Goal: Task Accomplishment & Management: Use online tool/utility

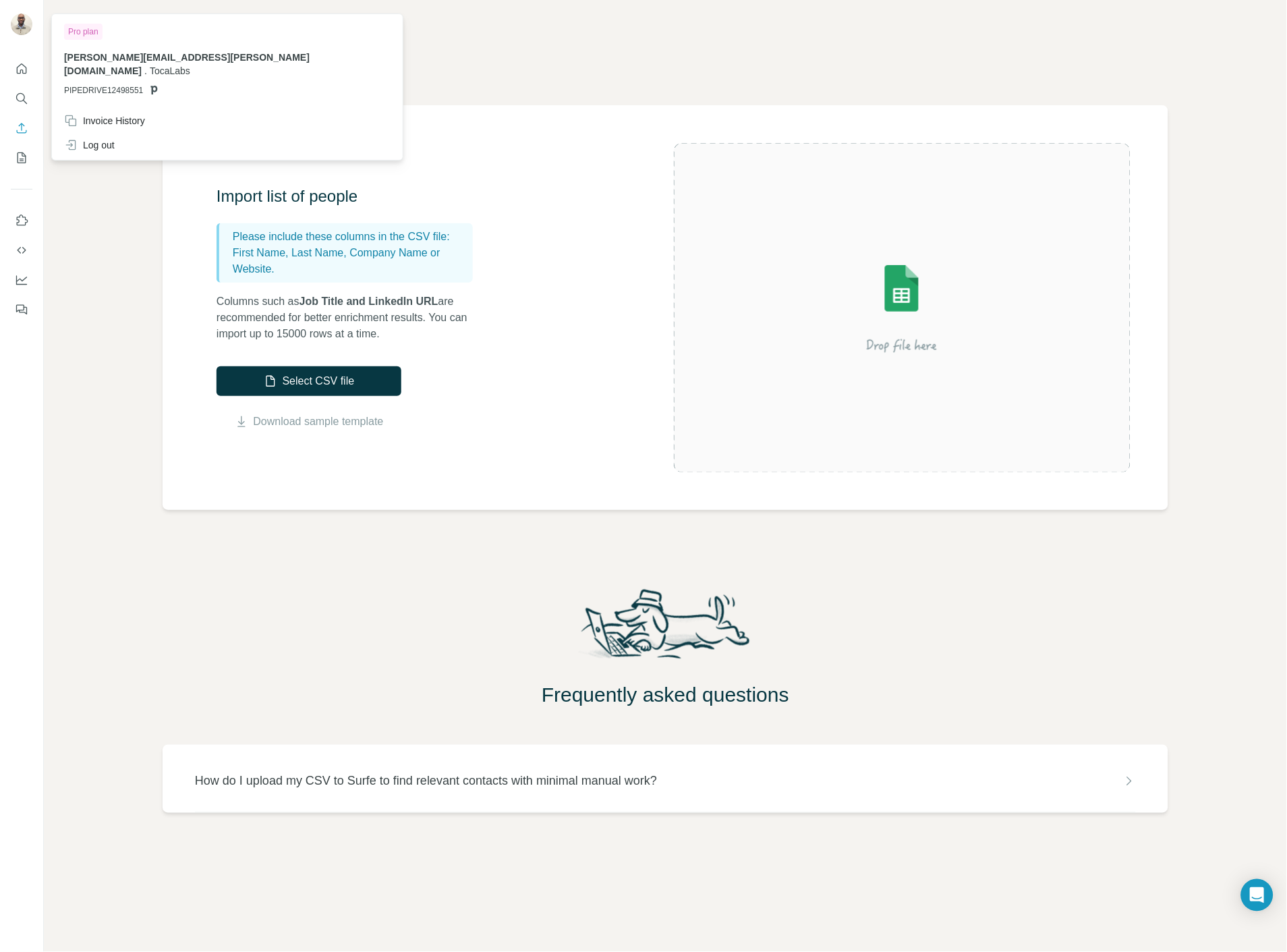
click at [14, 25] on img at bounding box center [22, 24] width 22 height 22
click at [66, 138] on icon at bounding box center [71, 145] width 14 height 14
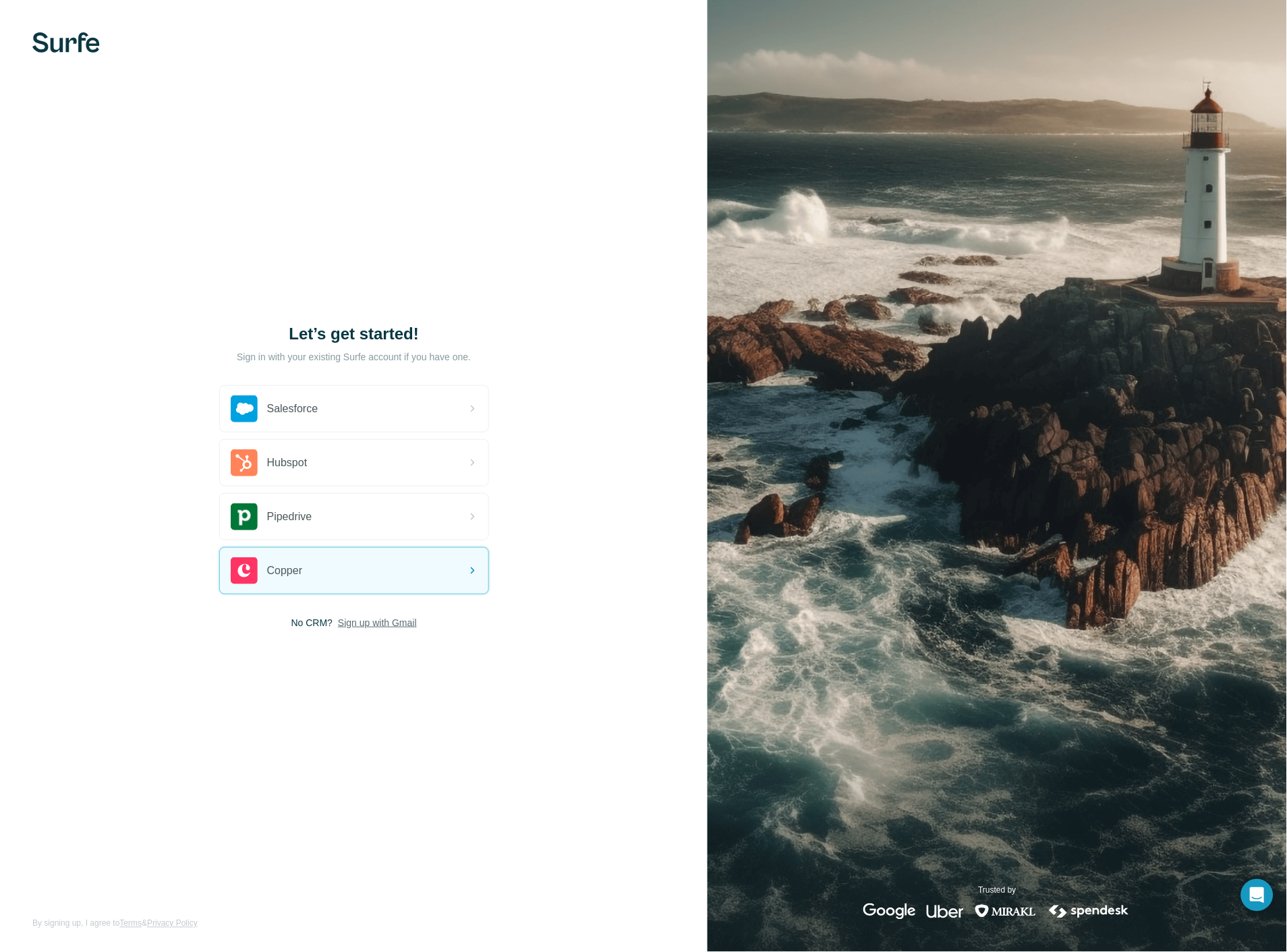
click at [361, 616] on span "Sign up with Gmail" at bounding box center [377, 623] width 79 height 14
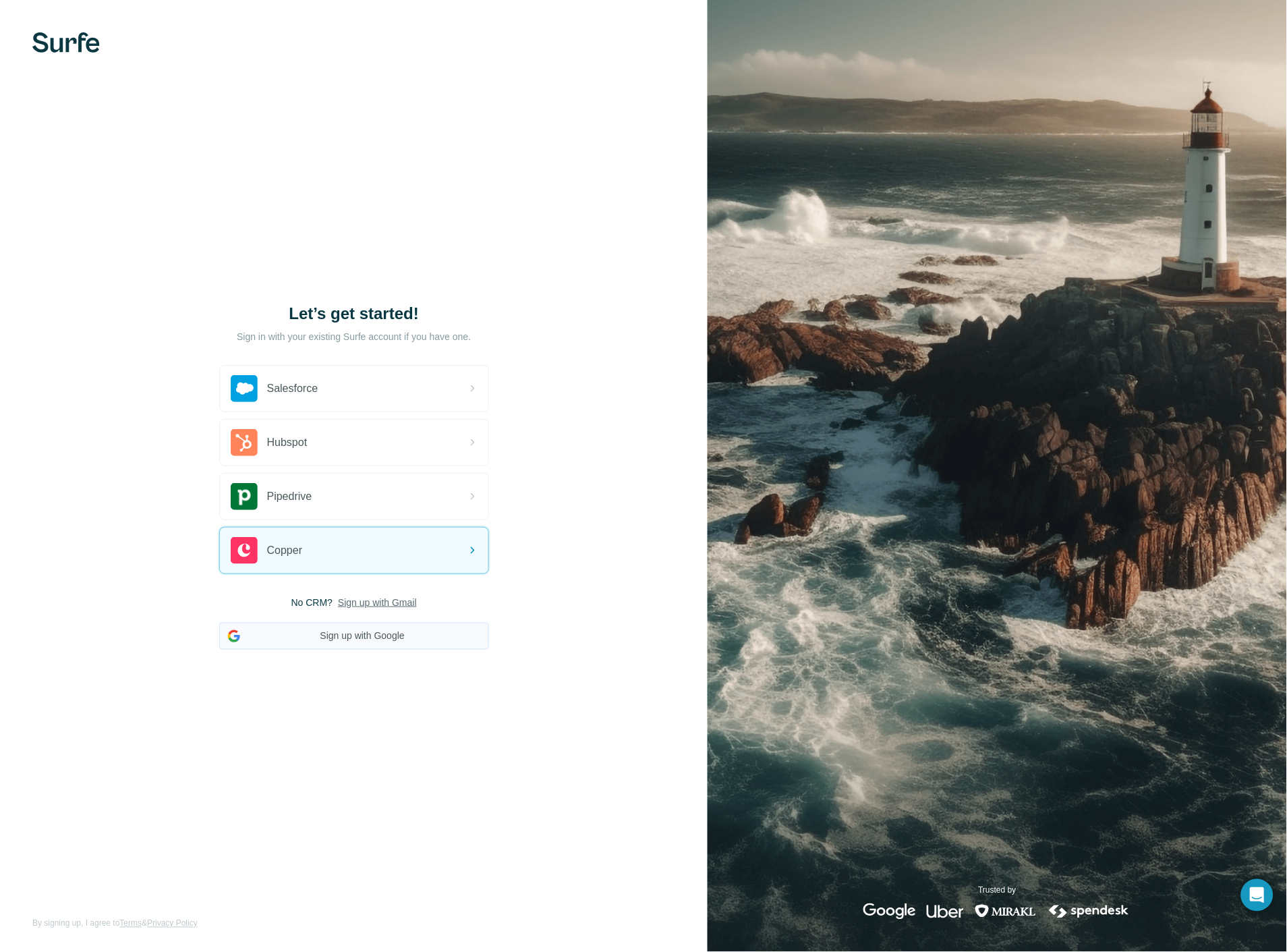
click at [359, 632] on button "Sign up with Google" at bounding box center [354, 636] width 270 height 27
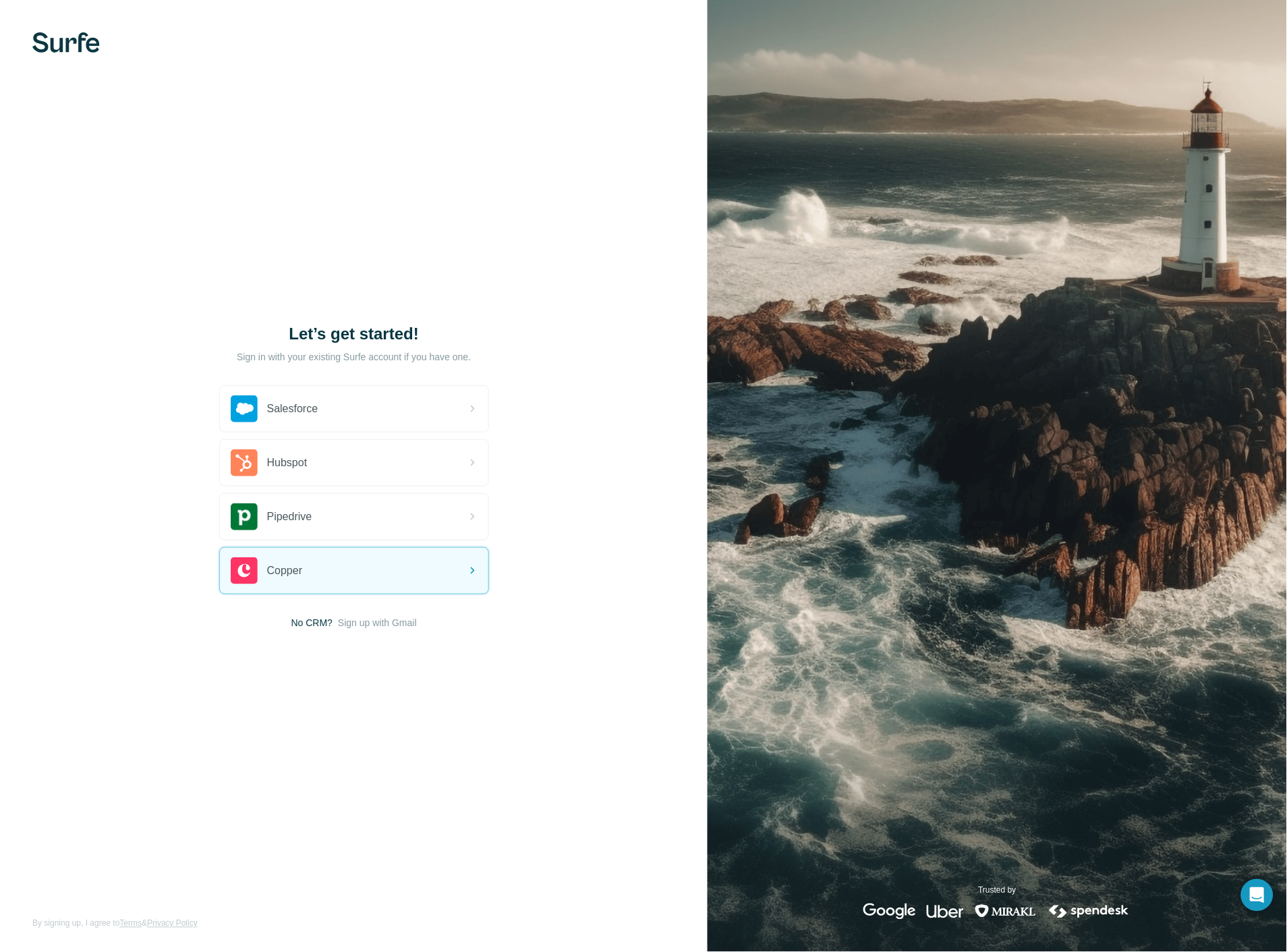
click at [372, 630] on div "Let’s get started! Sign in with your existing Surfe account if you have one. Sa…" at bounding box center [354, 476] width 707 height 952
click at [365, 623] on span "Sign up with Gmail" at bounding box center [377, 623] width 79 height 14
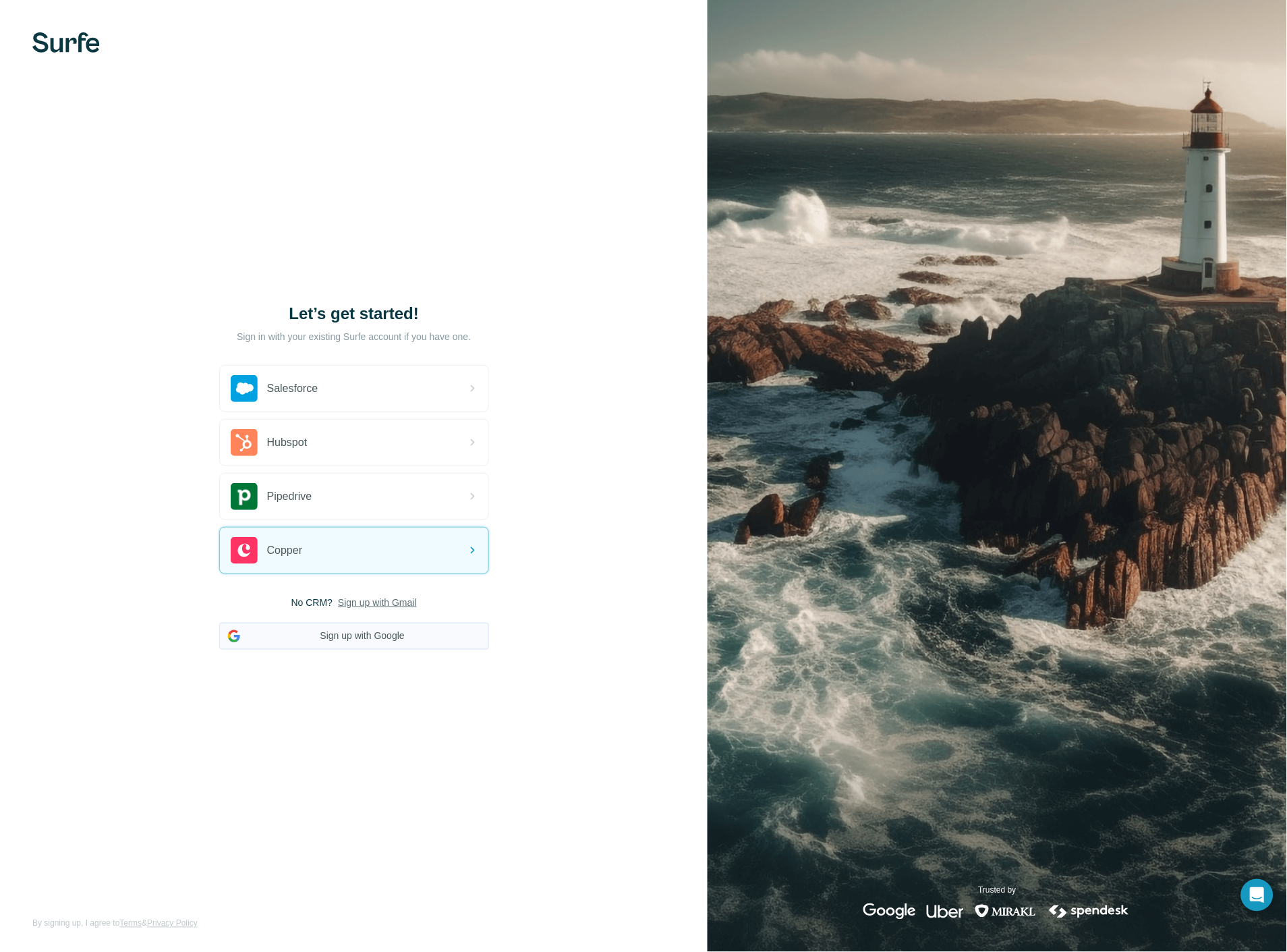
click at [361, 632] on button "Sign up with Google" at bounding box center [354, 636] width 270 height 27
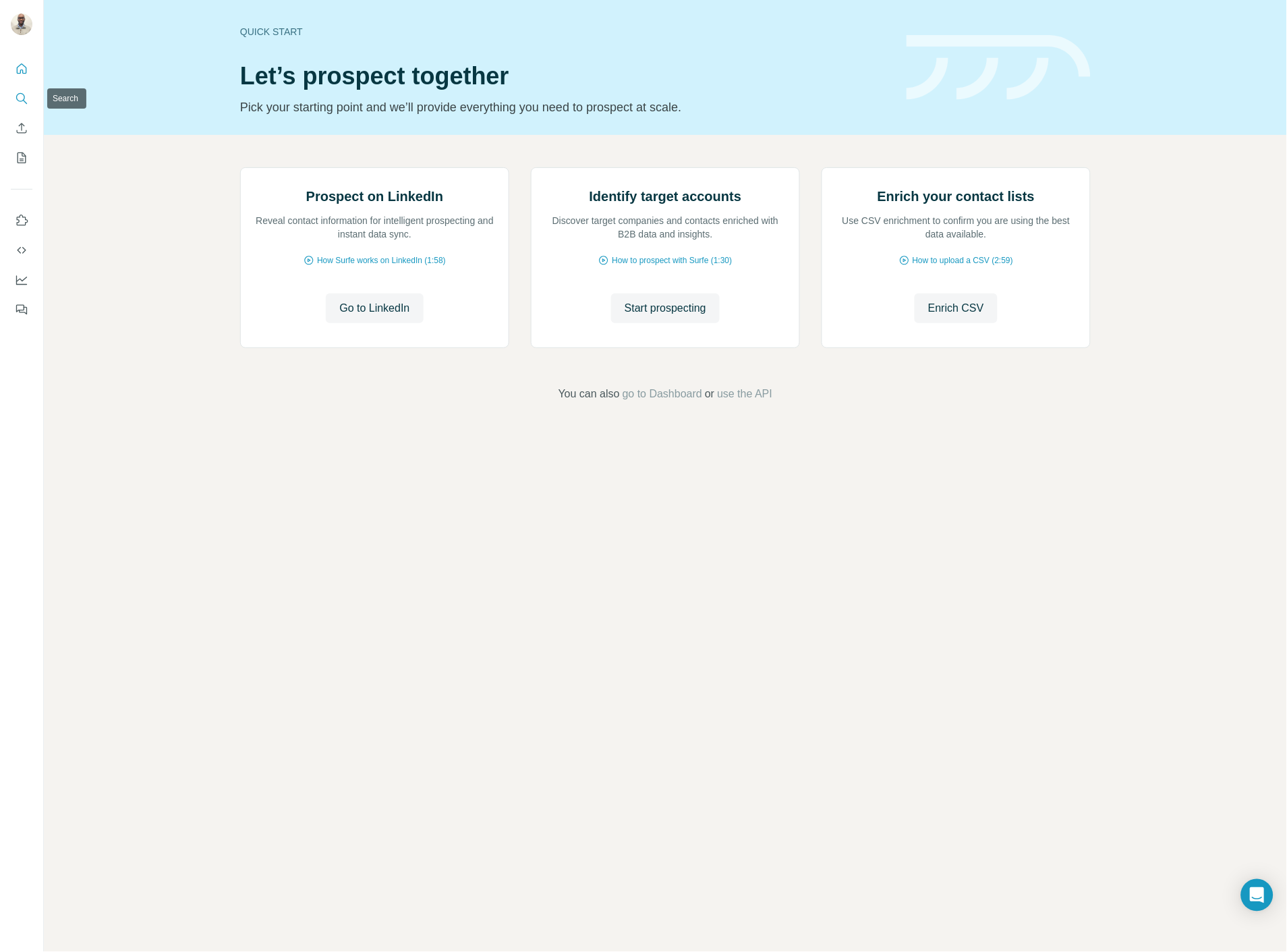
click at [24, 98] on icon "Search" at bounding box center [20, 97] width 8 height 8
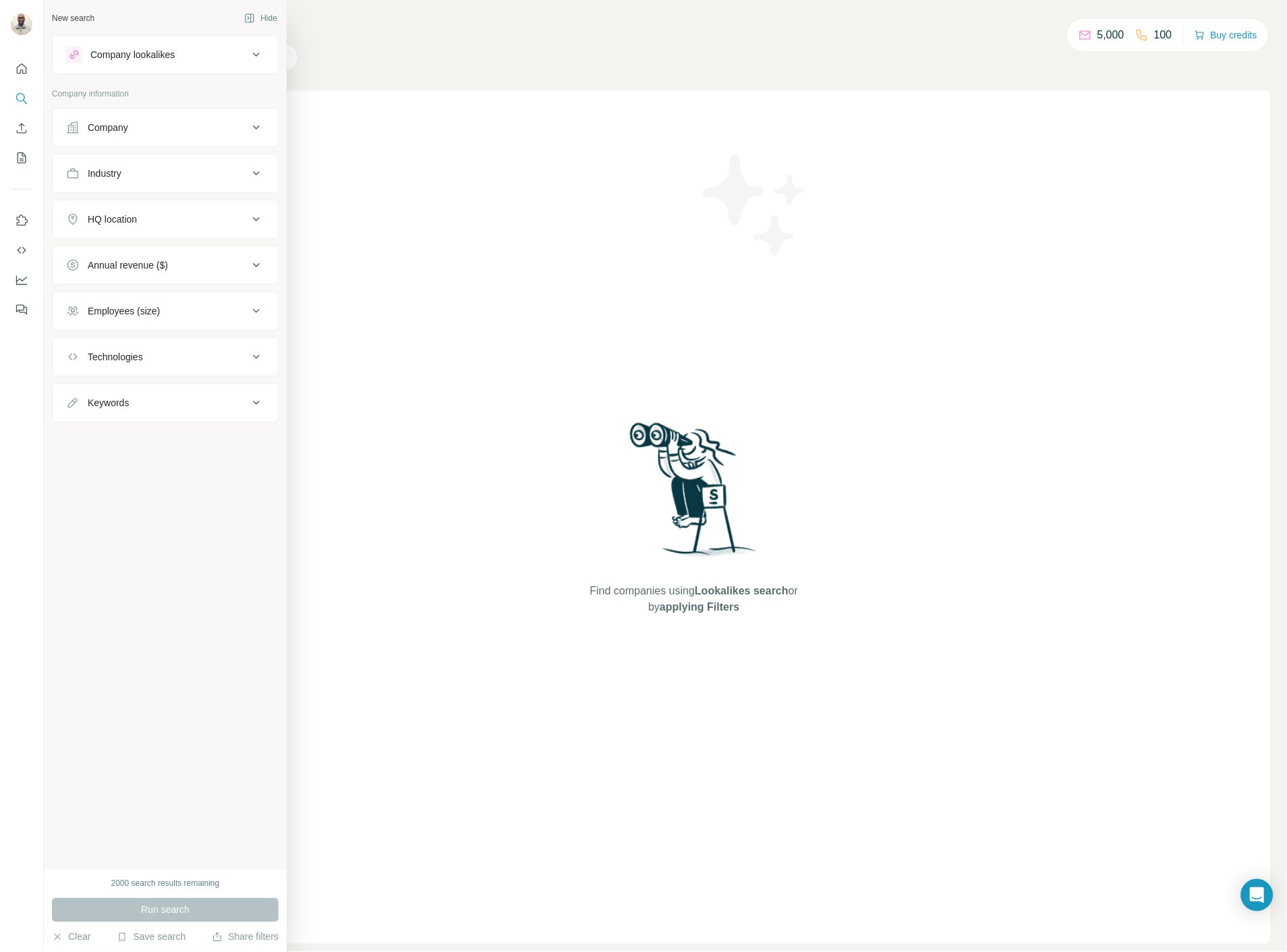
click at [119, 129] on div "Company" at bounding box center [108, 127] width 41 height 14
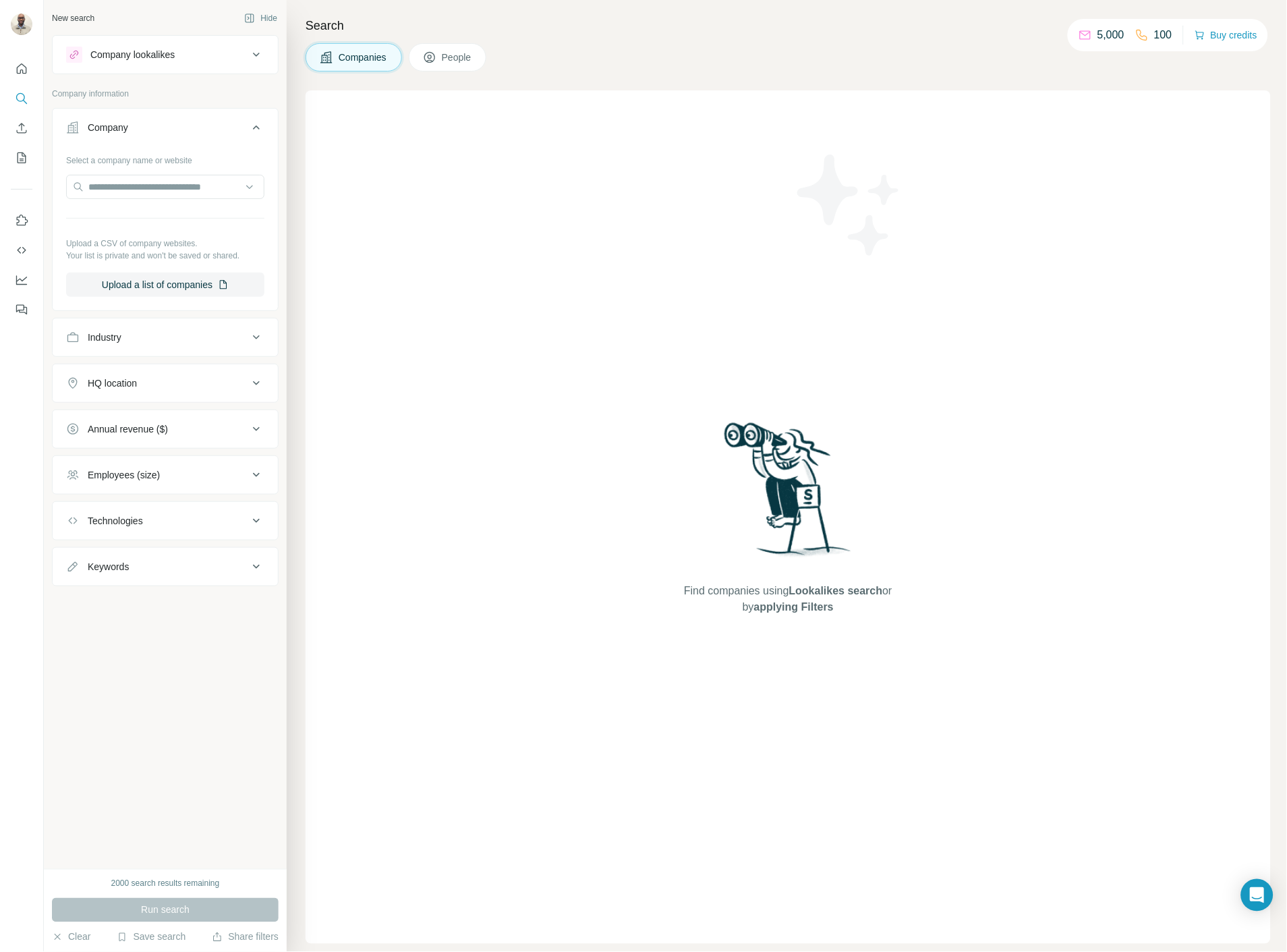
click at [232, 57] on div "Company lookalikes" at bounding box center [157, 54] width 182 height 16
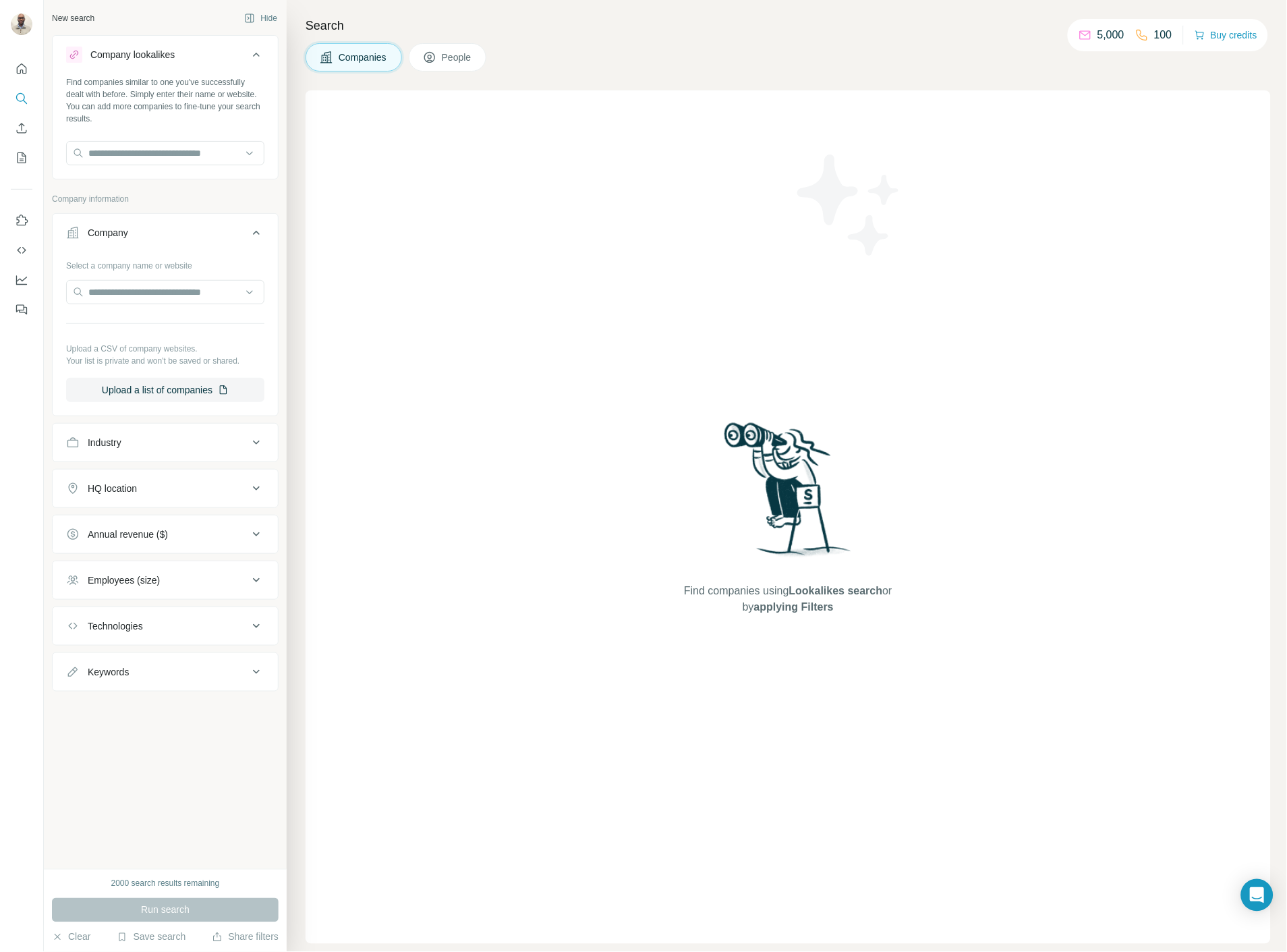
click at [237, 444] on div "Industry" at bounding box center [157, 442] width 182 height 14
click at [122, 154] on input "text" at bounding box center [165, 153] width 198 height 24
click at [196, 153] on input "text" at bounding box center [165, 153] width 198 height 24
click at [172, 935] on button "Save search" at bounding box center [151, 937] width 69 height 14
click at [176, 908] on div "View my saved searches" at bounding box center [189, 913] width 143 height 27
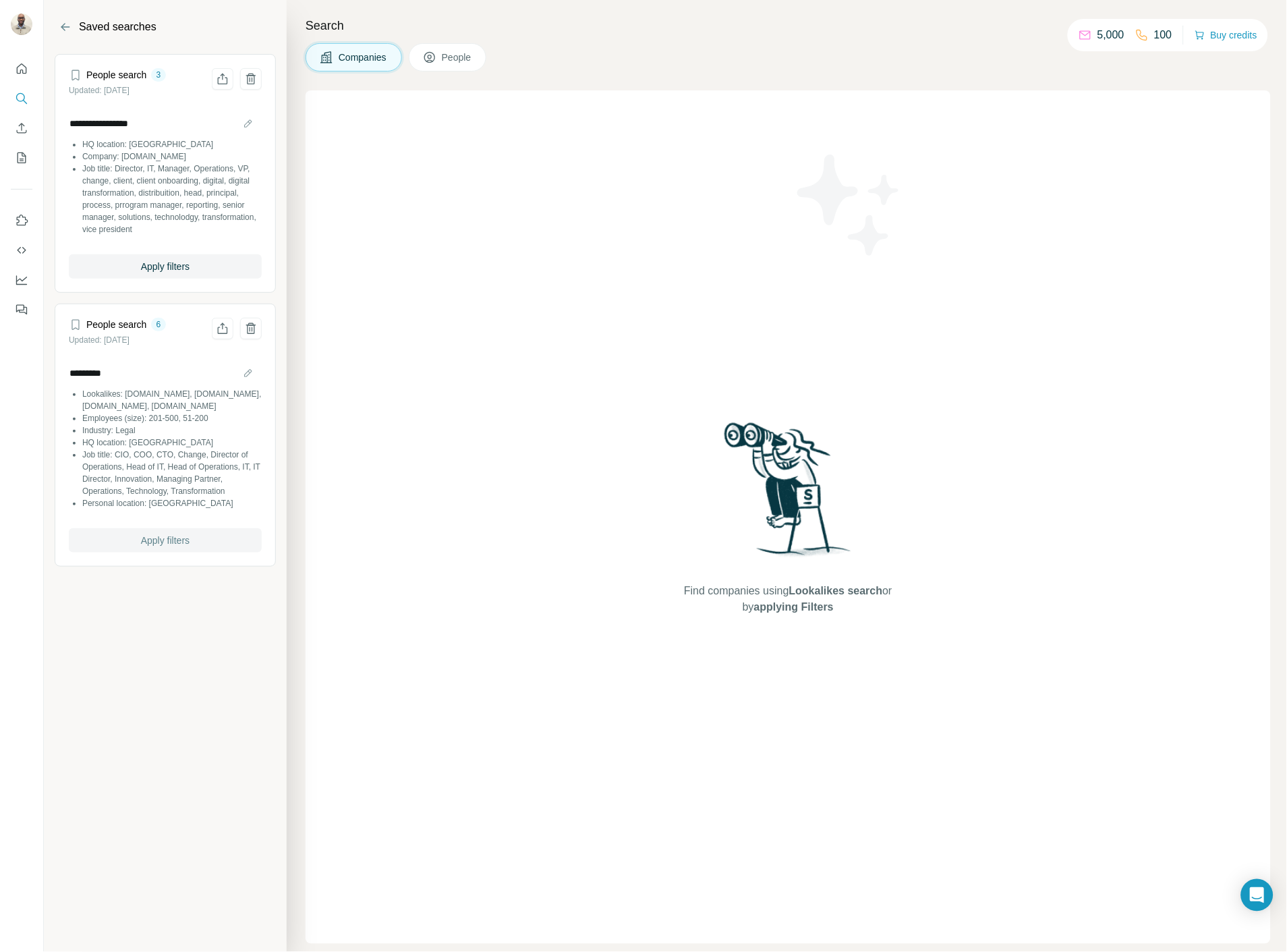
click at [150, 545] on span "Apply filters" at bounding box center [165, 540] width 49 height 14
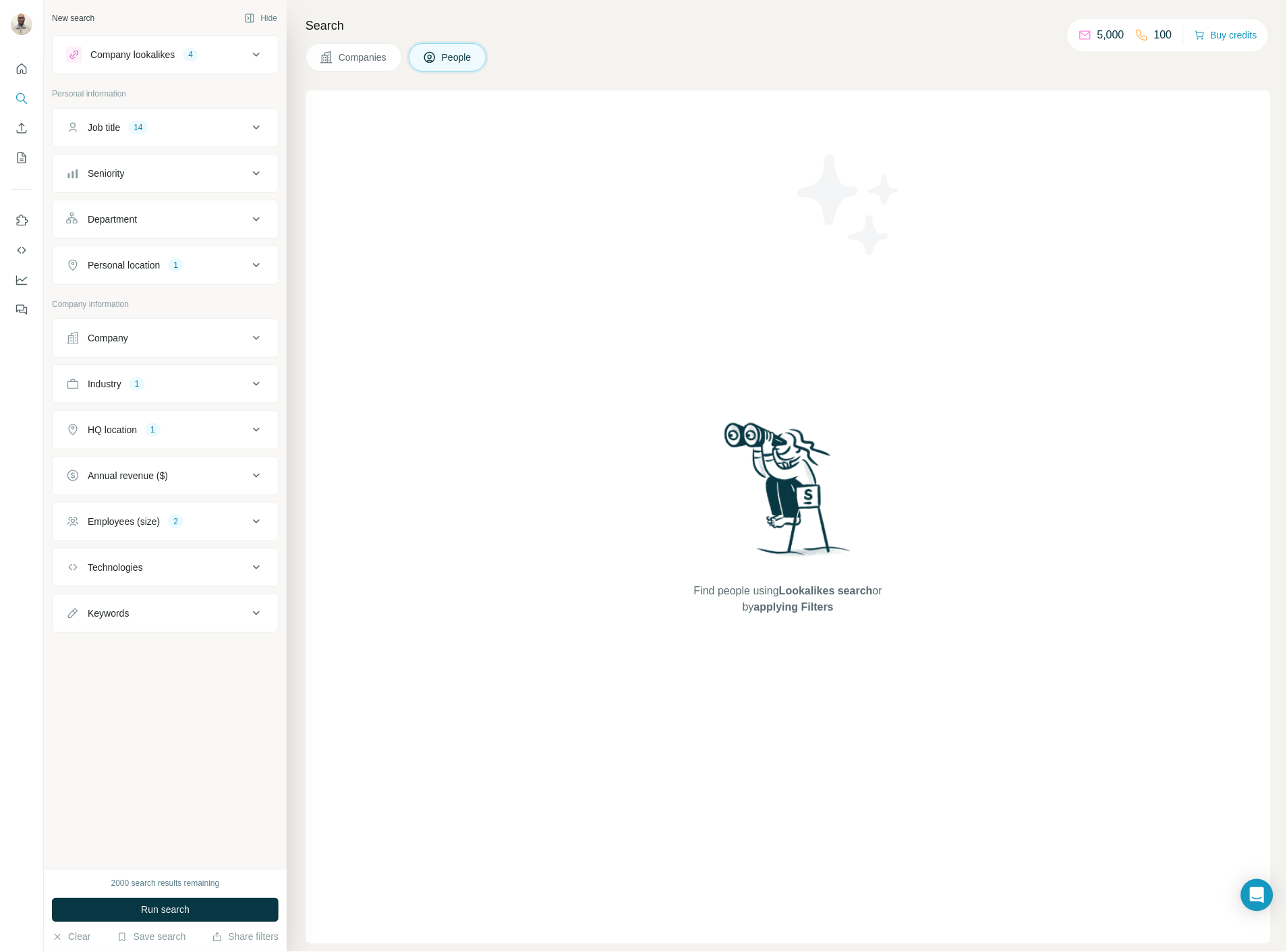
click at [231, 137] on button "Job title 14" at bounding box center [165, 127] width 225 height 32
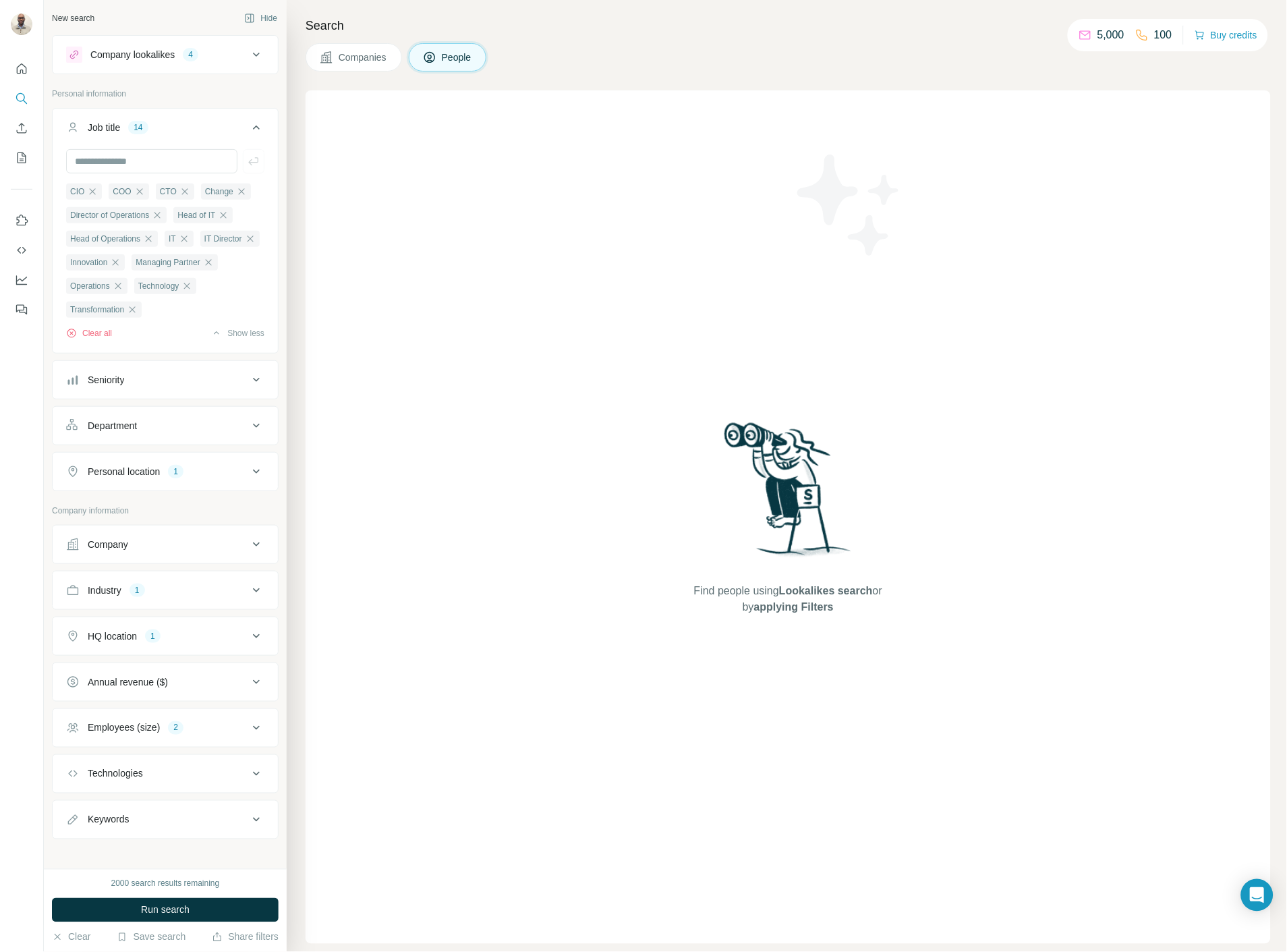
click at [248, 49] on icon at bounding box center [256, 54] width 16 height 16
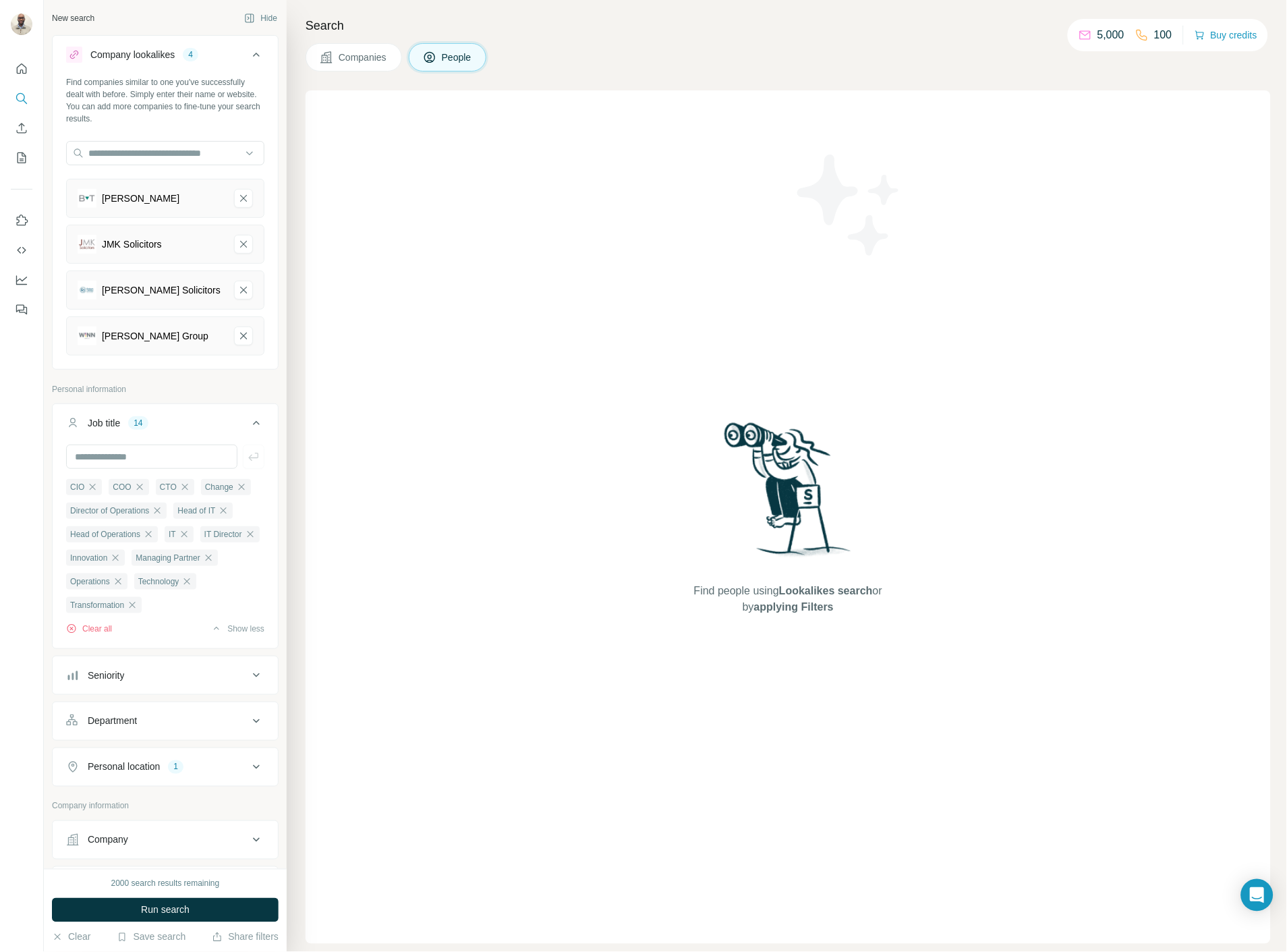
click at [246, 71] on button "Company lookalikes 4" at bounding box center [165, 57] width 225 height 38
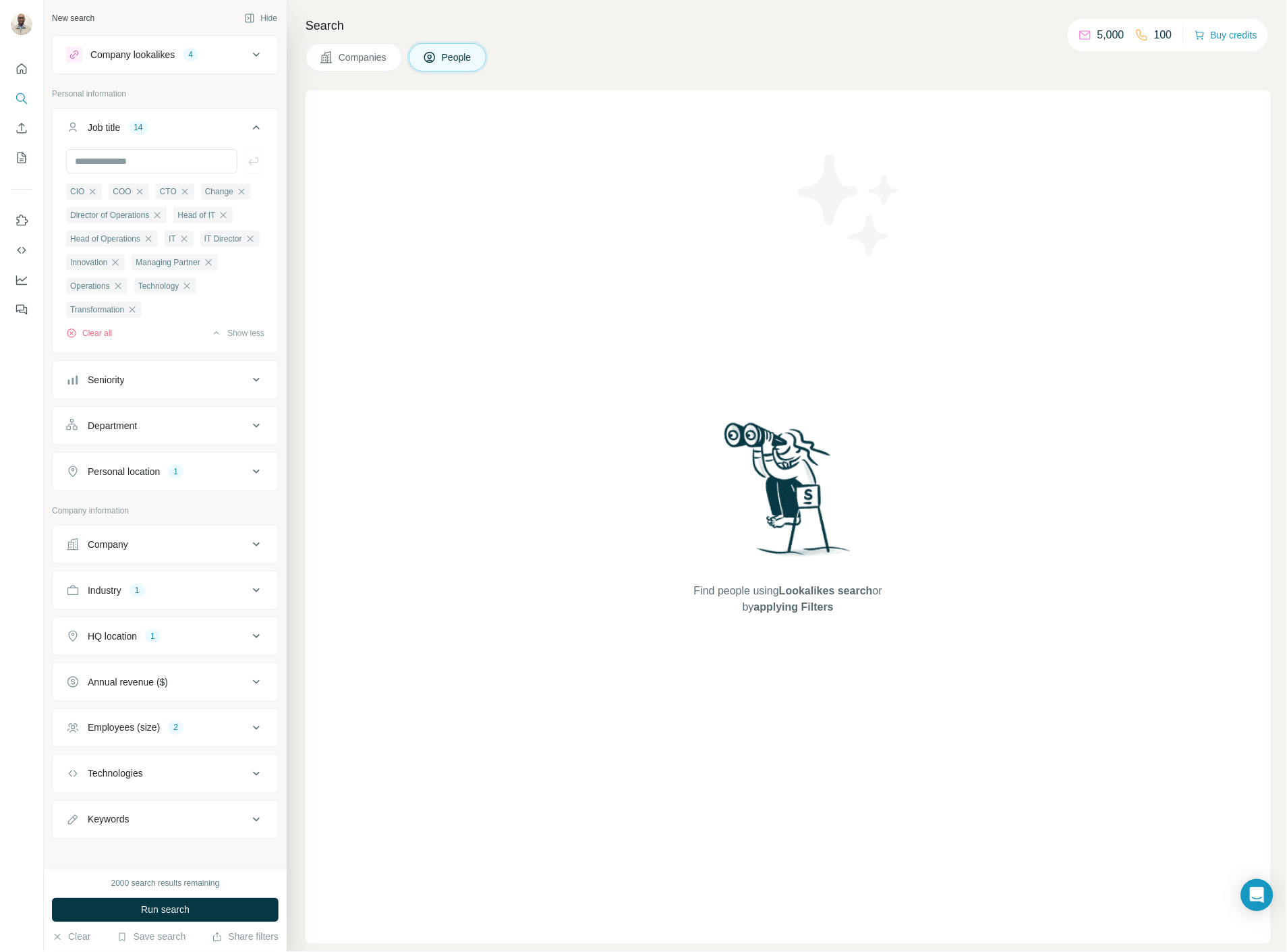
click at [207, 477] on div "Personal location 1" at bounding box center [157, 472] width 182 height 14
click at [166, 597] on div "Industry 1" at bounding box center [157, 590] width 182 height 14
click at [169, 596] on div "Industry 1" at bounding box center [157, 590] width 182 height 14
click at [177, 637] on div "HQ location 1" at bounding box center [157, 636] width 182 height 14
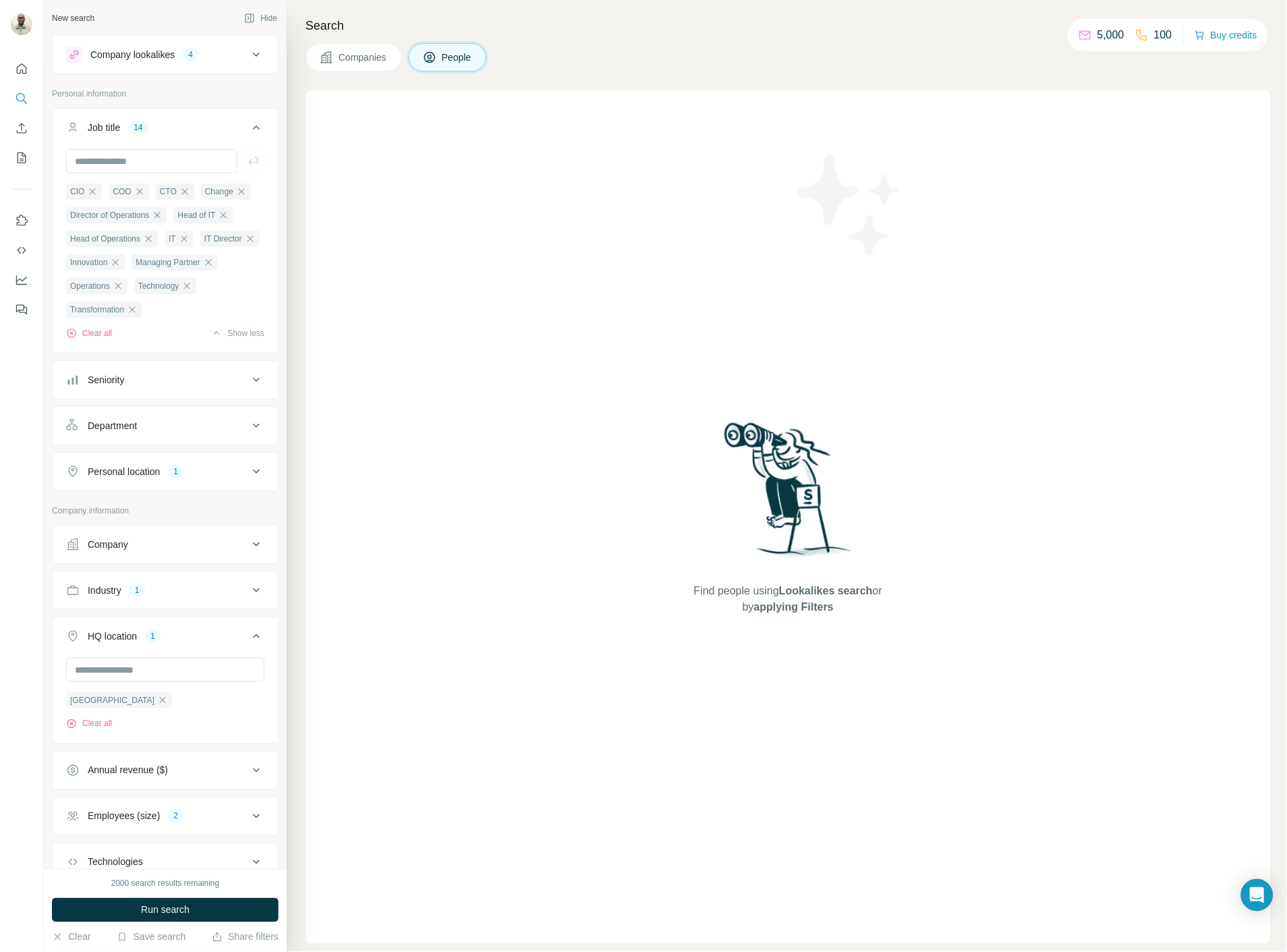
click at [177, 637] on div "HQ location 1" at bounding box center [157, 636] width 182 height 14
click at [214, 734] on div "Employees (size) 2" at bounding box center [157, 728] width 182 height 14
click at [210, 731] on div "Employees (size) 2" at bounding box center [157, 728] width 182 height 14
click at [92, 912] on button "Run search" at bounding box center [165, 910] width 227 height 24
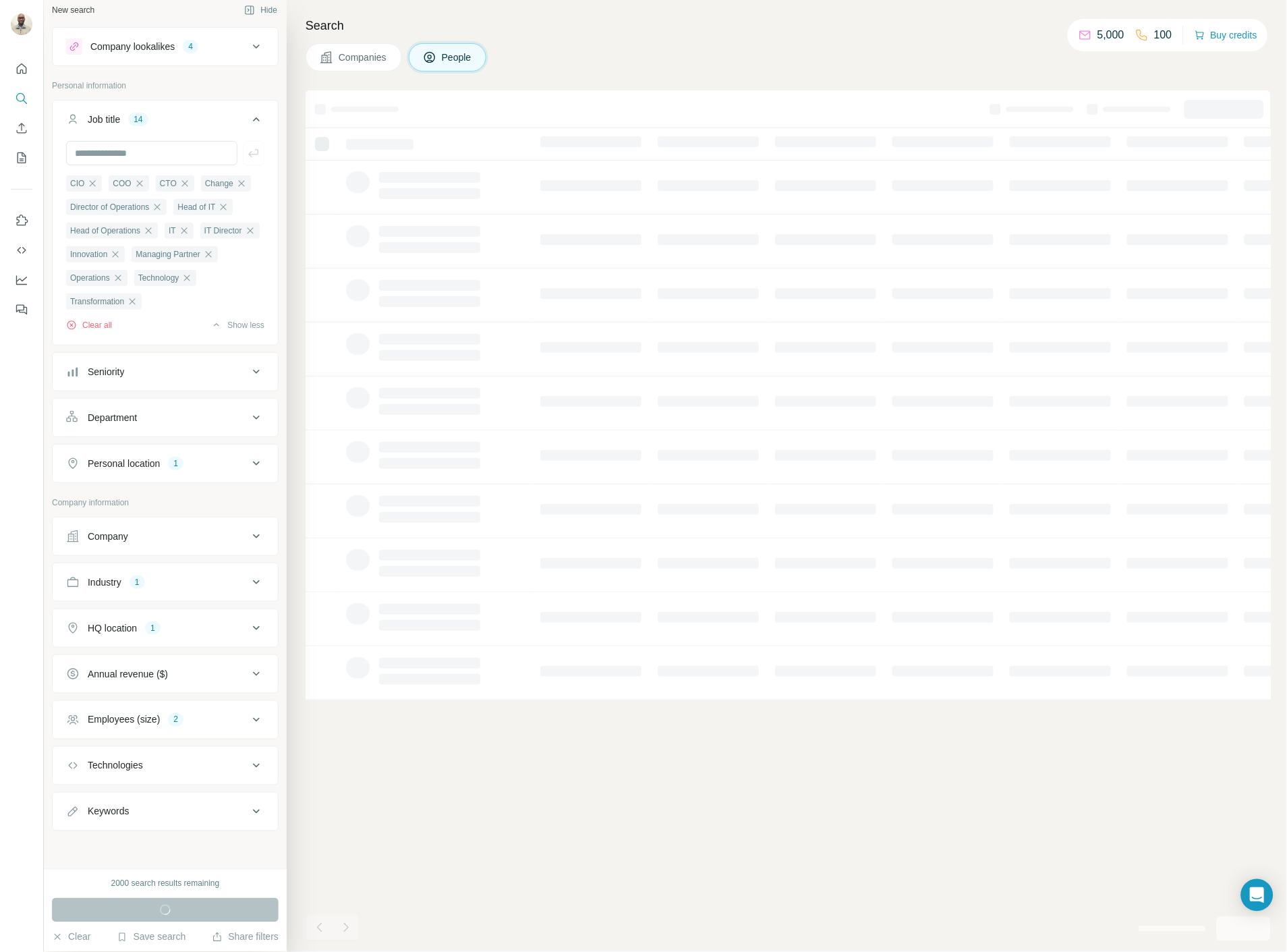
scroll to position [15, 0]
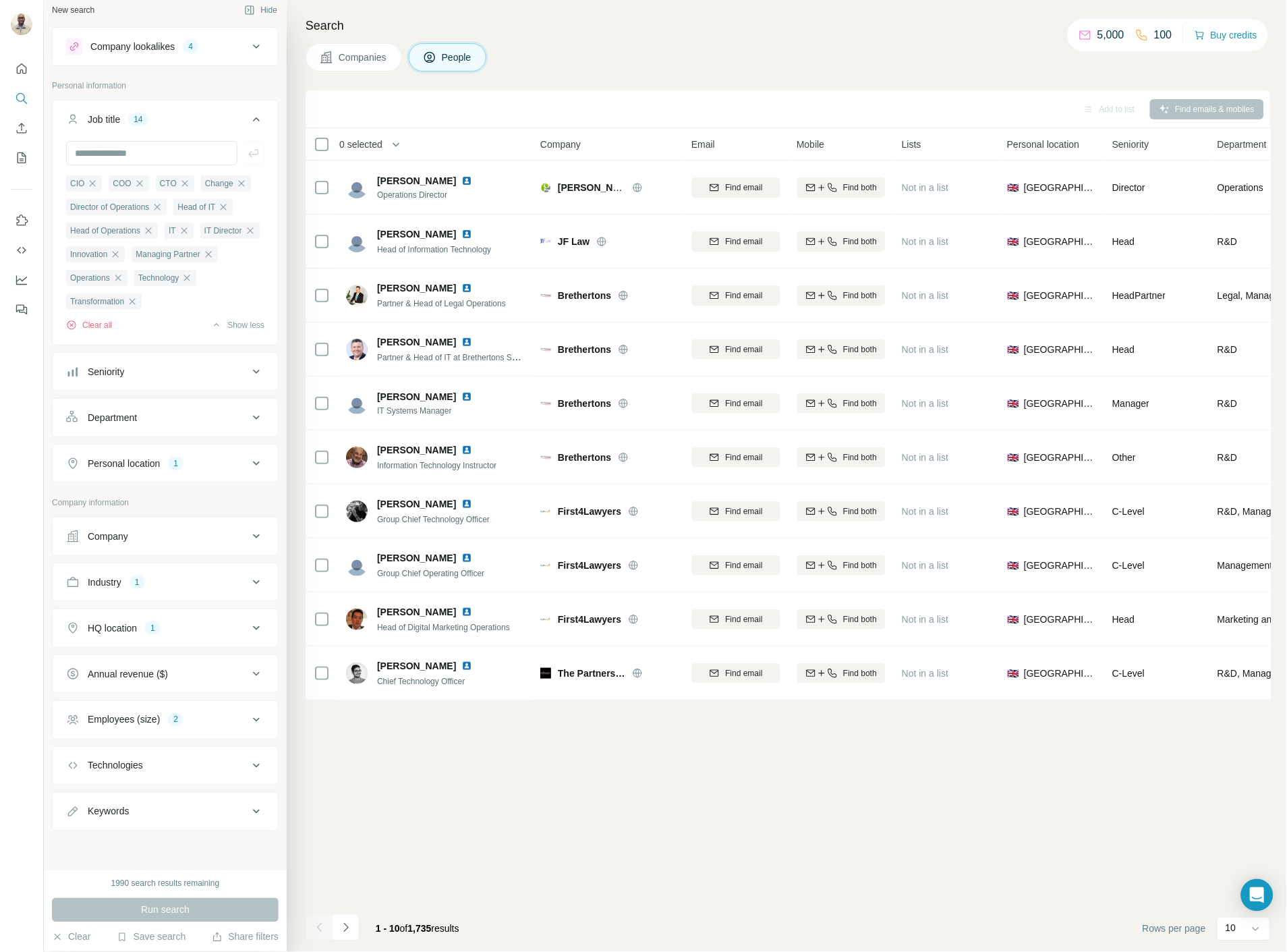
click at [203, 727] on button "Employees (size) 2" at bounding box center [165, 720] width 225 height 32
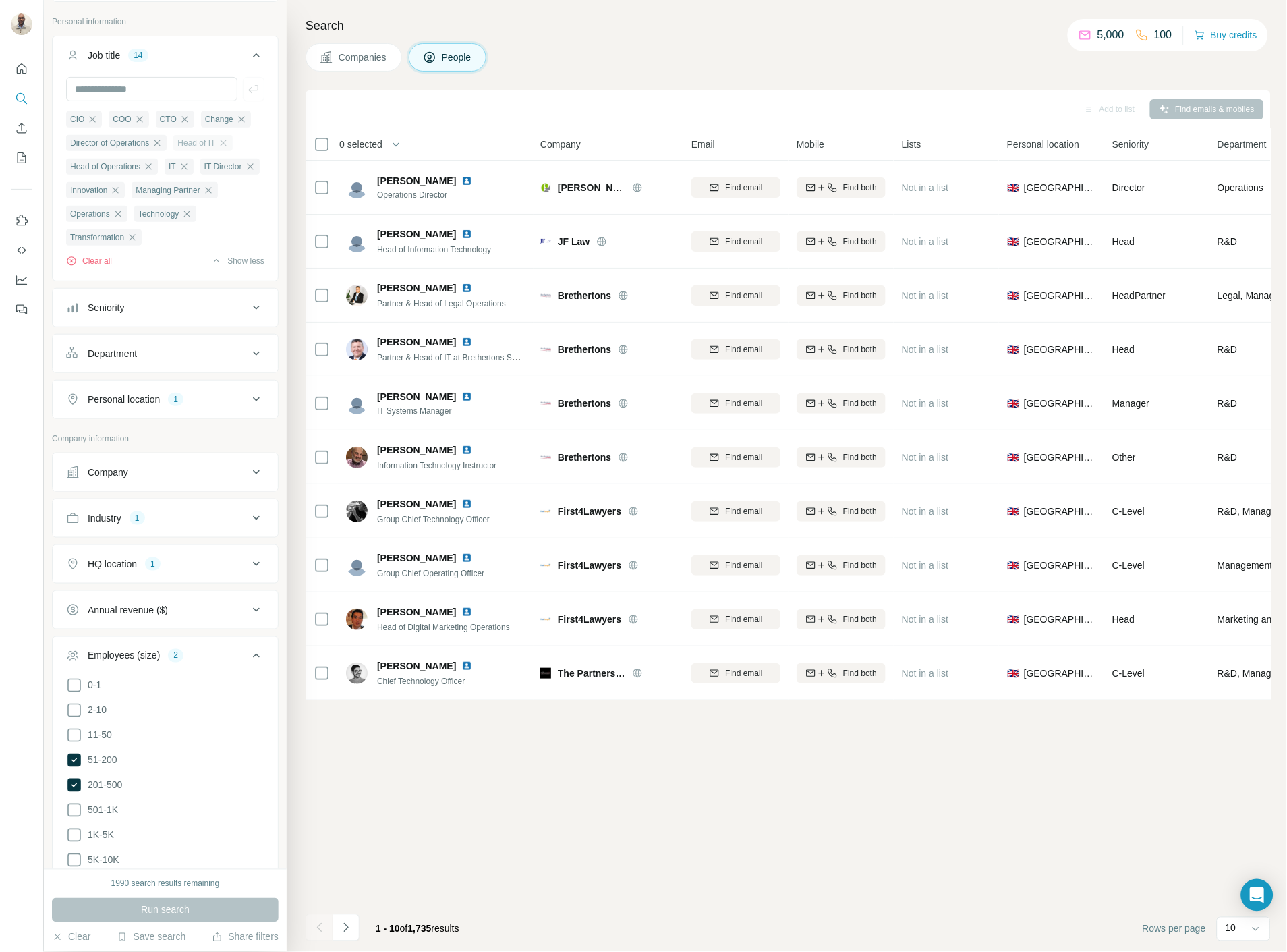
scroll to position [0, 0]
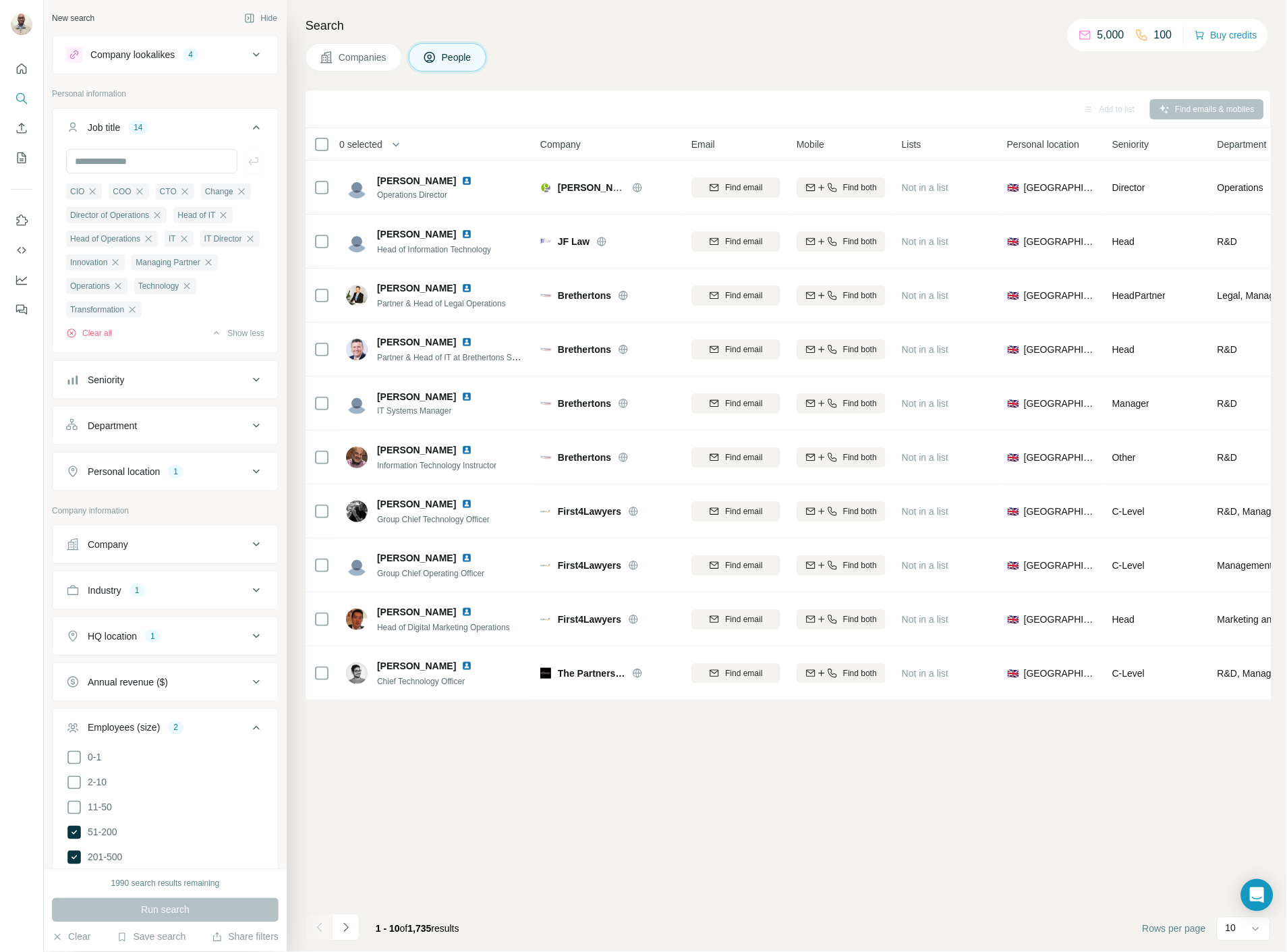
click at [149, 46] on div "Company lookalikes 4" at bounding box center [157, 54] width 182 height 16
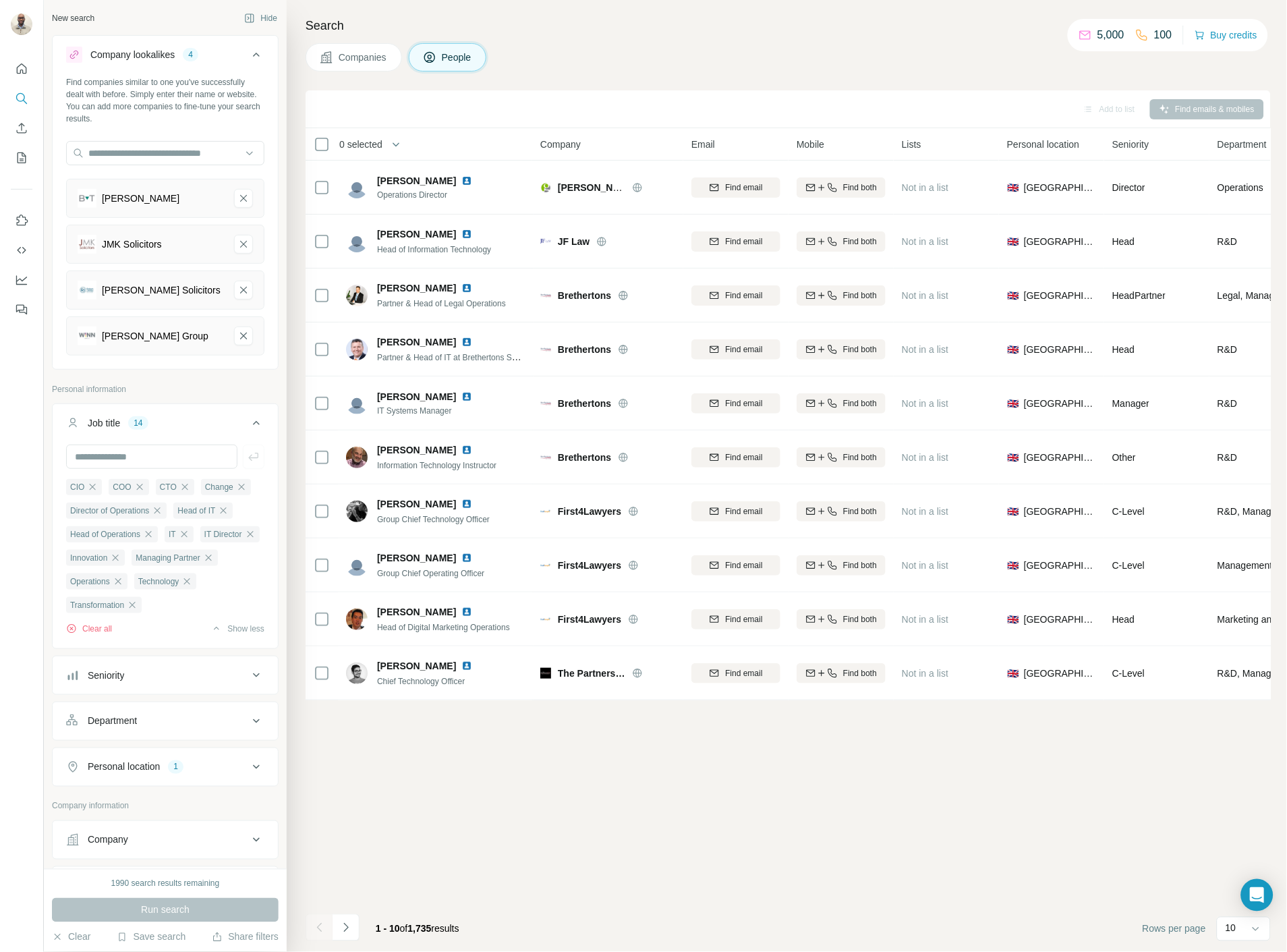
drag, startPoint x: 338, startPoint y: 41, endPoint x: 338, endPoint y: 49, distance: 8.0
click at [338, 41] on div "Search Companies People Add to list Find emails & mobiles 0 selected People Com…" at bounding box center [787, 476] width 1000 height 952
click at [336, 54] on button "Companies" at bounding box center [354, 57] width 96 height 29
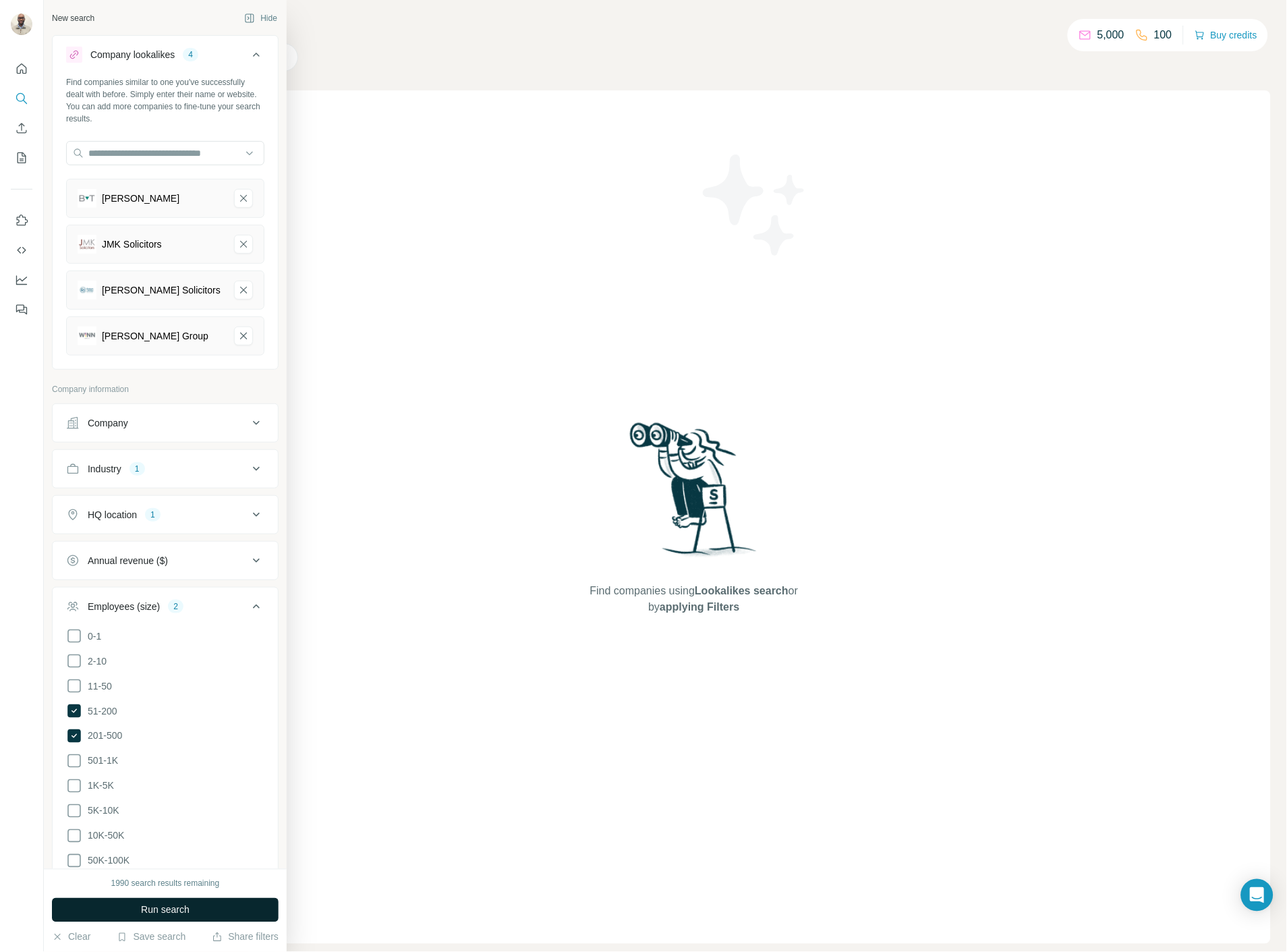
click at [116, 911] on button "Run search" at bounding box center [165, 910] width 227 height 24
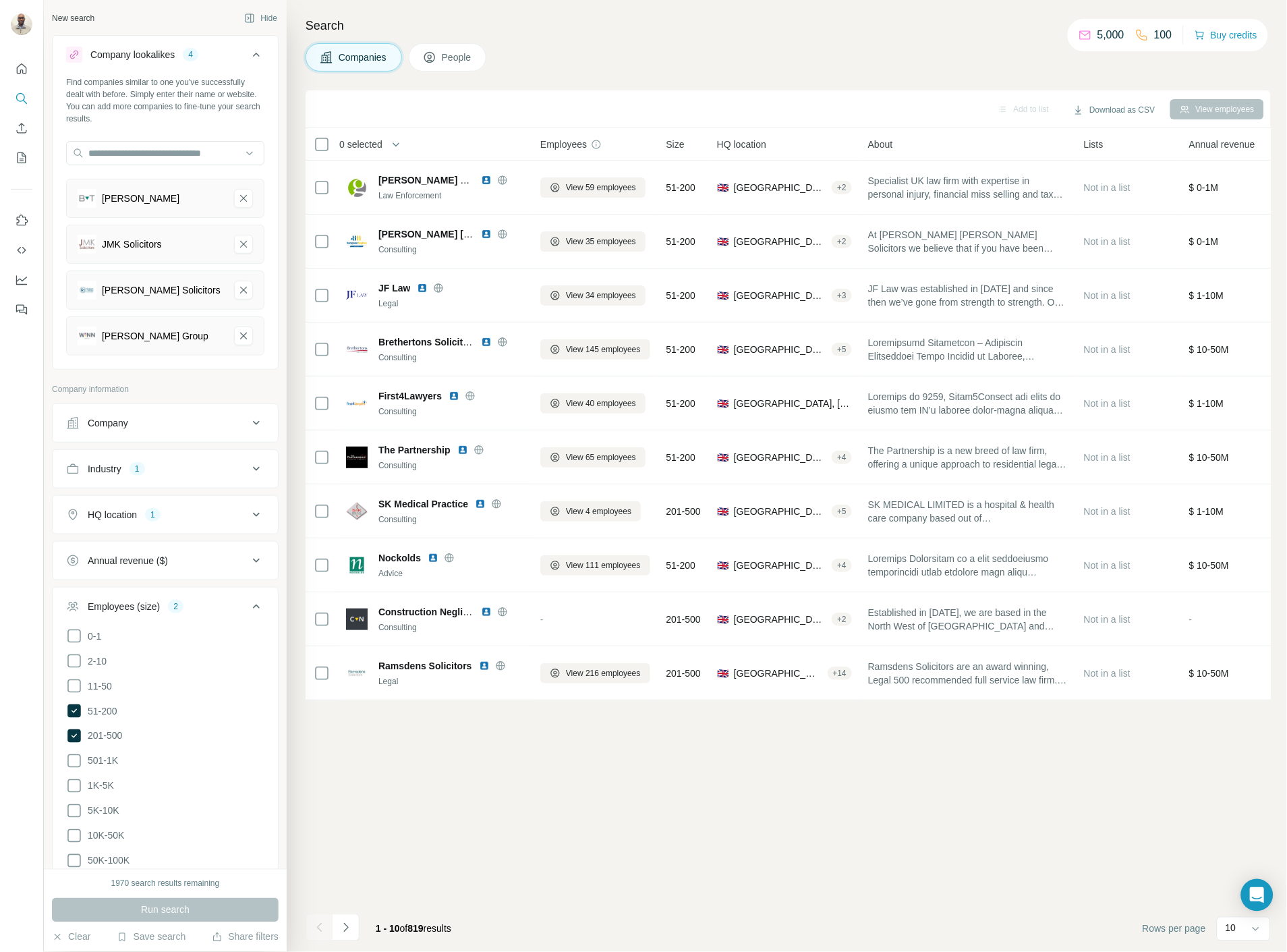
click at [345, 945] on footer "1 - 10 of 819 results Rows per page 10" at bounding box center [788, 928] width 965 height 46
click at [349, 932] on icon "Navigate to next page" at bounding box center [346, 928] width 14 height 14
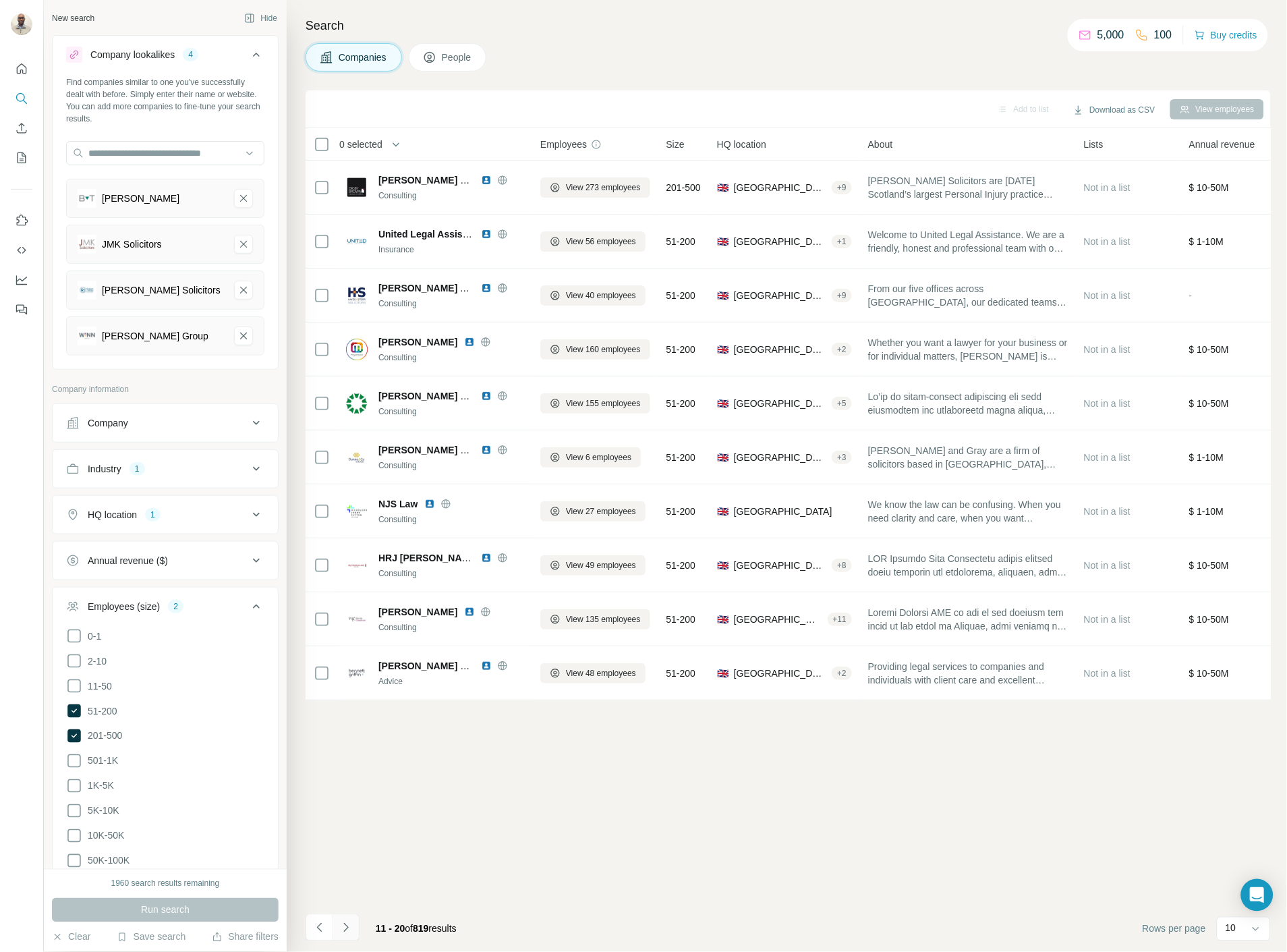
click at [352, 932] on icon "Navigate to next page" at bounding box center [346, 928] width 14 height 14
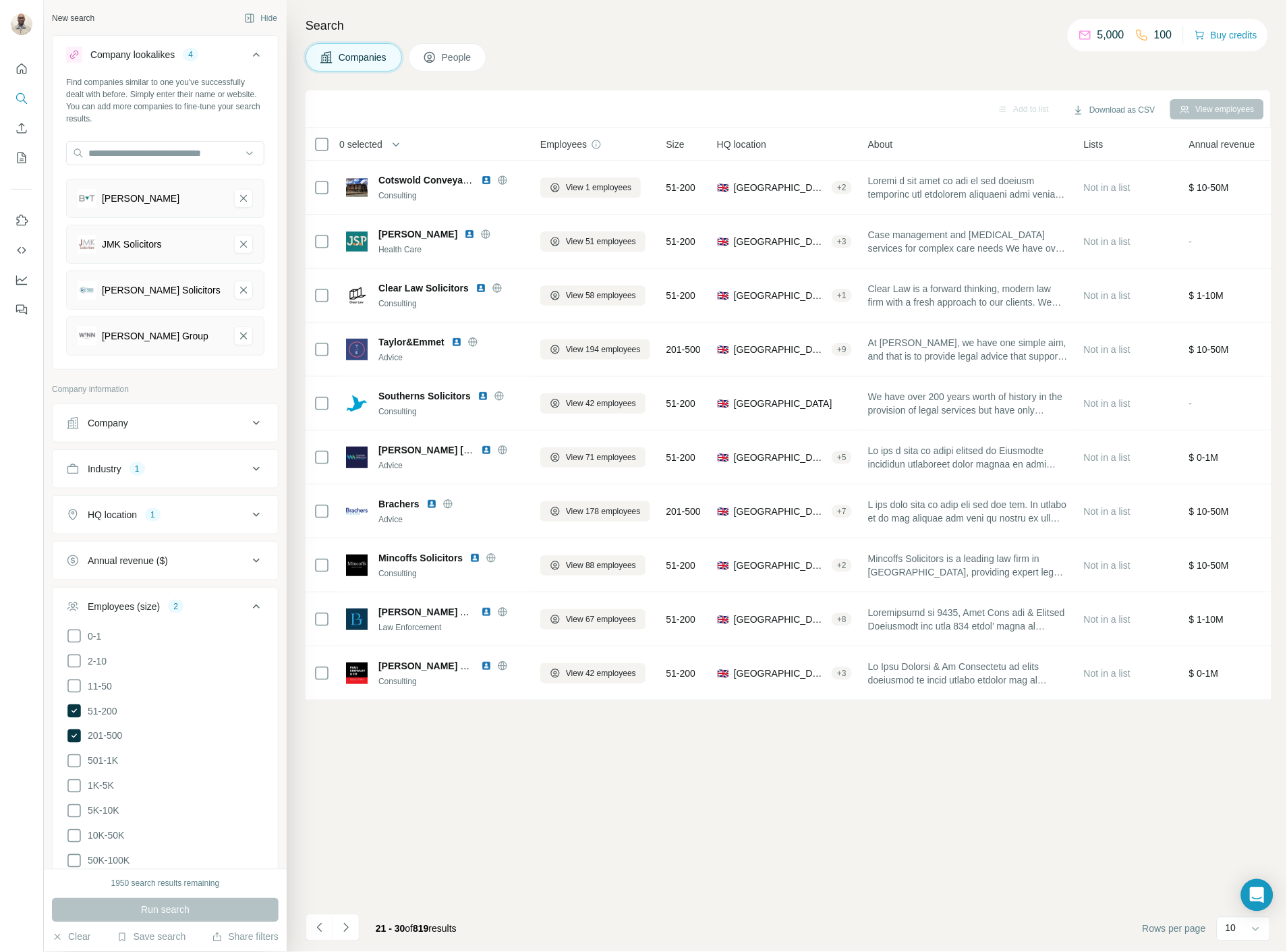
click at [352, 932] on icon "Navigate to next page" at bounding box center [346, 928] width 14 height 14
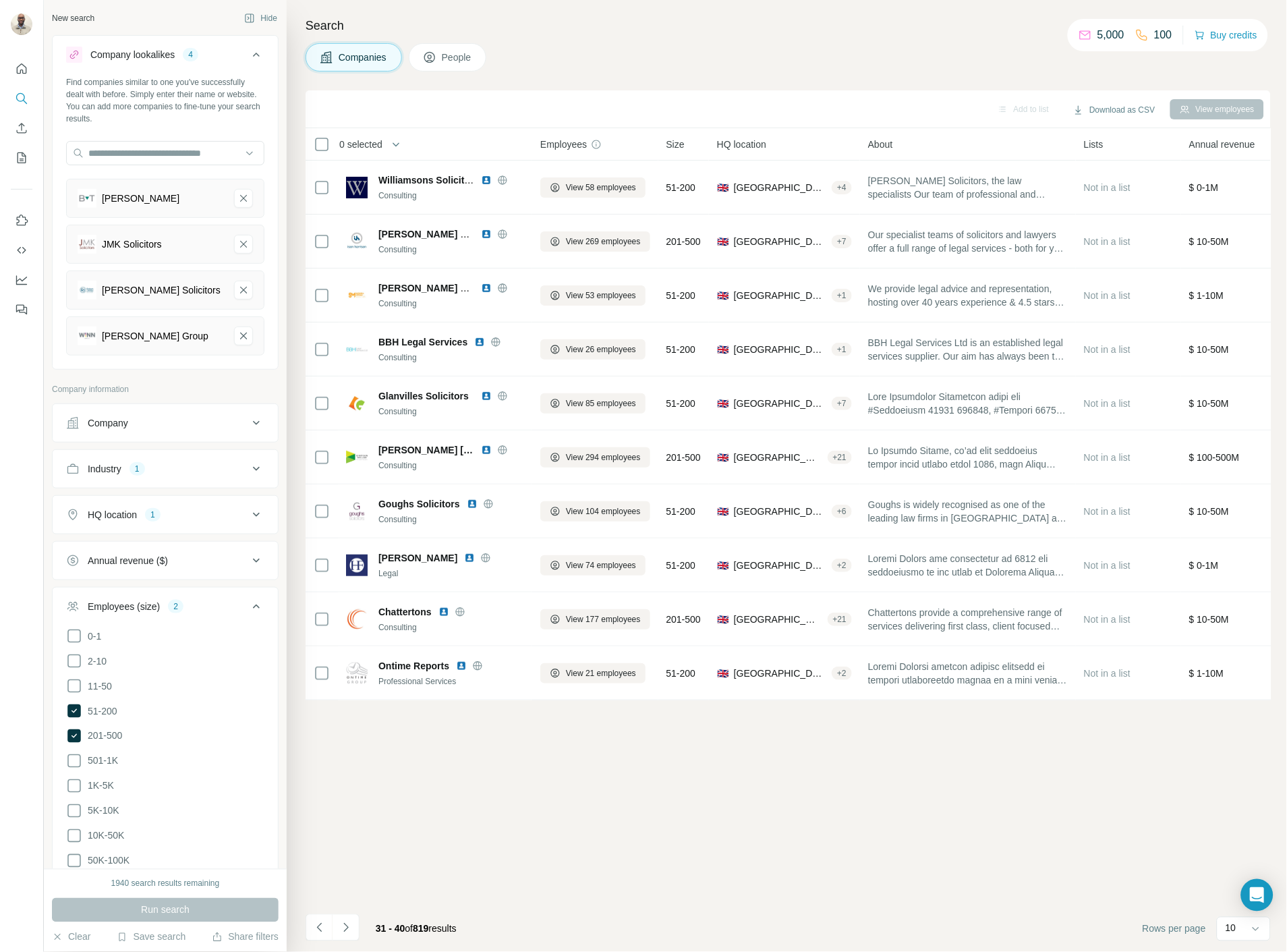
click at [352, 932] on icon "Navigate to next page" at bounding box center [346, 928] width 14 height 14
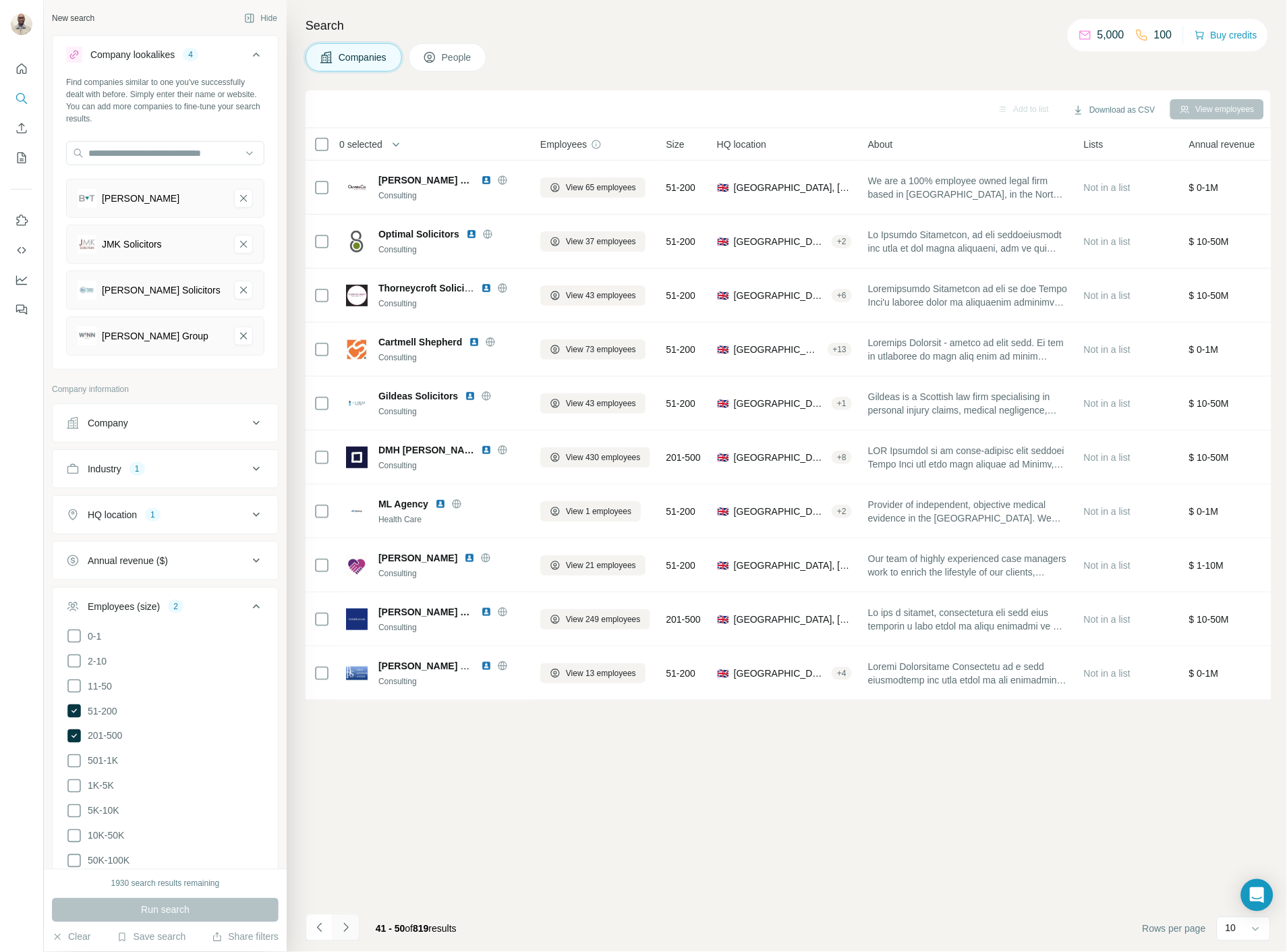
click at [334, 933] on button "Navigate to next page" at bounding box center [346, 928] width 27 height 27
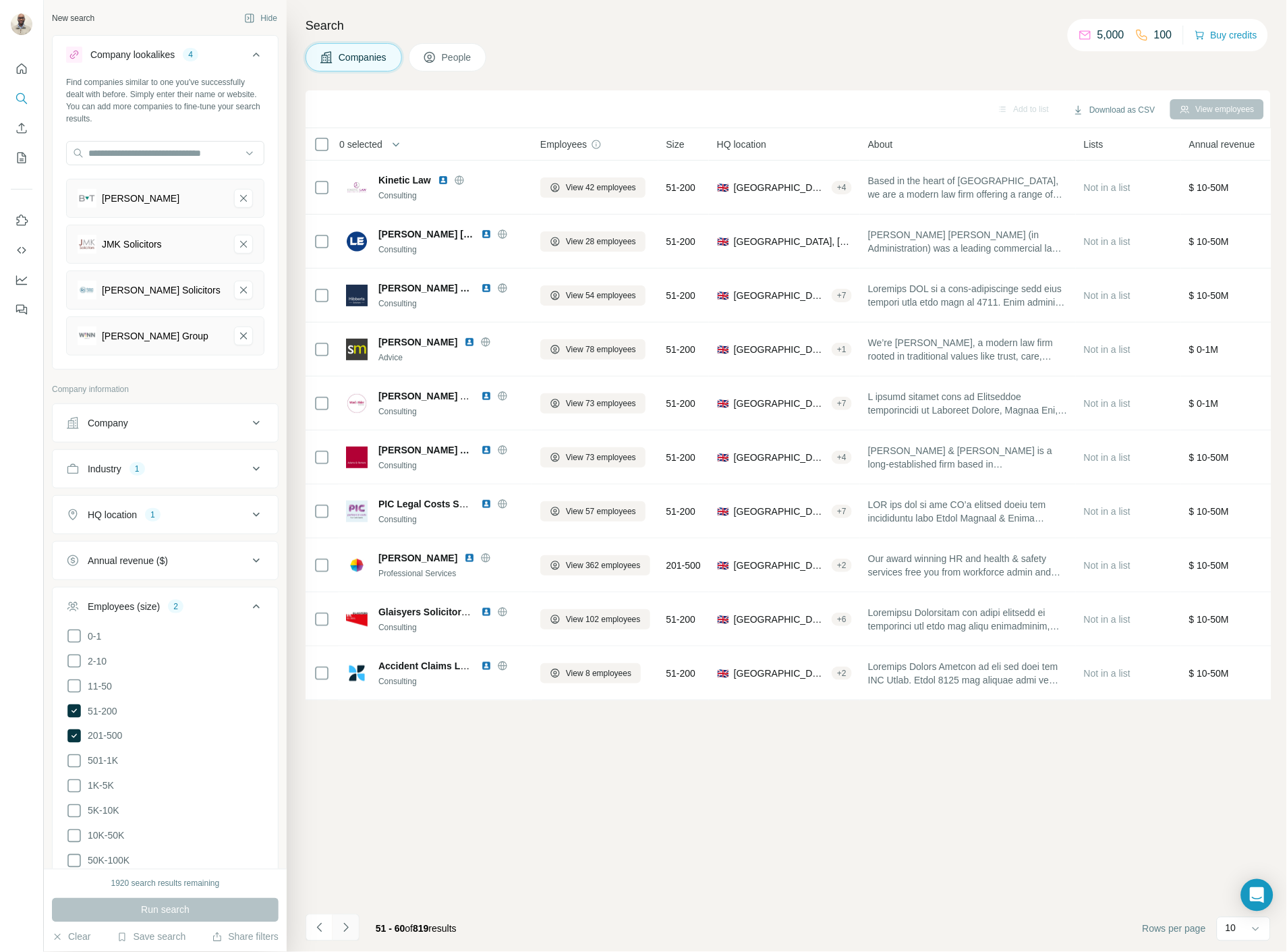
click at [341, 933] on icon "Navigate to next page" at bounding box center [346, 928] width 14 height 14
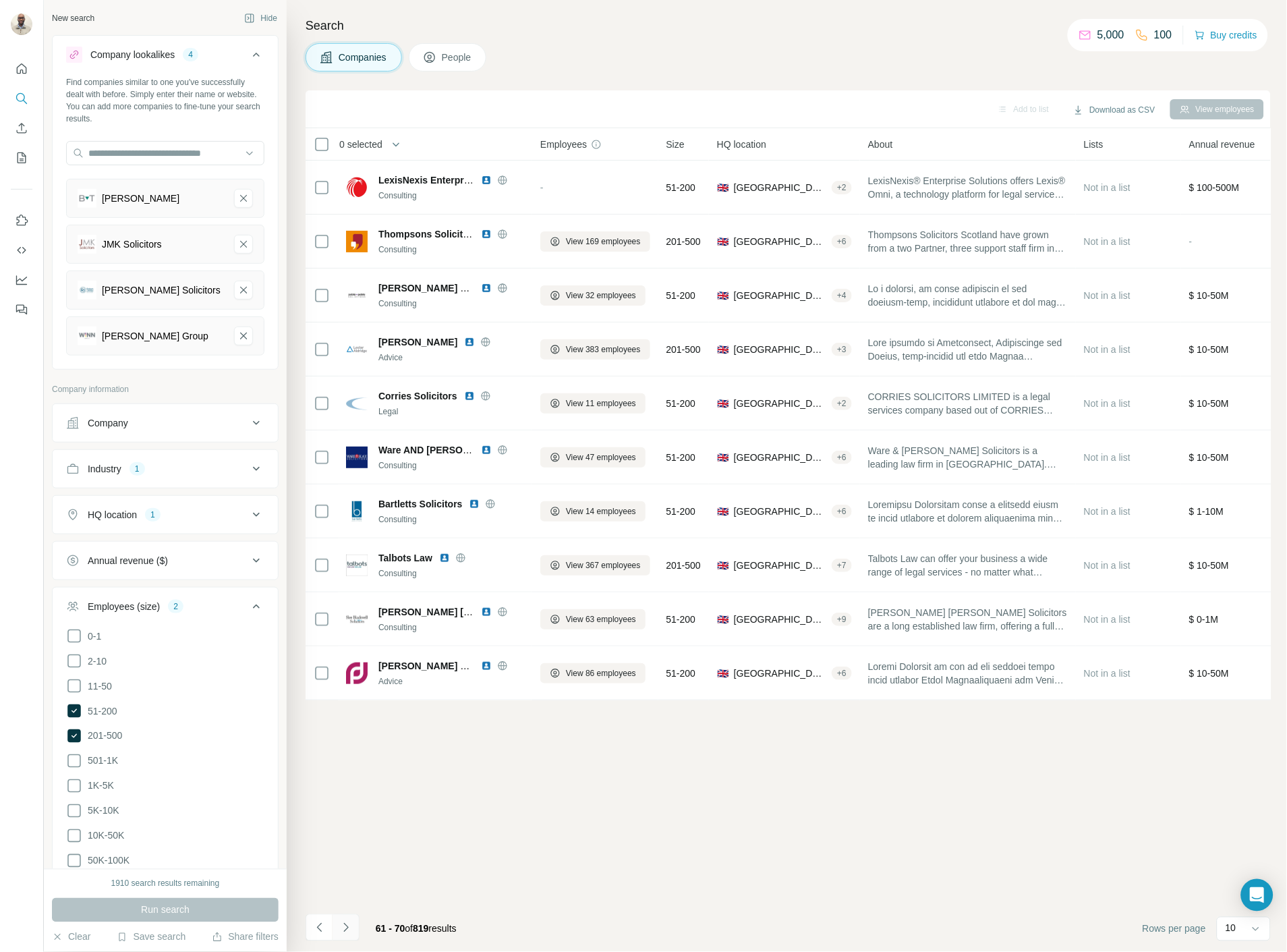
click at [341, 932] on icon "Navigate to next page" at bounding box center [346, 928] width 14 height 14
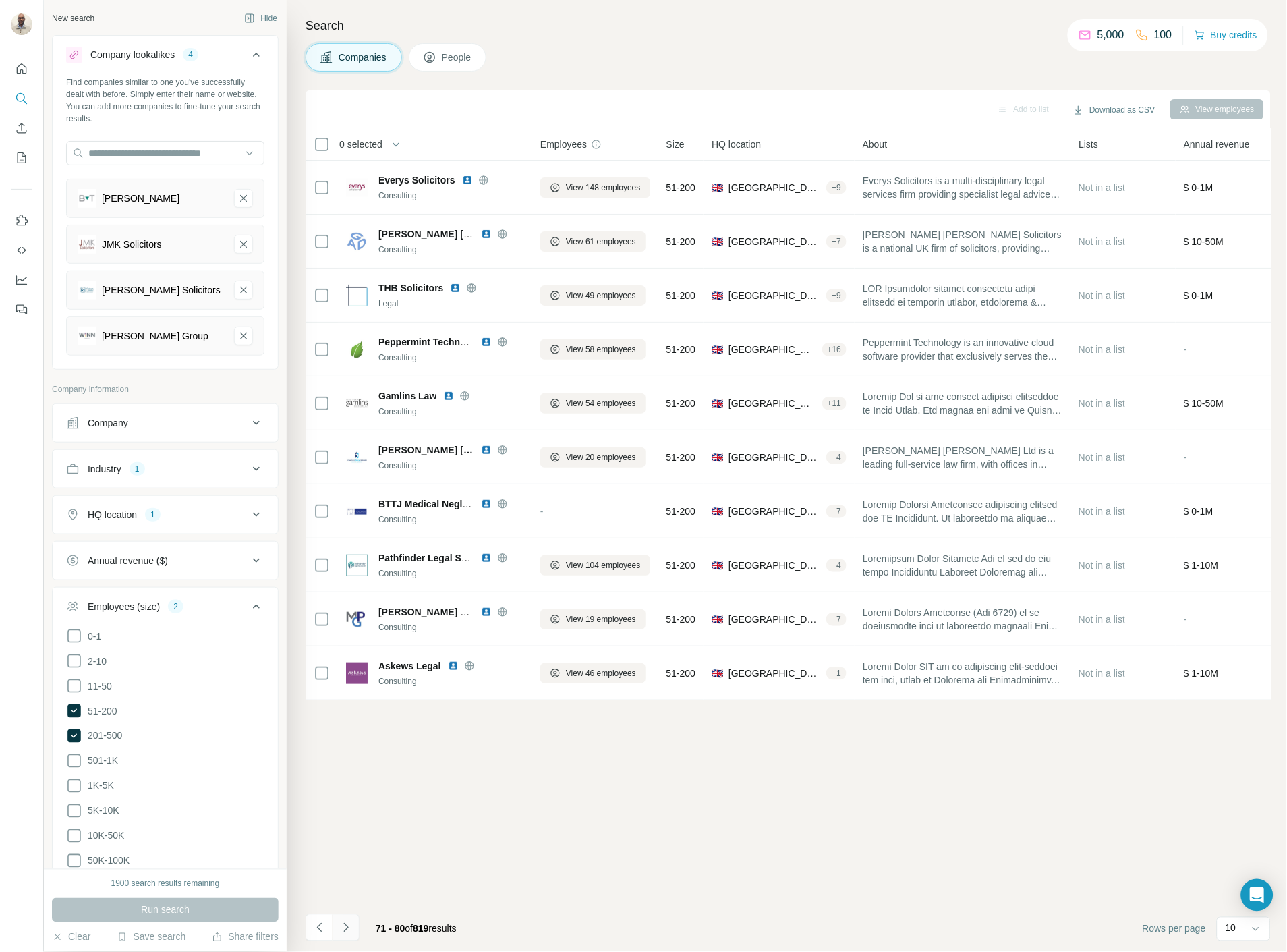
click at [341, 928] on icon "Navigate to next page" at bounding box center [346, 928] width 14 height 14
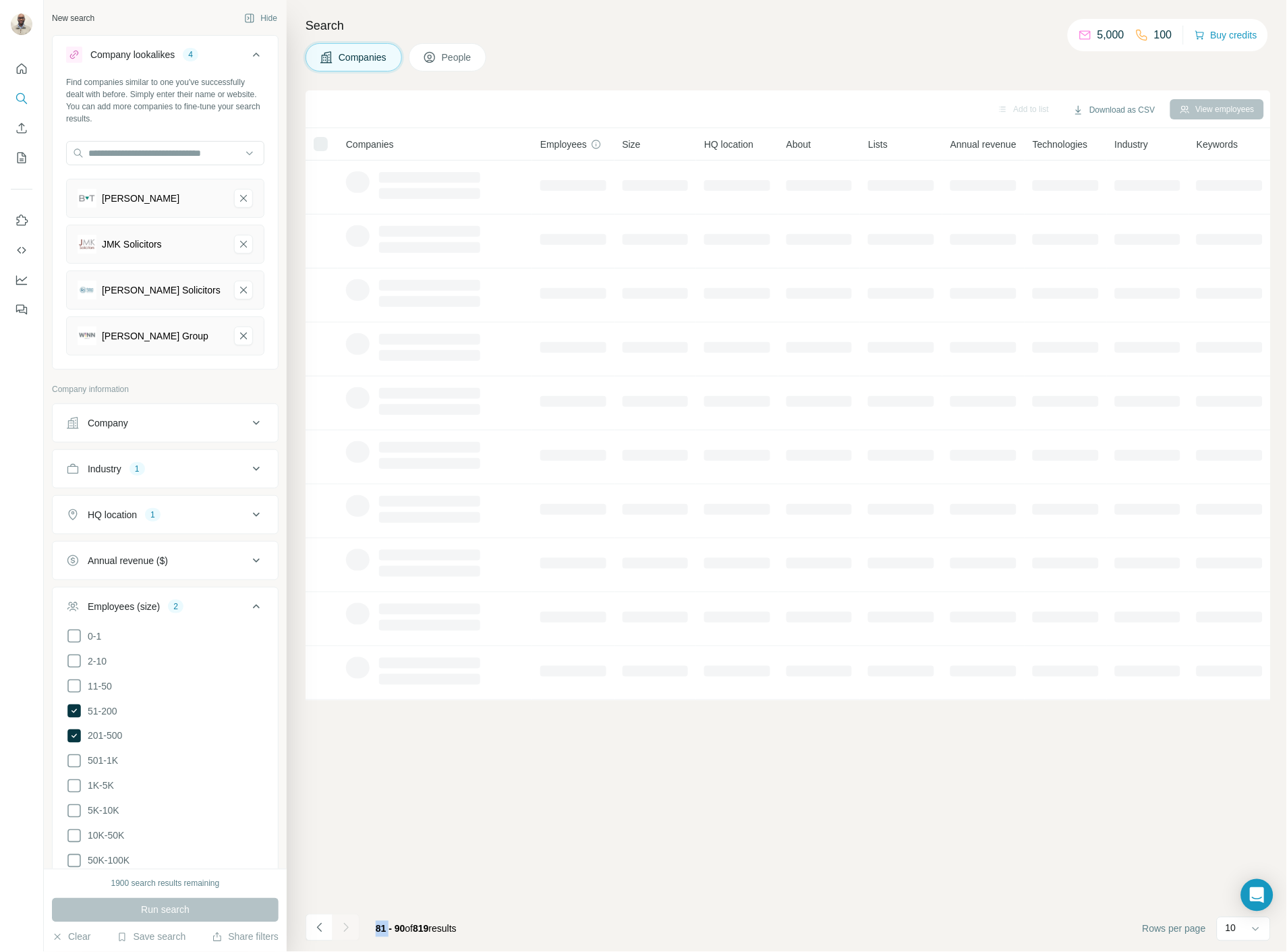
click at [341, 928] on div at bounding box center [346, 928] width 27 height 27
click at [341, 928] on icon "Navigate to next page" at bounding box center [346, 928] width 14 height 14
click at [341, 928] on div at bounding box center [346, 928] width 27 height 27
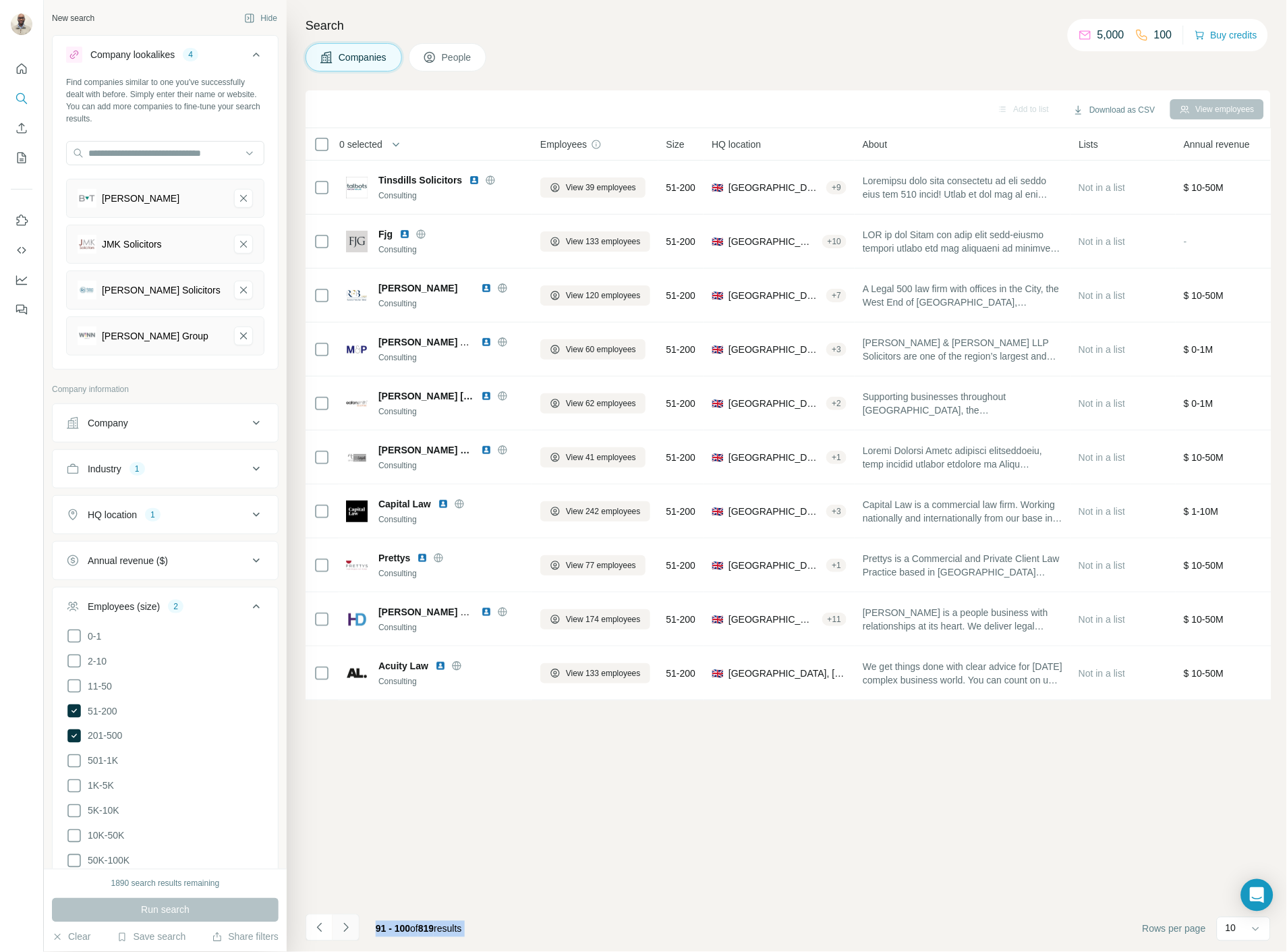
click at [341, 928] on icon "Navigate to next page" at bounding box center [346, 928] width 14 height 14
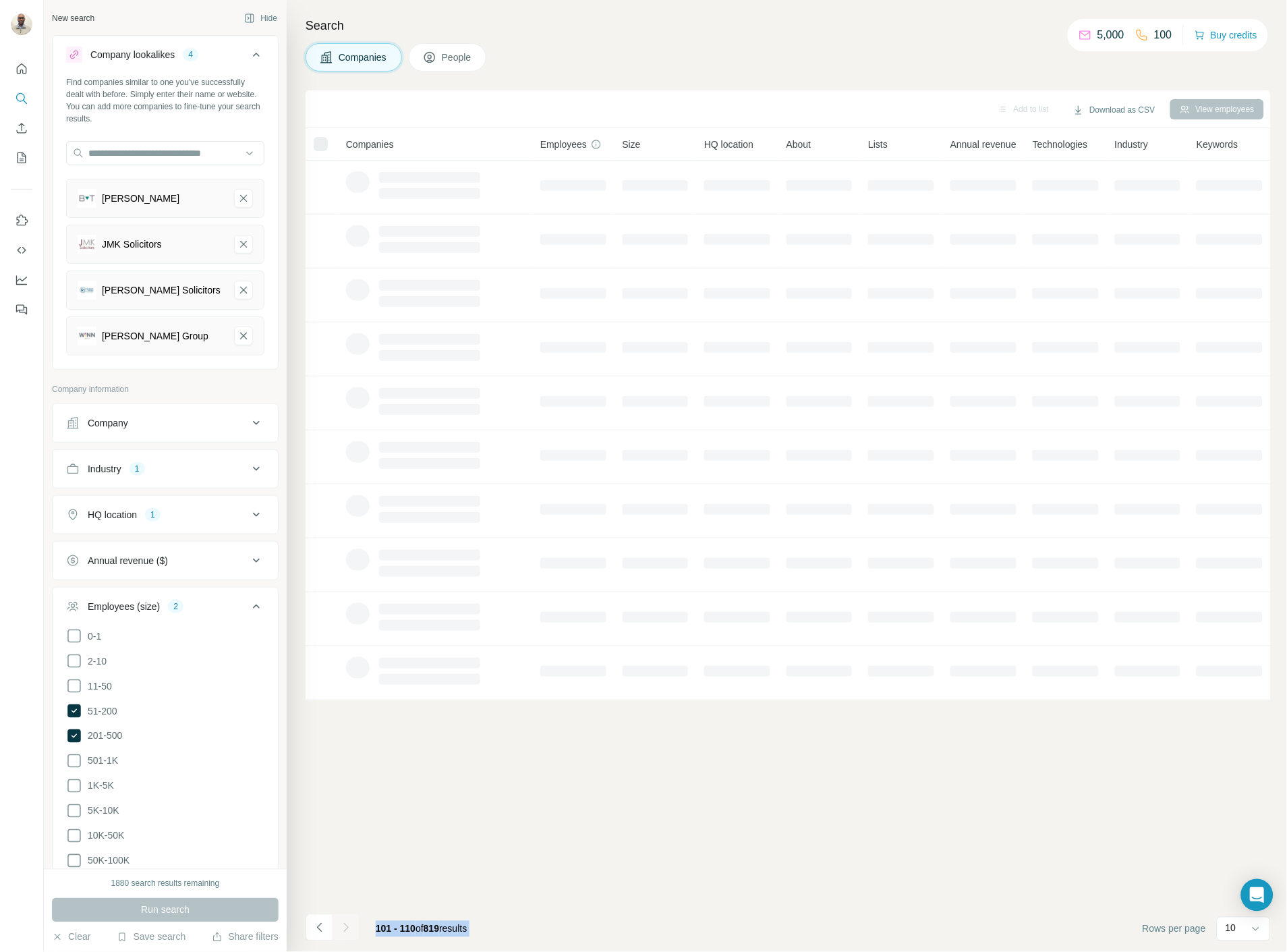
click at [341, 928] on div at bounding box center [346, 928] width 27 height 27
click at [341, 928] on icon "Navigate to next page" at bounding box center [346, 928] width 14 height 14
click at [341, 928] on div at bounding box center [346, 928] width 27 height 27
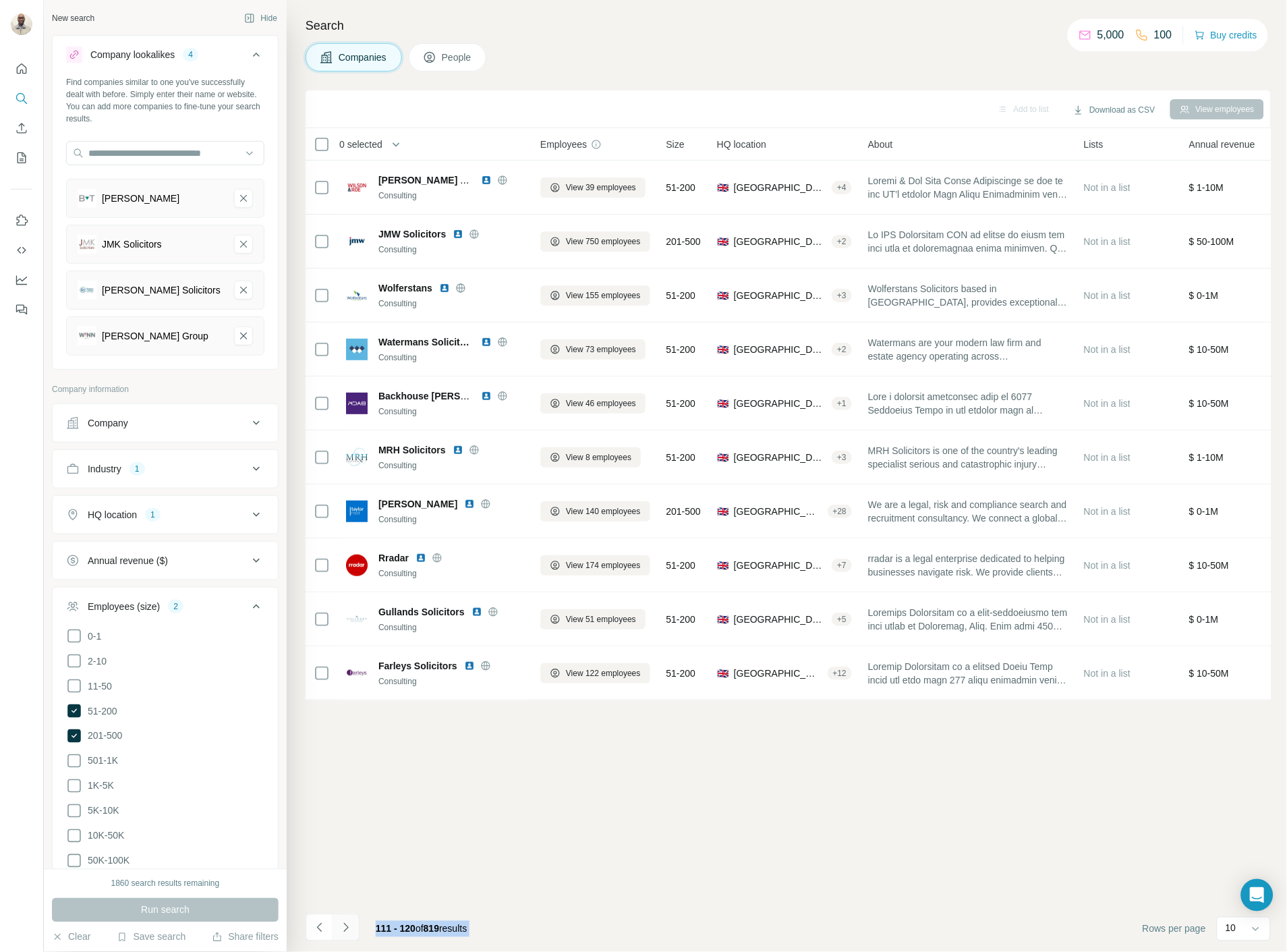
click at [341, 928] on icon "Navigate to next page" at bounding box center [346, 928] width 14 height 14
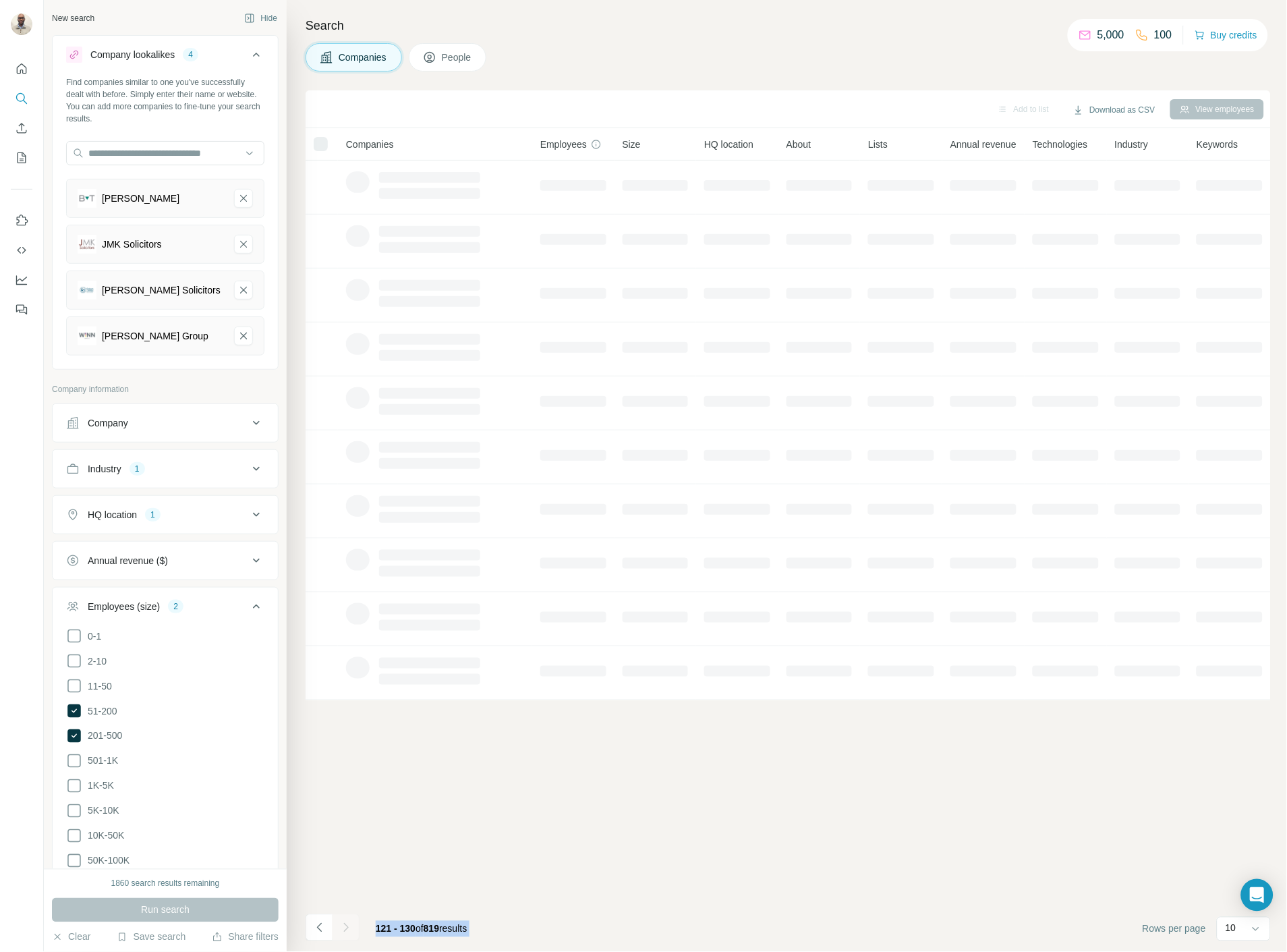
click at [341, 928] on div at bounding box center [346, 928] width 27 height 27
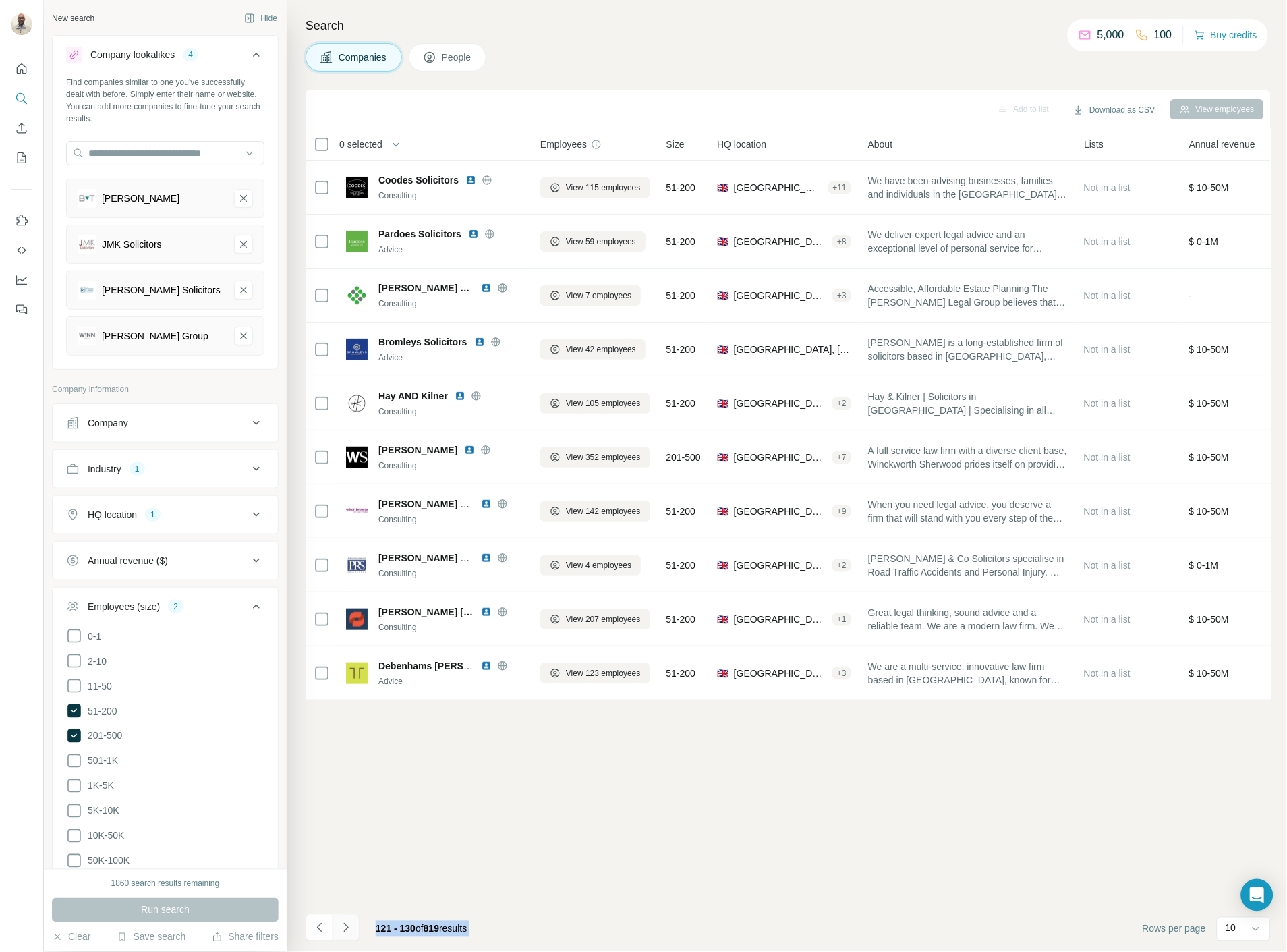
click at [341, 928] on icon "Navigate to next page" at bounding box center [346, 928] width 14 height 14
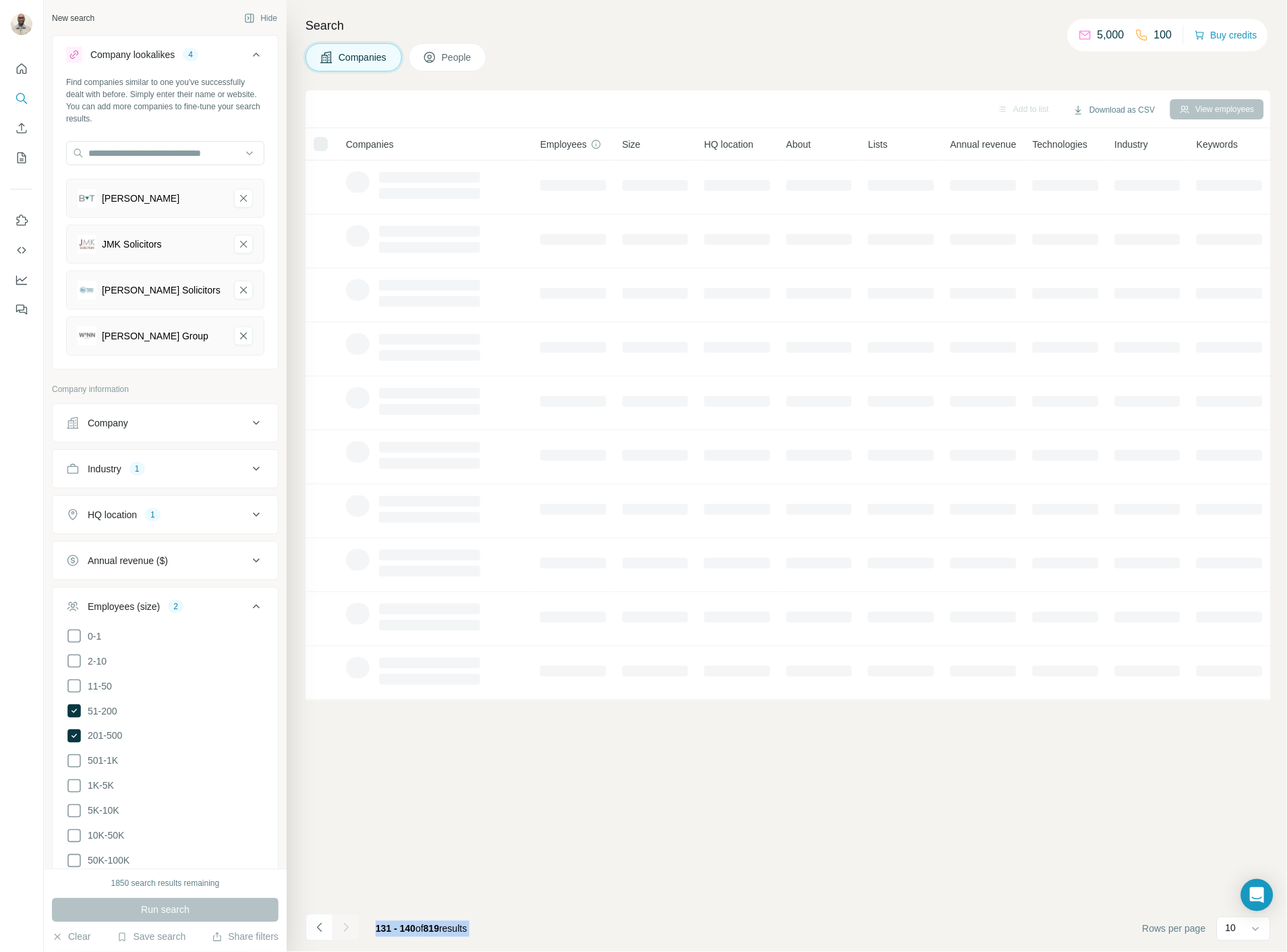
click at [341, 928] on div at bounding box center [346, 928] width 27 height 27
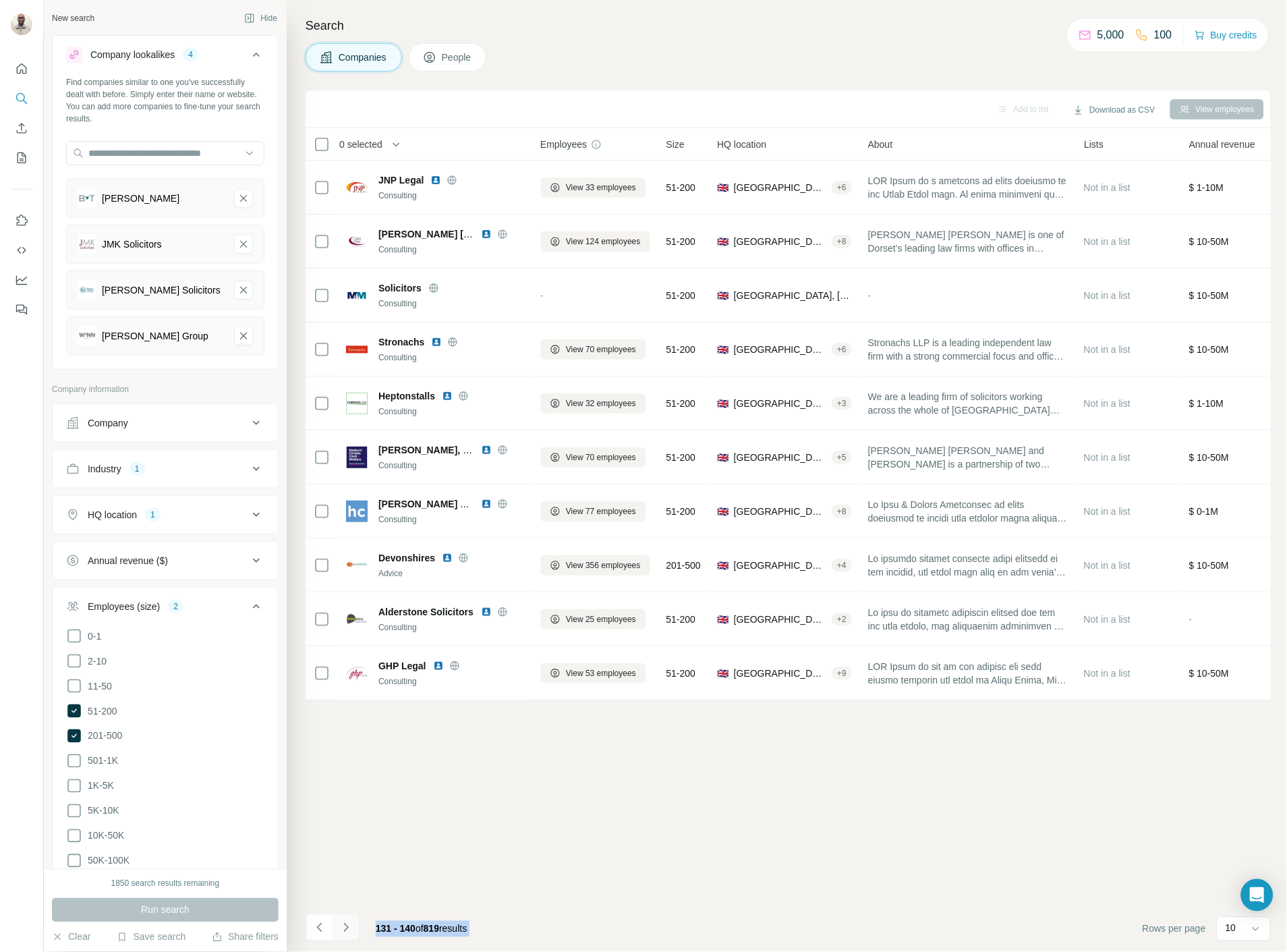
click at [341, 928] on icon "Navigate to next page" at bounding box center [346, 928] width 14 height 14
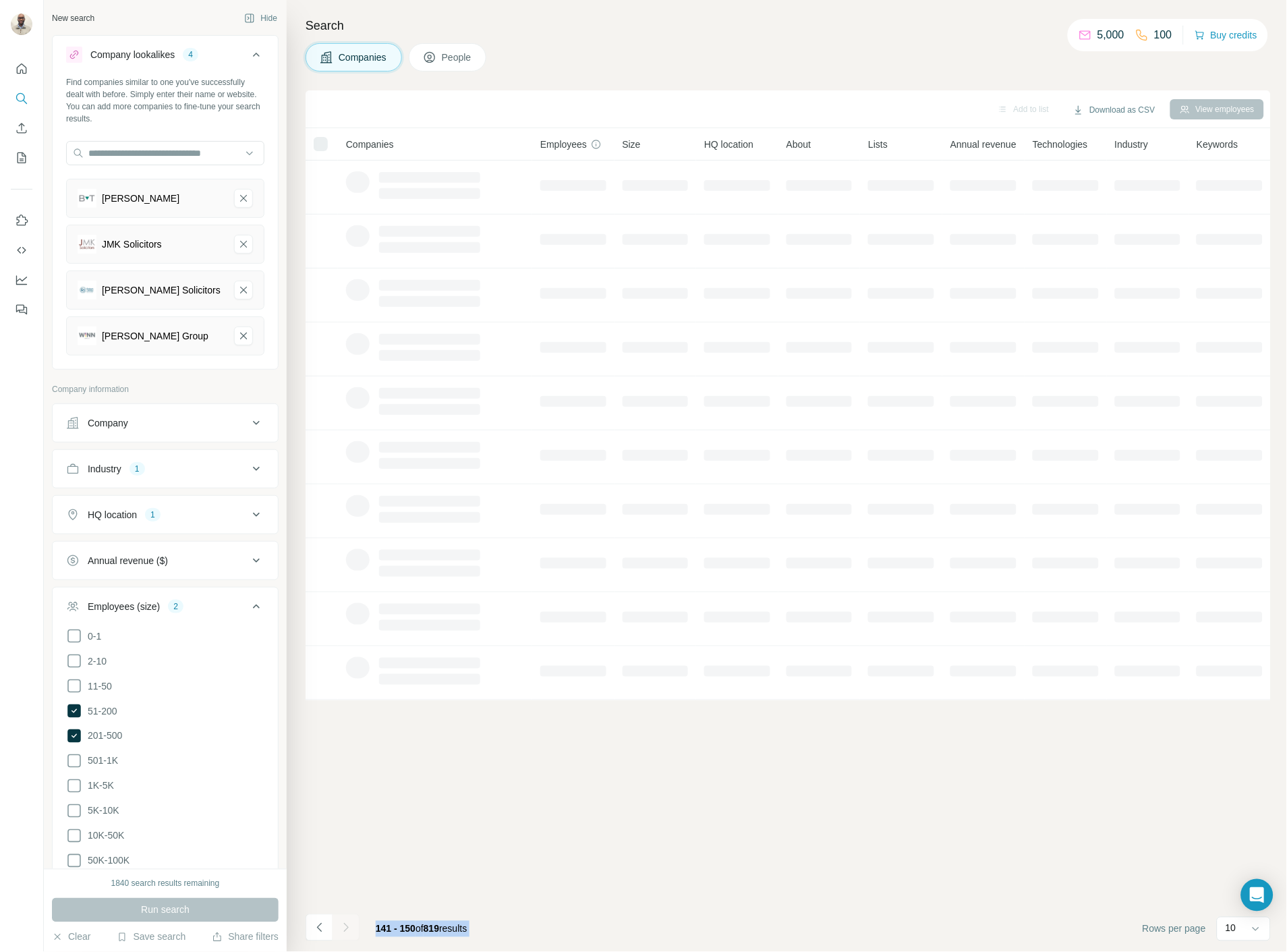
click at [341, 928] on div at bounding box center [346, 928] width 27 height 27
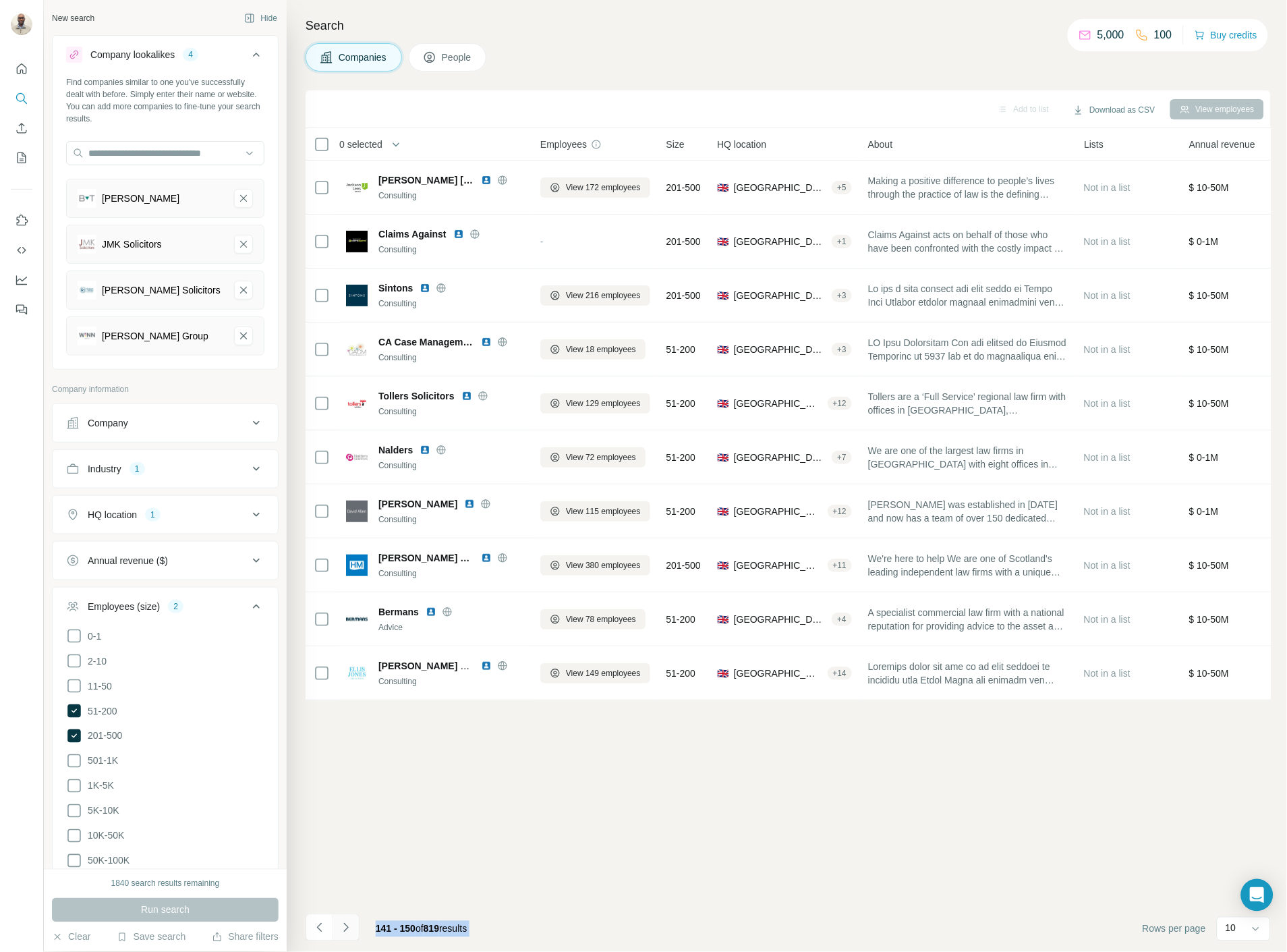
click at [341, 928] on icon "Navigate to next page" at bounding box center [346, 928] width 14 height 14
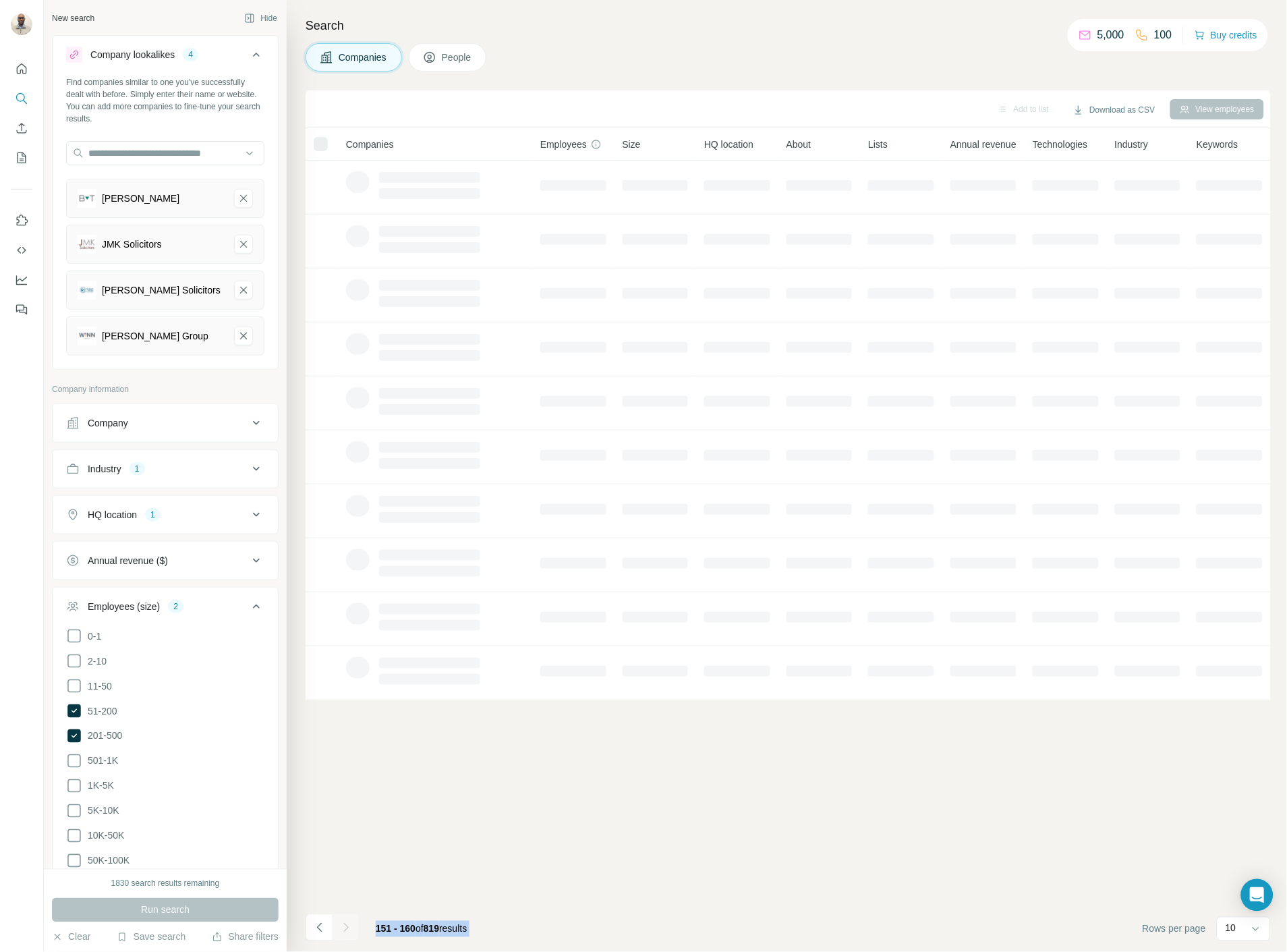
click at [341, 928] on div at bounding box center [346, 928] width 27 height 27
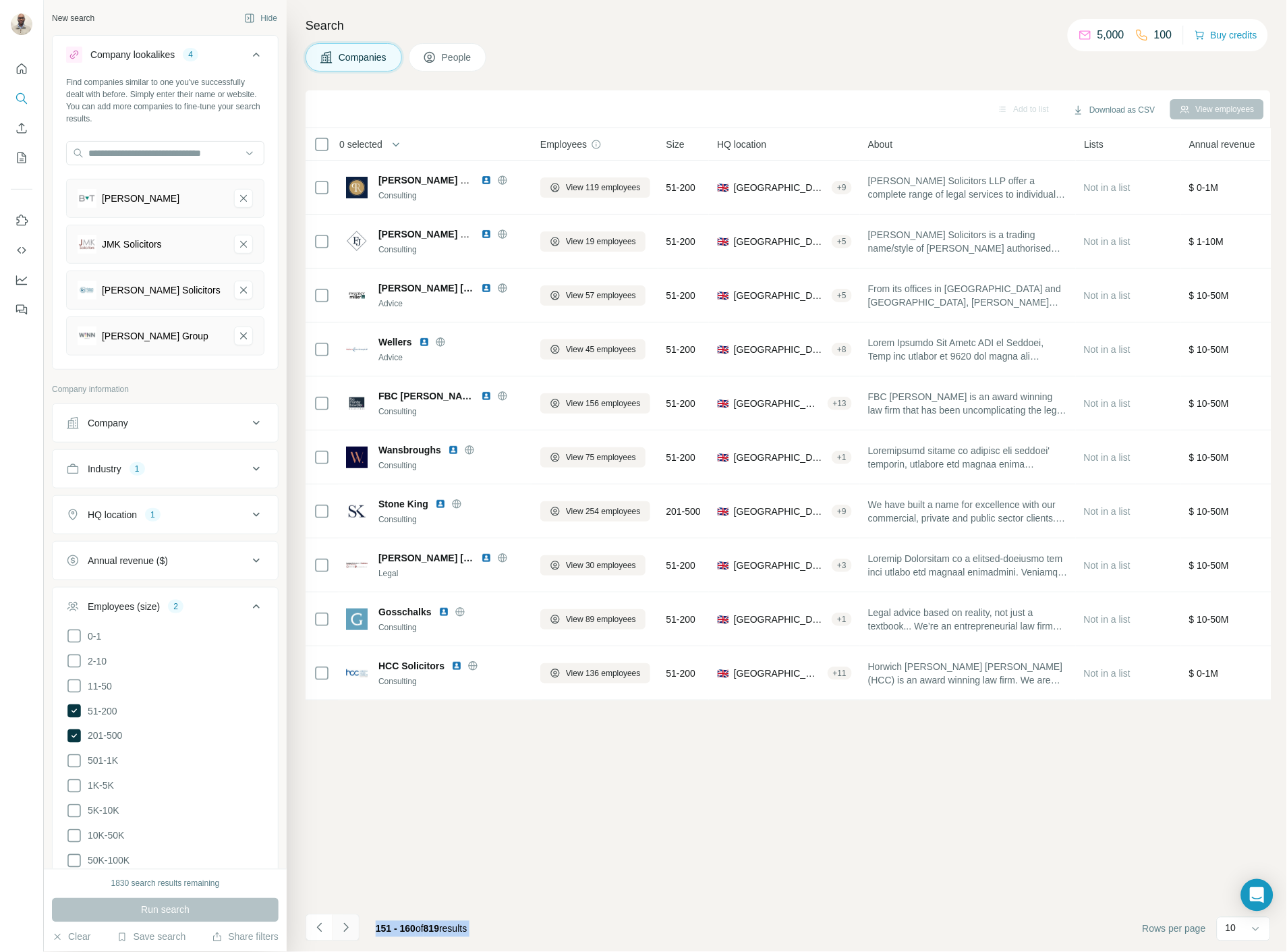
click at [341, 928] on icon "Navigate to next page" at bounding box center [346, 928] width 14 height 14
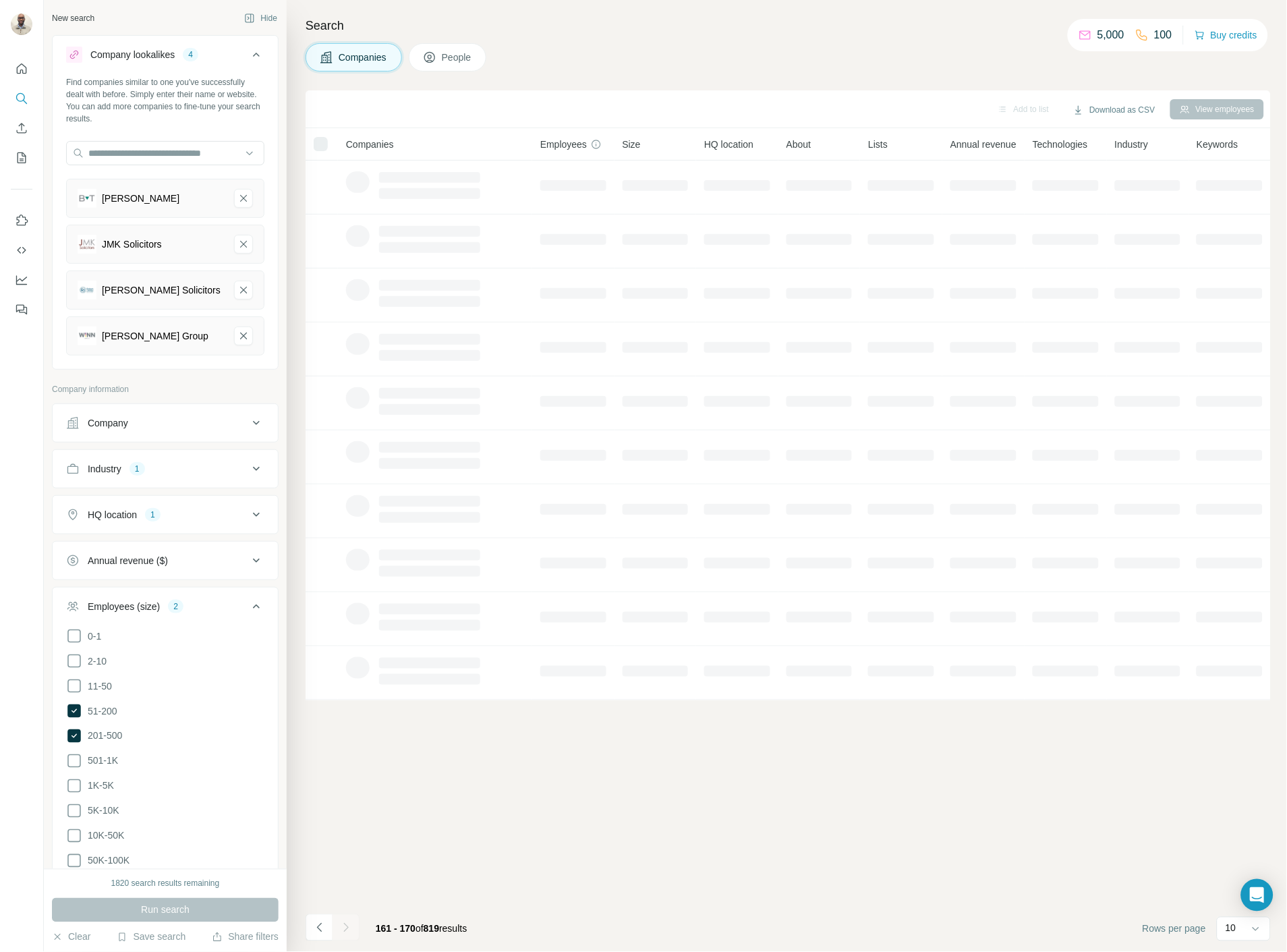
click at [341, 928] on div at bounding box center [346, 928] width 27 height 27
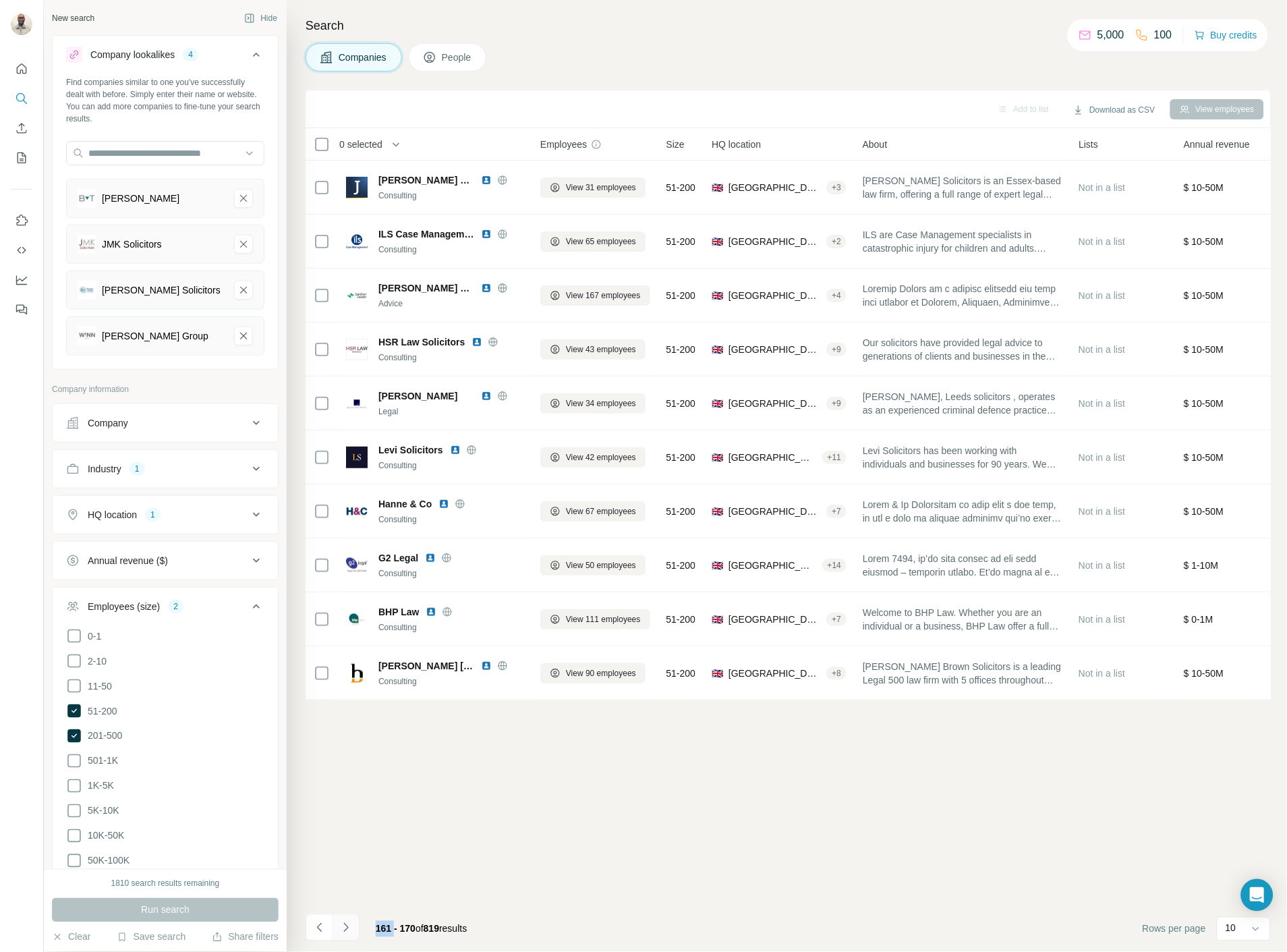
click at [341, 928] on icon "Navigate to next page" at bounding box center [346, 928] width 14 height 14
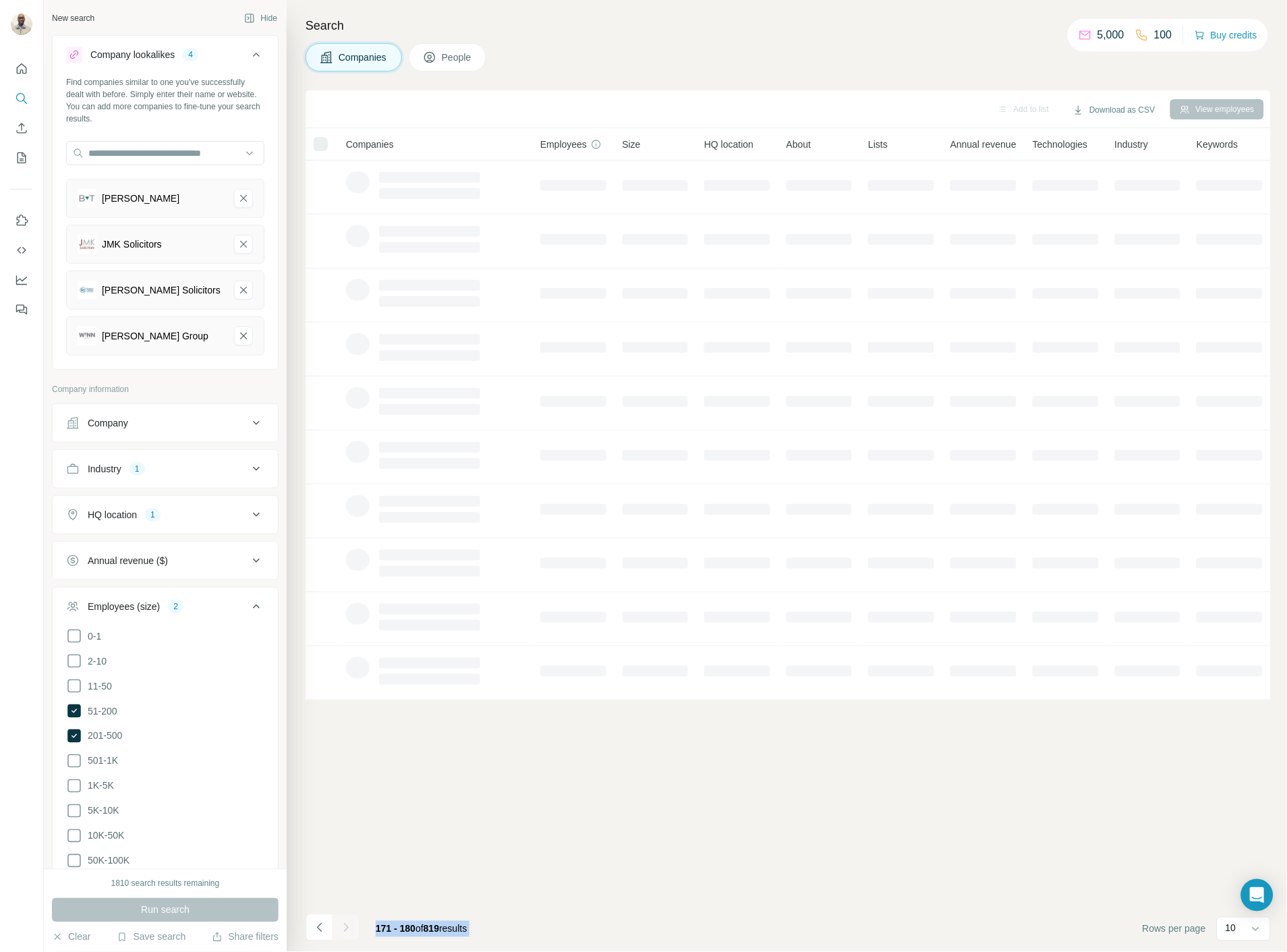
click at [341, 928] on div at bounding box center [346, 928] width 27 height 27
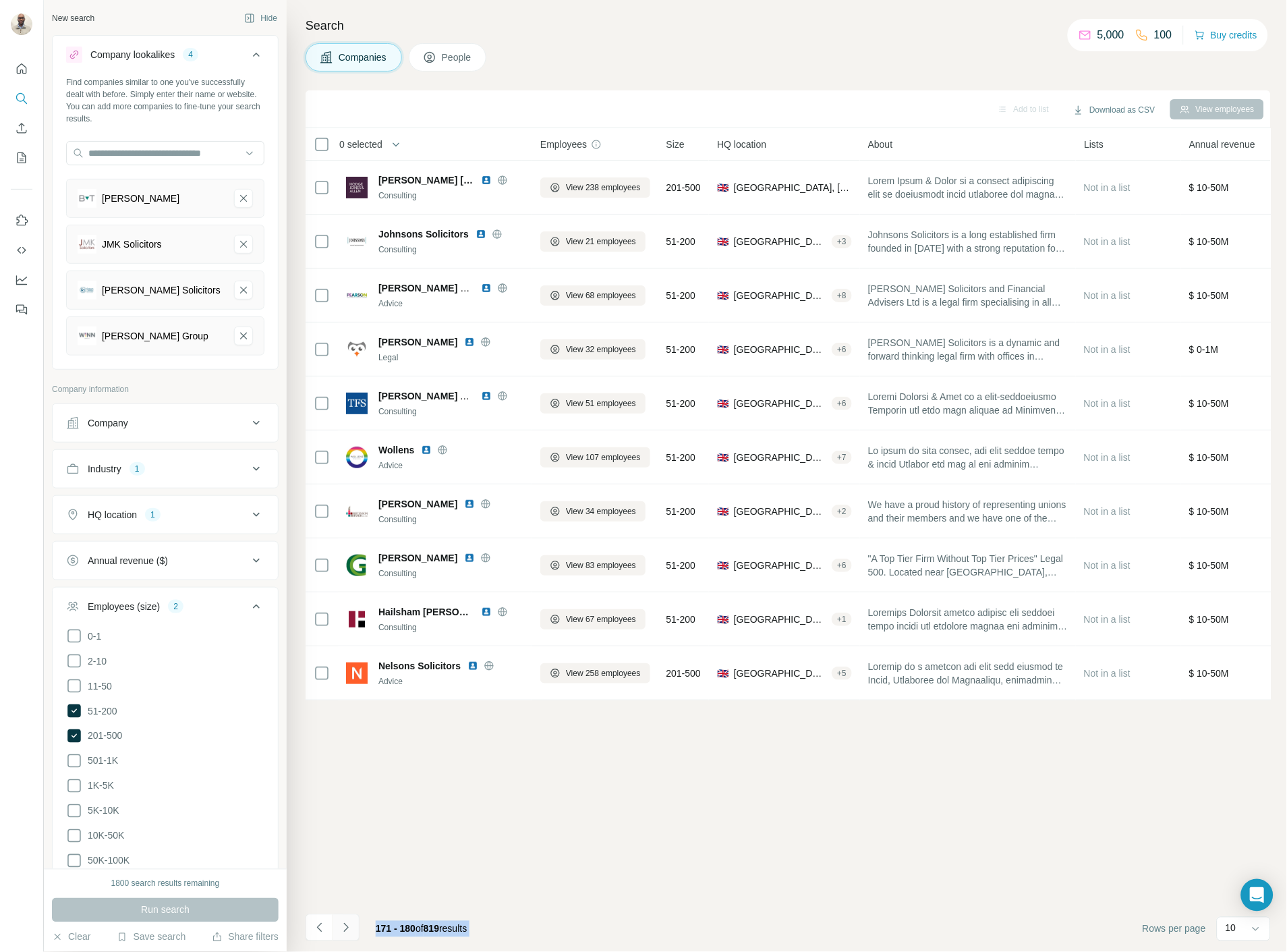
click at [341, 928] on icon "Navigate to next page" at bounding box center [346, 928] width 14 height 14
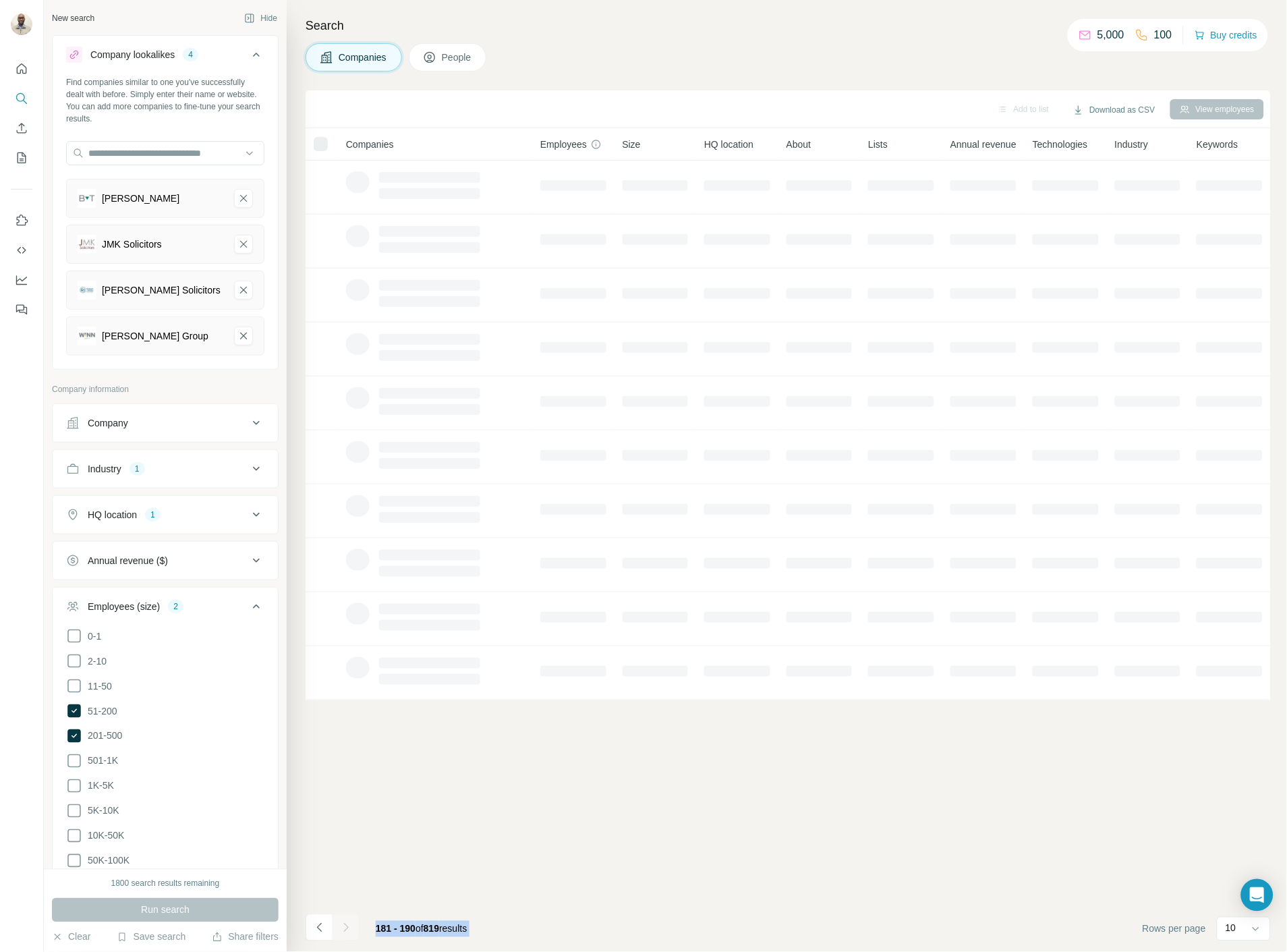
click at [341, 928] on div at bounding box center [346, 928] width 27 height 27
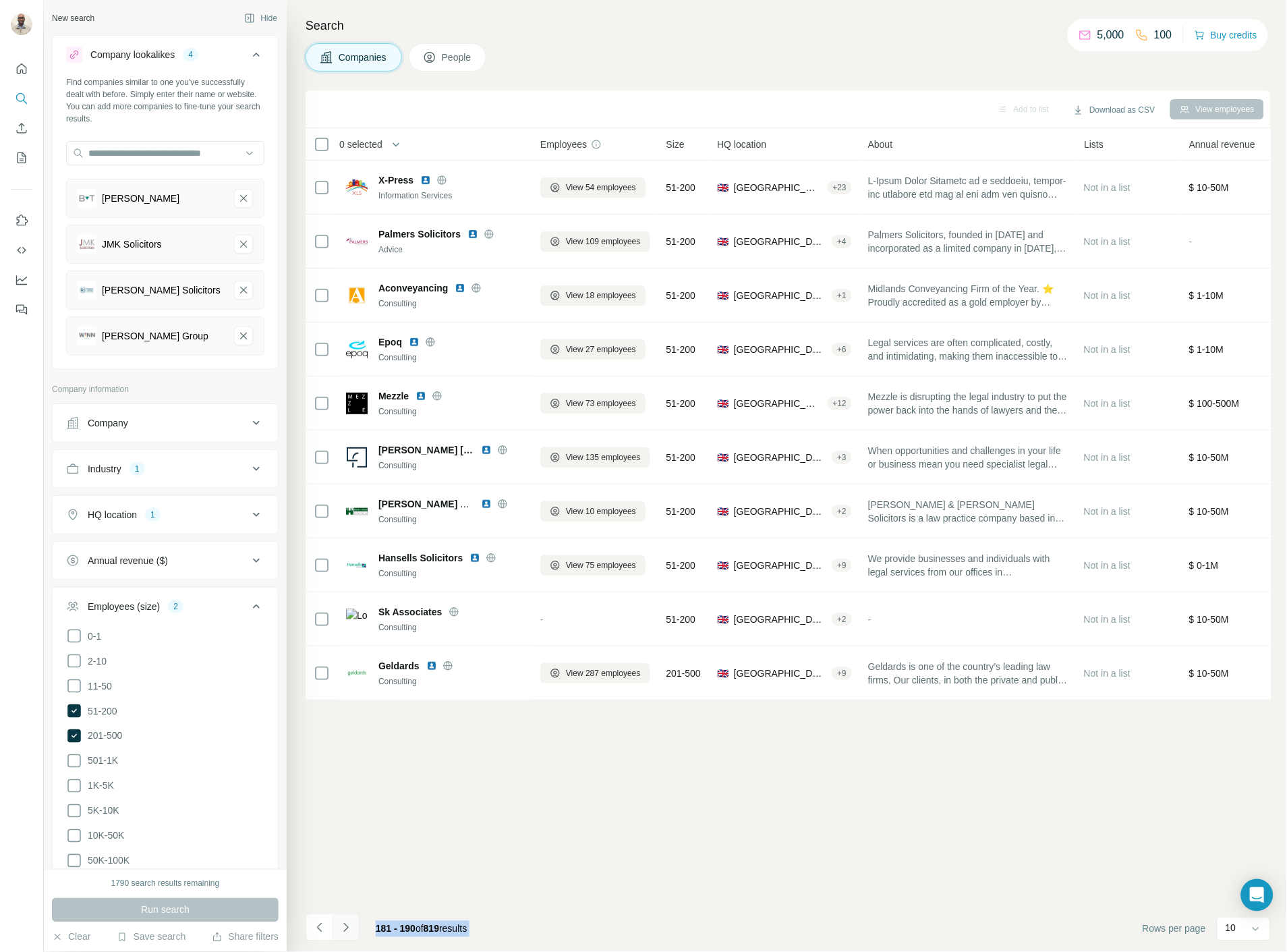
click at [341, 928] on icon "Navigate to next page" at bounding box center [346, 928] width 14 height 14
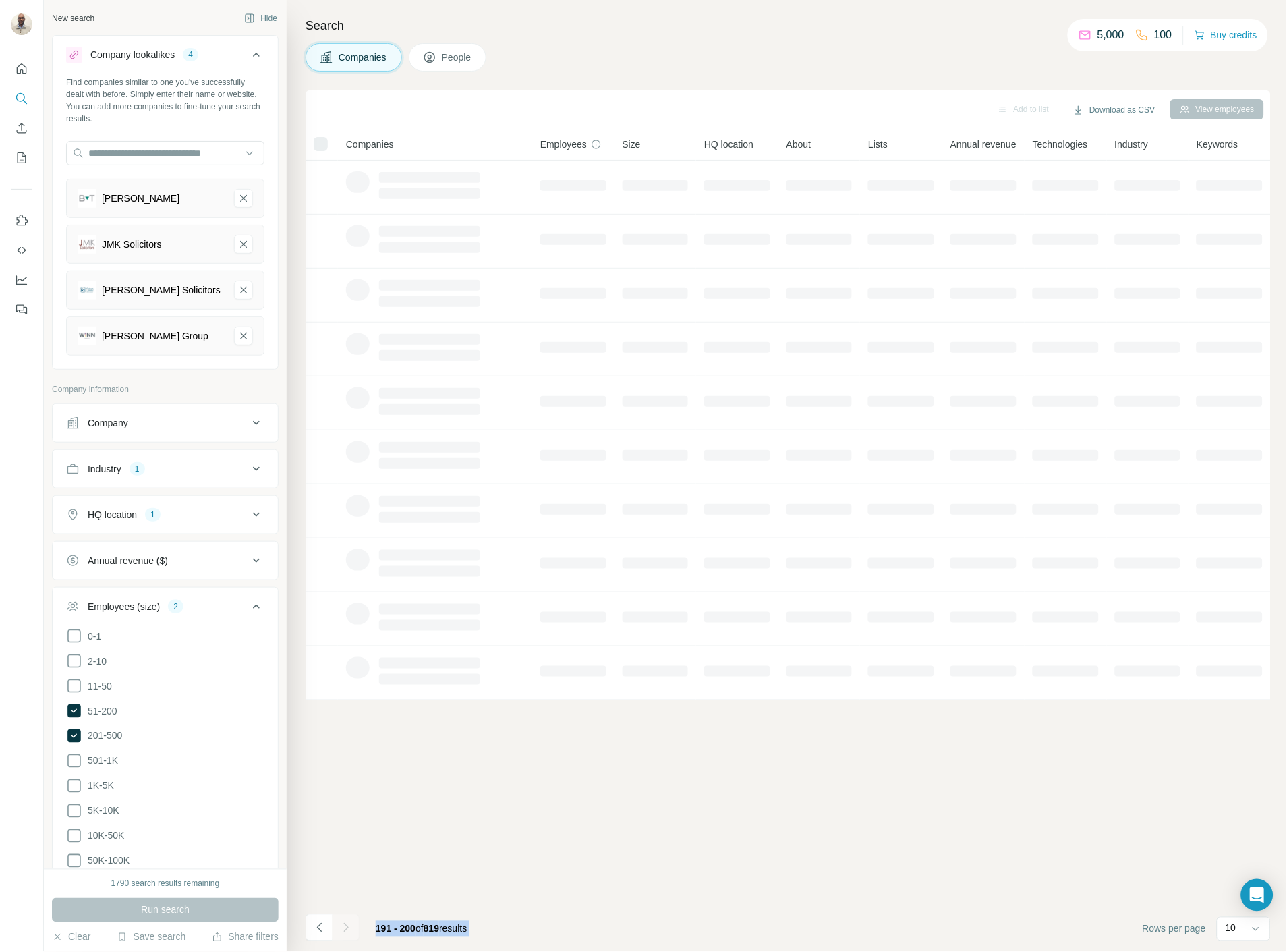
click at [341, 928] on div at bounding box center [346, 928] width 27 height 27
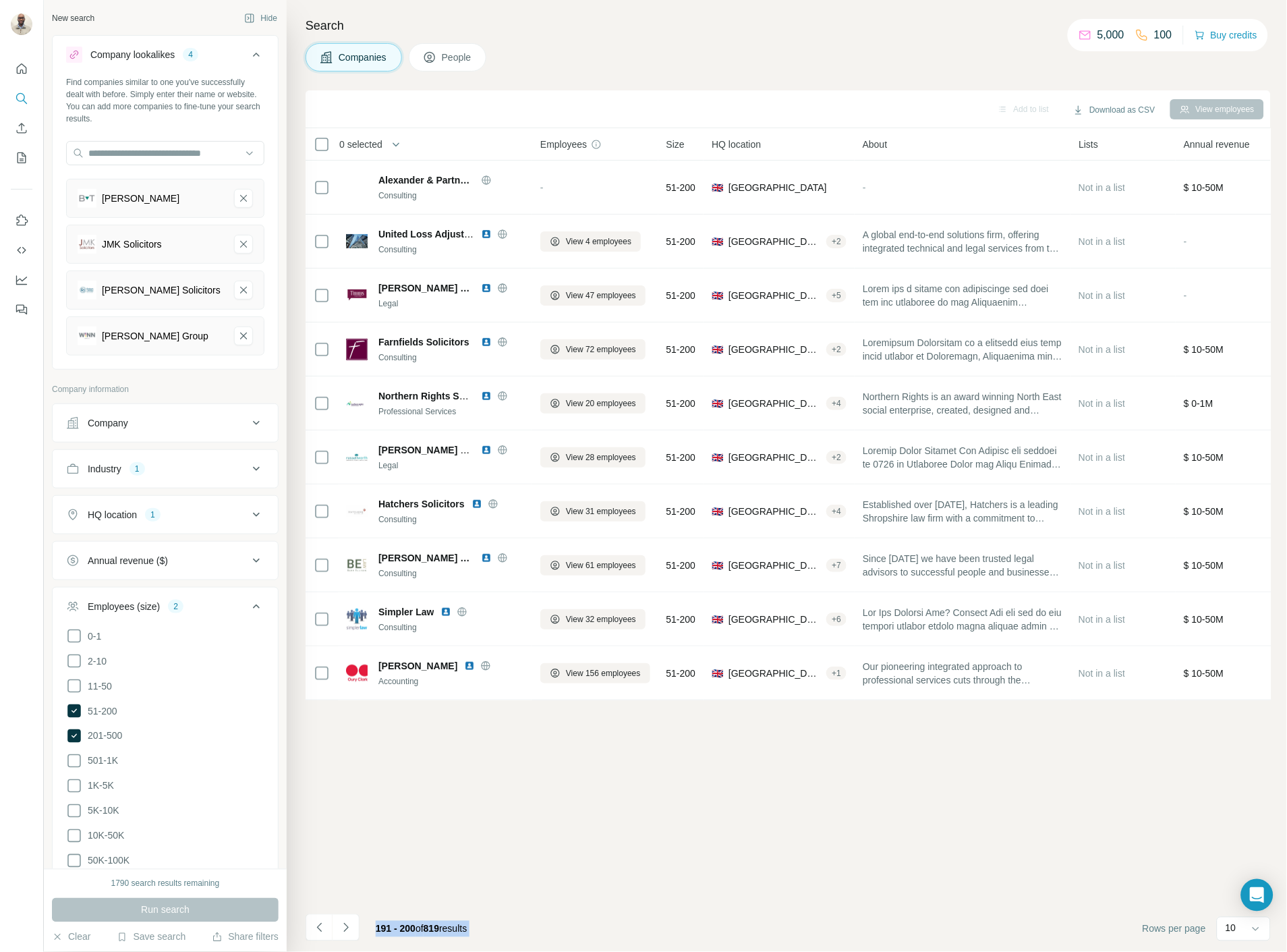
click at [341, 928] on icon "Navigate to next page" at bounding box center [346, 928] width 14 height 14
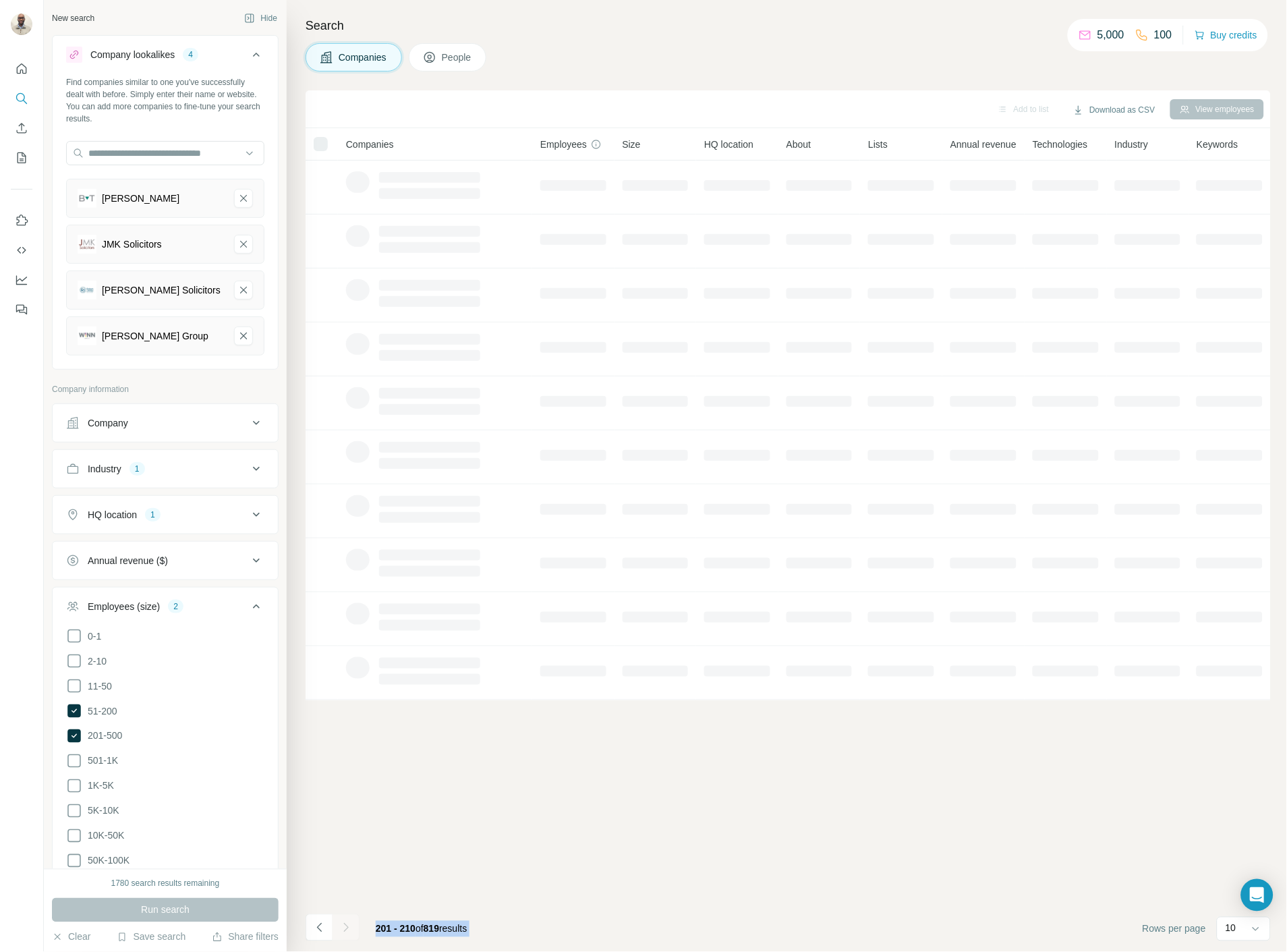
click at [341, 928] on div at bounding box center [346, 928] width 27 height 27
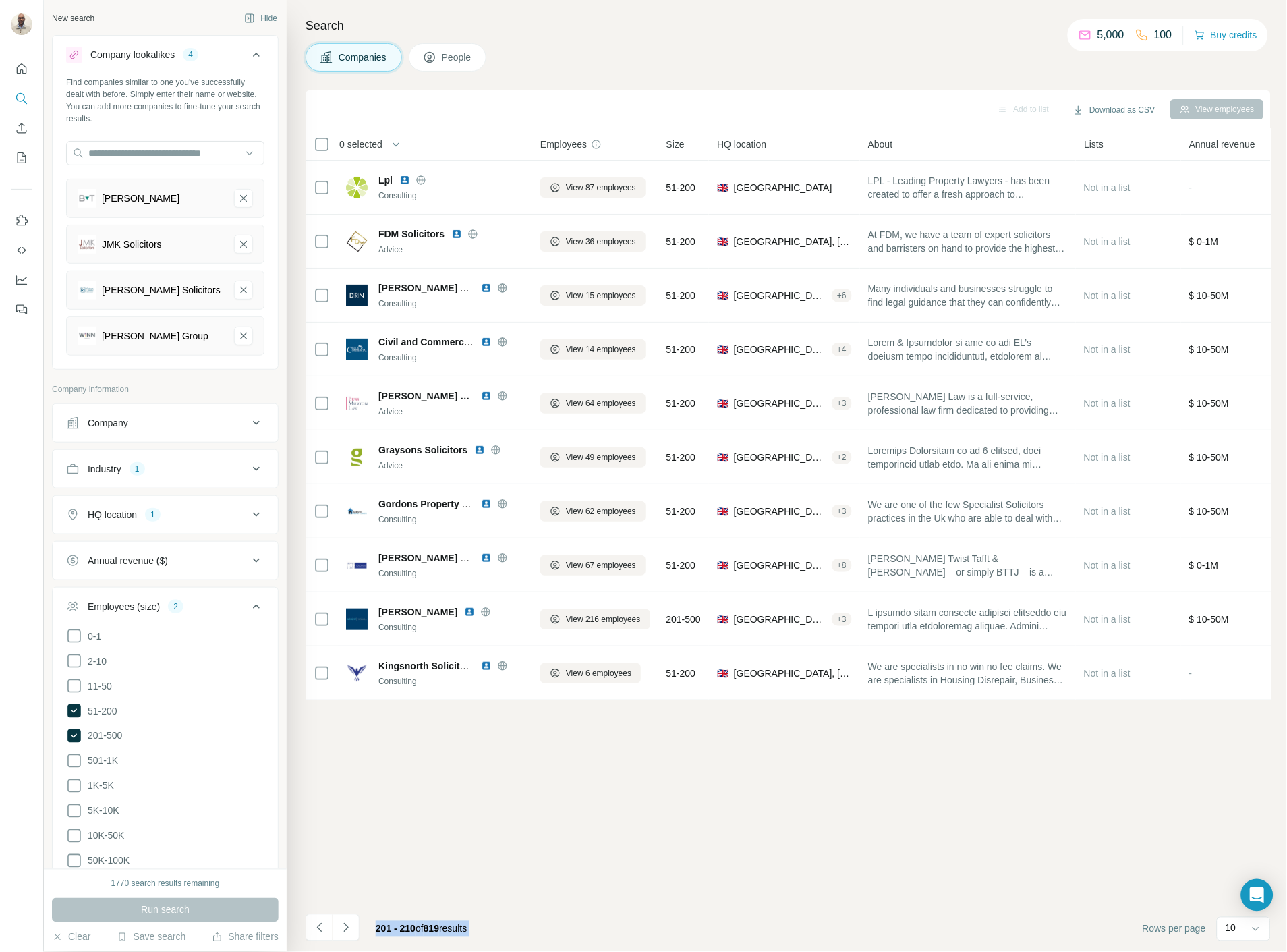
click at [341, 928] on icon "Navigate to next page" at bounding box center [346, 928] width 14 height 14
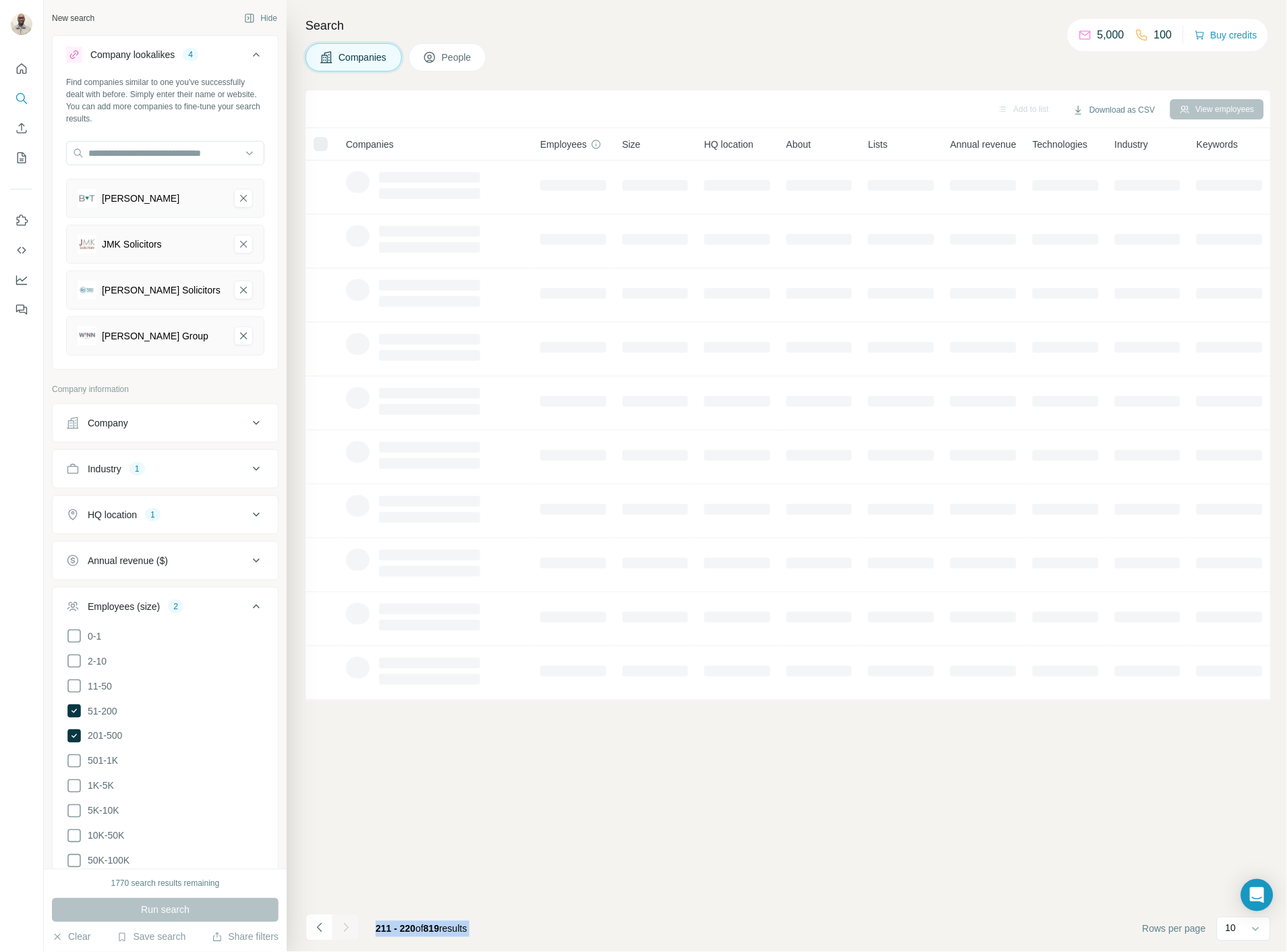
click at [341, 928] on div at bounding box center [346, 928] width 27 height 27
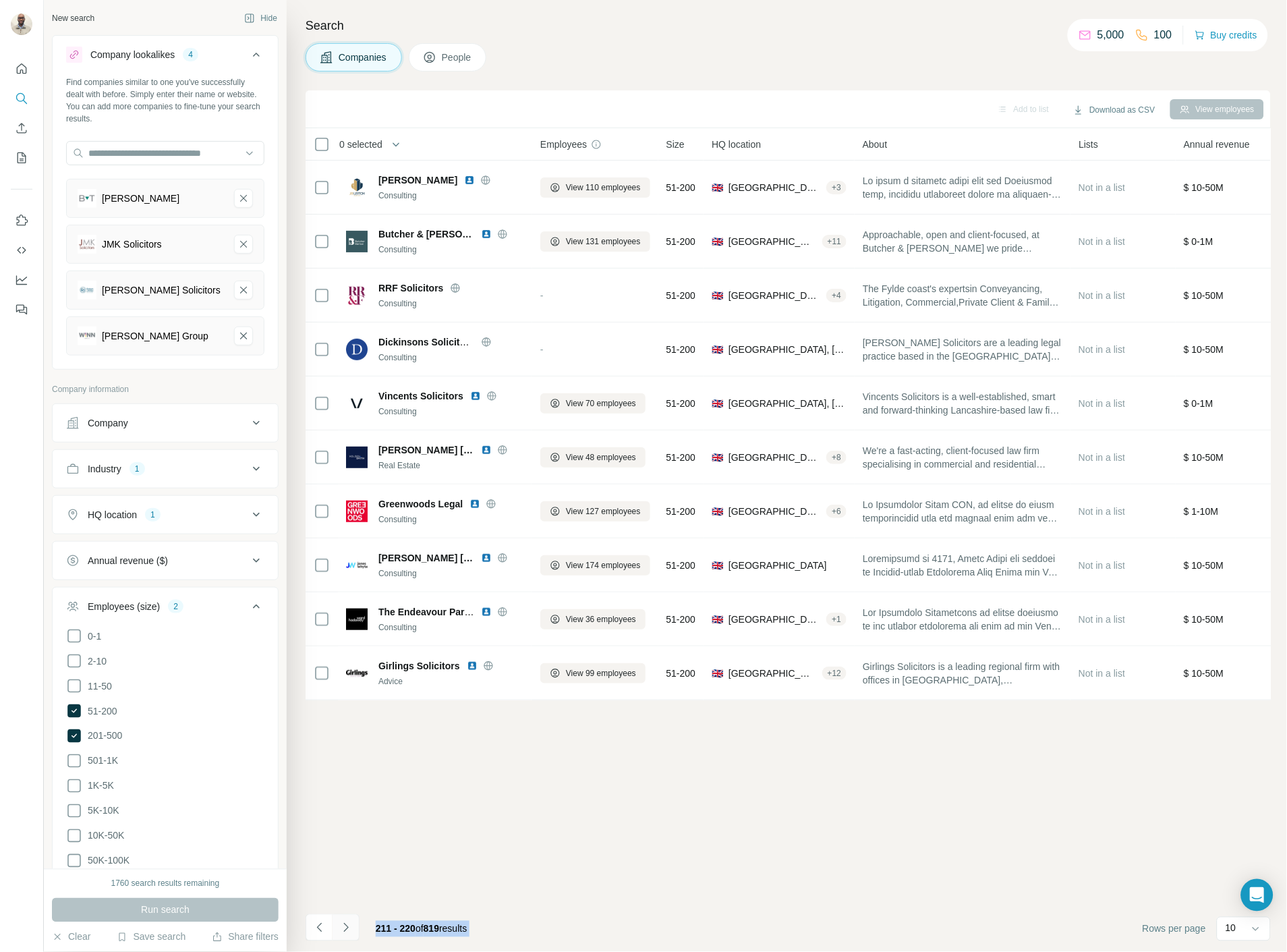
click at [341, 928] on icon "Navigate to next page" at bounding box center [346, 928] width 14 height 14
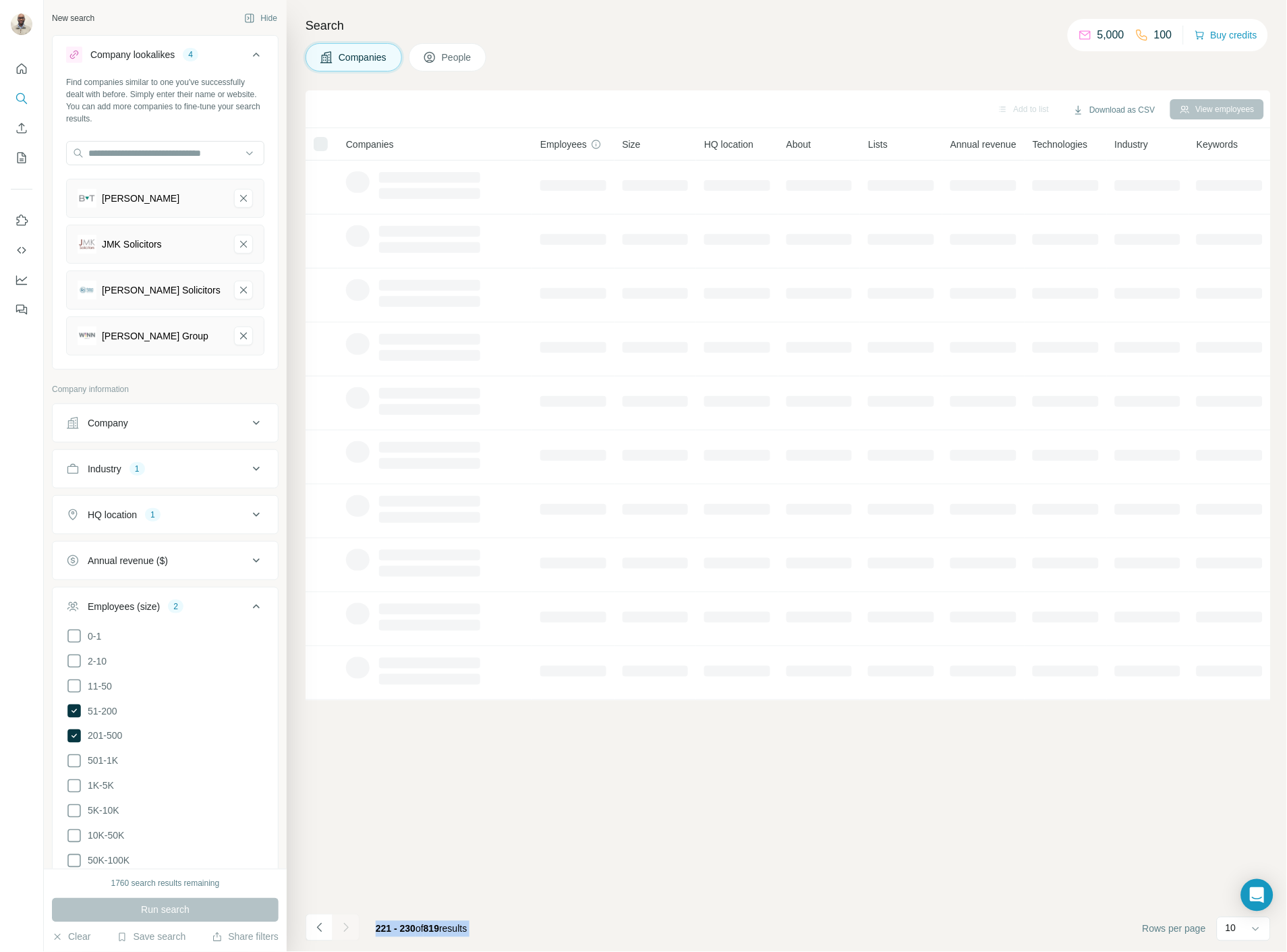
click at [341, 928] on div at bounding box center [346, 928] width 27 height 27
click at [341, 928] on icon "Navigate to next page" at bounding box center [346, 928] width 14 height 14
click at [341, 928] on div at bounding box center [346, 928] width 27 height 27
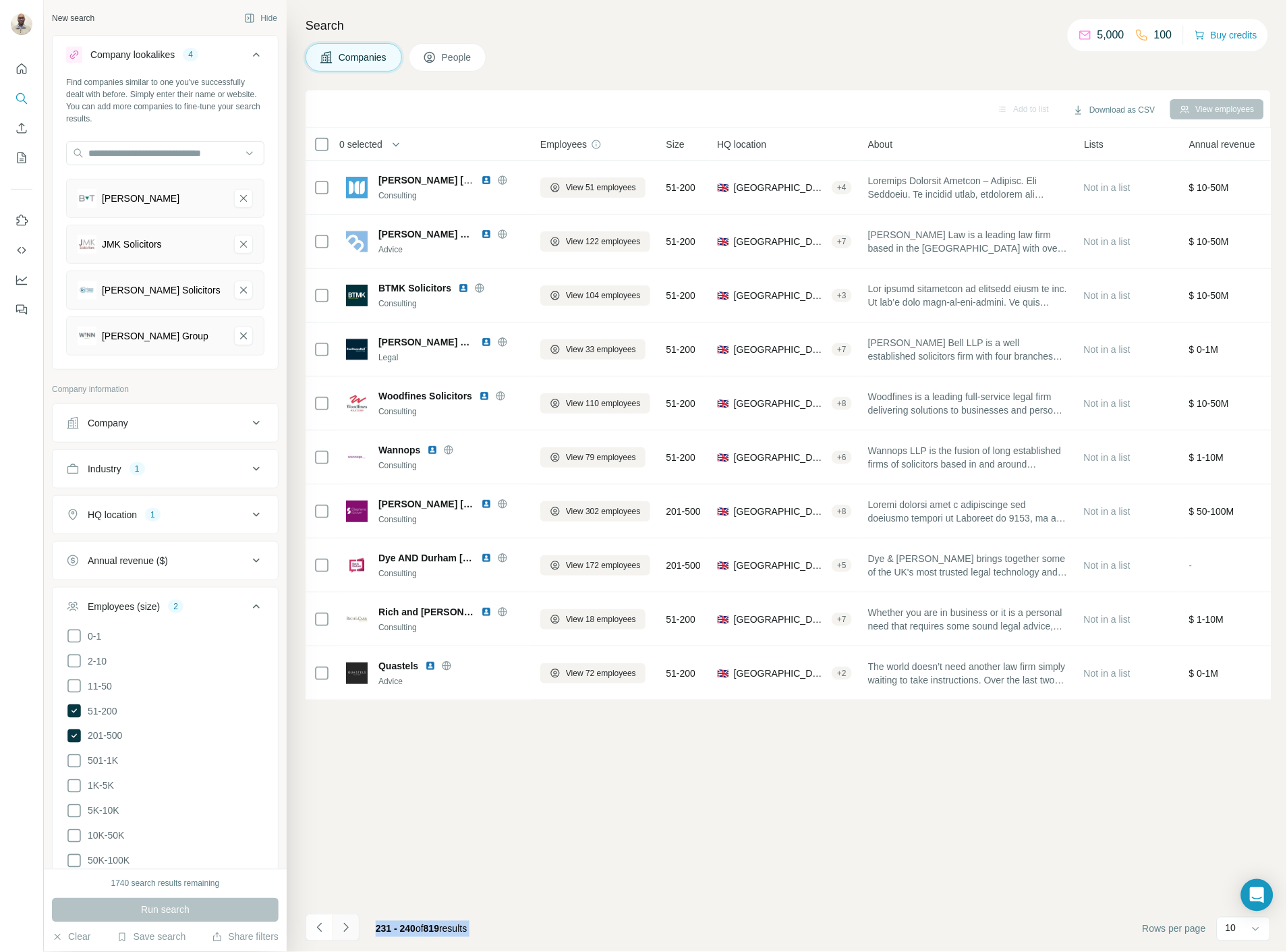
click at [341, 928] on icon "Navigate to next page" at bounding box center [346, 928] width 14 height 14
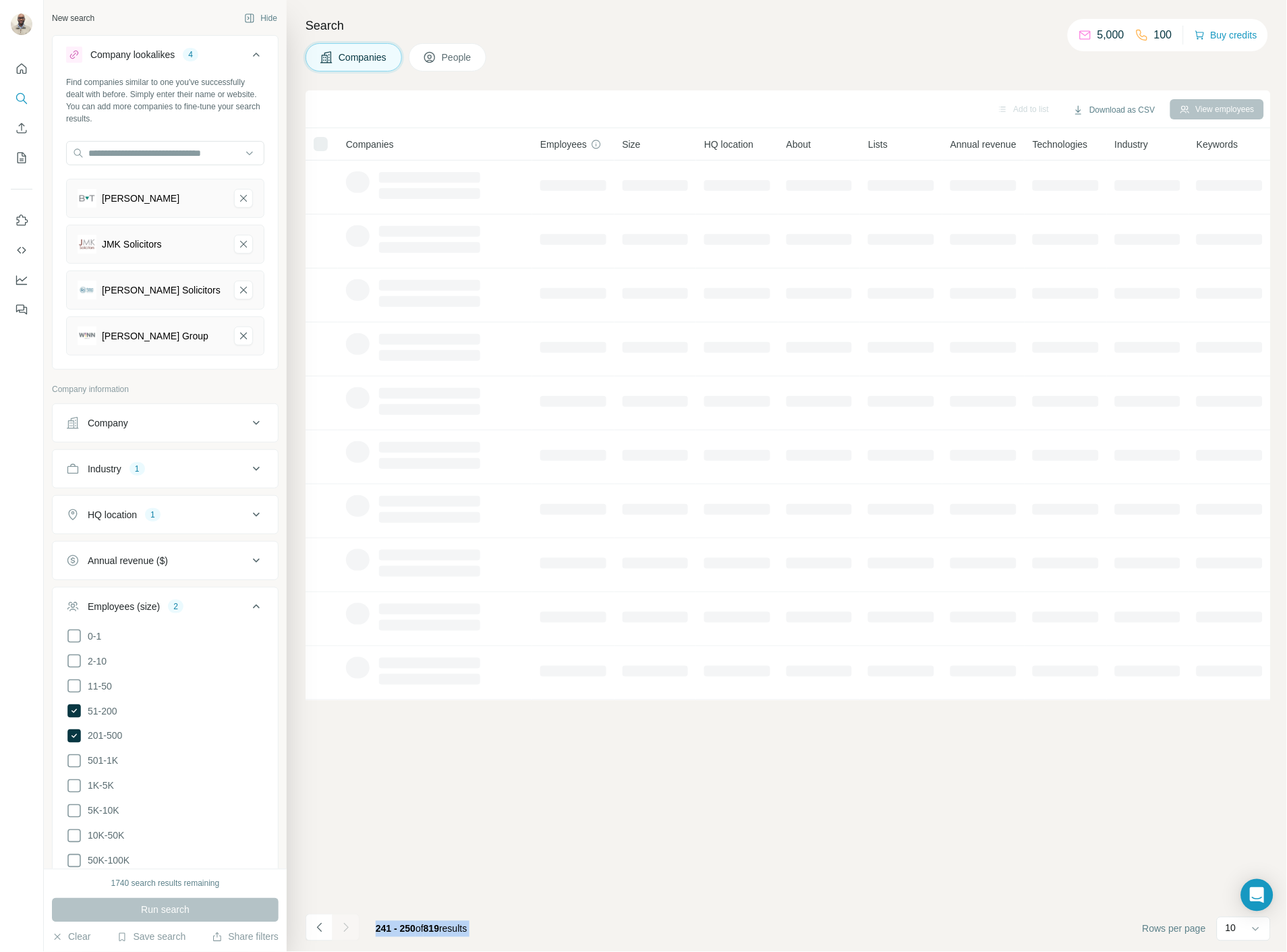
click at [341, 928] on div at bounding box center [346, 928] width 27 height 27
click at [341, 928] on icon "Navigate to next page" at bounding box center [346, 928] width 14 height 14
click at [341, 928] on div at bounding box center [346, 928] width 27 height 27
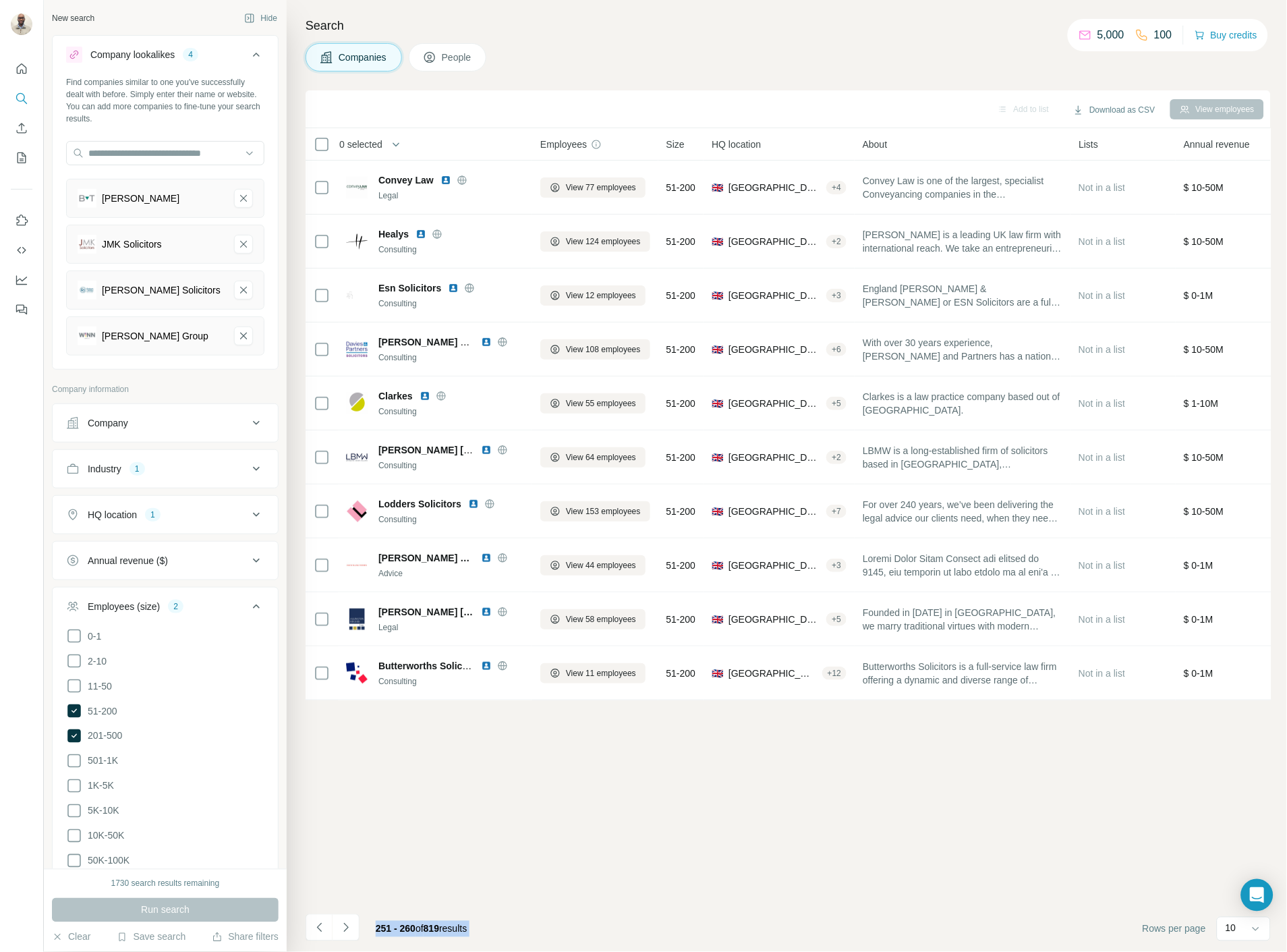
click at [341, 928] on icon "Navigate to next page" at bounding box center [346, 928] width 14 height 14
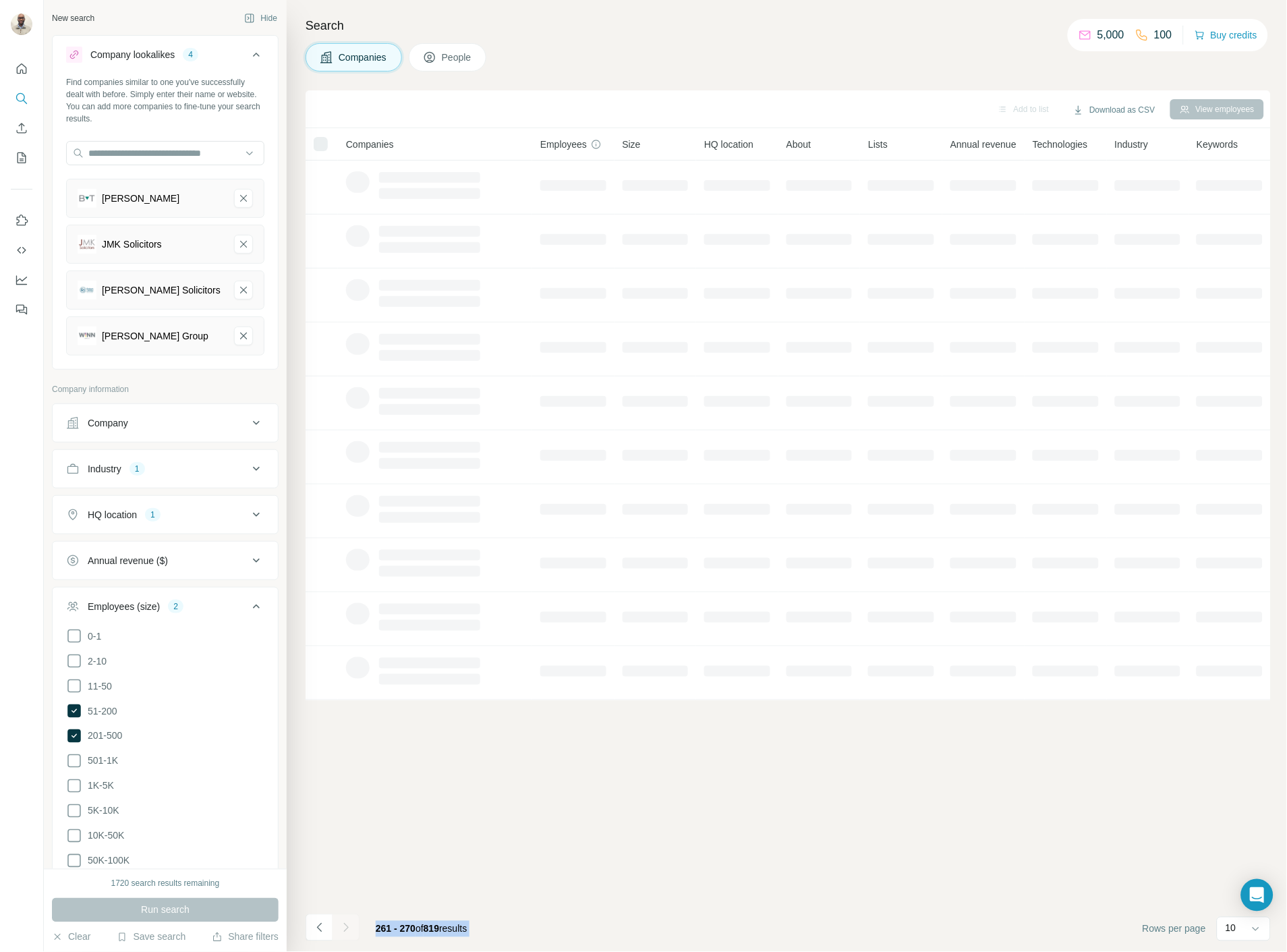
click at [341, 928] on div at bounding box center [346, 928] width 27 height 27
click at [341, 928] on icon "Navigate to next page" at bounding box center [346, 928] width 14 height 14
click at [341, 928] on div at bounding box center [346, 928] width 27 height 27
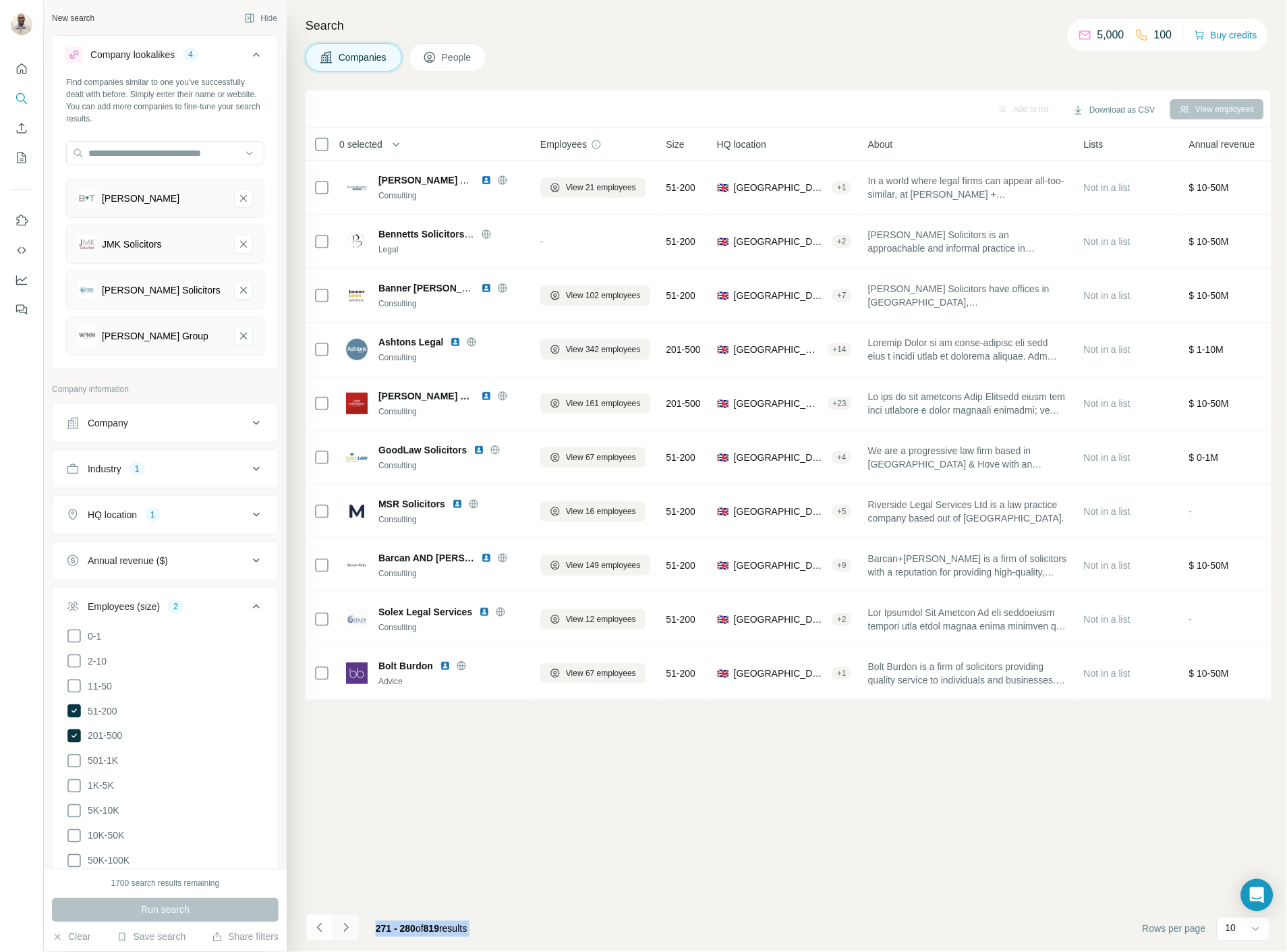
click at [348, 921] on icon "Navigate to next page" at bounding box center [346, 928] width 14 height 14
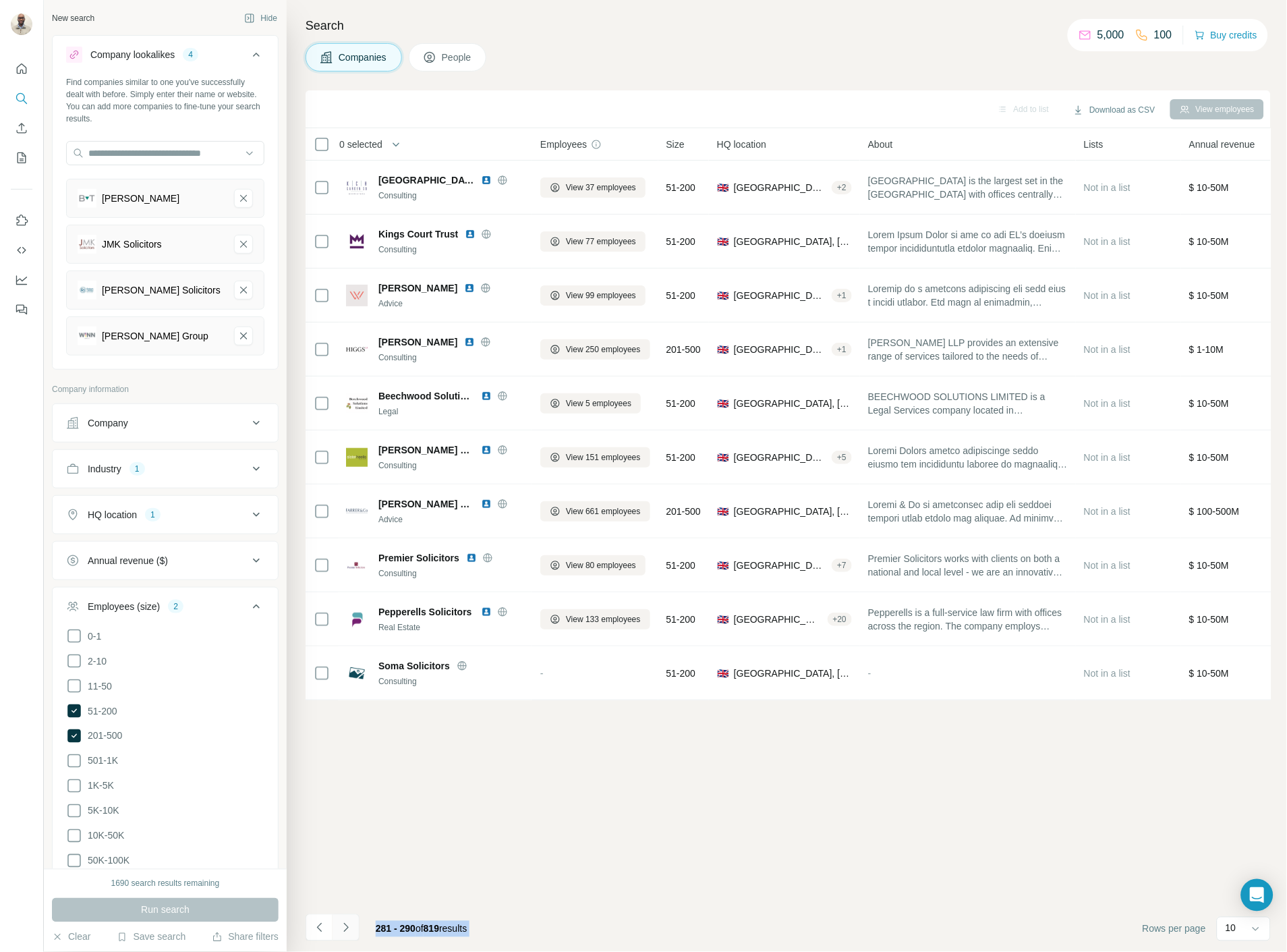
click at [348, 921] on icon "Navigate to next page" at bounding box center [346, 928] width 14 height 14
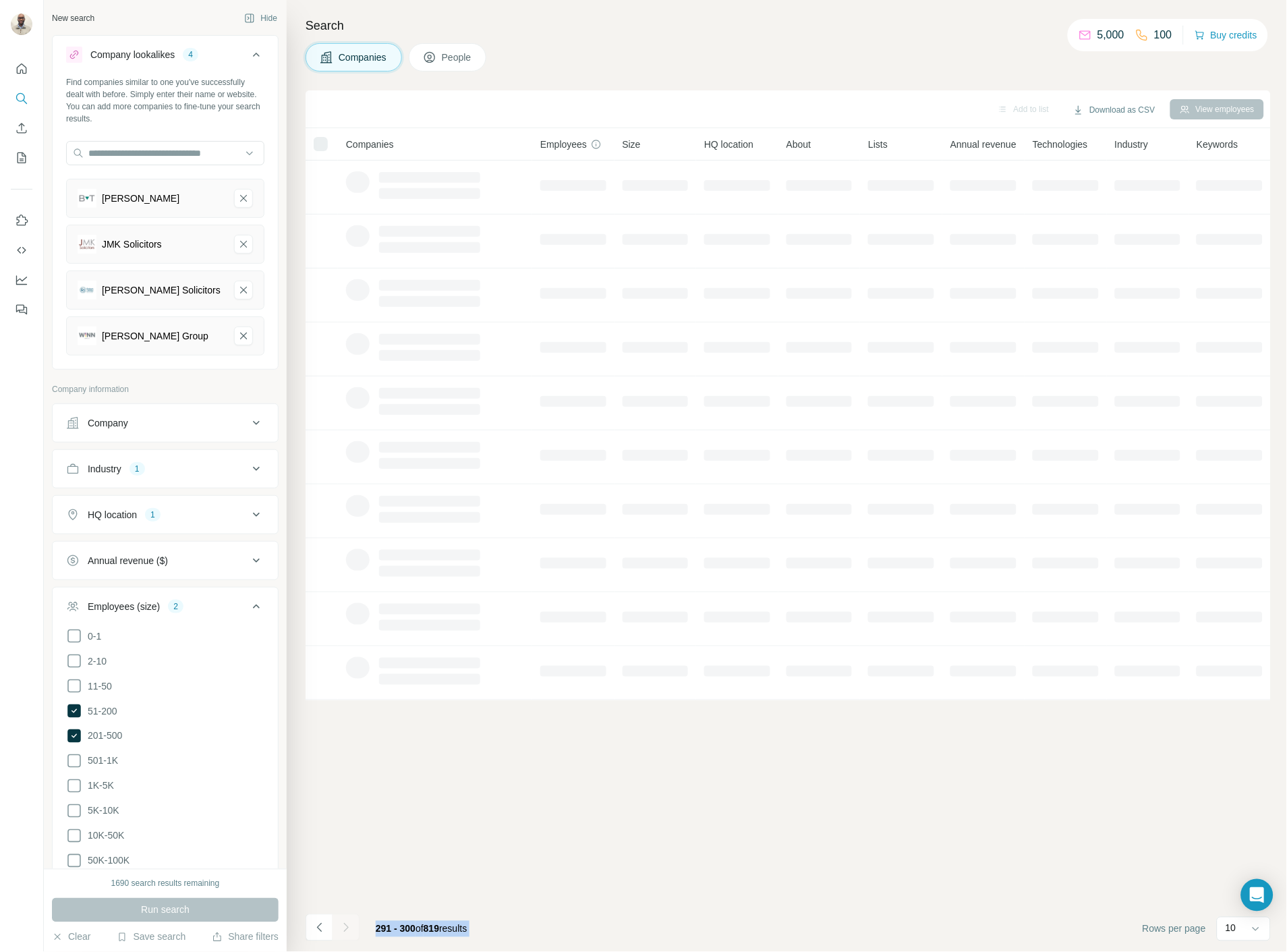
click at [348, 921] on div at bounding box center [346, 928] width 27 height 27
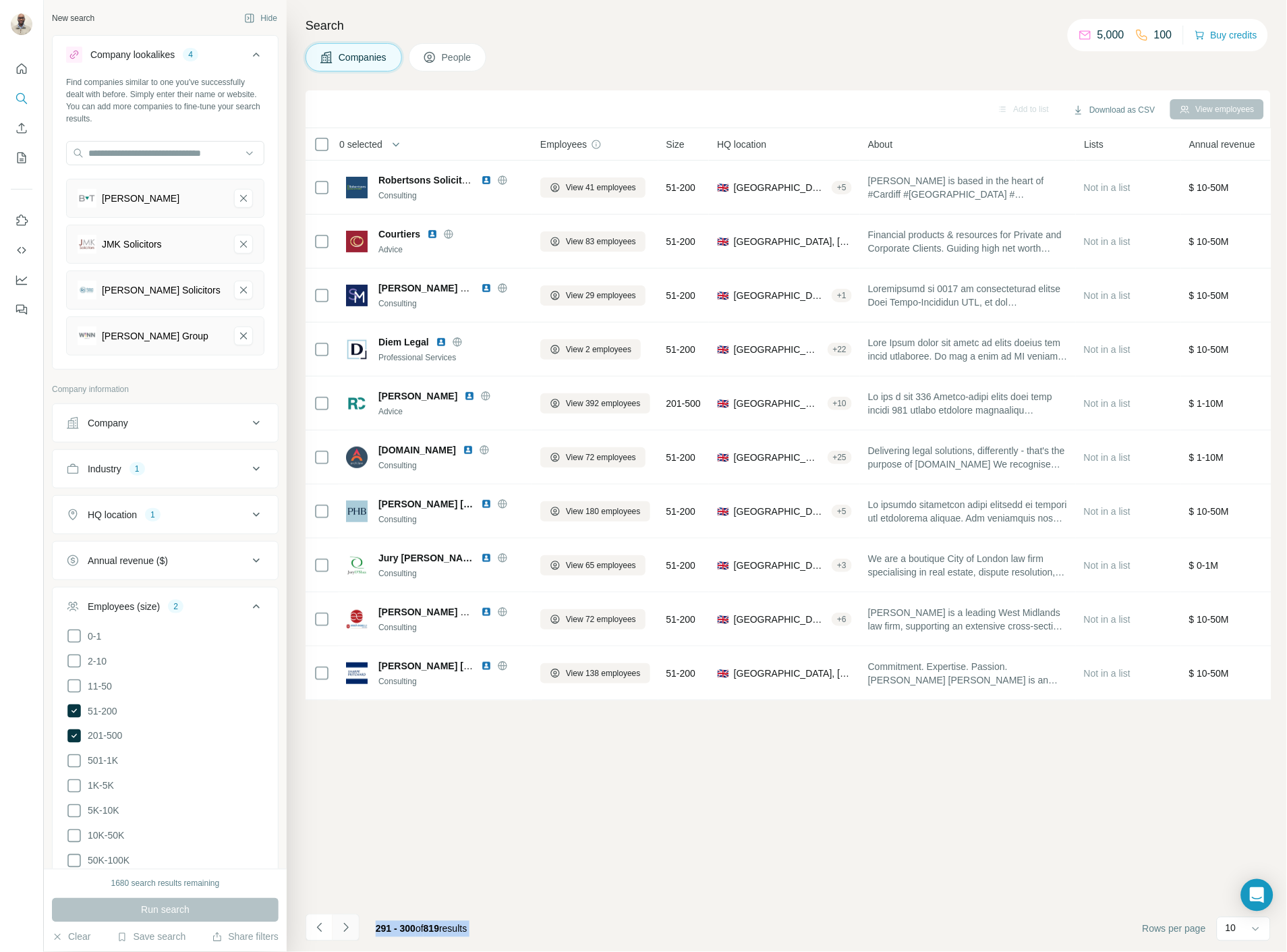
click at [348, 921] on icon "Navigate to next page" at bounding box center [346, 928] width 14 height 14
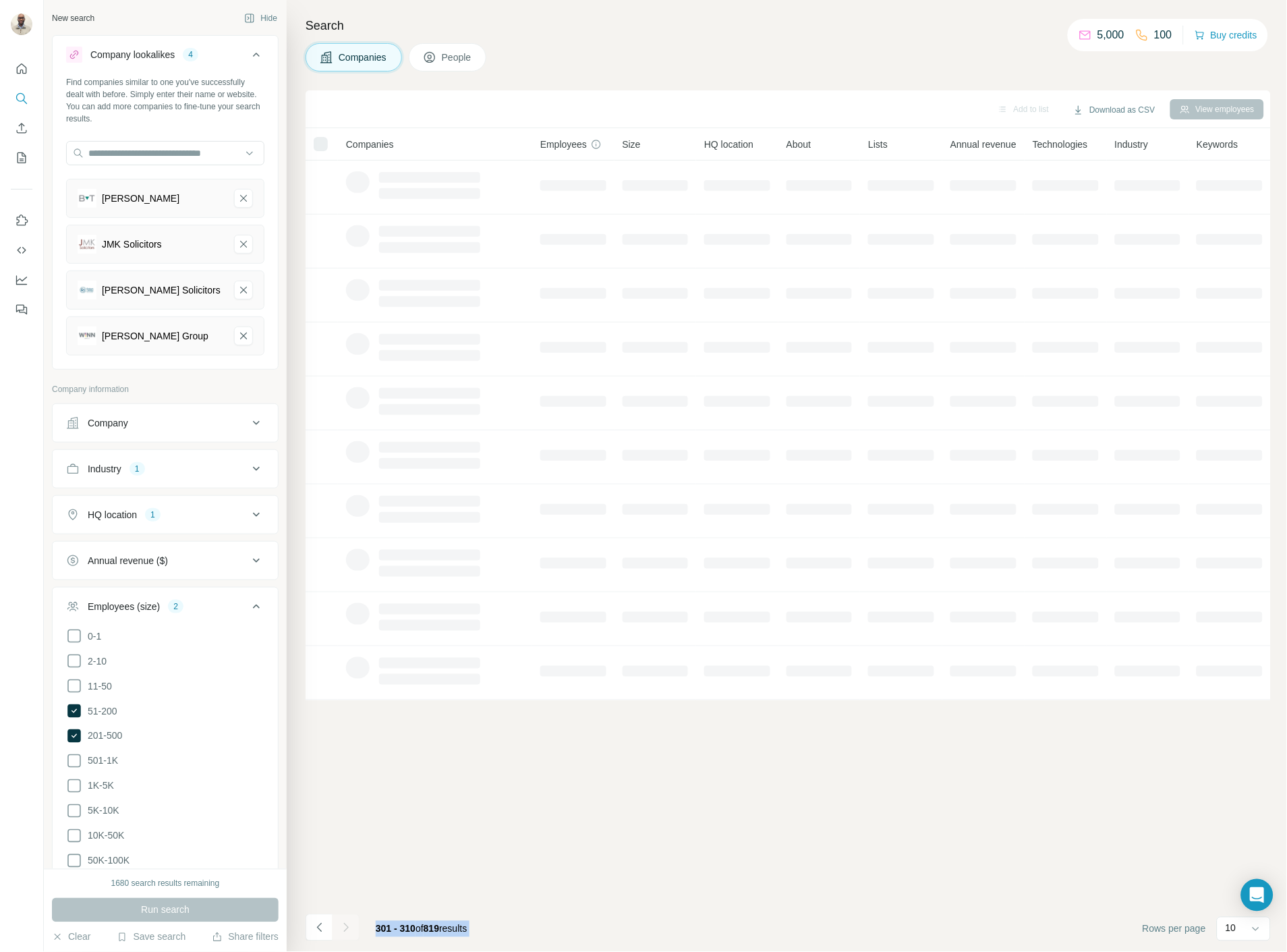
click at [348, 921] on div at bounding box center [346, 928] width 27 height 27
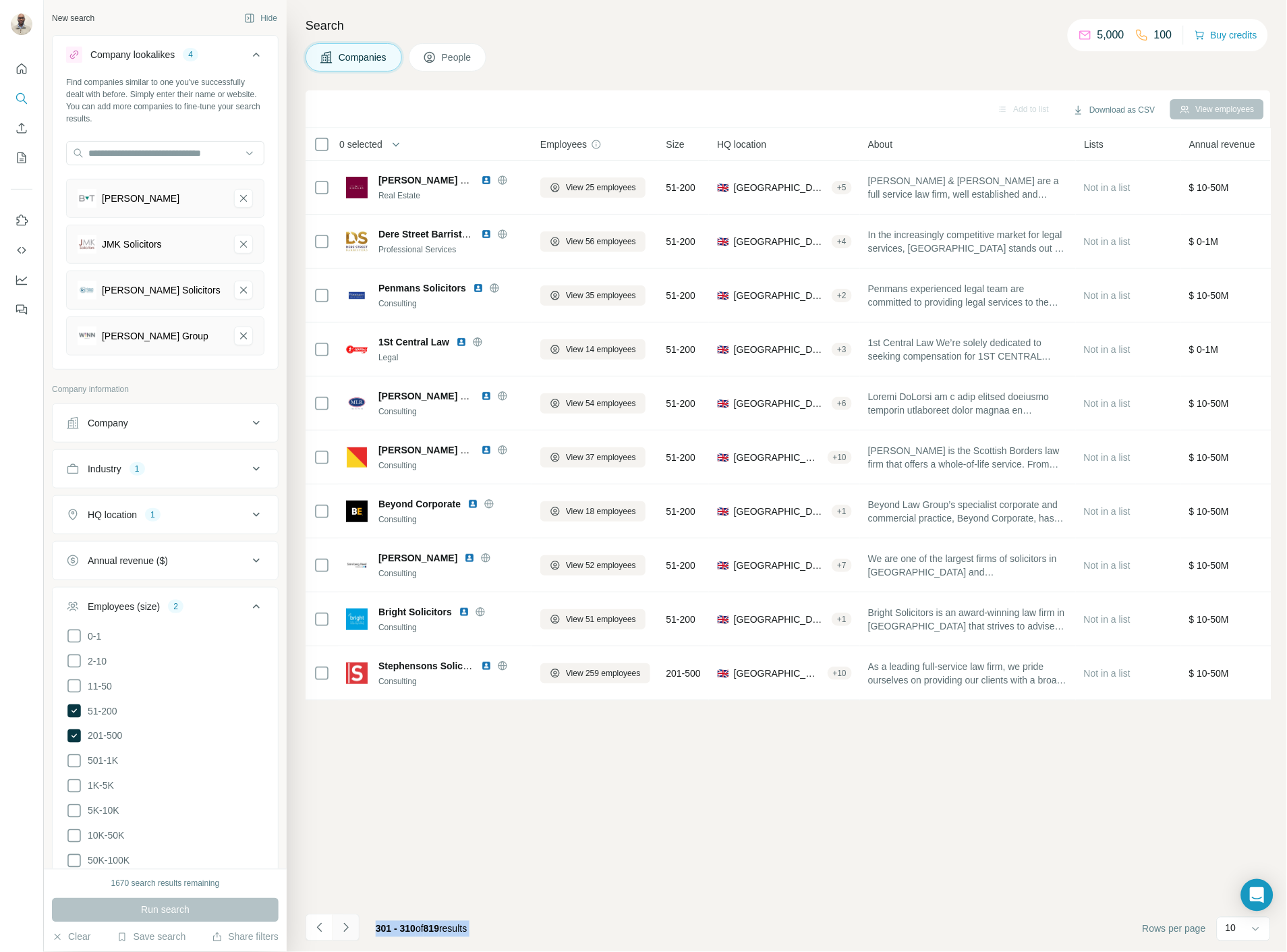
click at [348, 921] on icon "Navigate to next page" at bounding box center [346, 928] width 14 height 14
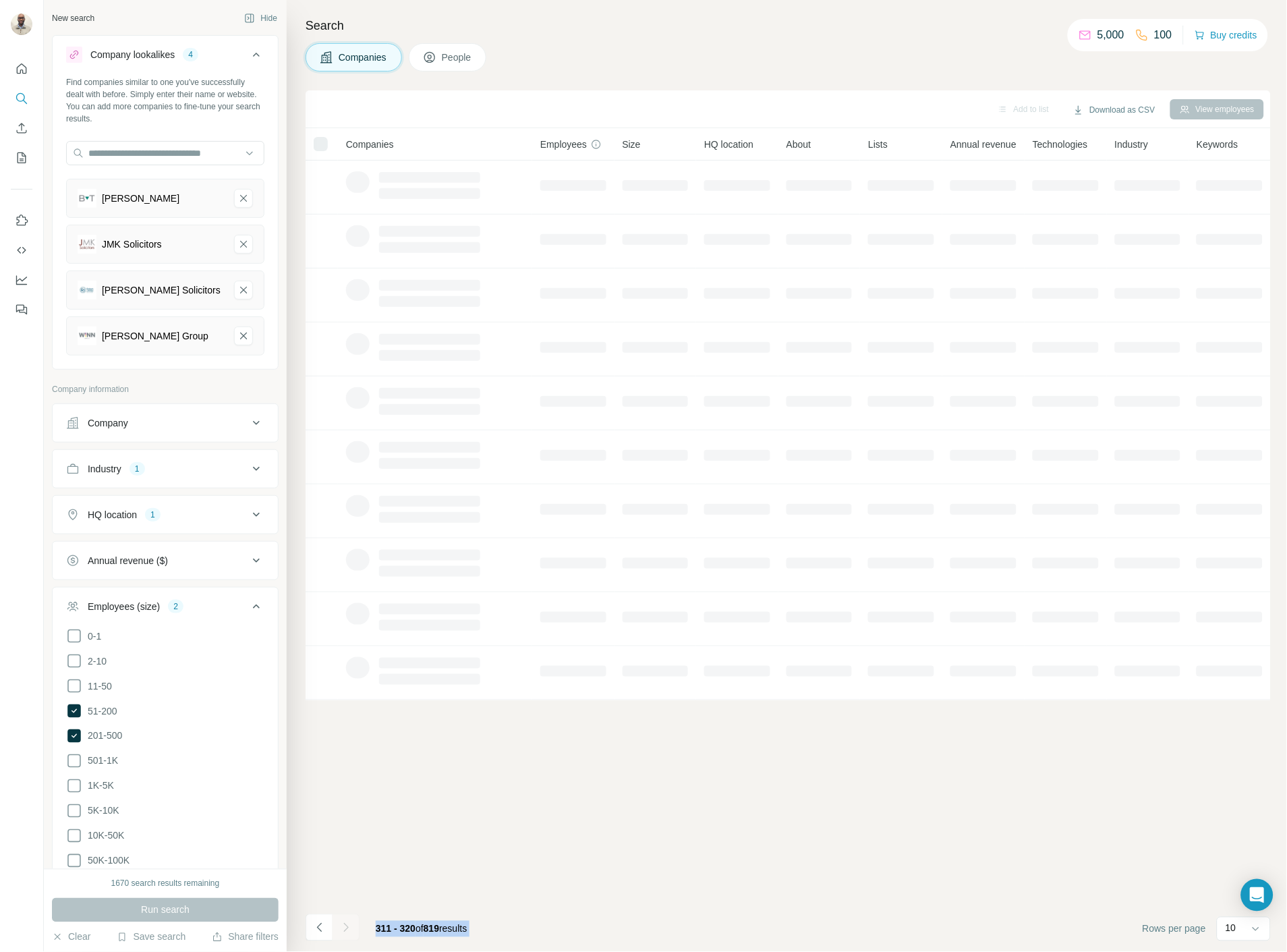
click at [348, 922] on div at bounding box center [346, 928] width 27 height 27
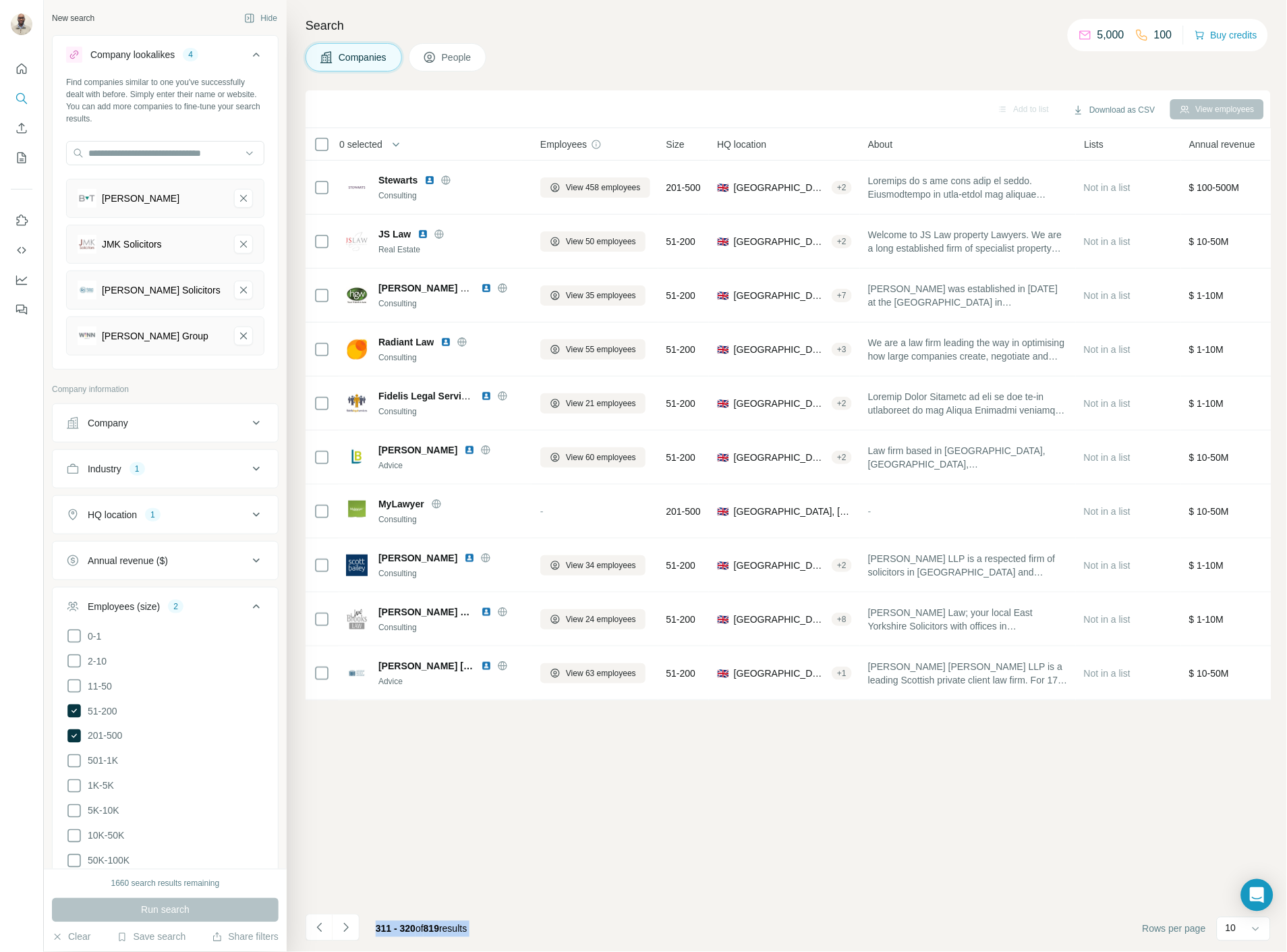
click at [348, 922] on icon "Navigate to next page" at bounding box center [346, 928] width 14 height 14
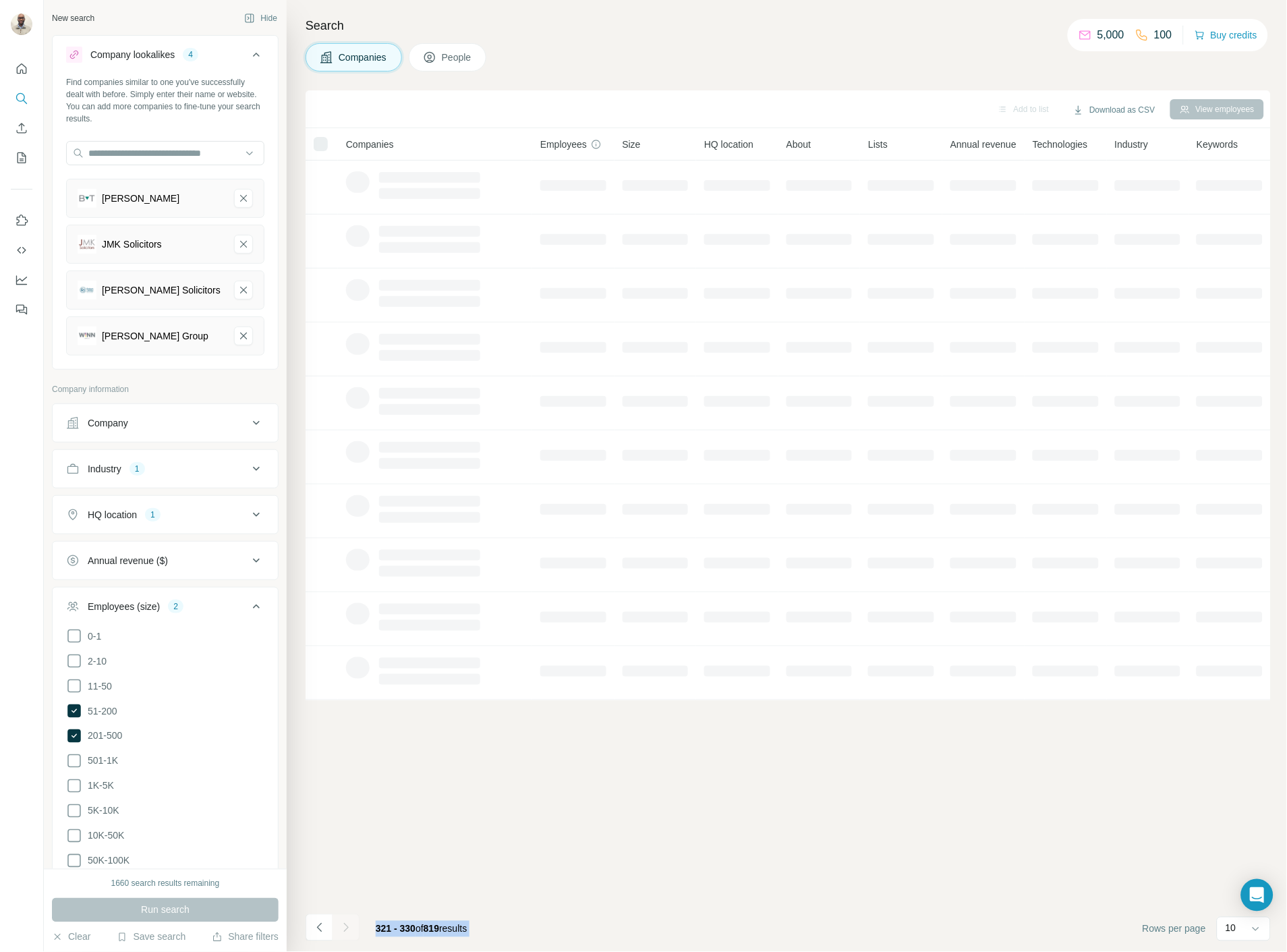
click at [348, 922] on div at bounding box center [346, 928] width 27 height 27
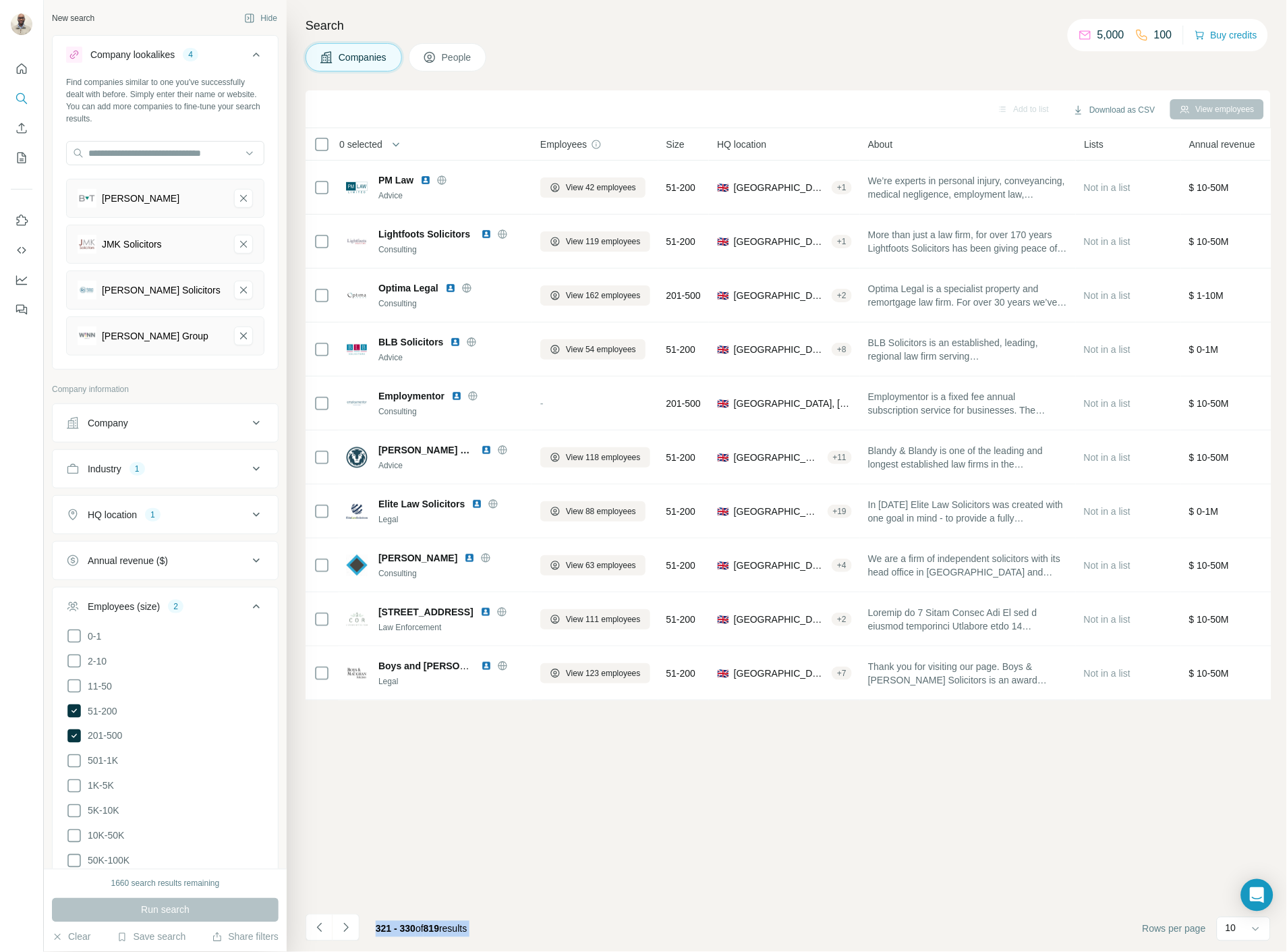
click at [348, 922] on icon "Navigate to next page" at bounding box center [346, 928] width 14 height 14
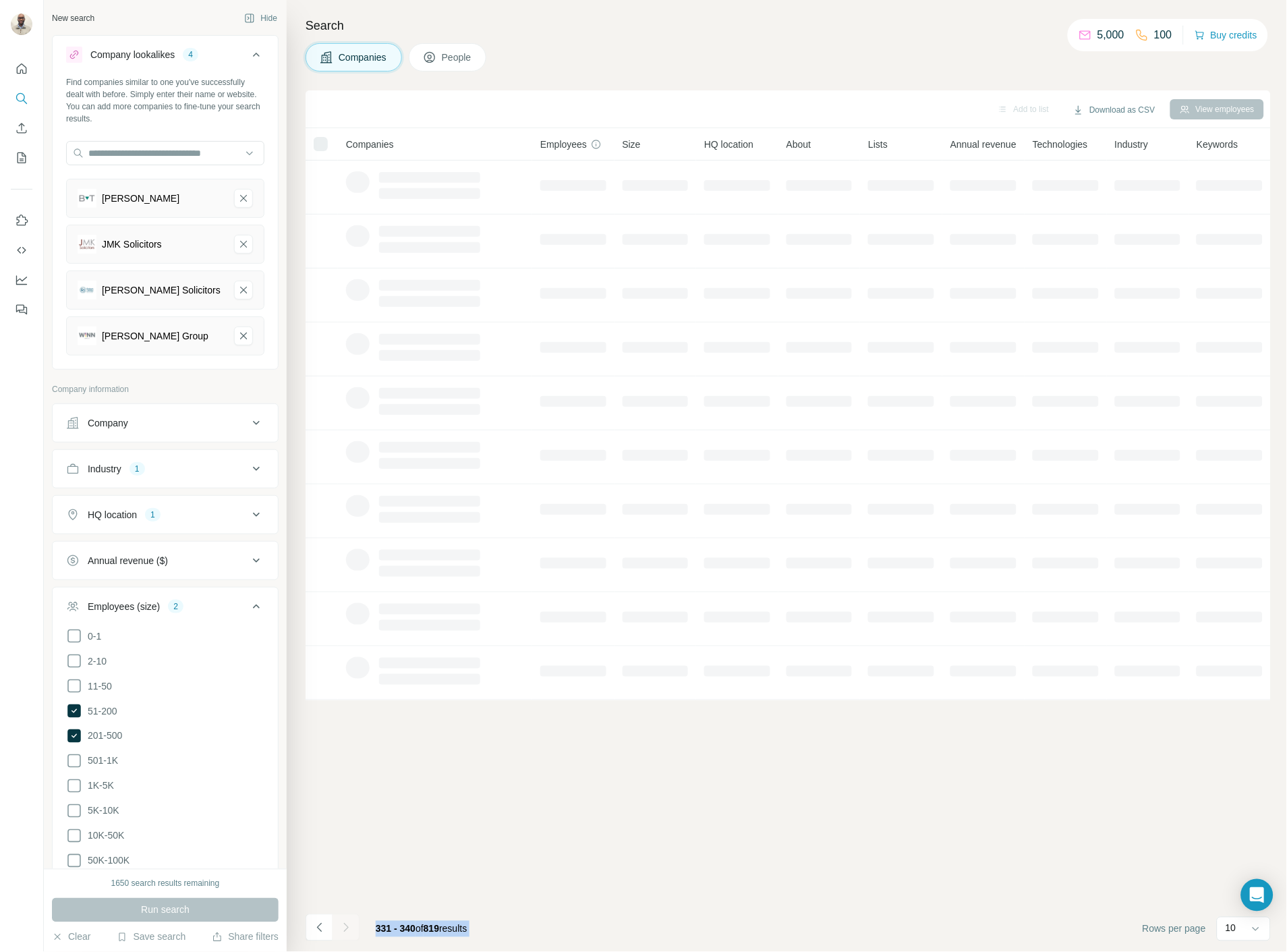
click at [348, 922] on div at bounding box center [346, 928] width 27 height 27
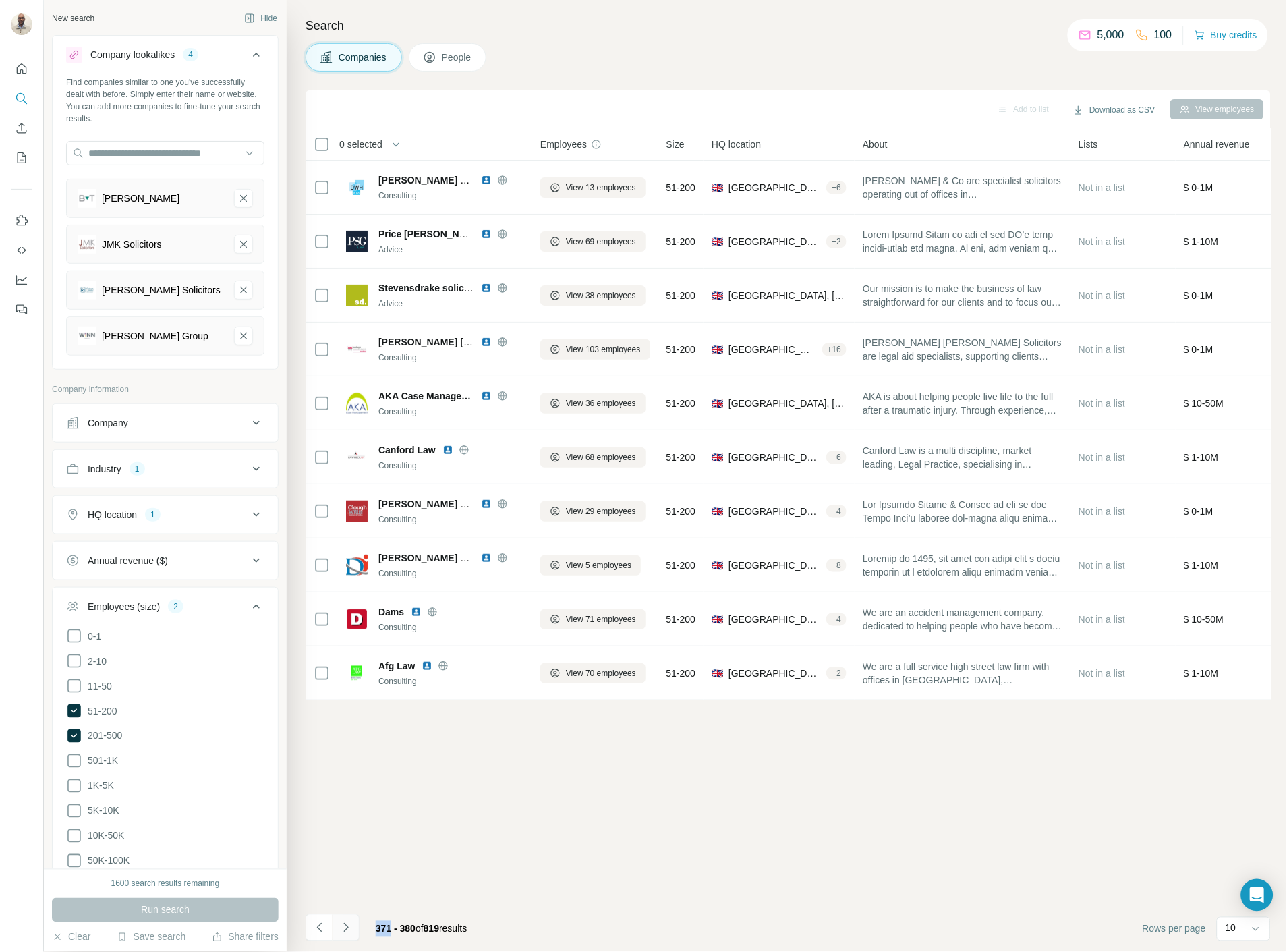
click at [348, 922] on icon "Navigate to next page" at bounding box center [346, 928] width 14 height 14
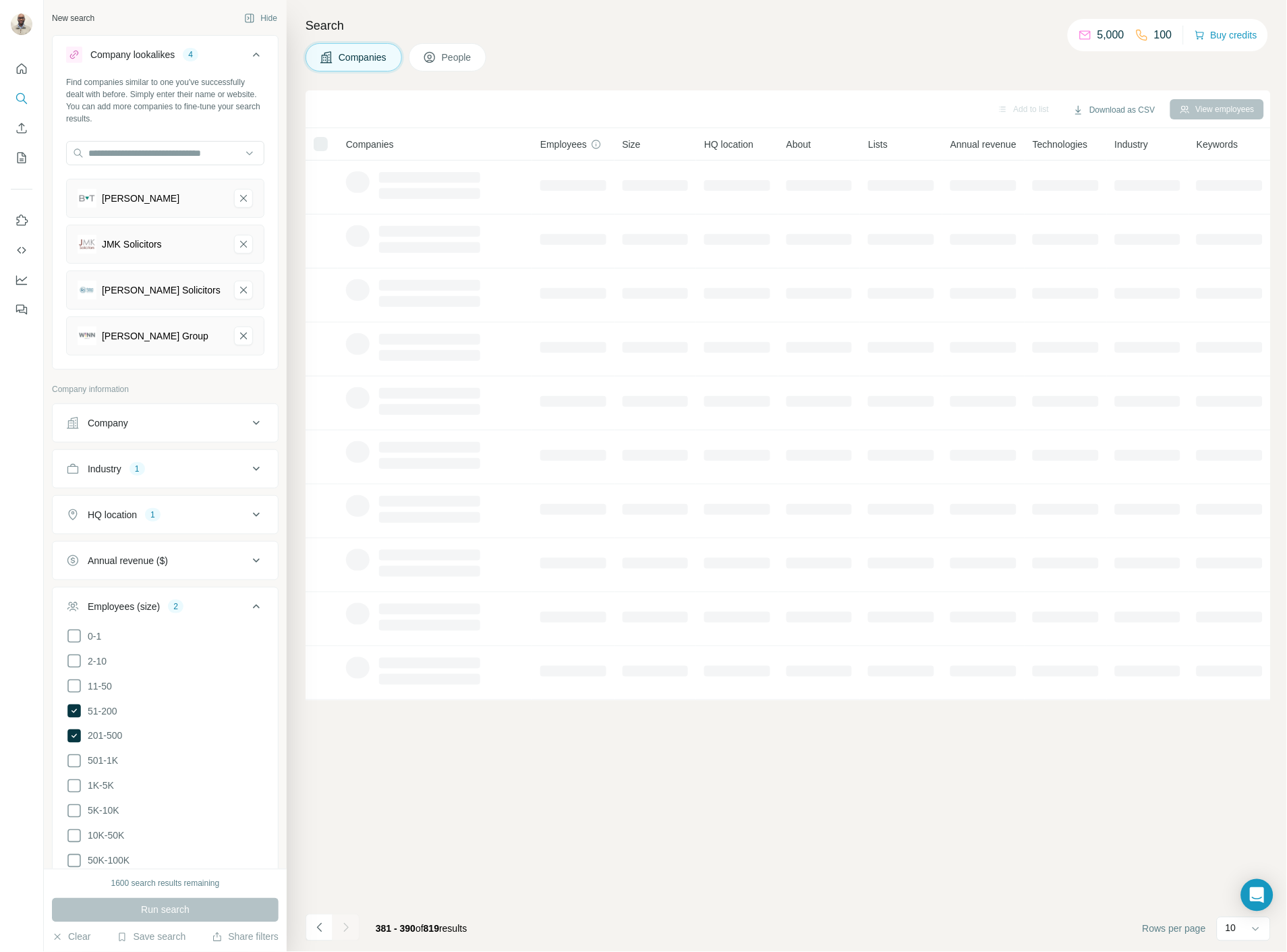
click at [348, 925] on div at bounding box center [346, 928] width 27 height 27
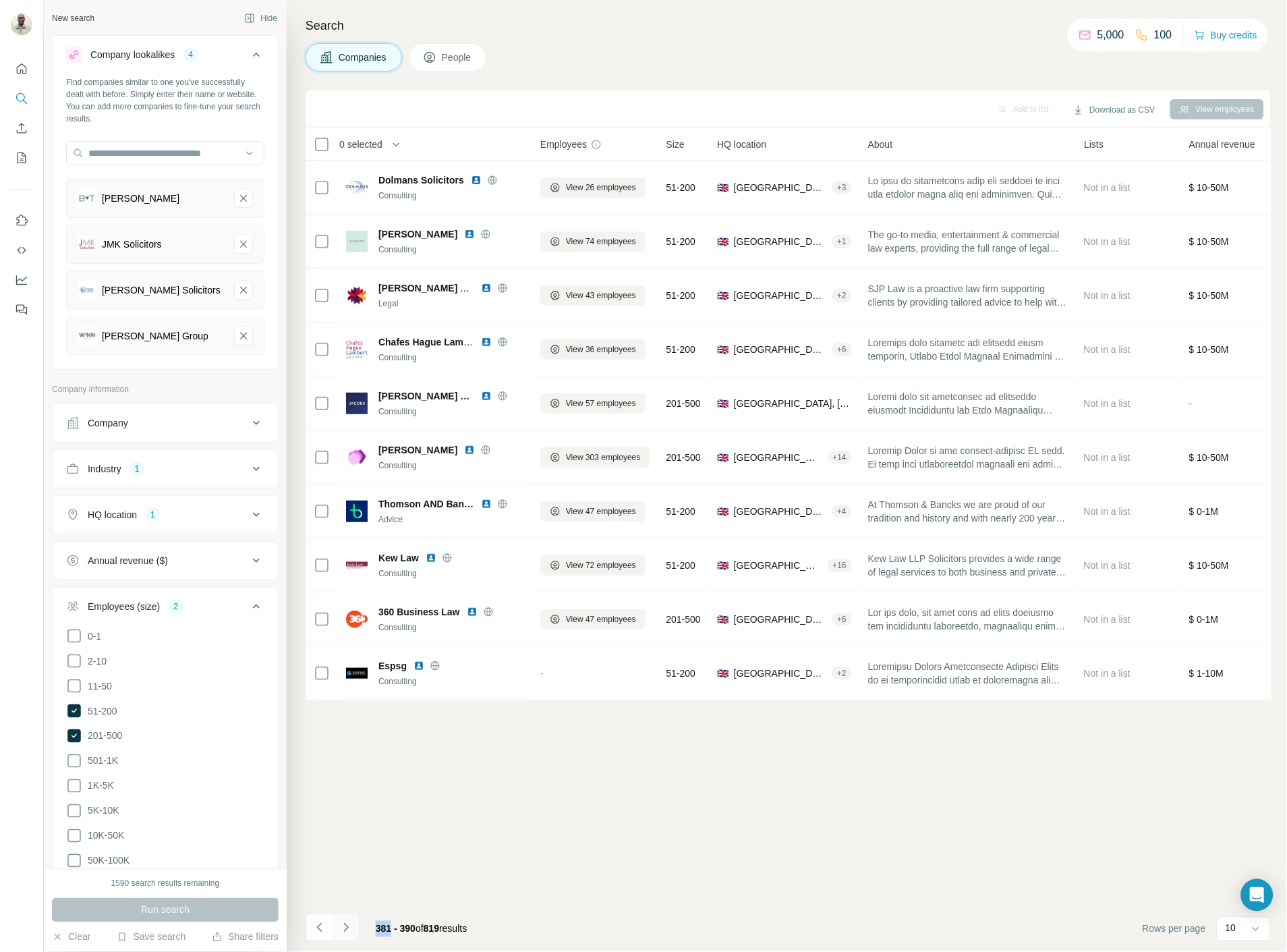
click at [347, 926] on icon "Navigate to next page" at bounding box center [346, 927] width 5 height 8
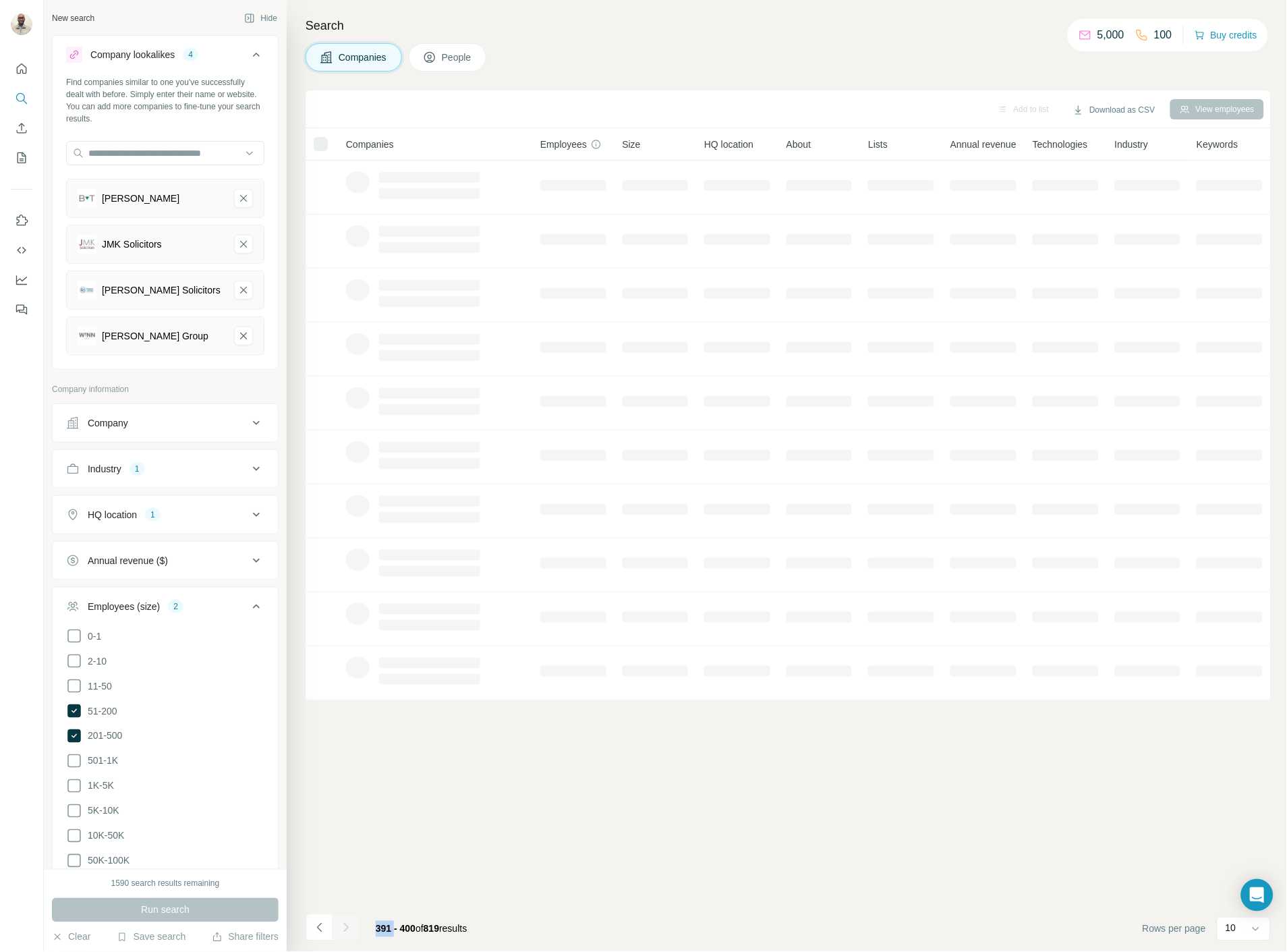
click at [347, 926] on div at bounding box center [346, 928] width 27 height 27
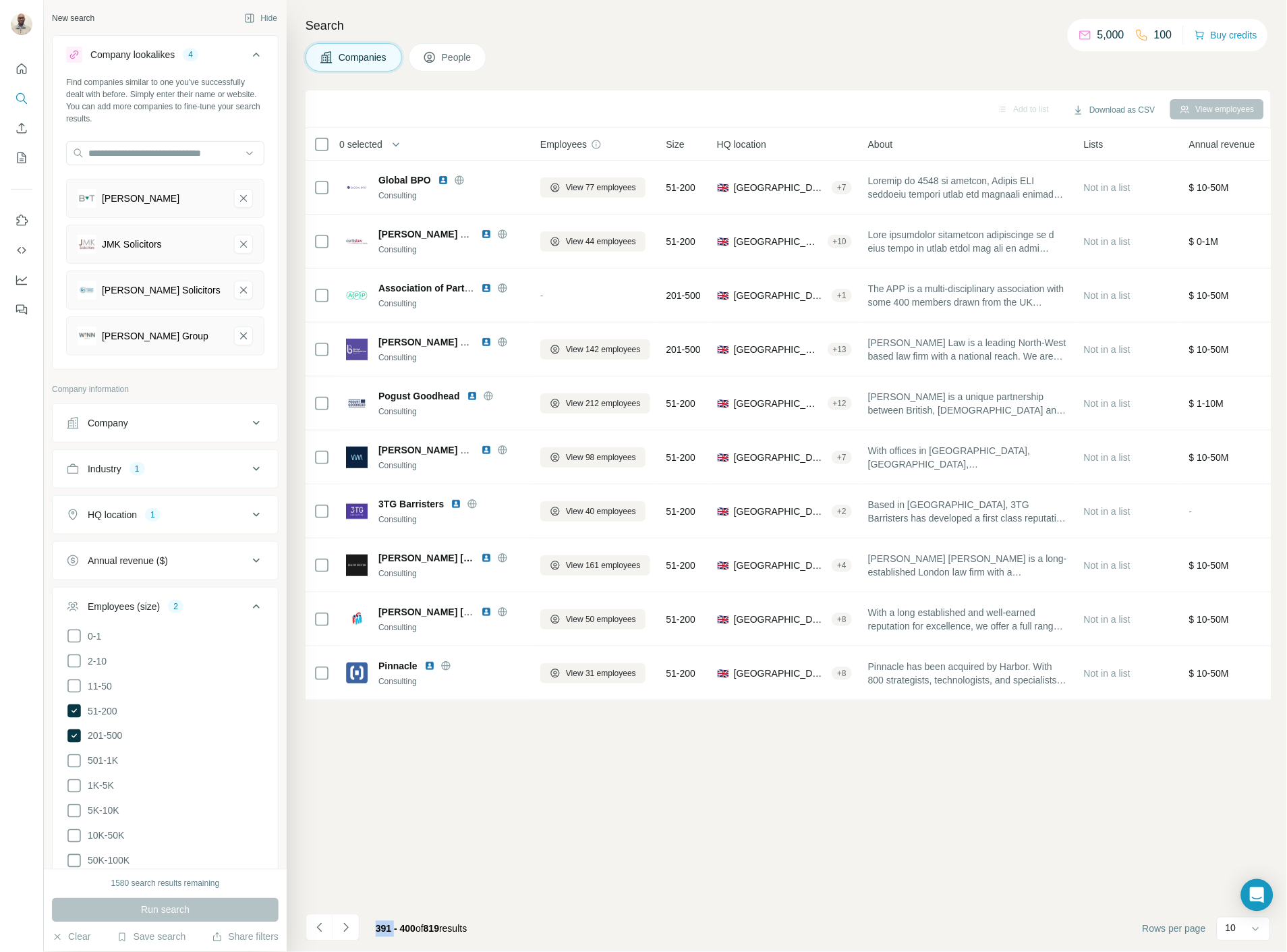
click at [349, 920] on button "Navigate to next page" at bounding box center [346, 928] width 27 height 27
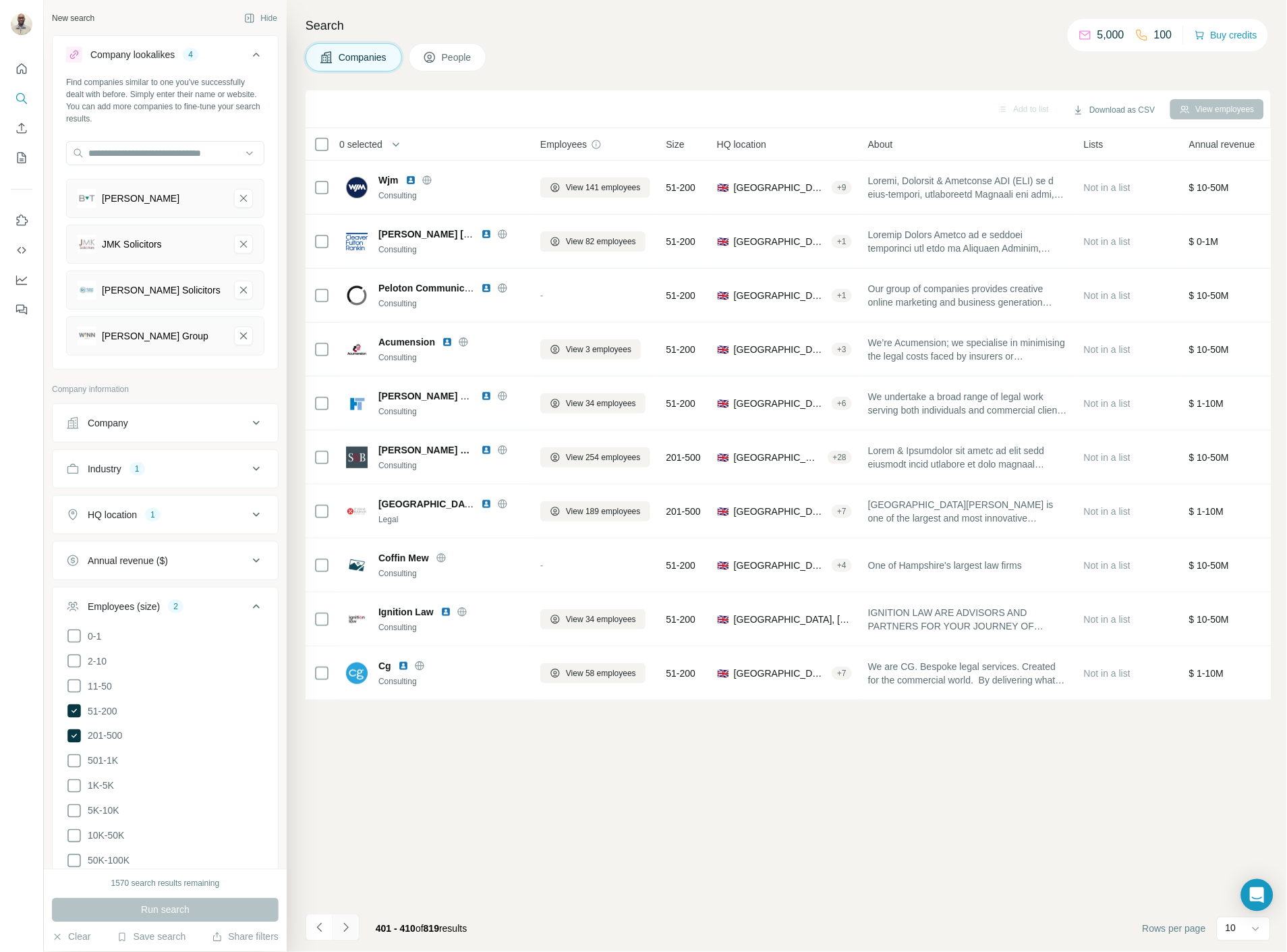
click at [340, 927] on icon "Navigate to next page" at bounding box center [346, 928] width 14 height 14
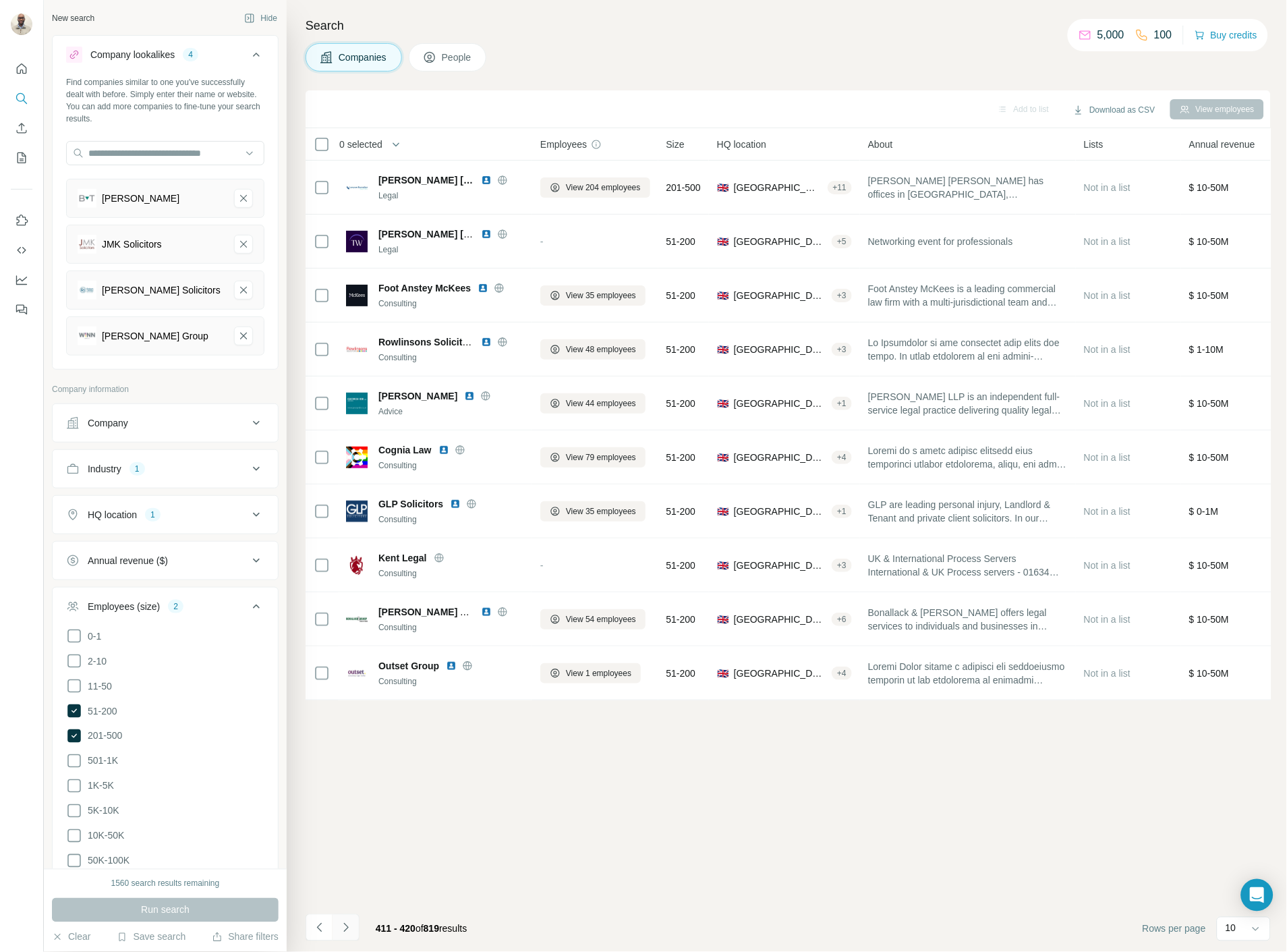
click at [345, 928] on icon "Navigate to next page" at bounding box center [346, 927] width 5 height 8
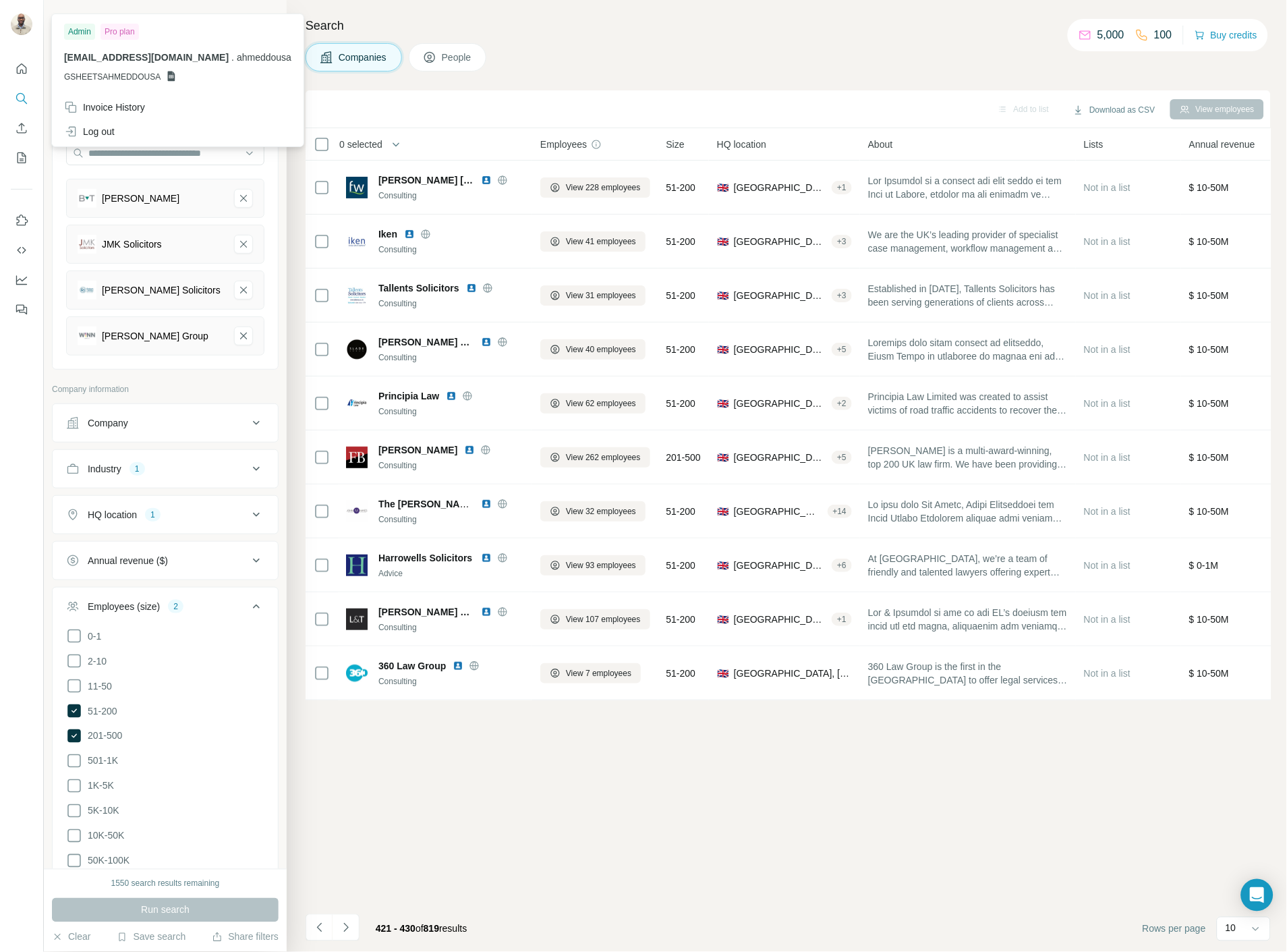
click at [338, 928] on button "Navigate to next page" at bounding box center [346, 928] width 27 height 27
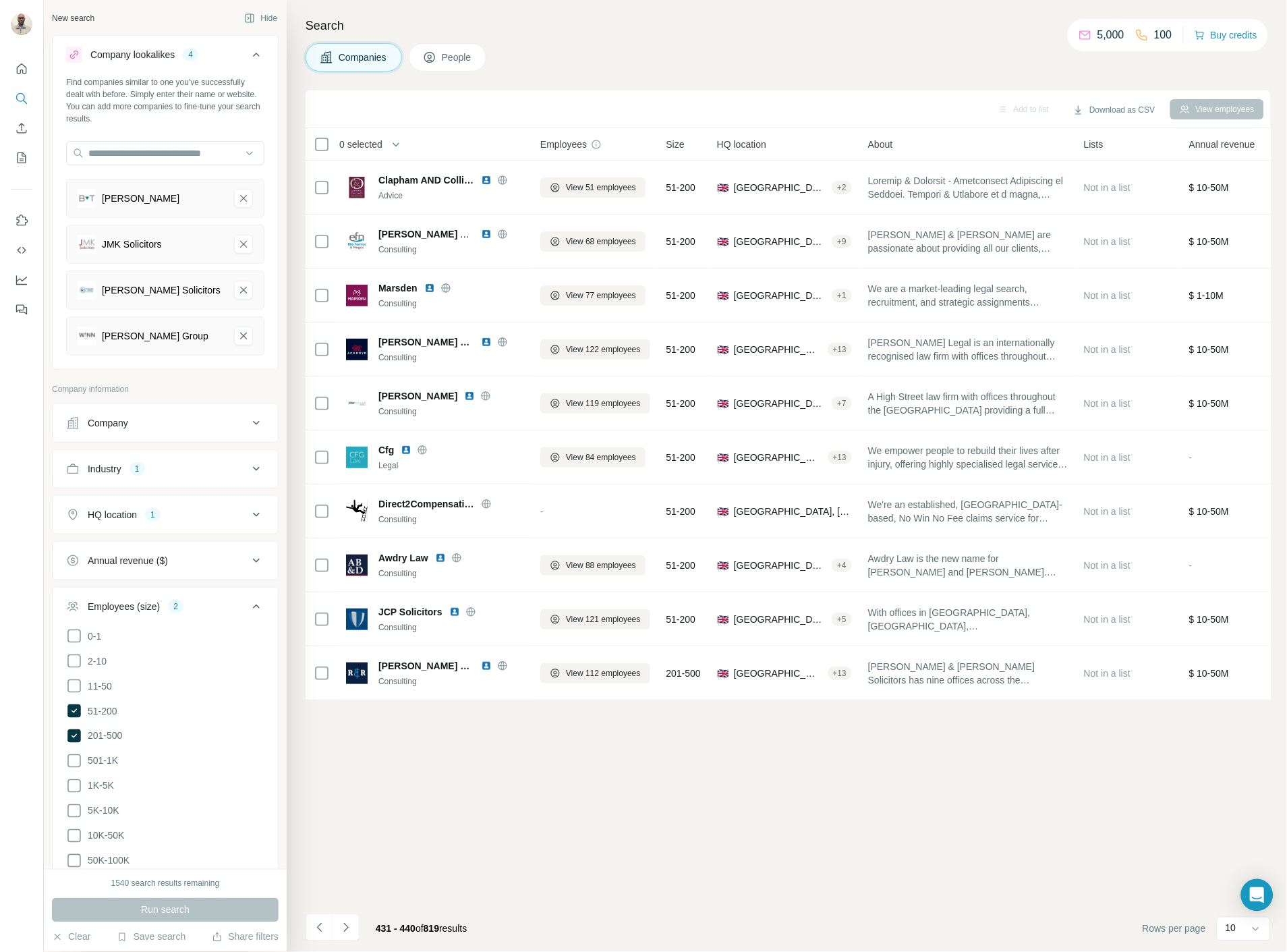
drag, startPoint x: 213, startPoint y: 348, endPoint x: 565, endPoint y: 858, distance: 619.7
click at [565, 858] on div "Add to list Download as CSV View employees 0 selected Companies Employees Size …" at bounding box center [788, 521] width 965 height 862
click at [306, 925] on button "Navigate to previous page" at bounding box center [319, 928] width 27 height 27
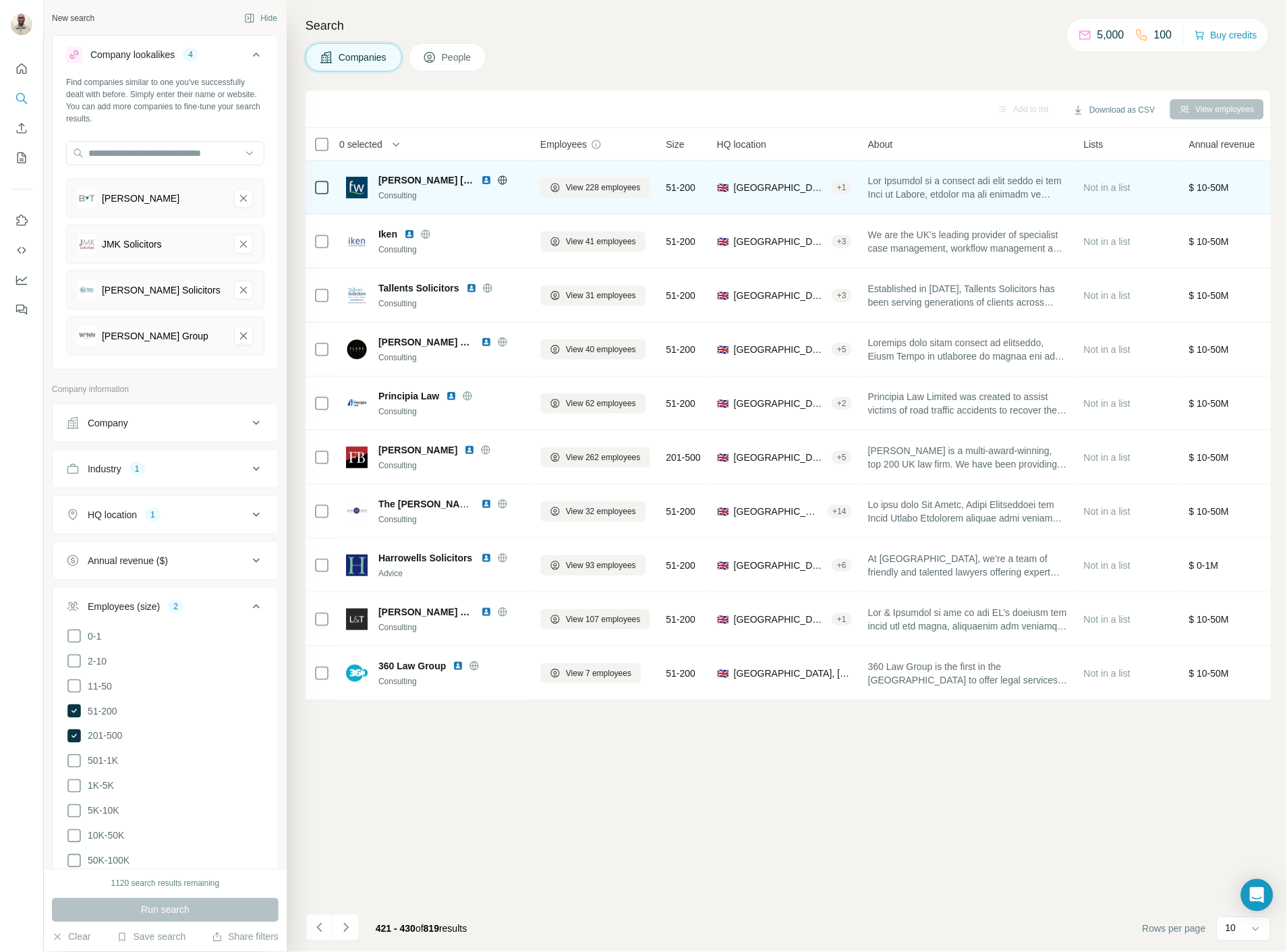
click at [417, 179] on span "Fox Williams" at bounding box center [425, 180] width 95 height 14
click at [569, 184] on span "View 228 employees" at bounding box center [603, 187] width 75 height 12
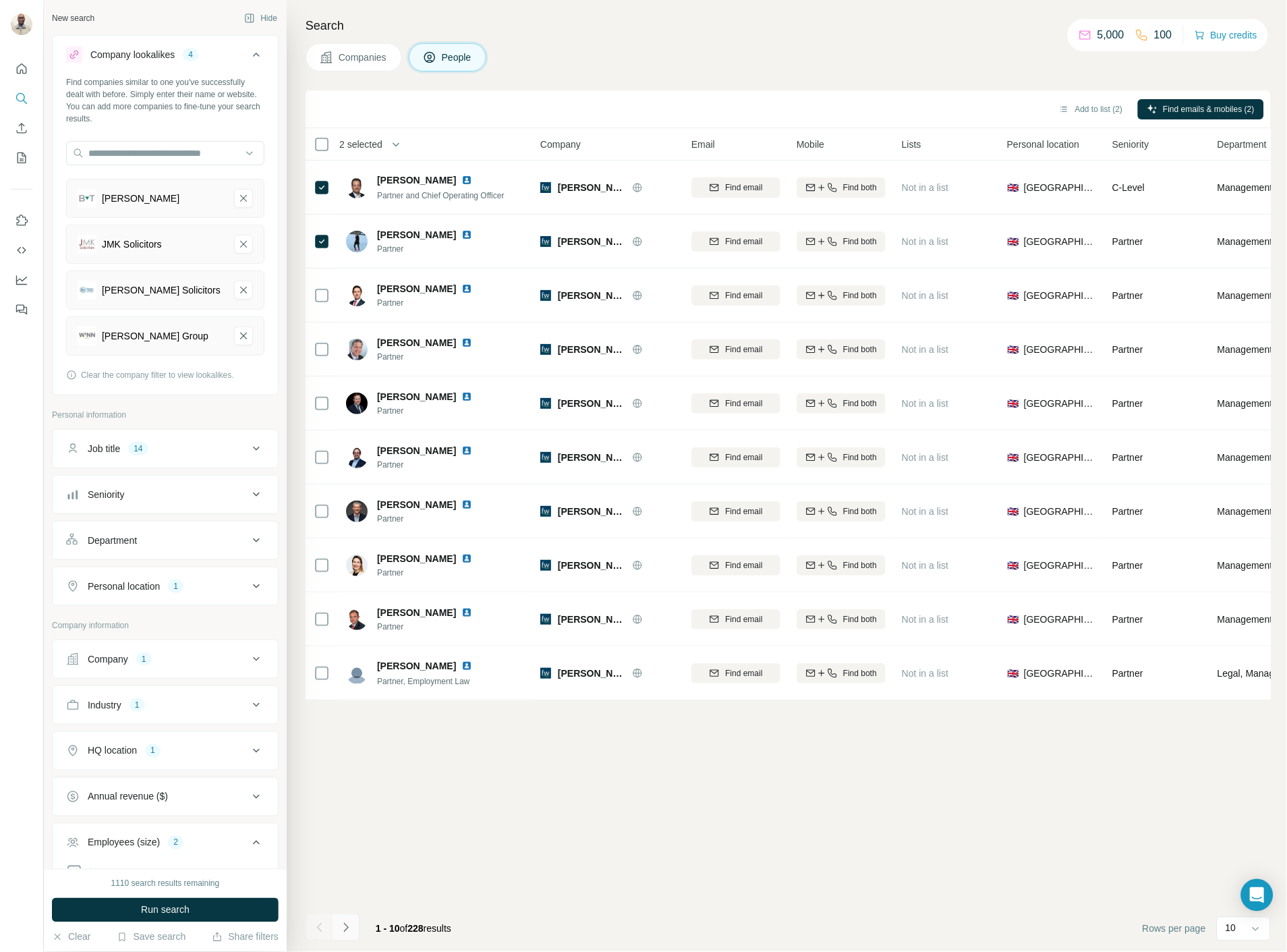
click at [347, 924] on icon "Navigate to next page" at bounding box center [346, 928] width 14 height 14
click at [318, 927] on icon "Navigate to previous page" at bounding box center [320, 928] width 14 height 14
click at [351, 917] on button "Navigate to next page" at bounding box center [346, 928] width 27 height 27
click at [351, 921] on icon "Navigate to next page" at bounding box center [346, 928] width 14 height 14
click at [344, 924] on icon "Navigate to next page" at bounding box center [346, 927] width 5 height 8
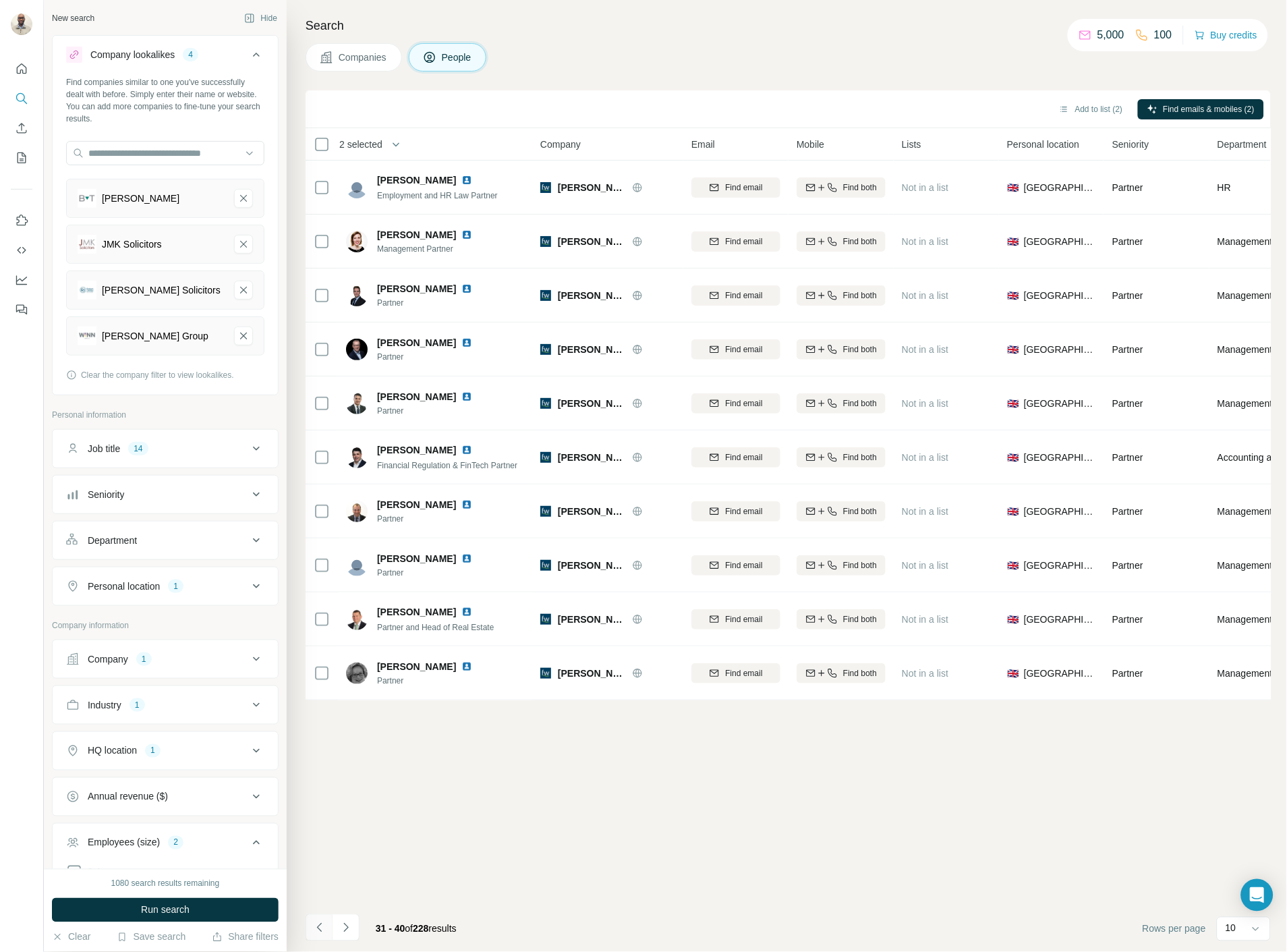
click at [311, 940] on button "Navigate to previous page" at bounding box center [319, 928] width 27 height 27
click at [311, 939] on button "Navigate to previous page" at bounding box center [319, 928] width 27 height 27
click at [311, 938] on button "Navigate to previous page" at bounding box center [319, 928] width 27 height 27
click at [1100, 103] on button "Add to list (3)" at bounding box center [1090, 109] width 83 height 20
click at [1074, 111] on button "Add to list (3)" at bounding box center [1090, 109] width 83 height 20
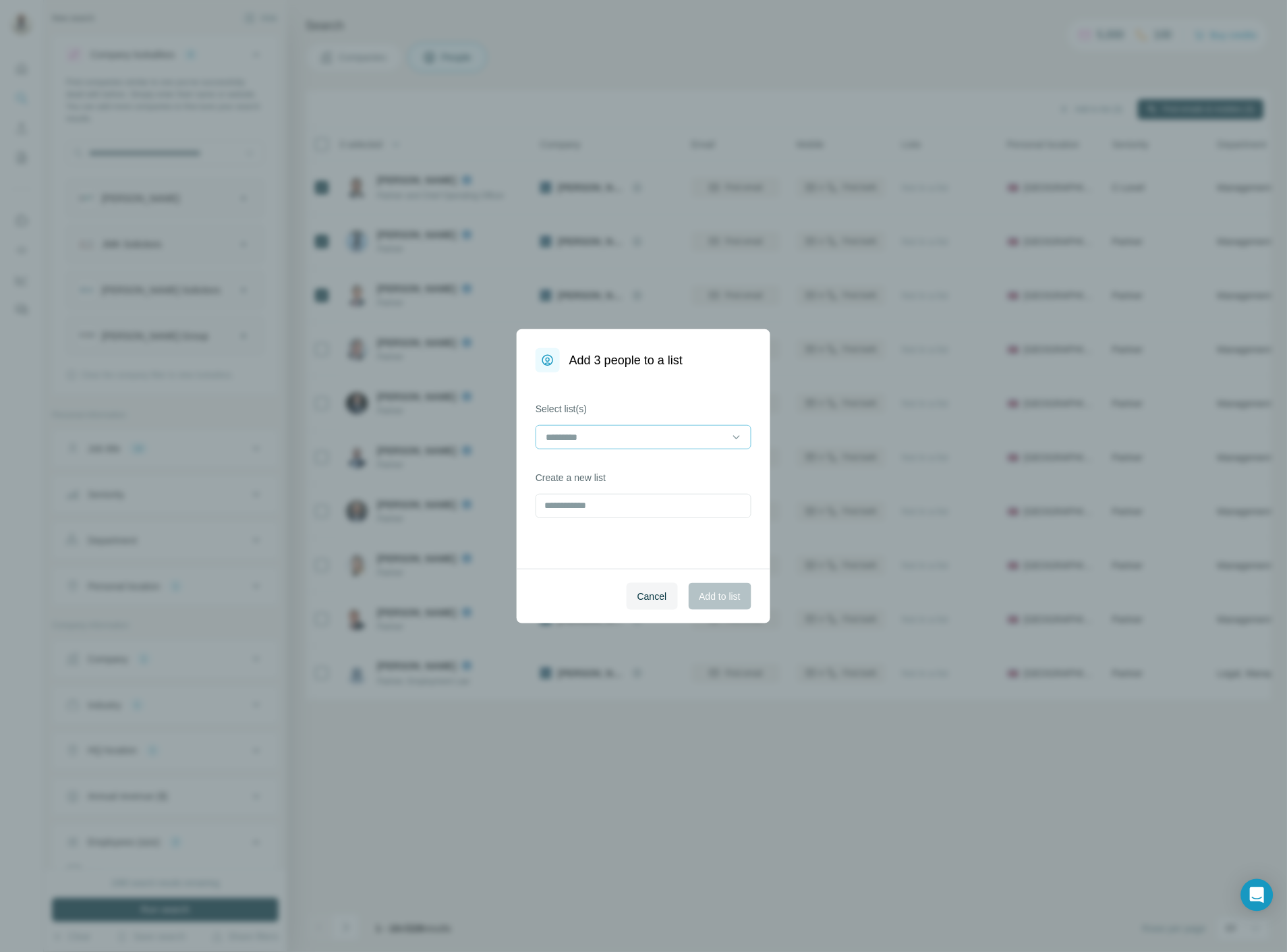
click at [710, 434] on input at bounding box center [635, 437] width 182 height 15
click at [641, 418] on div "Select list(s)" at bounding box center [644, 425] width 216 height 47
click at [615, 509] on input "text" at bounding box center [644, 506] width 216 height 24
type input "*****"
click at [712, 608] on button "Add to list" at bounding box center [720, 596] width 62 height 27
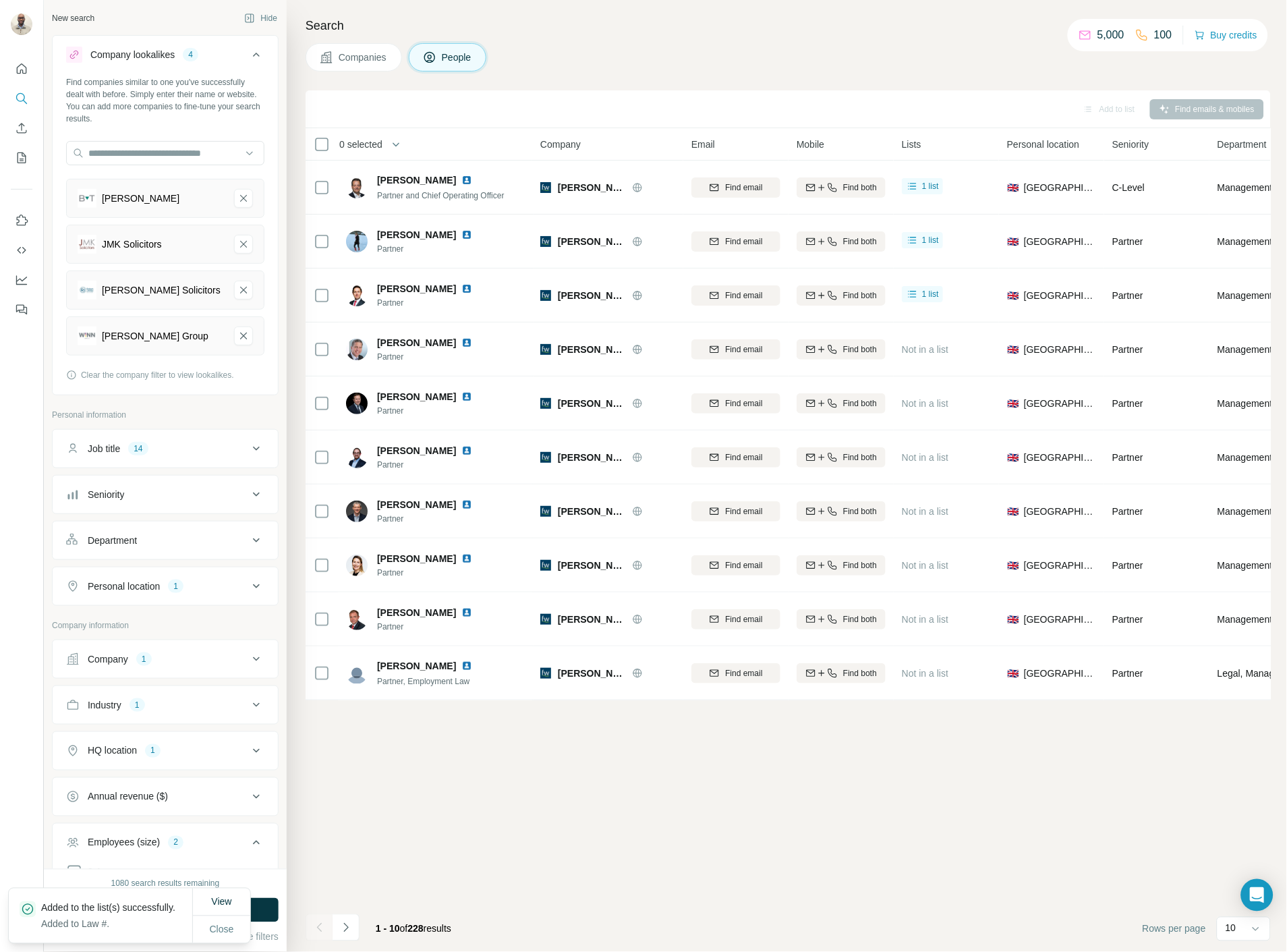
click at [361, 45] on button "Companies" at bounding box center [354, 57] width 96 height 29
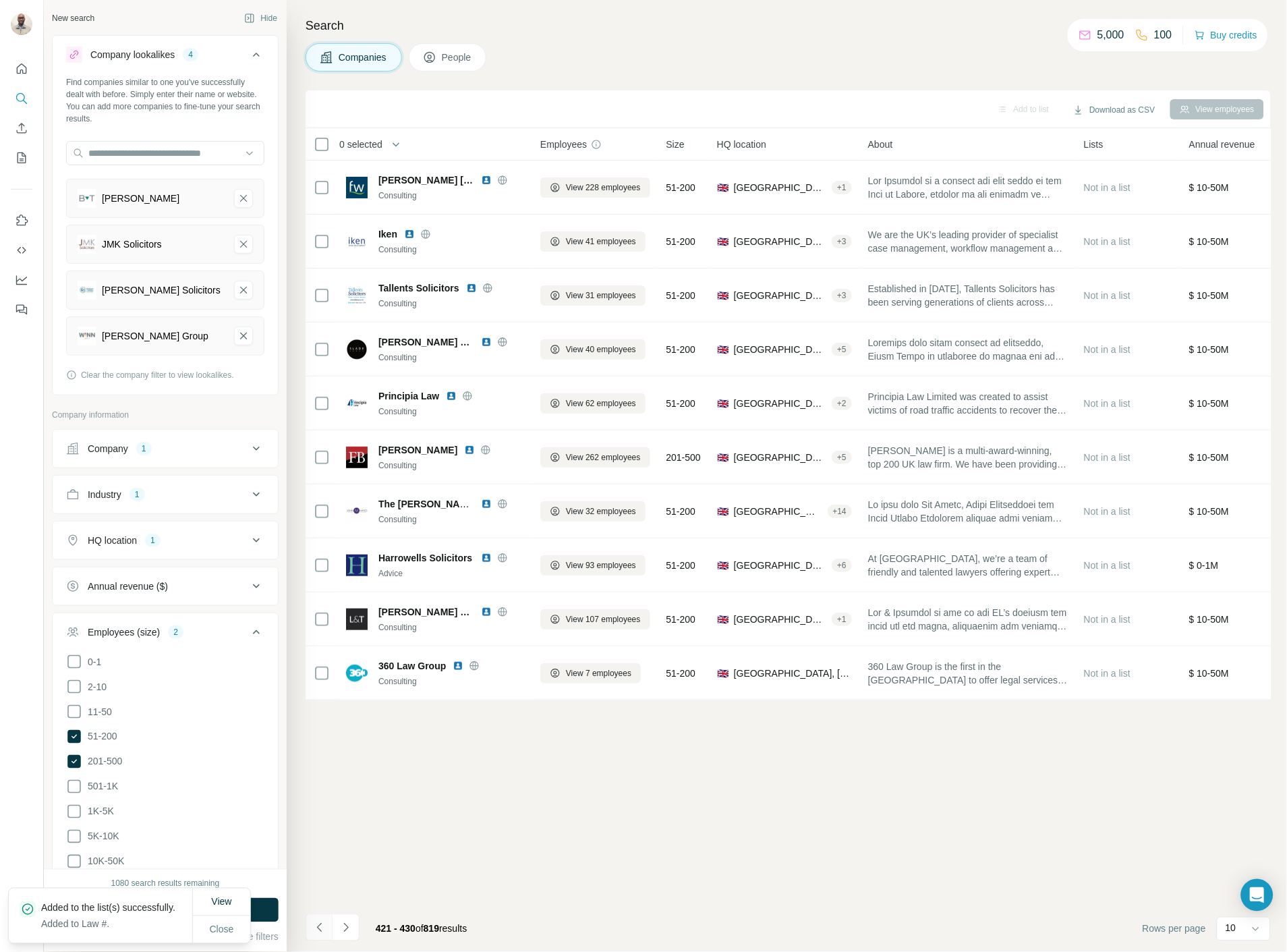
click at [313, 928] on icon "Navigate to previous page" at bounding box center [320, 928] width 14 height 14
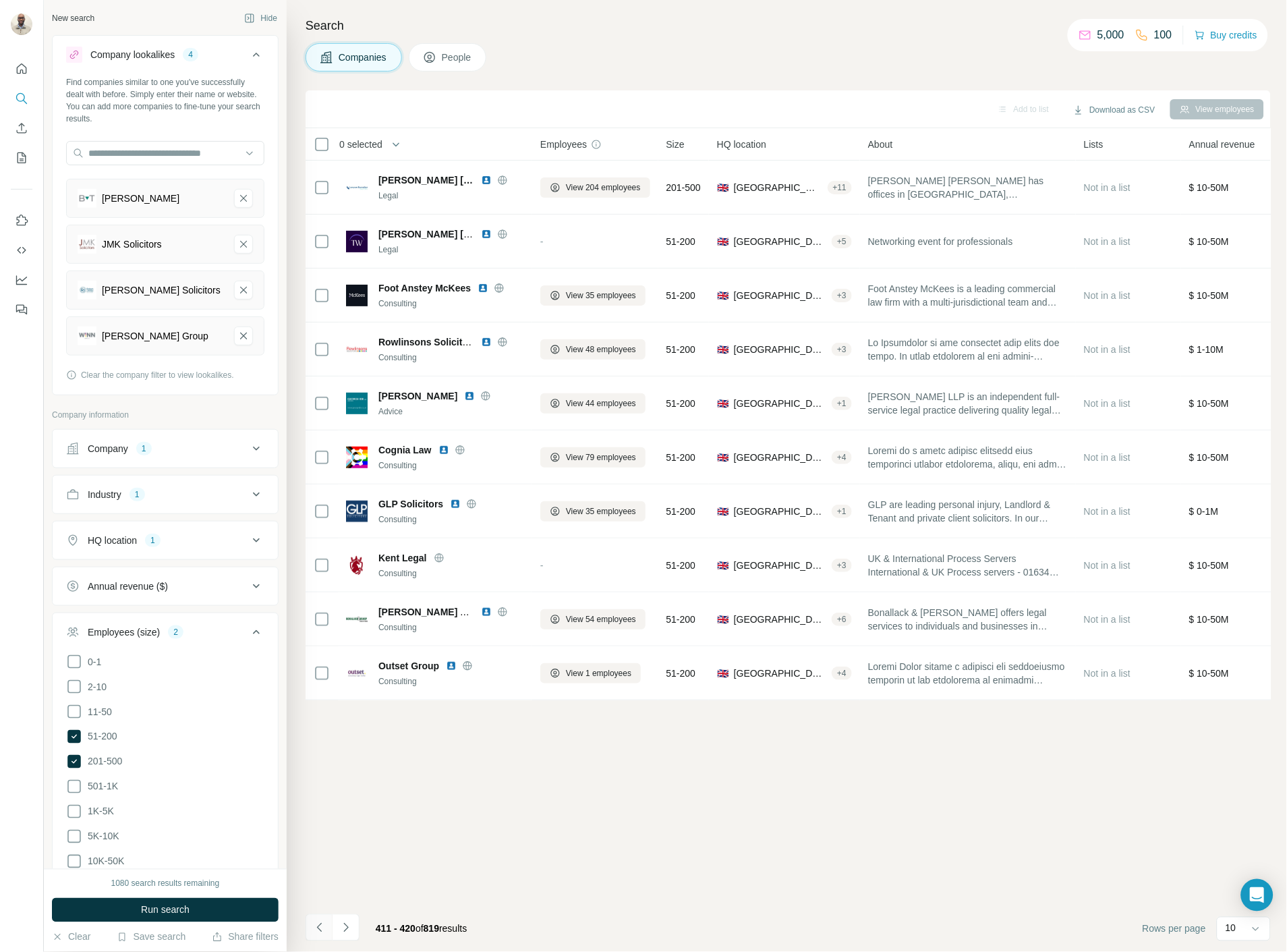
click at [320, 926] on icon "Navigate to previous page" at bounding box center [320, 928] width 14 height 14
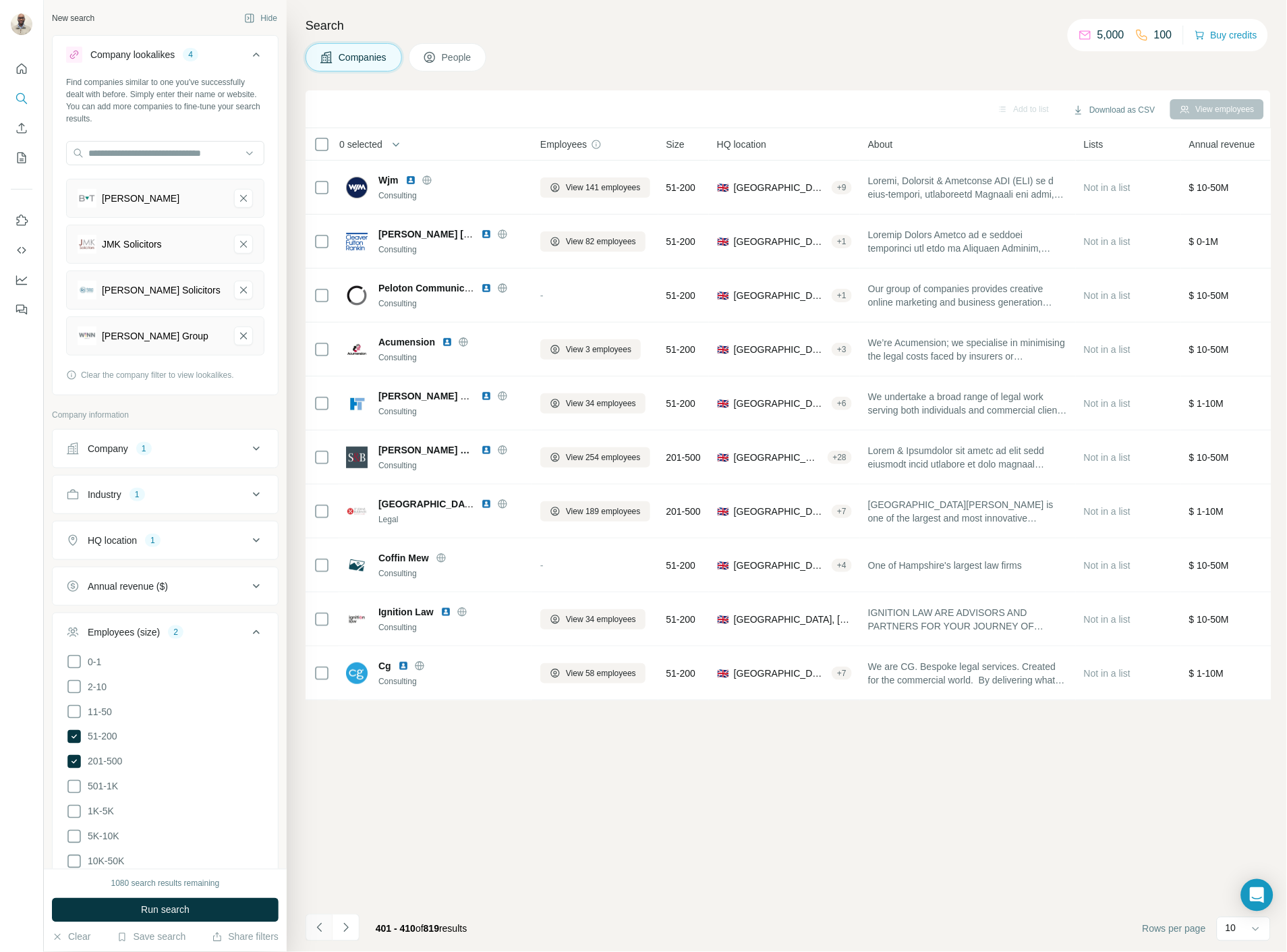
click at [320, 925] on icon "Navigate to previous page" at bounding box center [320, 928] width 14 height 14
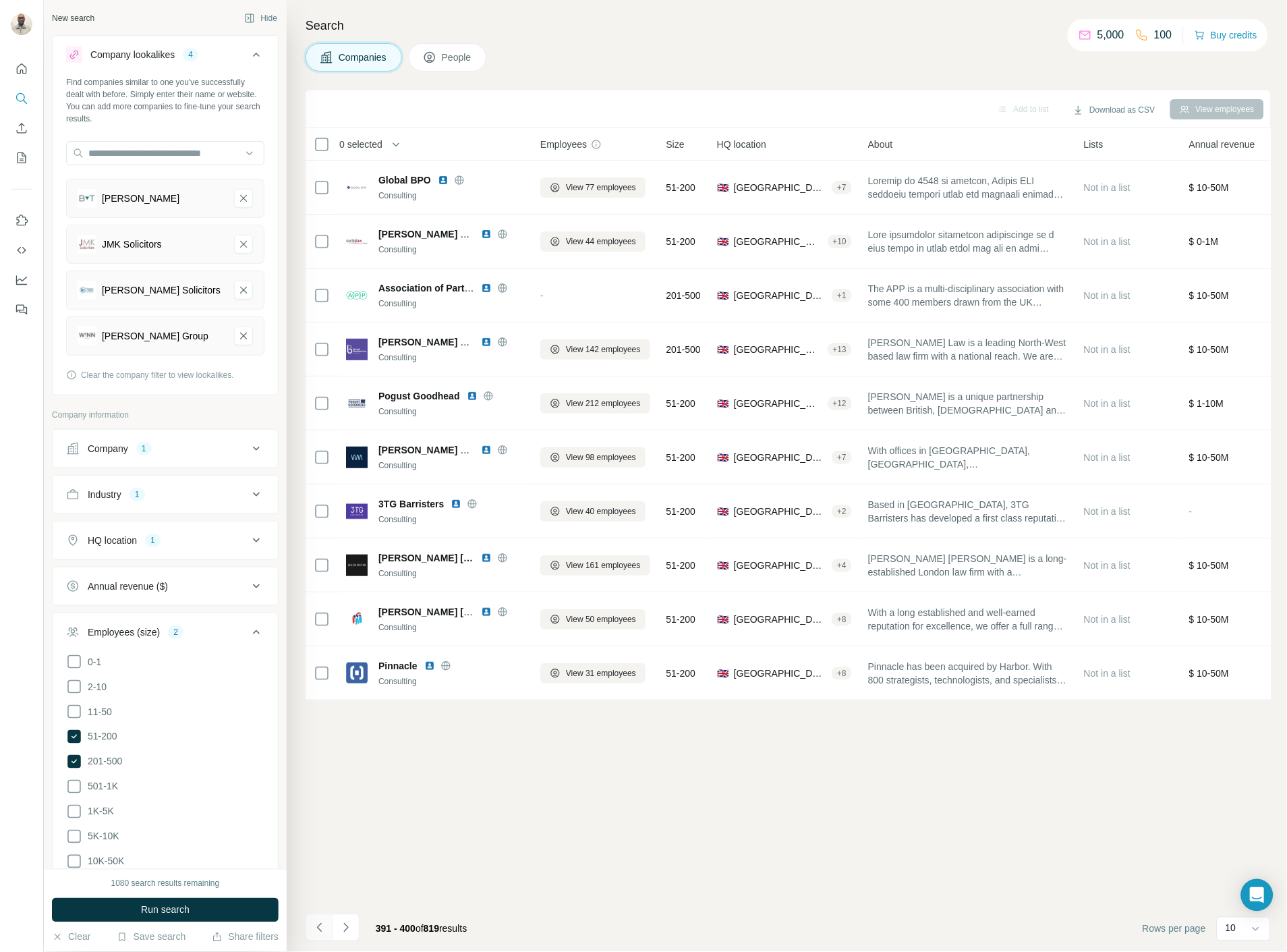
click at [317, 932] on icon "Navigate to previous page" at bounding box center [320, 928] width 14 height 14
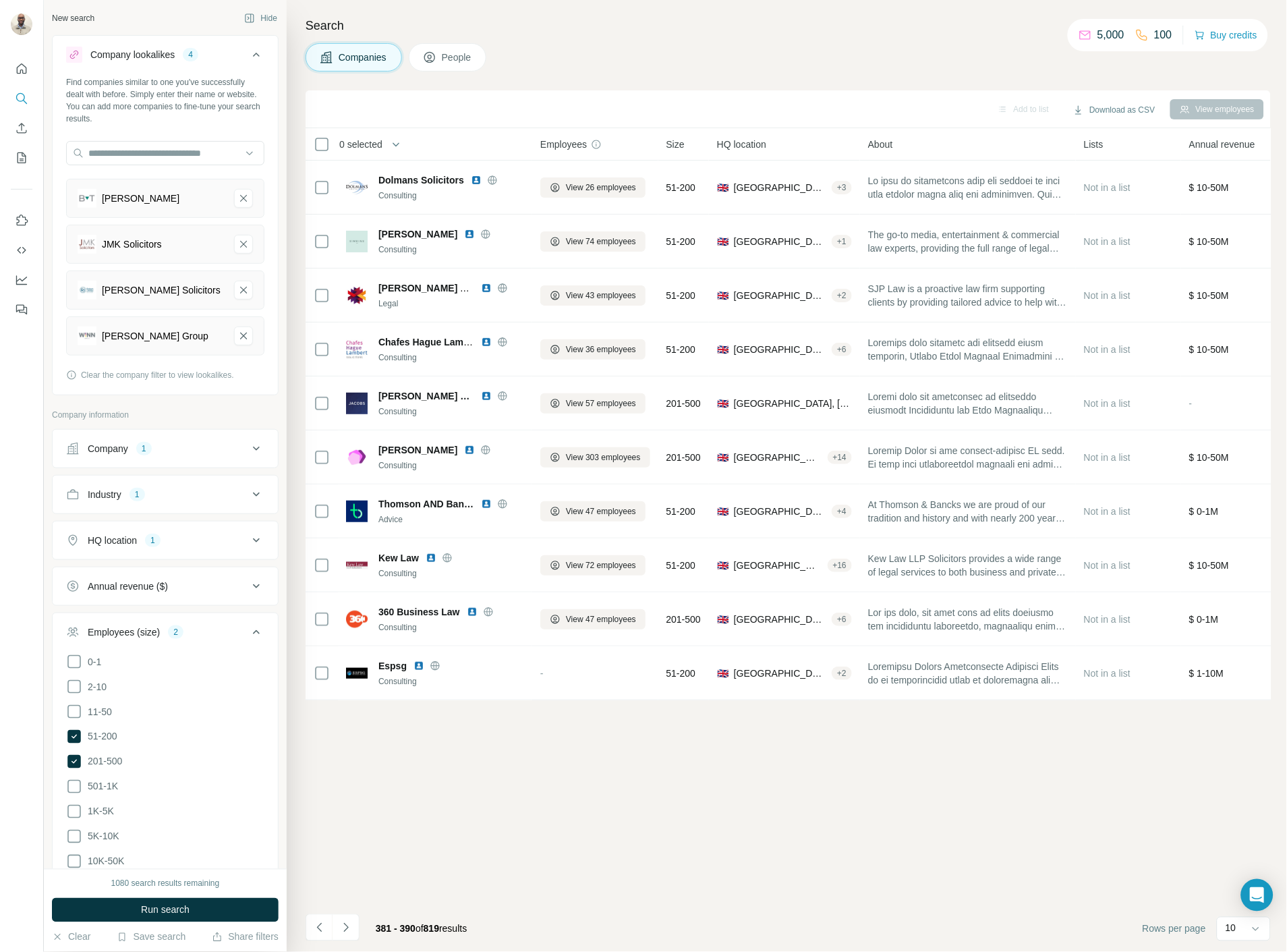
drag, startPoint x: 959, startPoint y: 244, endPoint x: 570, endPoint y: 786, distance: 667.1
click at [570, 786] on div "Add to list Download as CSV View employees 0 selected Companies Employees Size …" at bounding box center [788, 521] width 965 height 862
click at [318, 919] on button "Navigate to previous page" at bounding box center [319, 928] width 27 height 27
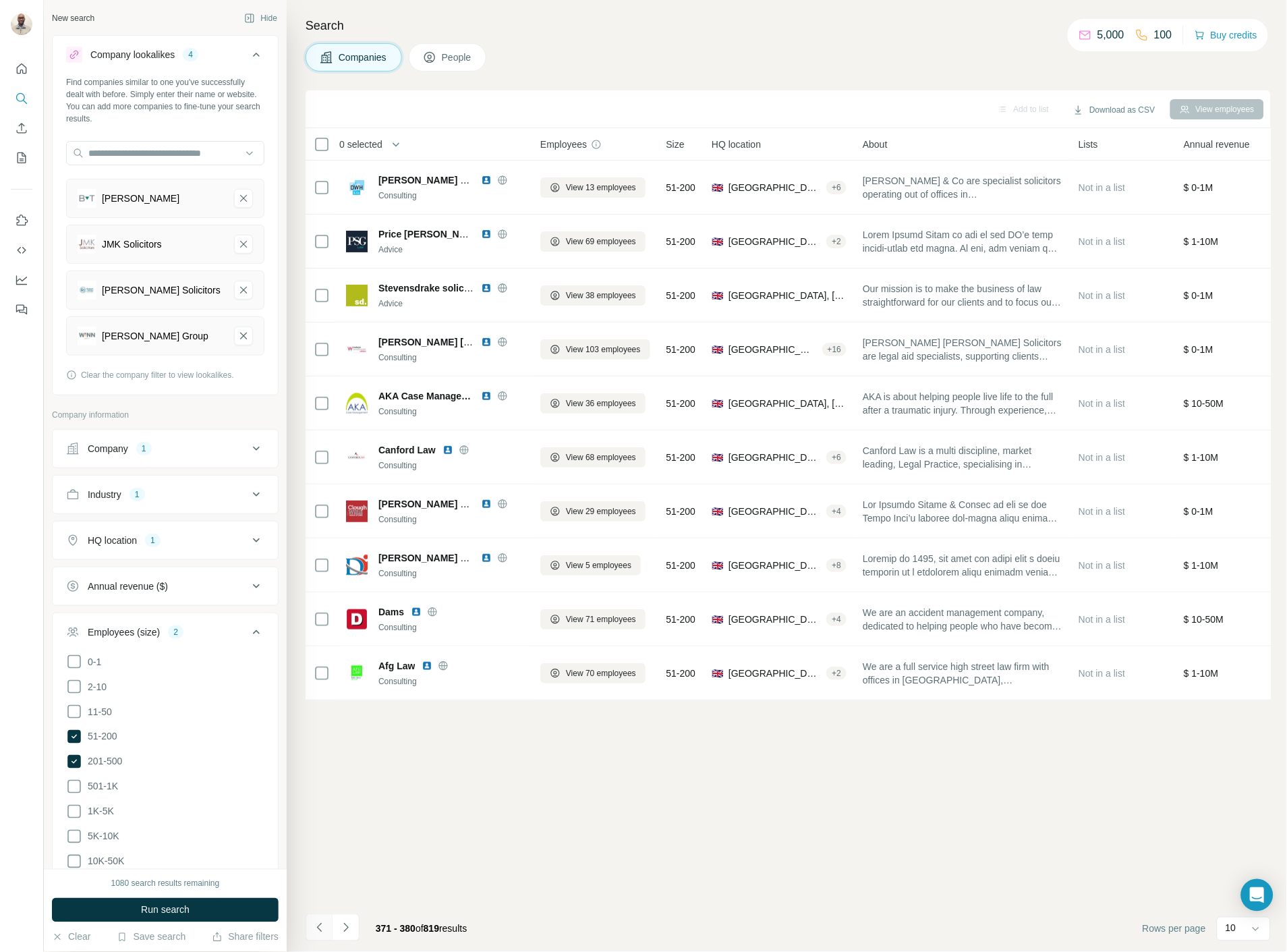
click at [307, 935] on button "Navigate to previous page" at bounding box center [319, 928] width 27 height 27
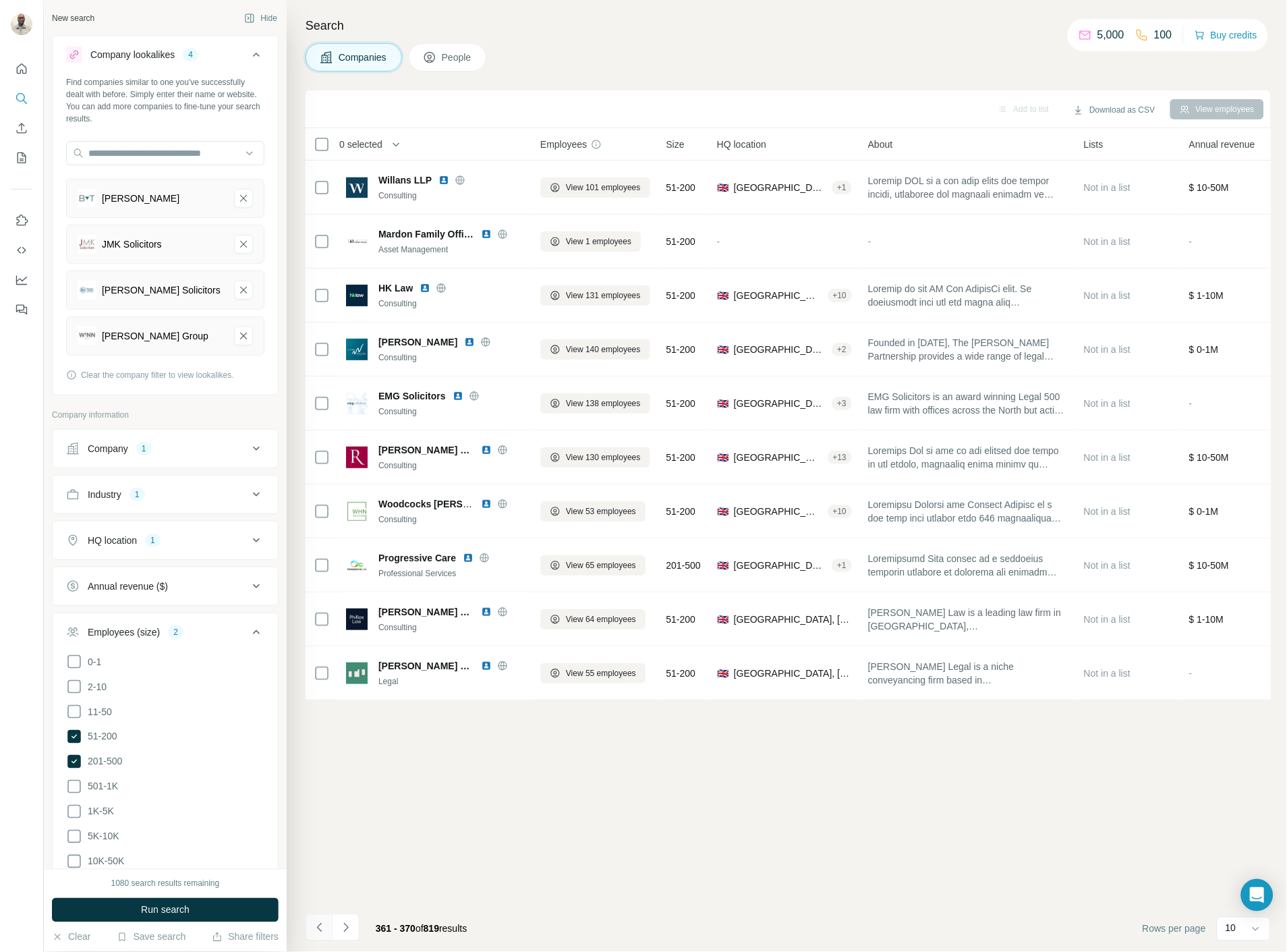
click at [314, 934] on button "Navigate to previous page" at bounding box center [319, 928] width 27 height 27
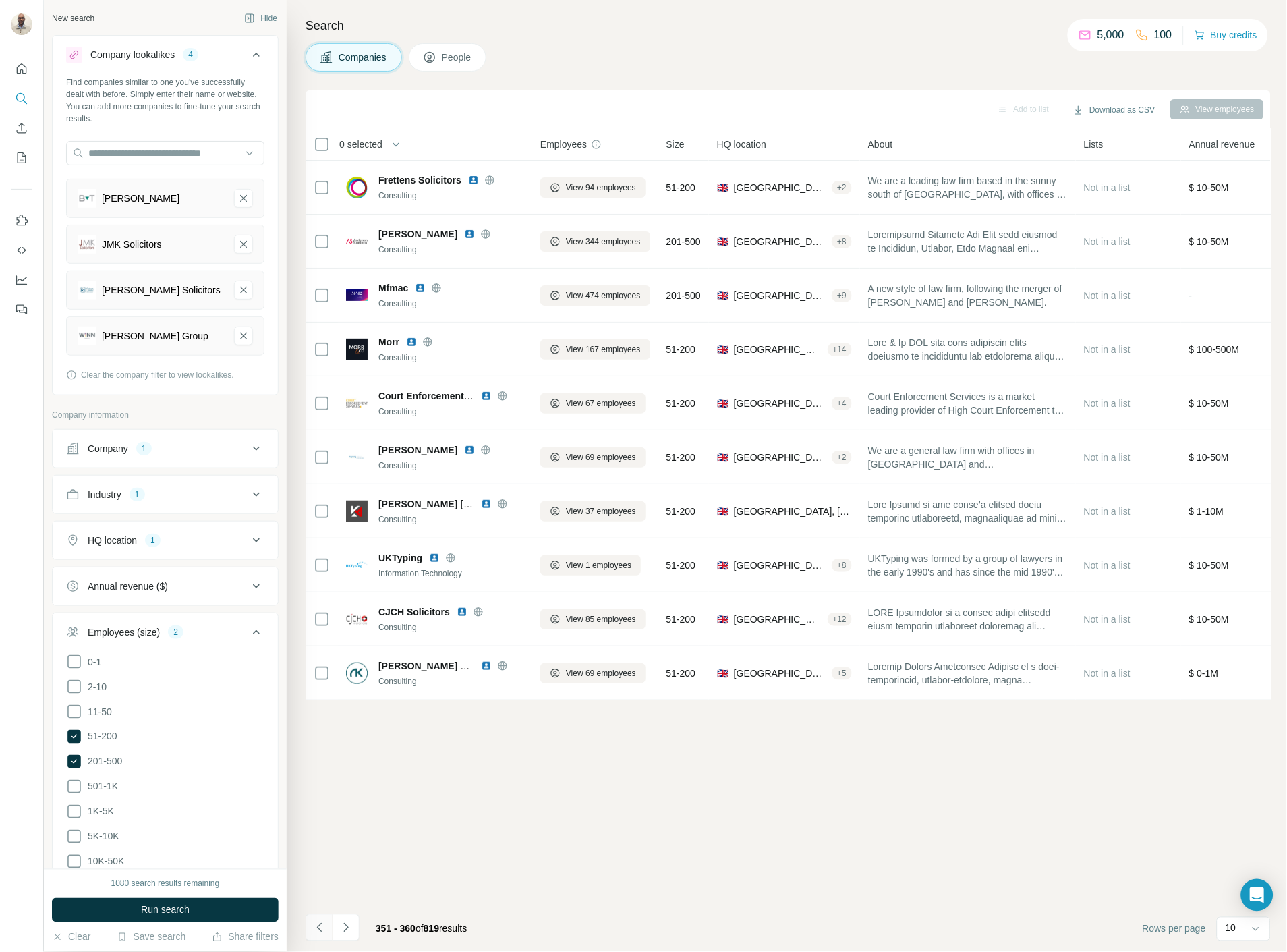
click at [324, 928] on icon "Navigate to previous page" at bounding box center [320, 928] width 14 height 14
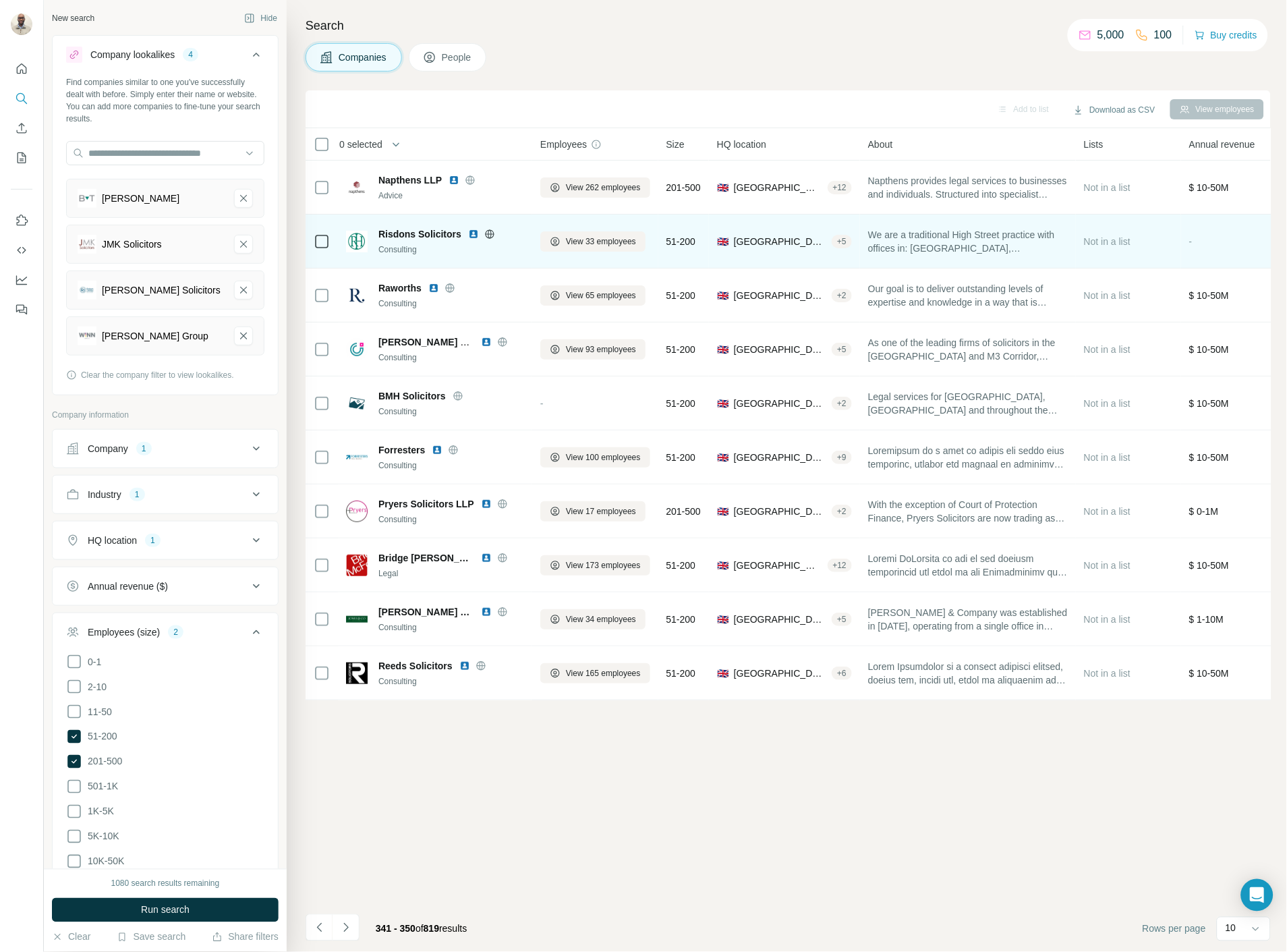
drag, startPoint x: 475, startPoint y: 232, endPoint x: 464, endPoint y: 233, distance: 11.0
click at [464, 233] on div "Risdons Solicitors" at bounding box center [451, 234] width 146 height 14
click at [471, 233] on img at bounding box center [473, 234] width 11 height 11
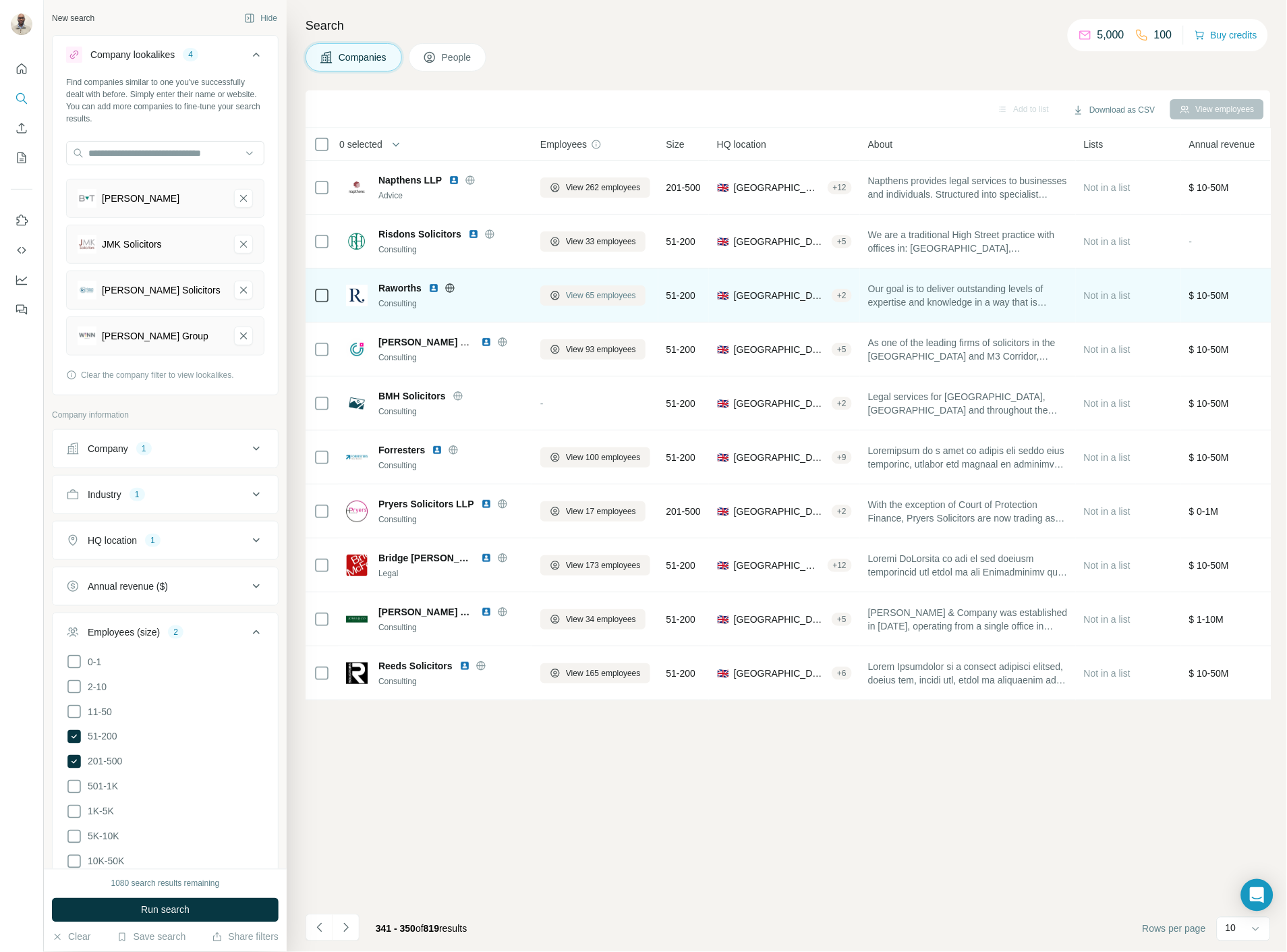
click at [592, 299] on span "View 65 employees" at bounding box center [600, 295] width 70 height 12
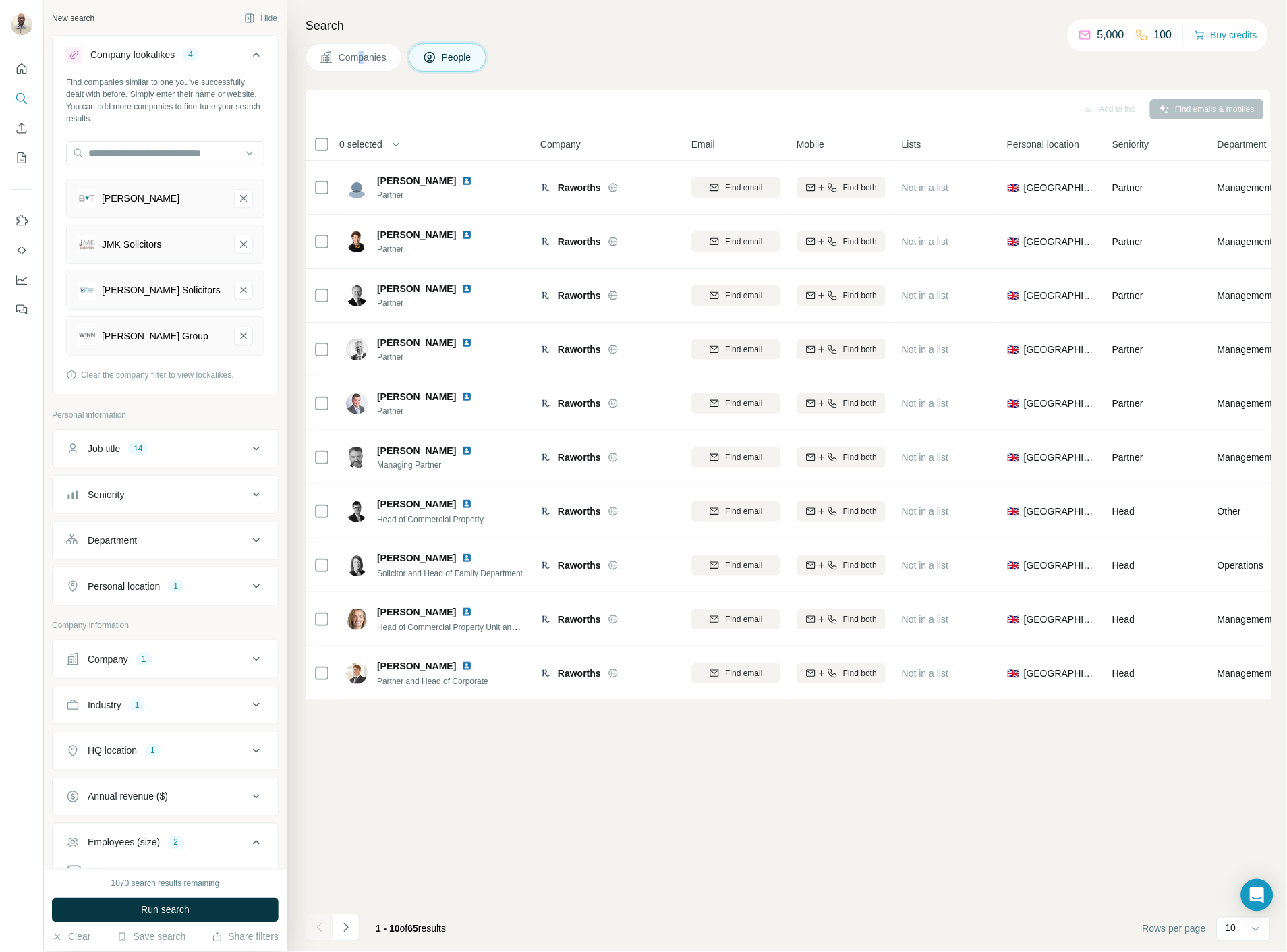
drag, startPoint x: 362, startPoint y: 74, endPoint x: 368, endPoint y: 64, distance: 11.7
click at [368, 64] on div "Search Companies People Add to list Find emails & mobiles 0 selected People Com…" at bounding box center [787, 476] width 1000 height 952
click at [368, 64] on button "Companies" at bounding box center [354, 57] width 96 height 29
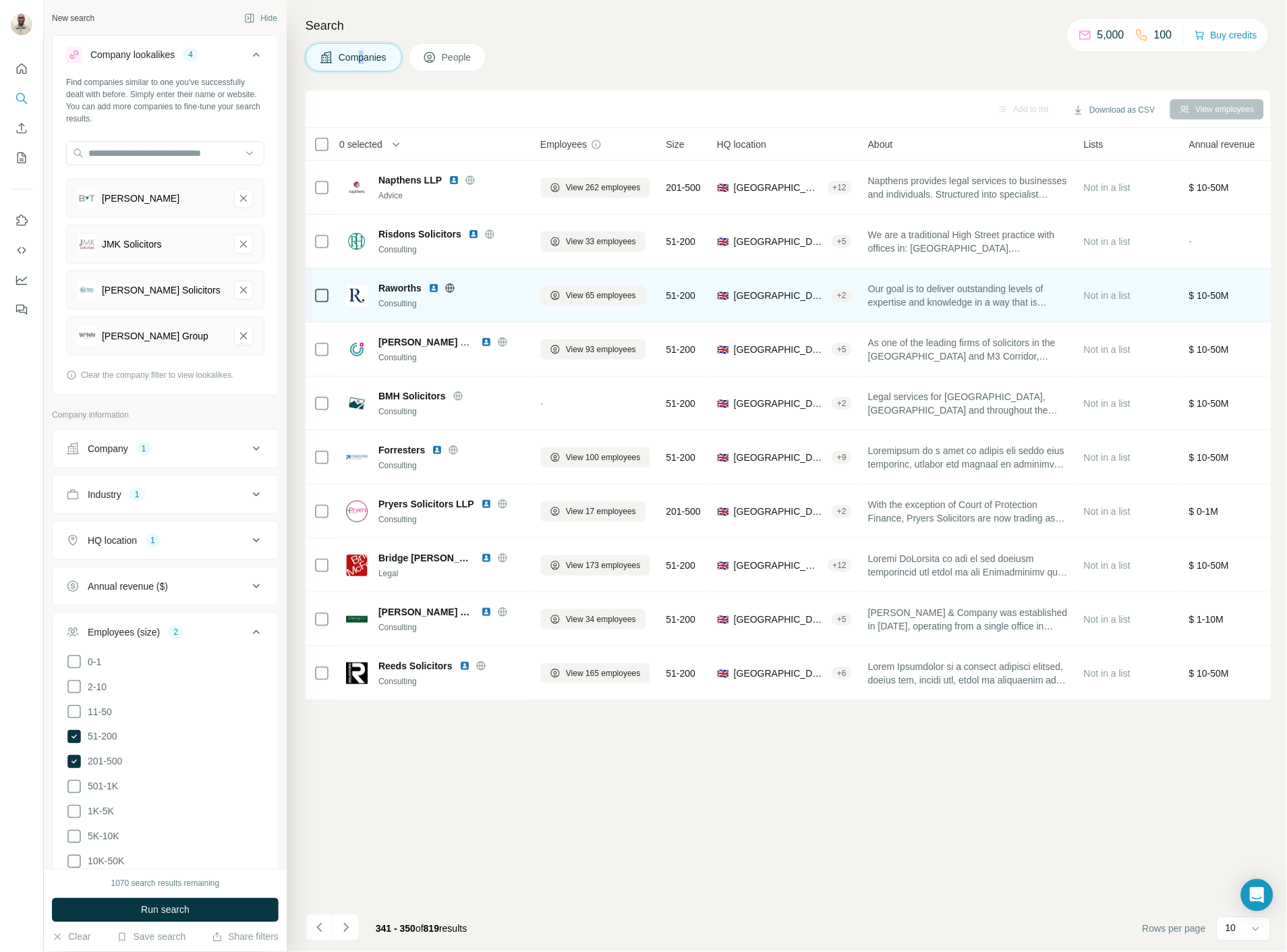
click at [433, 286] on img at bounding box center [433, 288] width 11 height 11
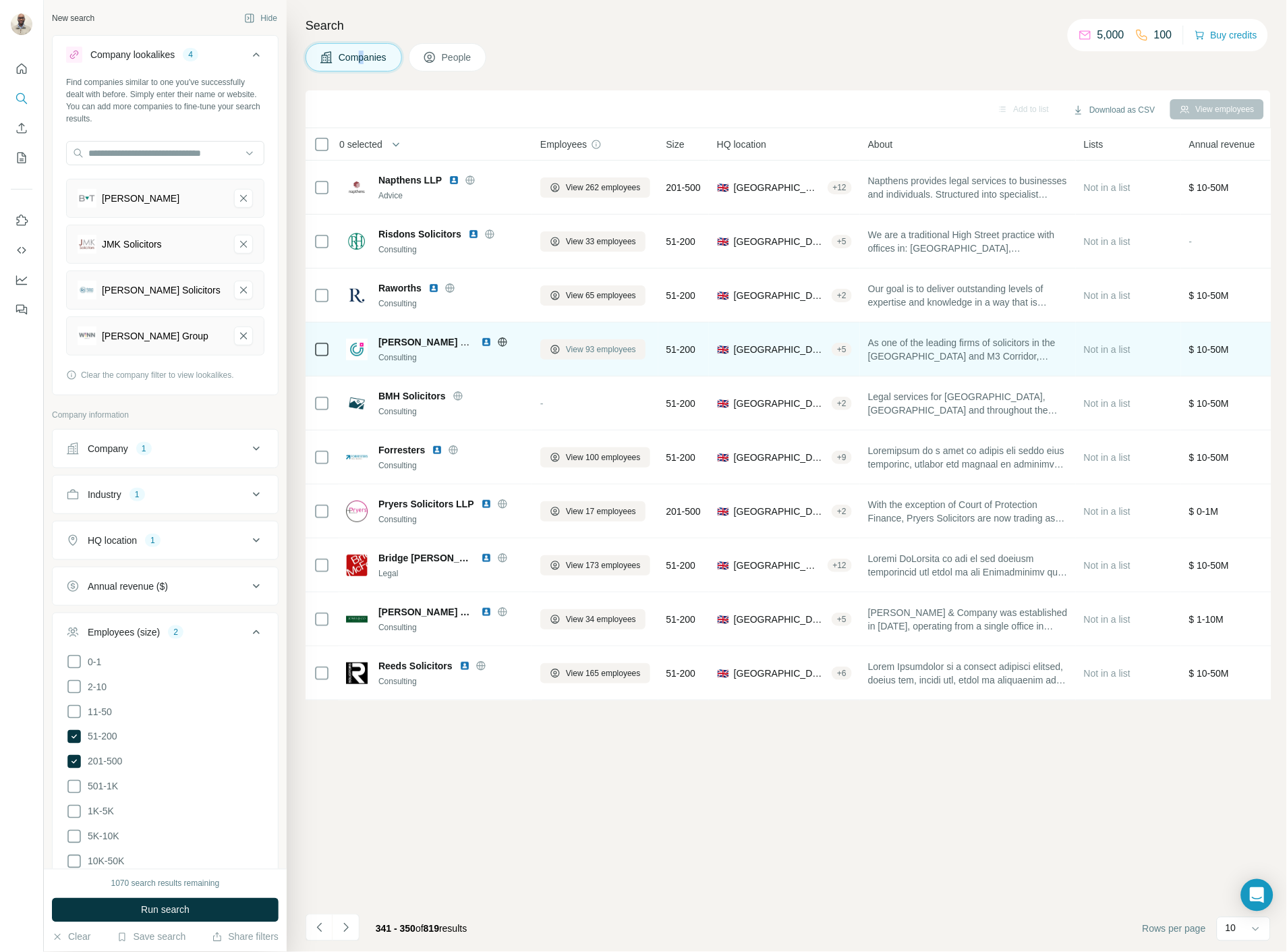
click at [575, 348] on span "View 93 employees" at bounding box center [600, 349] width 70 height 12
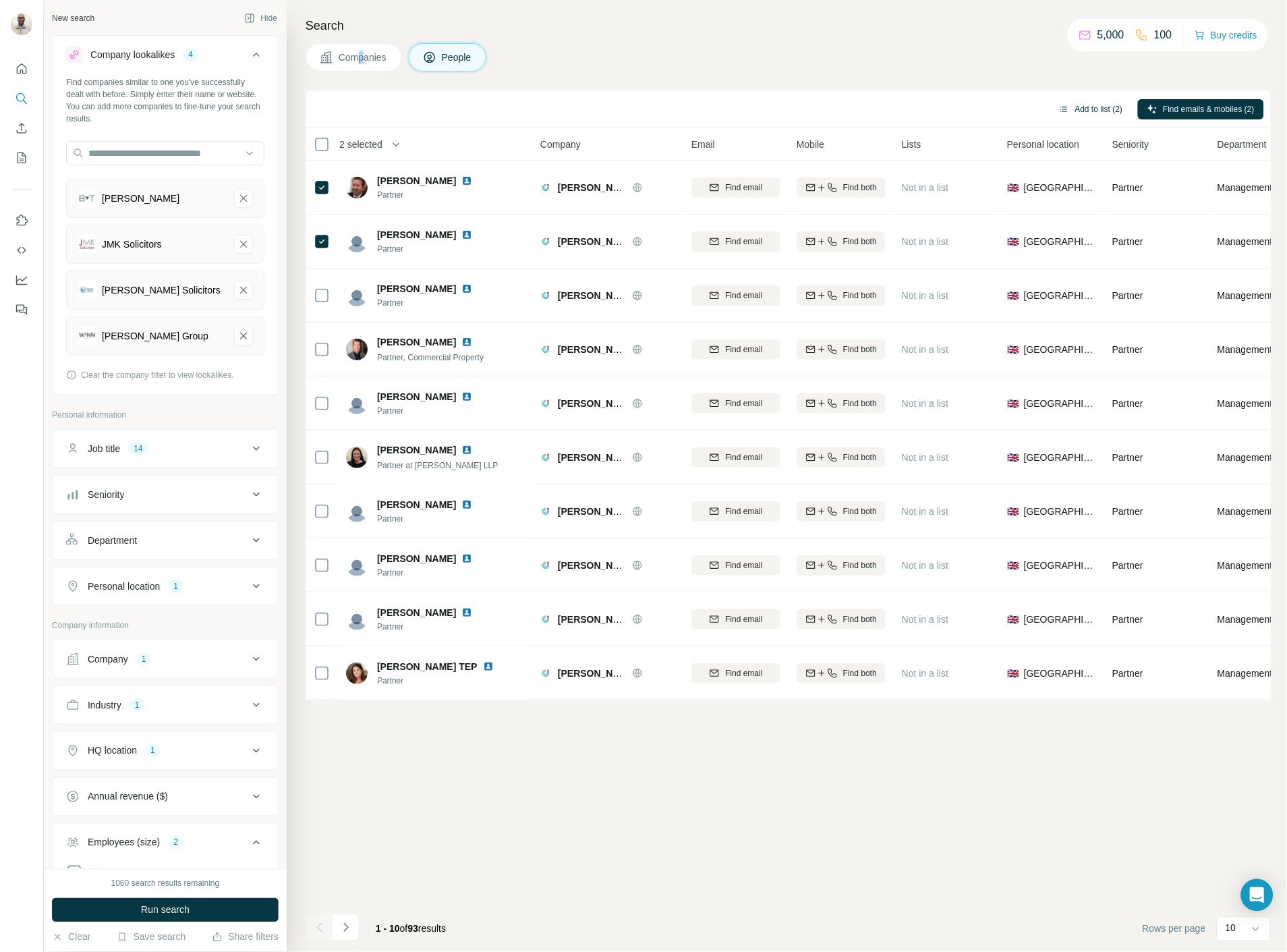
click at [1062, 111] on button "Add to list (2)" at bounding box center [1090, 109] width 83 height 20
click at [1068, 109] on button "Add to list (2)" at bounding box center [1090, 109] width 83 height 20
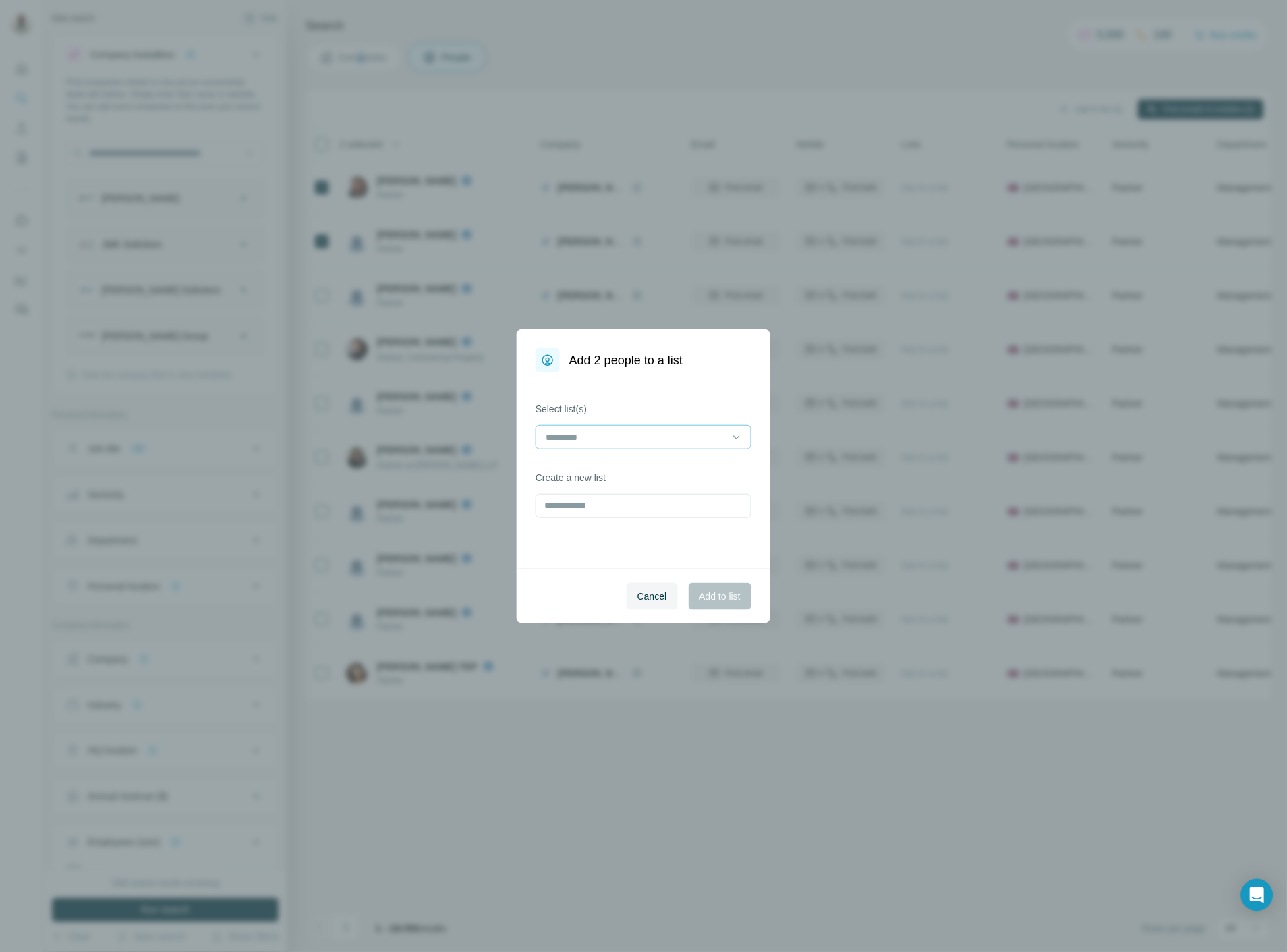
click at [645, 438] on input at bounding box center [635, 437] width 182 height 15
click at [586, 469] on div "Law #" at bounding box center [643, 468] width 193 height 14
click at [720, 594] on span "Add to list" at bounding box center [720, 596] width 41 height 14
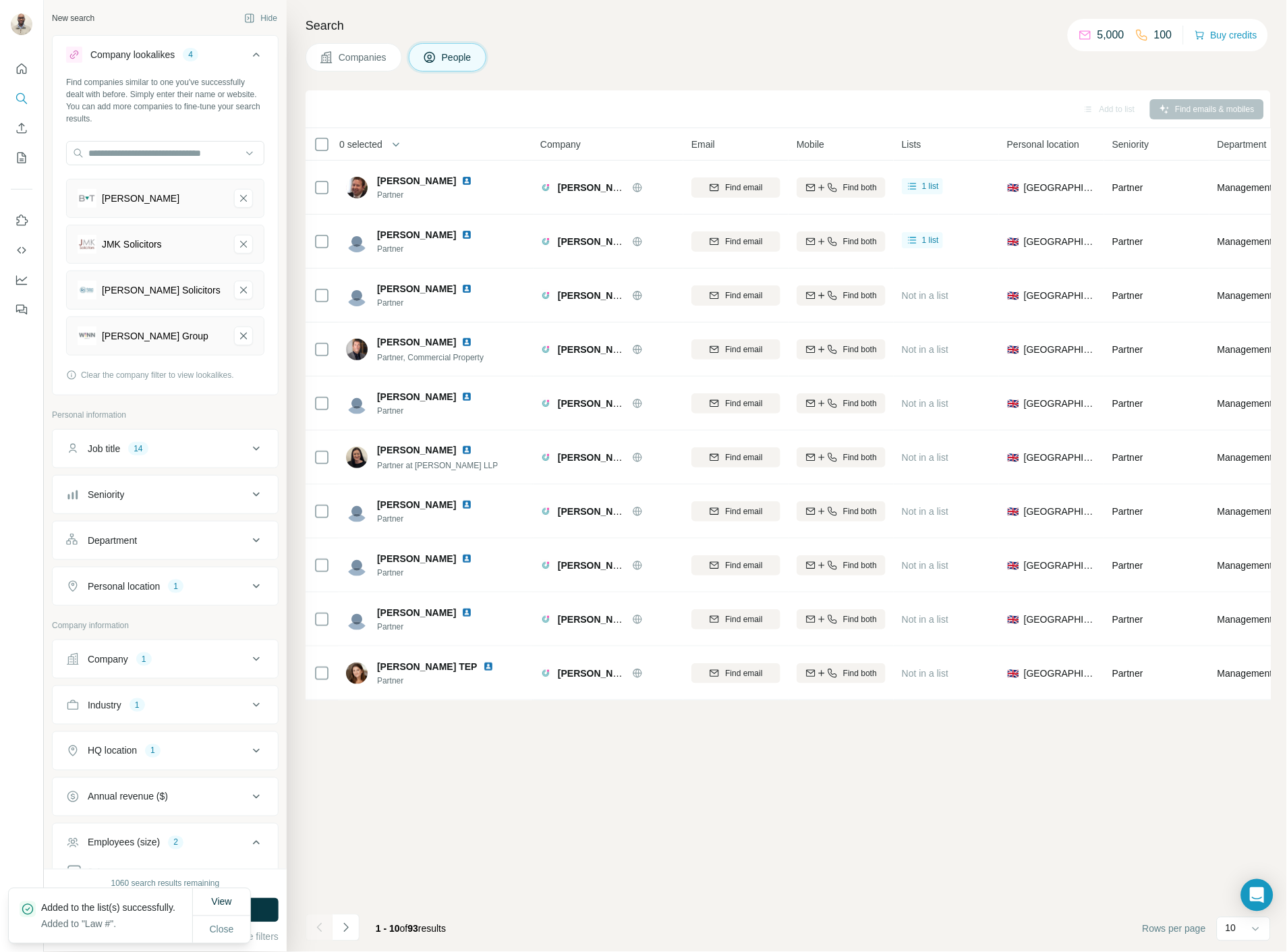
click at [332, 51] on icon at bounding box center [327, 57] width 14 height 14
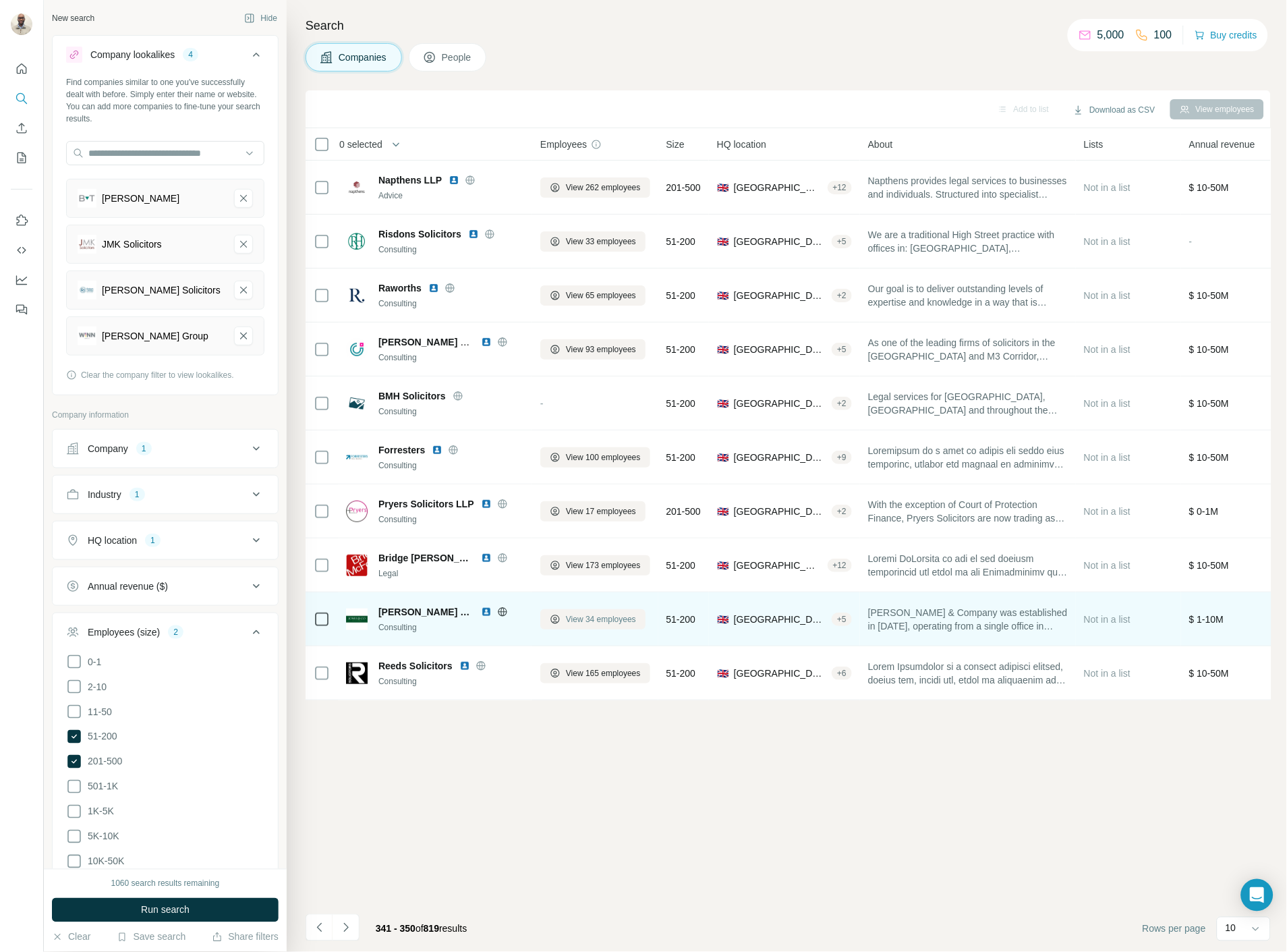
click at [603, 618] on span "View 34 employees" at bounding box center [600, 619] width 70 height 12
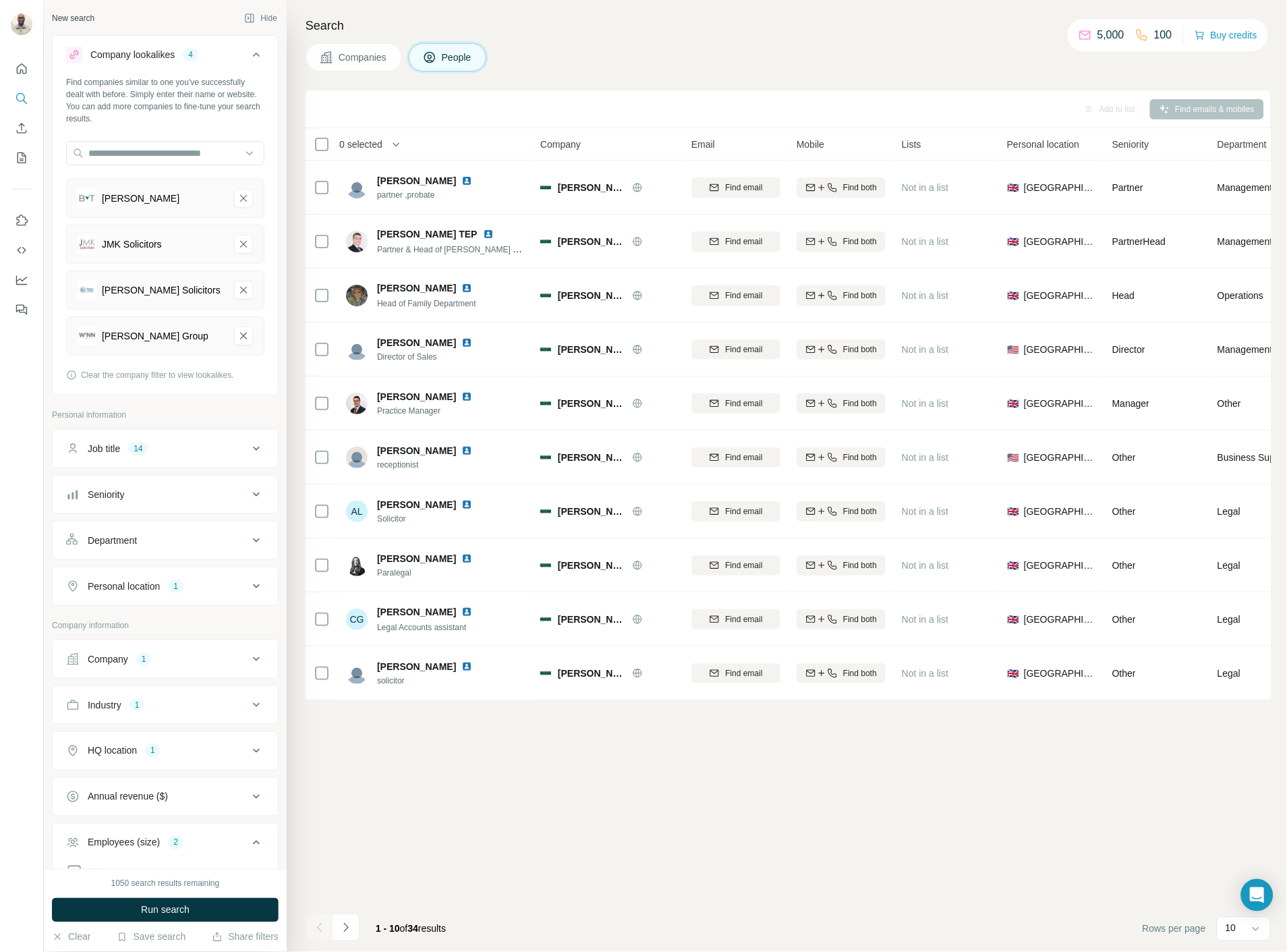
click at [368, 62] on span "Companies" at bounding box center [363, 57] width 49 height 14
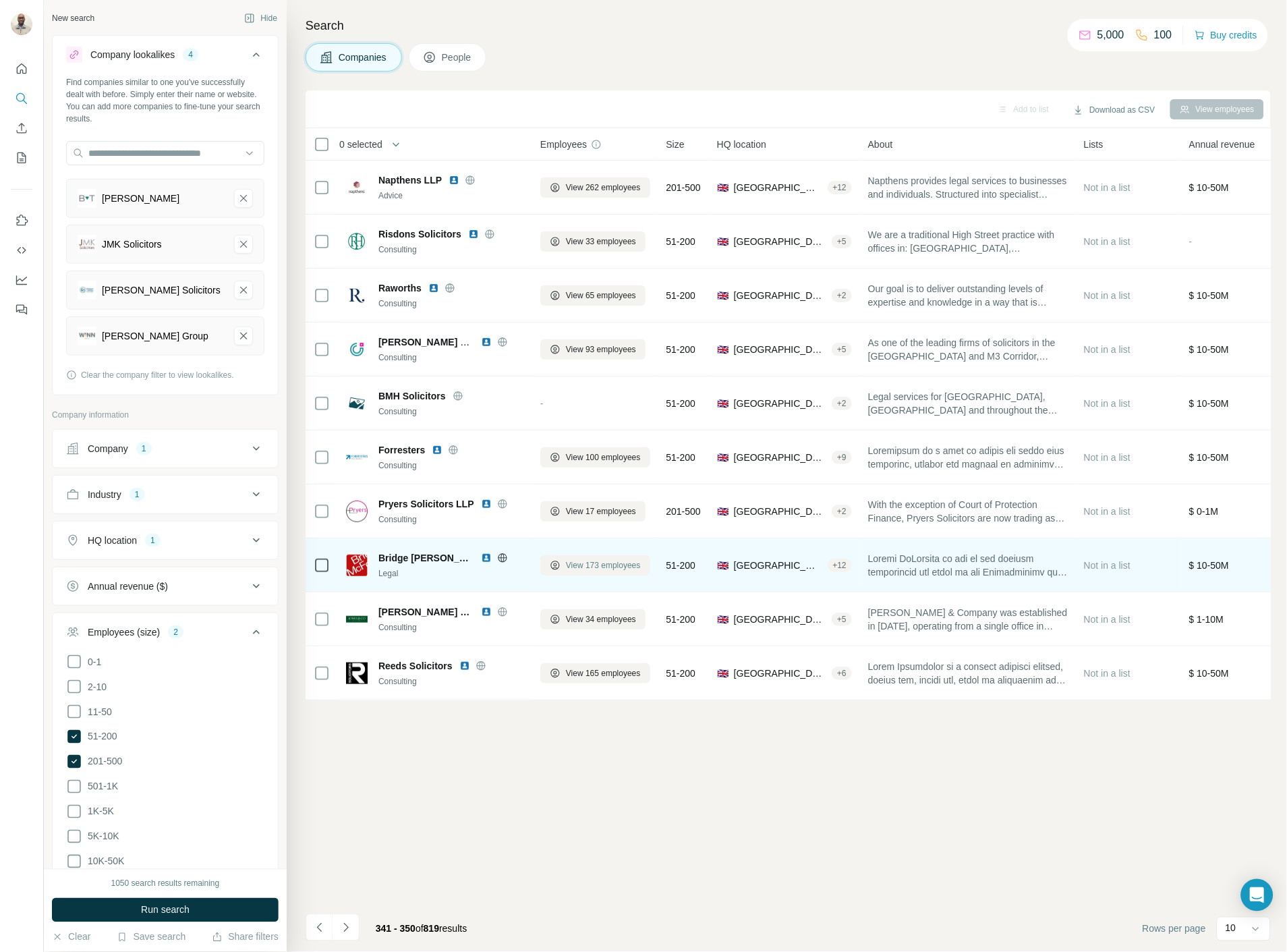
click at [607, 569] on span "View 173 employees" at bounding box center [603, 565] width 75 height 12
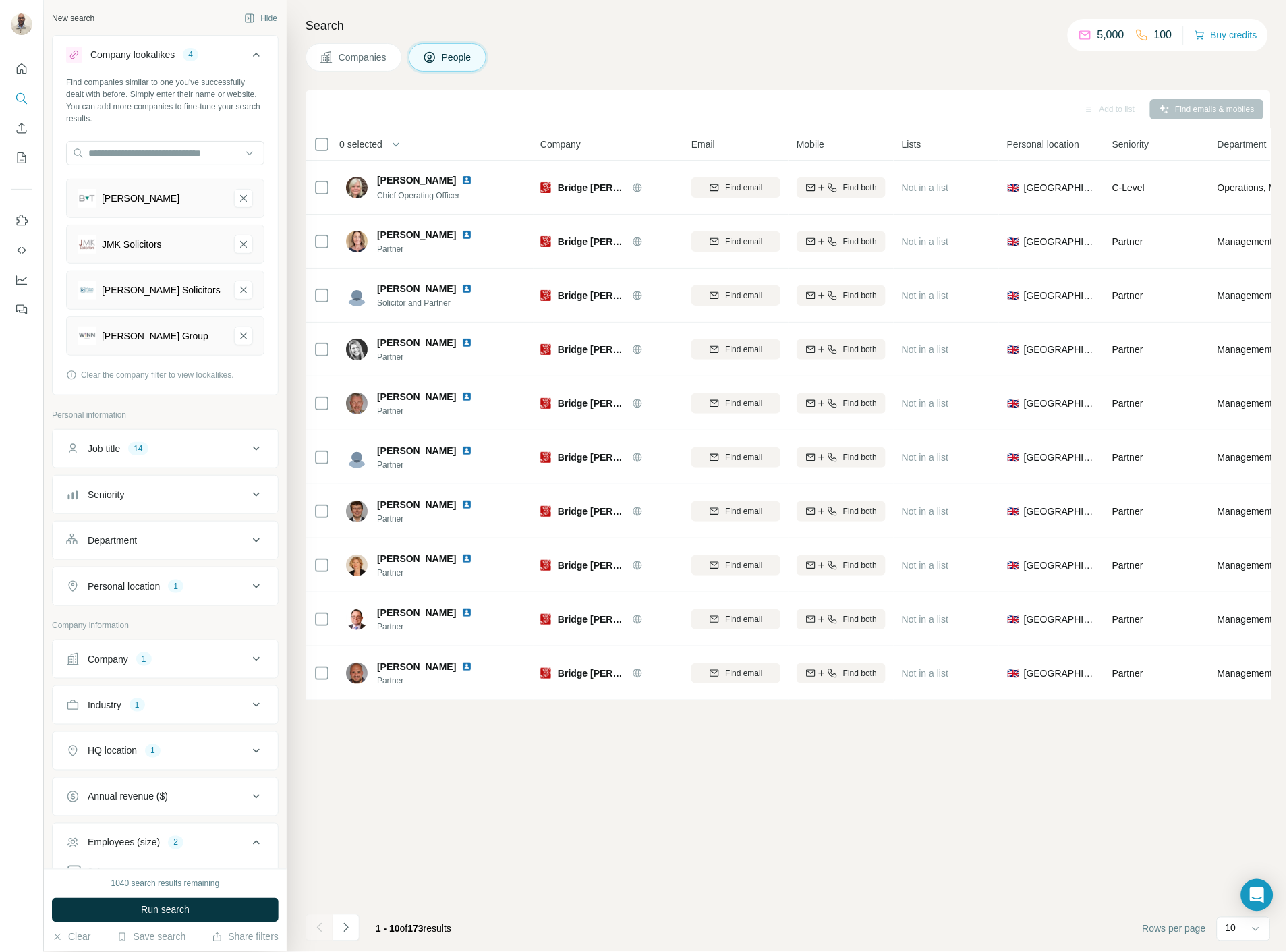
drag, startPoint x: 374, startPoint y: 52, endPoint x: 392, endPoint y: 84, distance: 36.7
click at [374, 52] on span "Companies" at bounding box center [363, 57] width 49 height 14
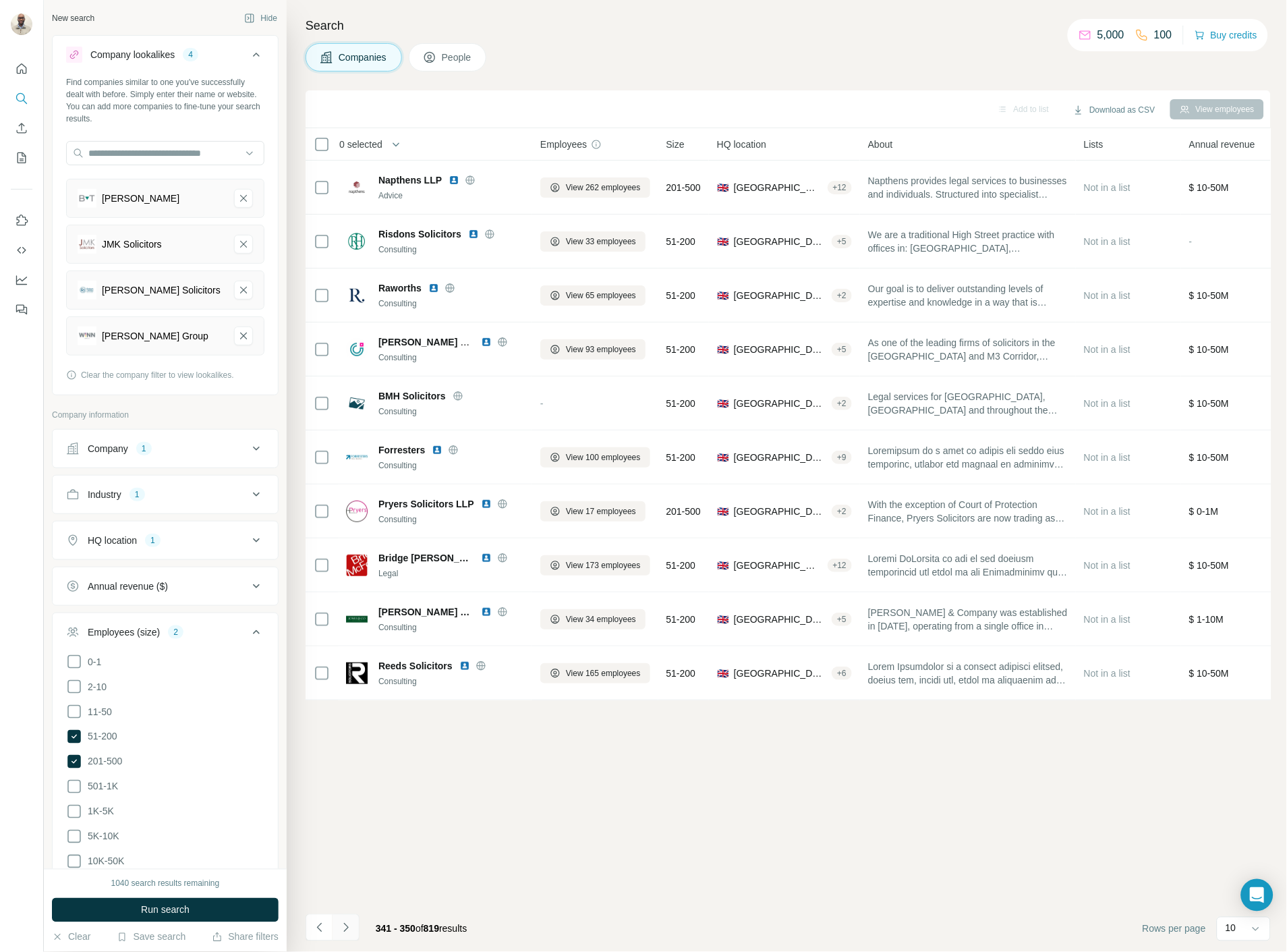
click at [346, 922] on icon "Navigate to next page" at bounding box center [346, 928] width 14 height 14
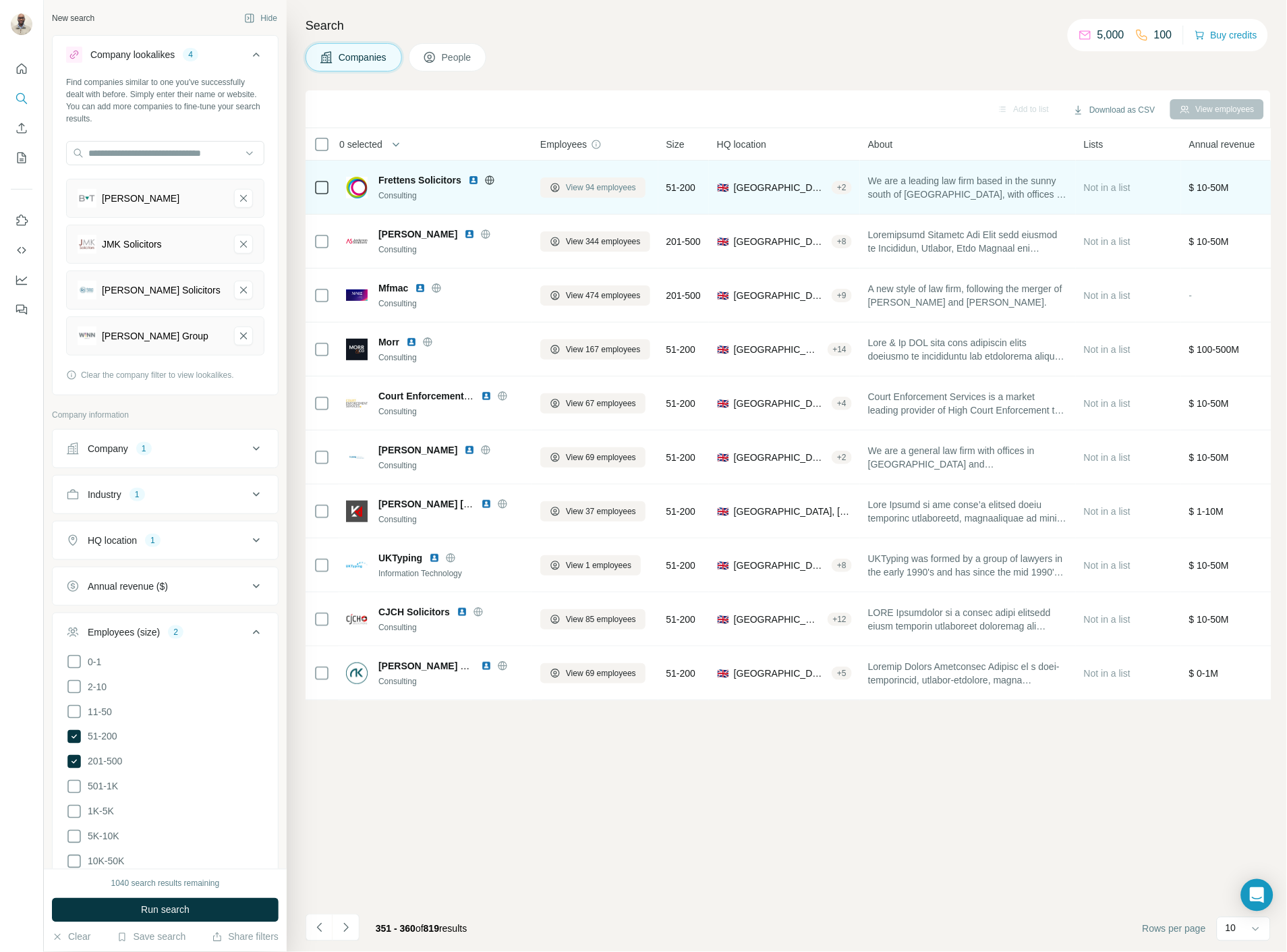
click at [646, 190] on button "View 94 employees" at bounding box center [592, 187] width 105 height 20
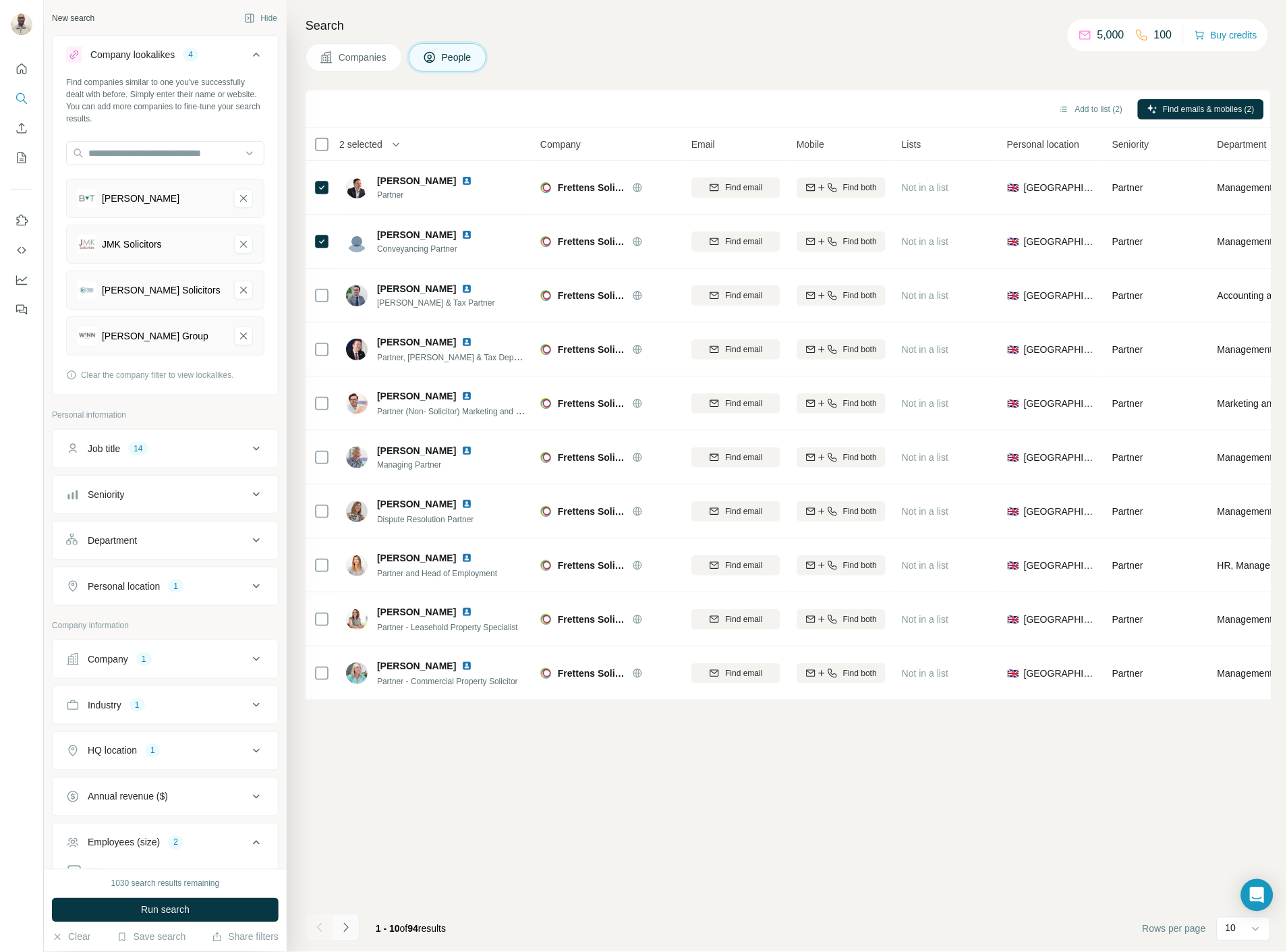
click at [341, 922] on icon "Navigate to next page" at bounding box center [346, 928] width 14 height 14
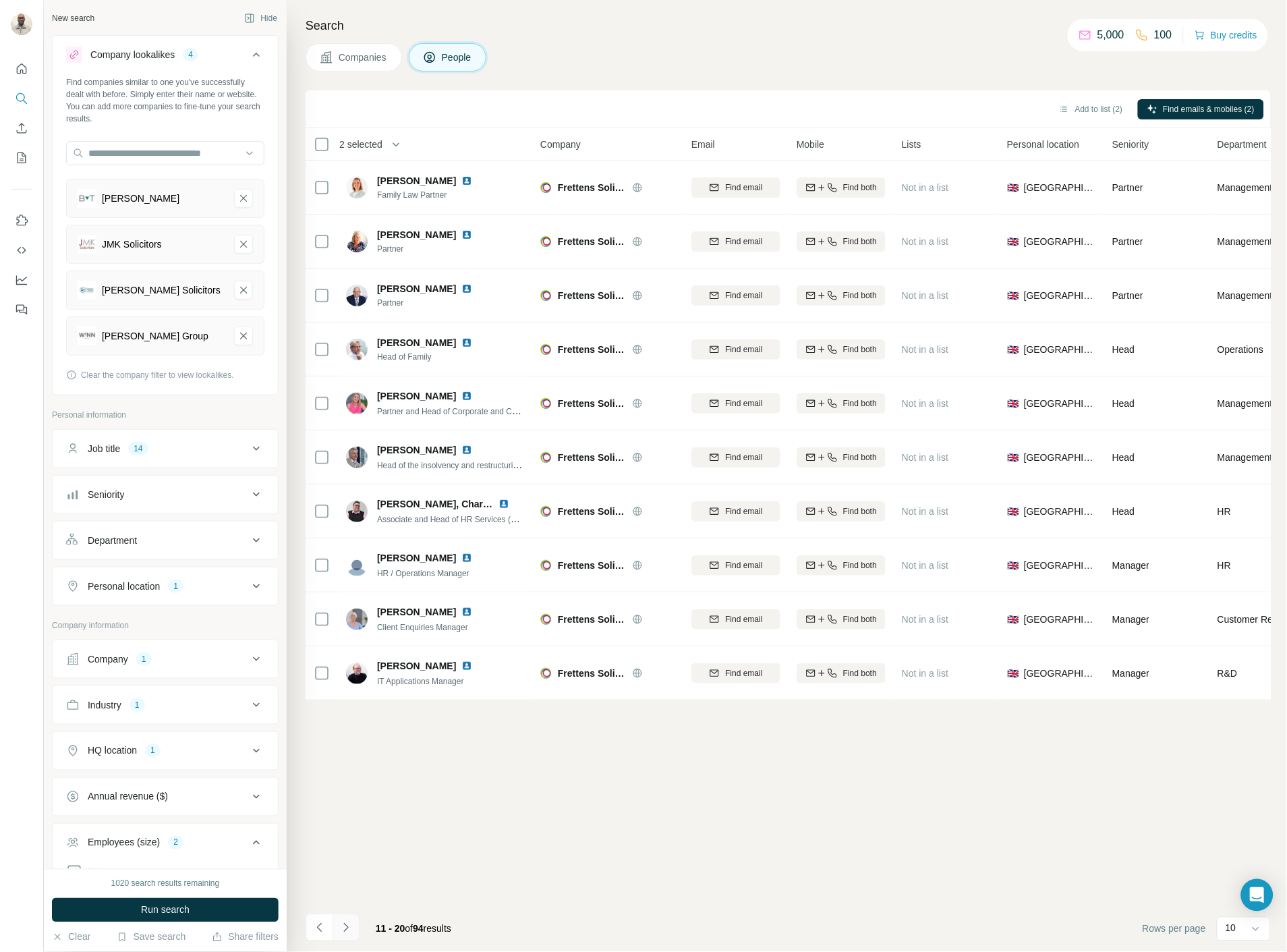
click at [341, 922] on icon "Navigate to next page" at bounding box center [346, 928] width 14 height 14
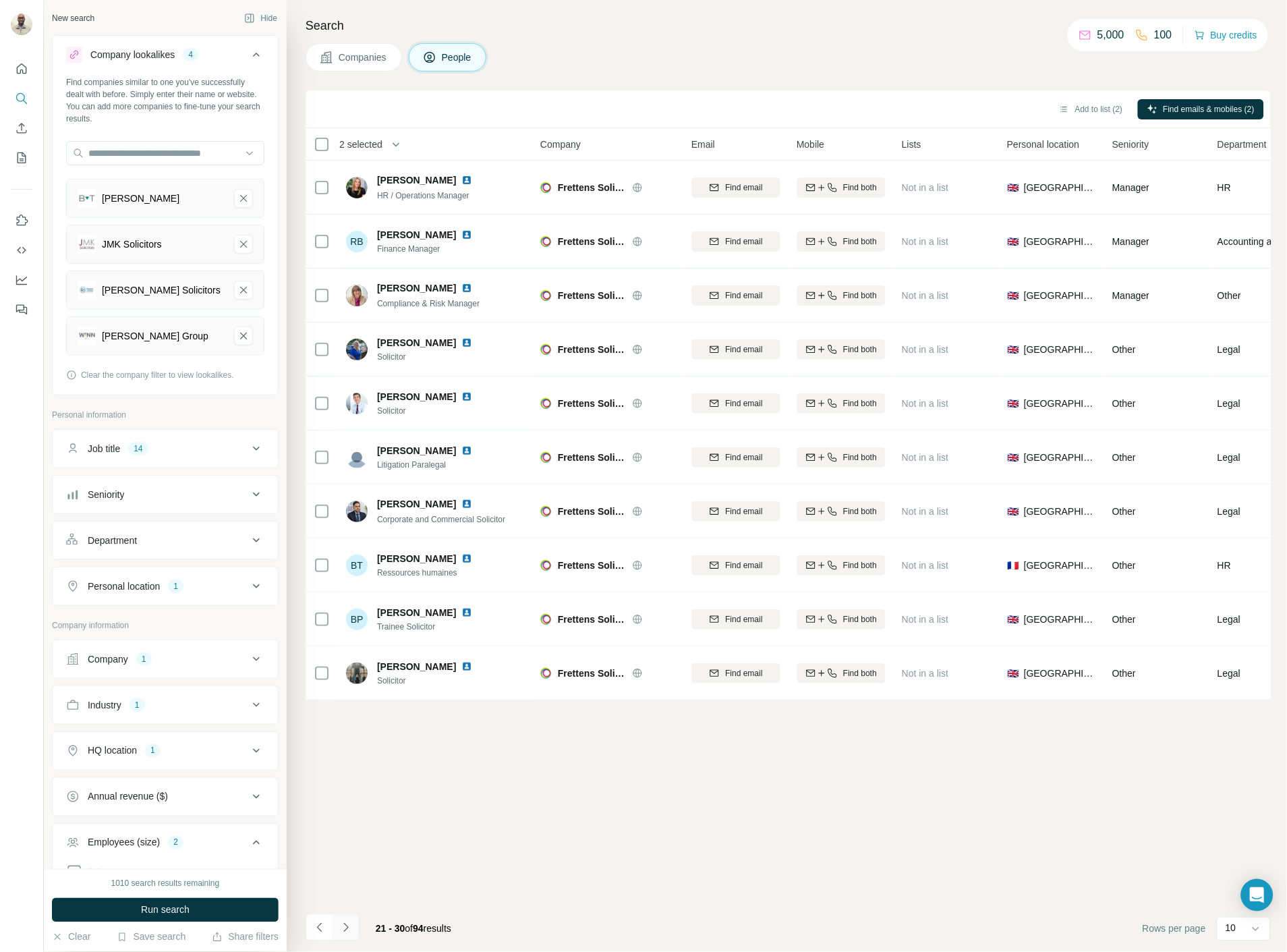
click at [344, 925] on icon "Navigate to next page" at bounding box center [346, 928] width 14 height 14
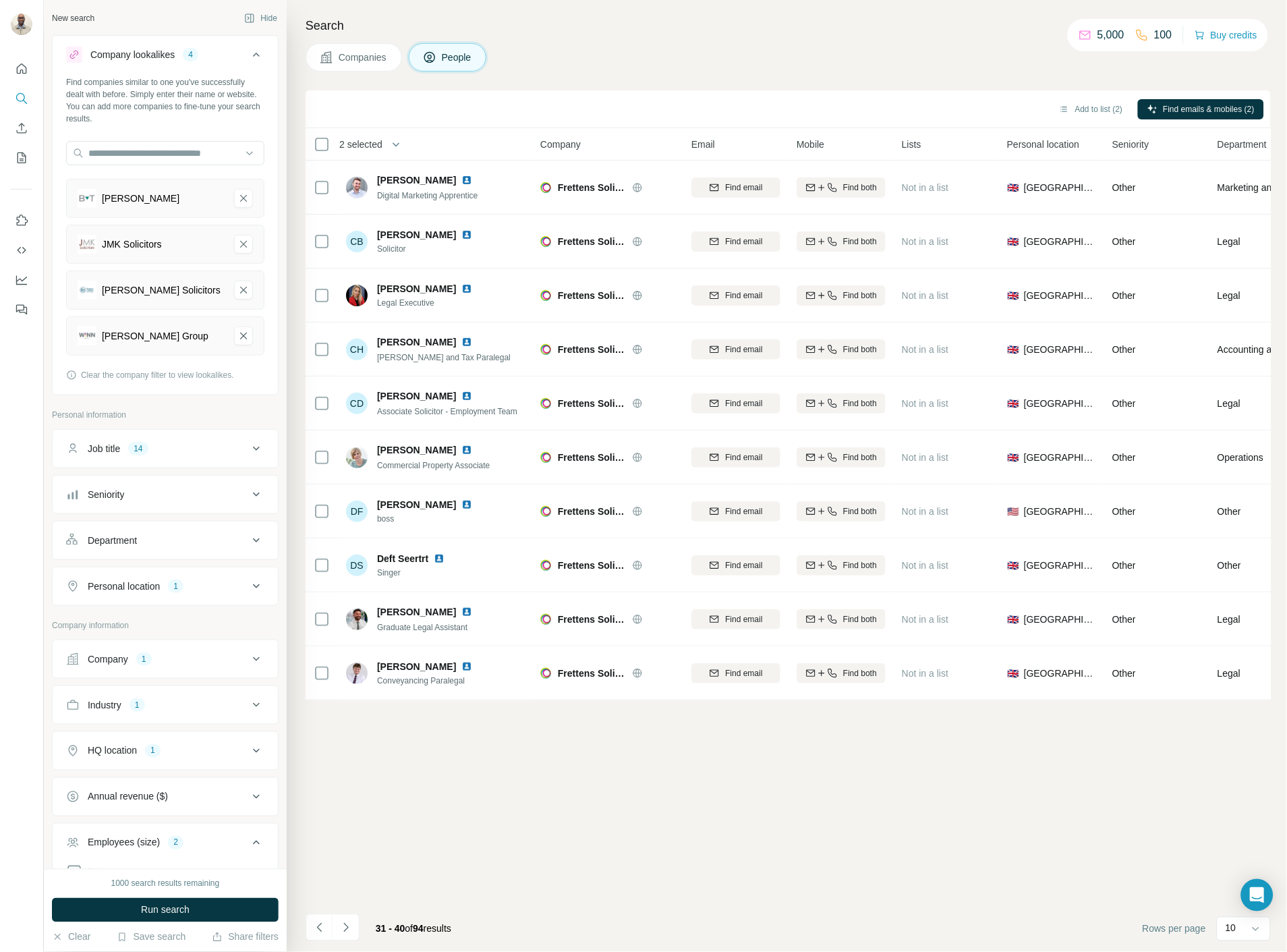
click at [342, 928] on icon "Navigate to next page" at bounding box center [346, 928] width 14 height 14
click at [343, 928] on icon "Navigate to next page" at bounding box center [346, 928] width 14 height 14
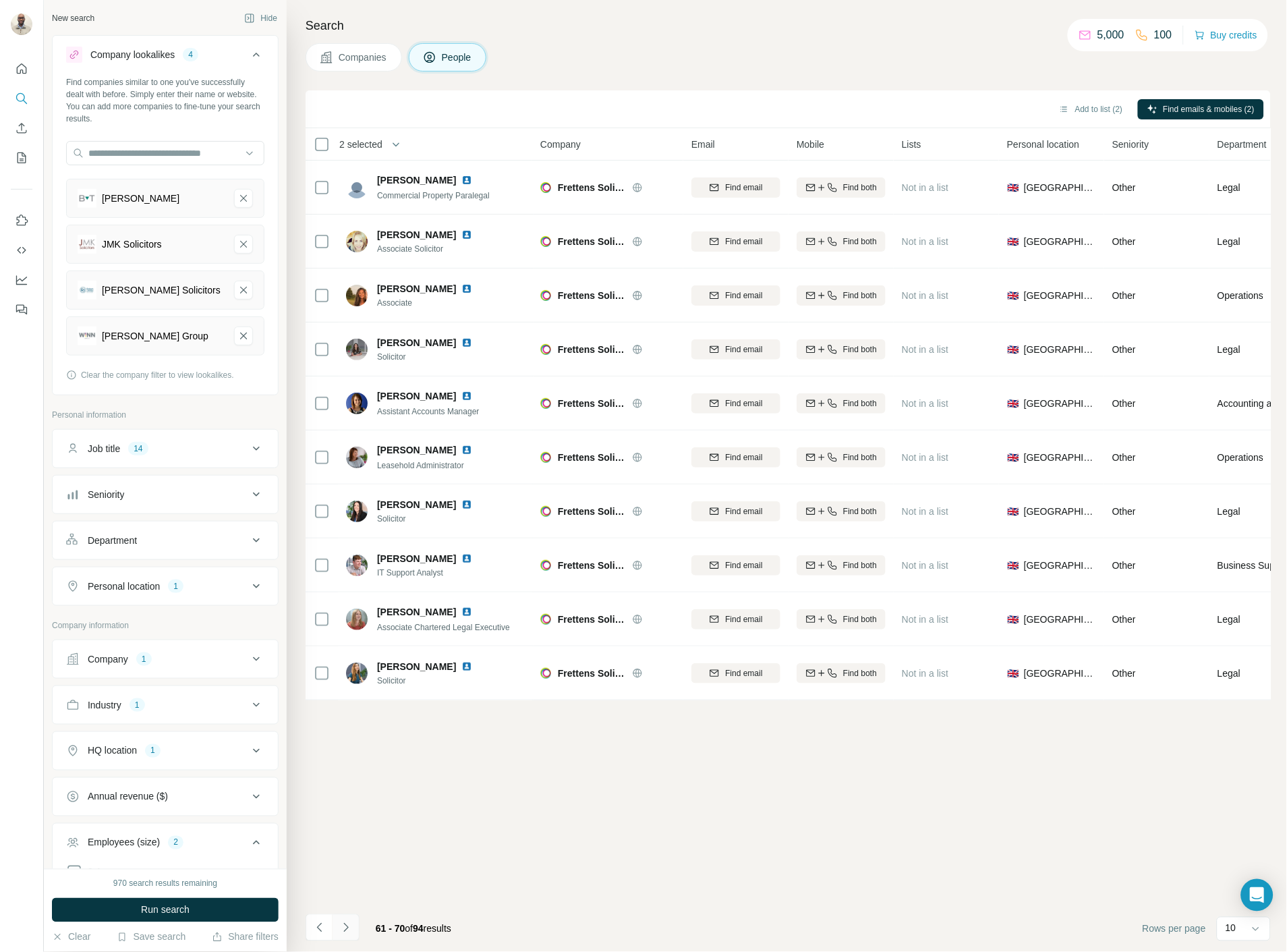
click at [333, 922] on button "Navigate to next page" at bounding box center [346, 928] width 27 height 27
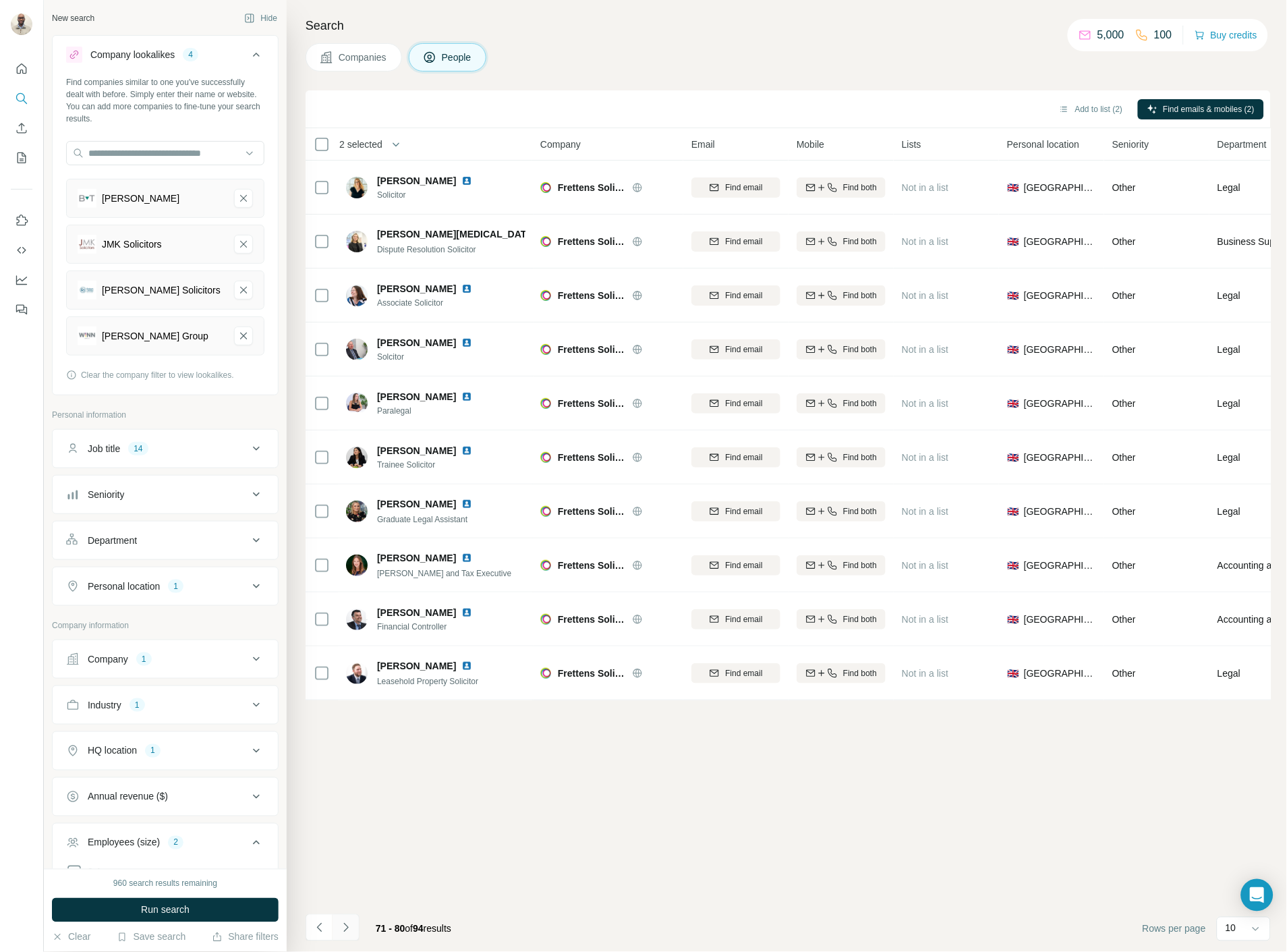
click at [333, 922] on button "Navigate to next page" at bounding box center [346, 928] width 27 height 27
click at [324, 928] on icon "Navigate to previous page" at bounding box center [320, 928] width 14 height 14
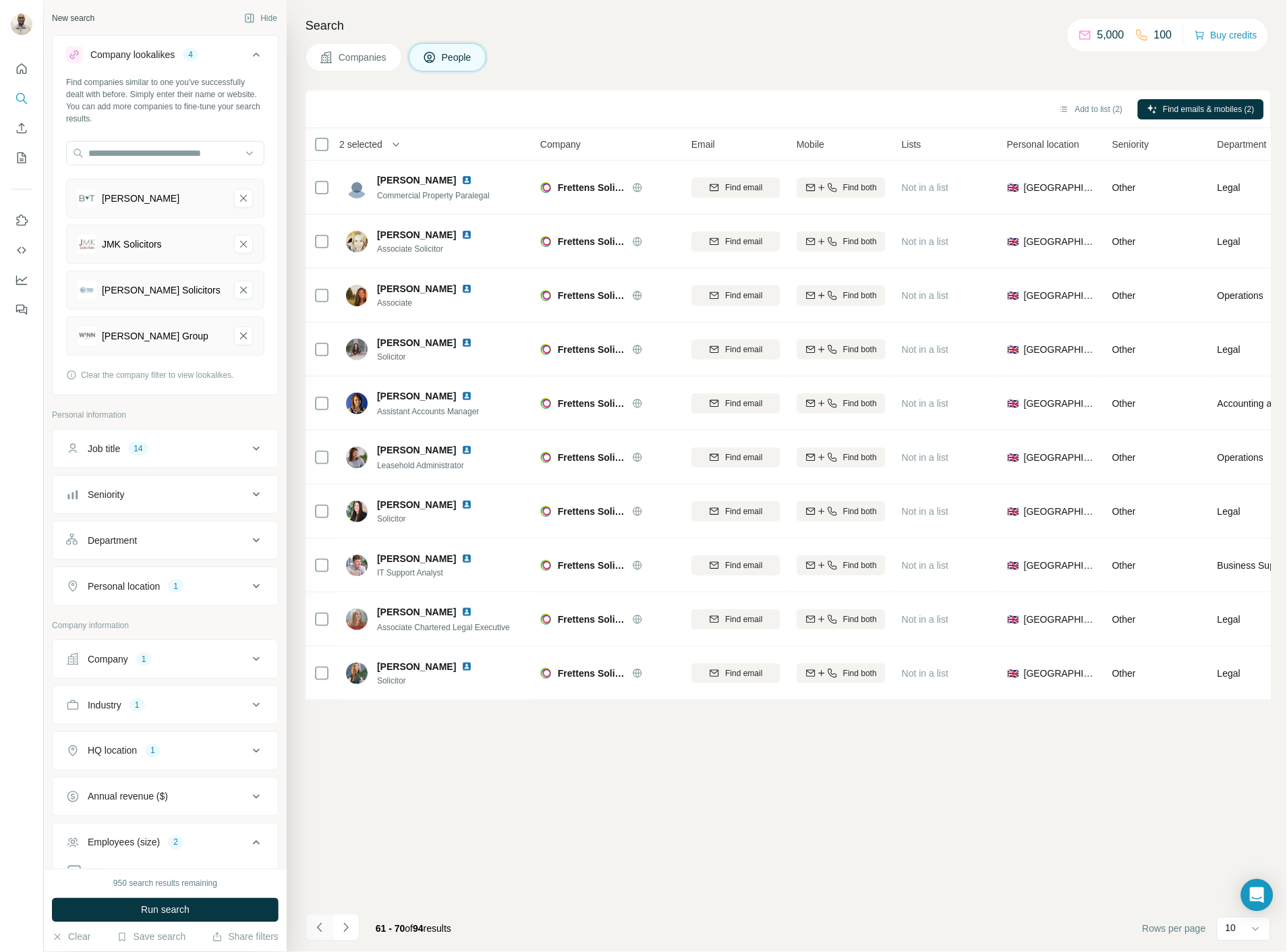
click at [324, 928] on icon "Navigate to previous page" at bounding box center [320, 928] width 14 height 14
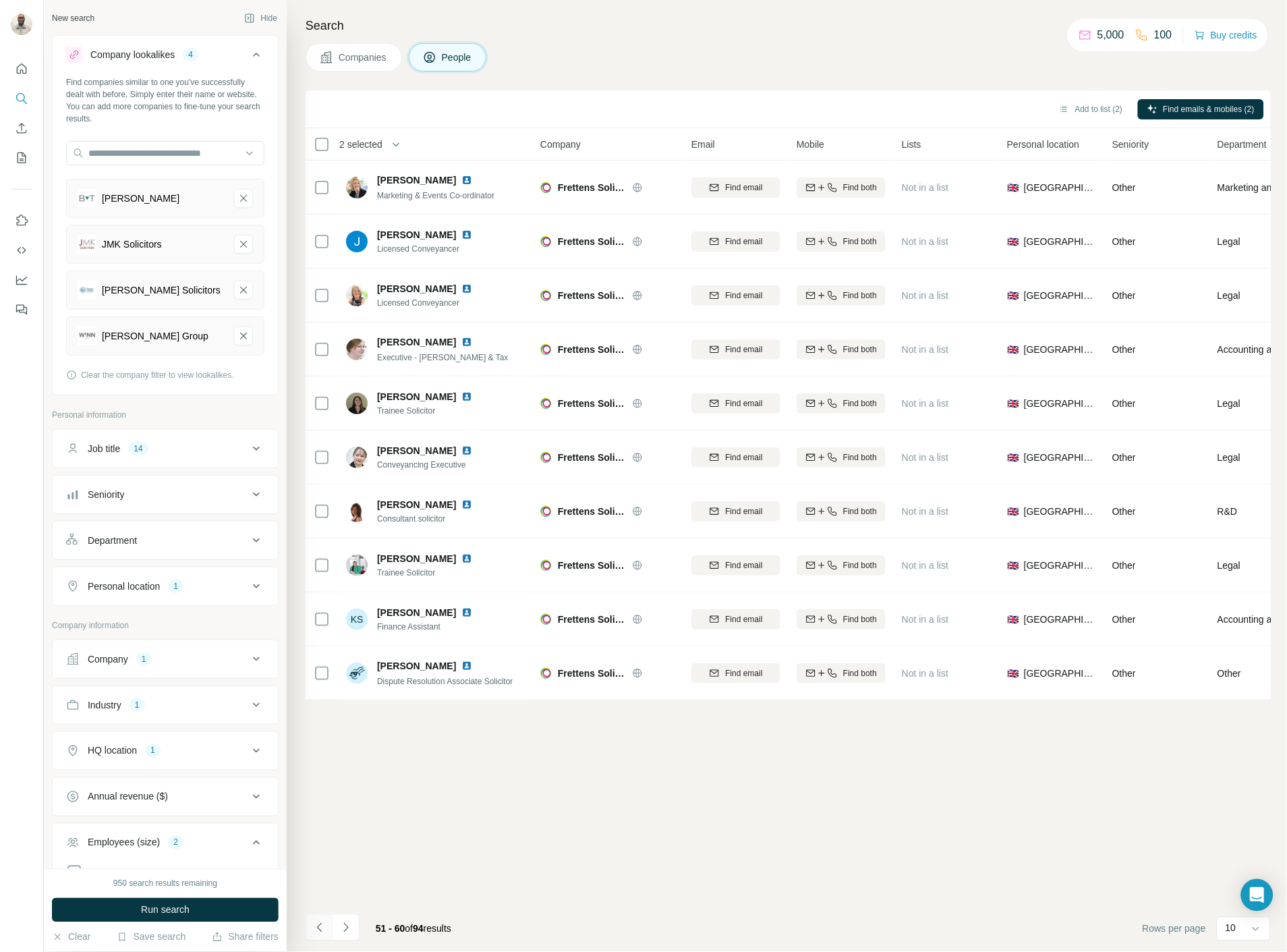
click at [324, 928] on icon "Navigate to previous page" at bounding box center [320, 928] width 14 height 14
click at [1060, 111] on button "Add to list (2)" at bounding box center [1090, 109] width 83 height 20
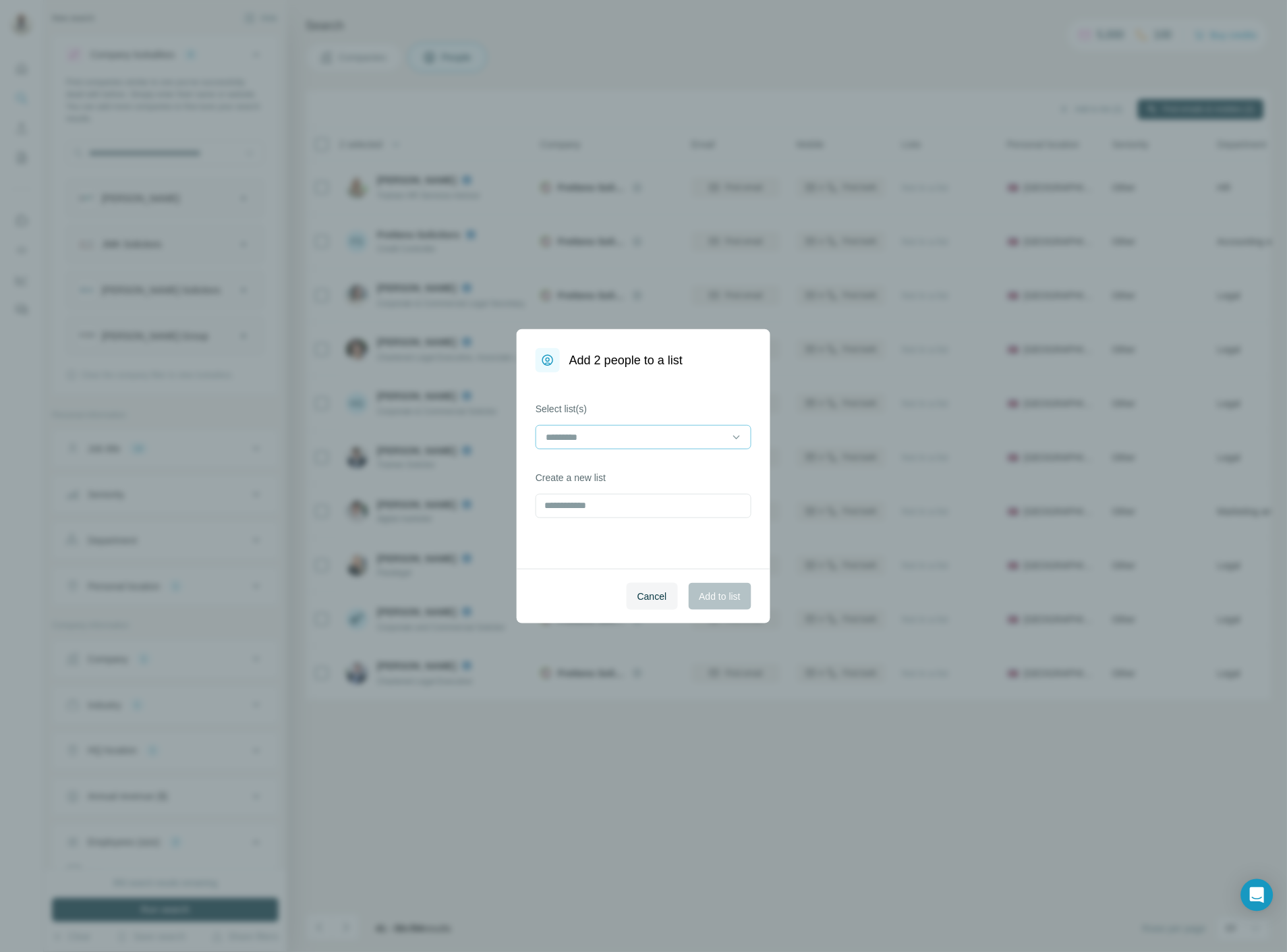
click at [573, 430] on input at bounding box center [635, 437] width 182 height 15
click at [575, 468] on div "Law #" at bounding box center [643, 468] width 193 height 14
click at [717, 583] on button "Add to list" at bounding box center [720, 596] width 62 height 27
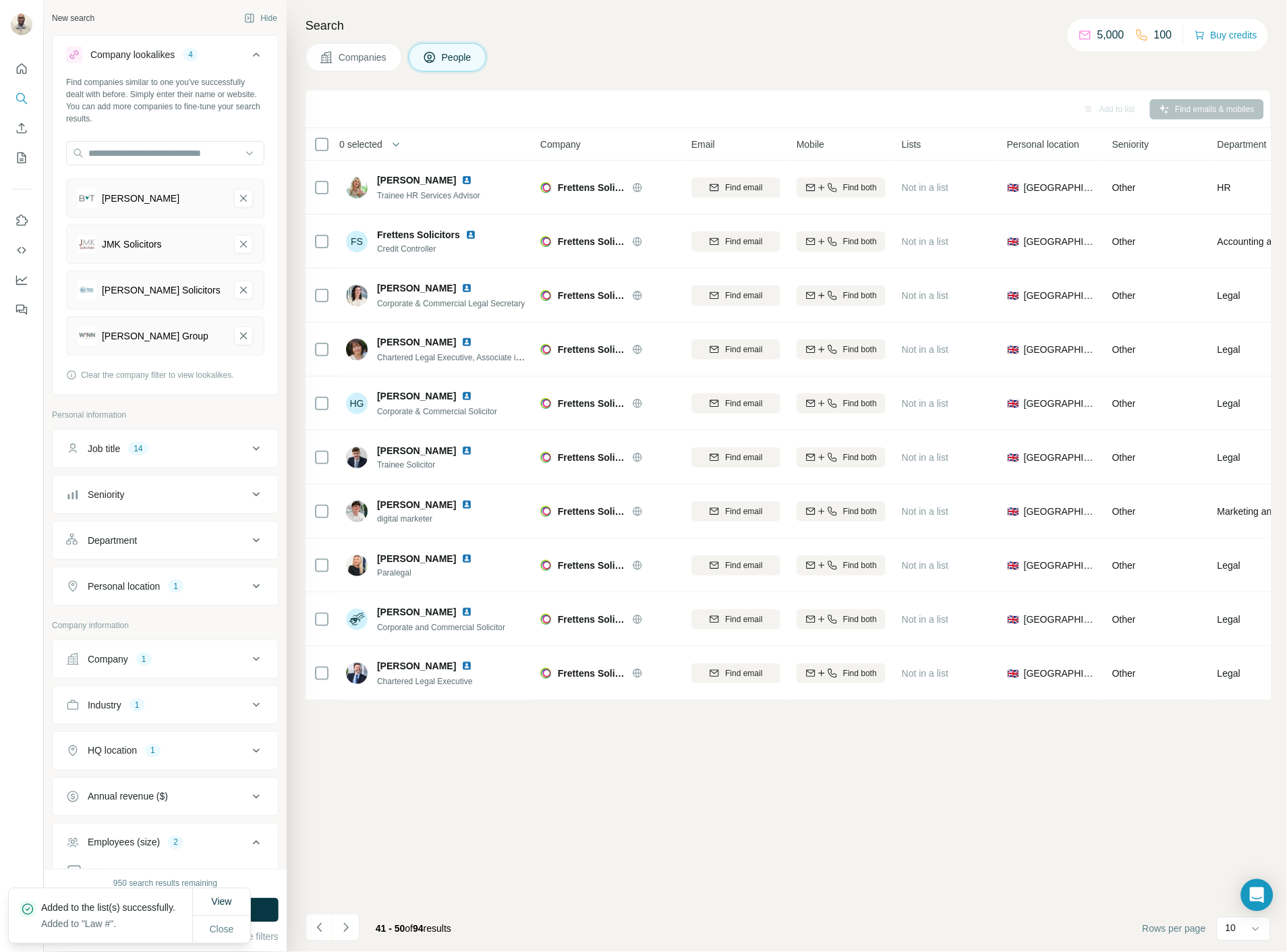
click at [374, 75] on div "Search Companies People Add to list Find emails & mobiles 0 selected People Com…" at bounding box center [787, 476] width 1000 height 952
click at [373, 57] on span "Companies" at bounding box center [363, 57] width 49 height 14
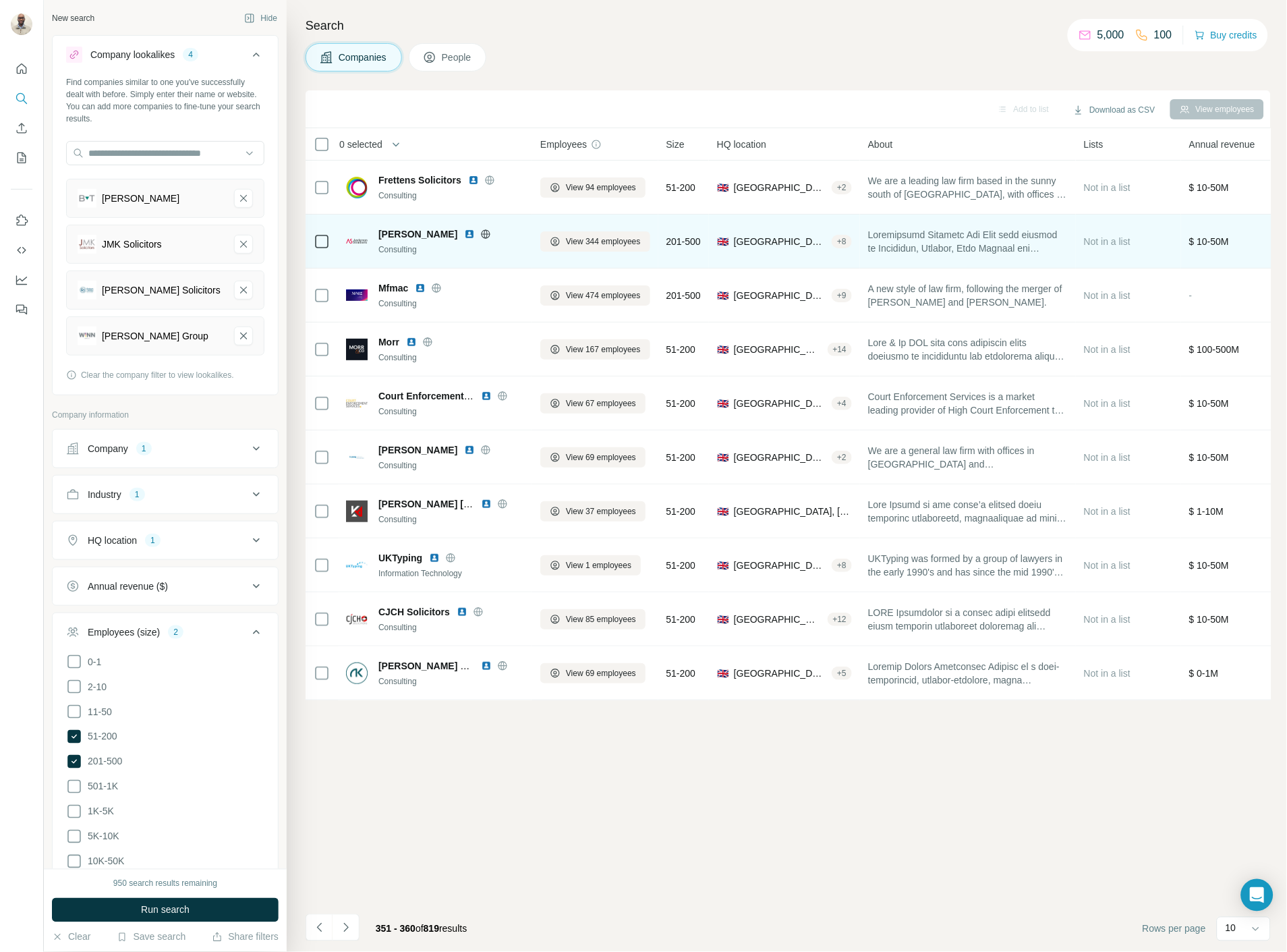
click at [475, 233] on img at bounding box center [469, 234] width 11 height 11
click at [583, 245] on span "View 344 employees" at bounding box center [603, 241] width 75 height 12
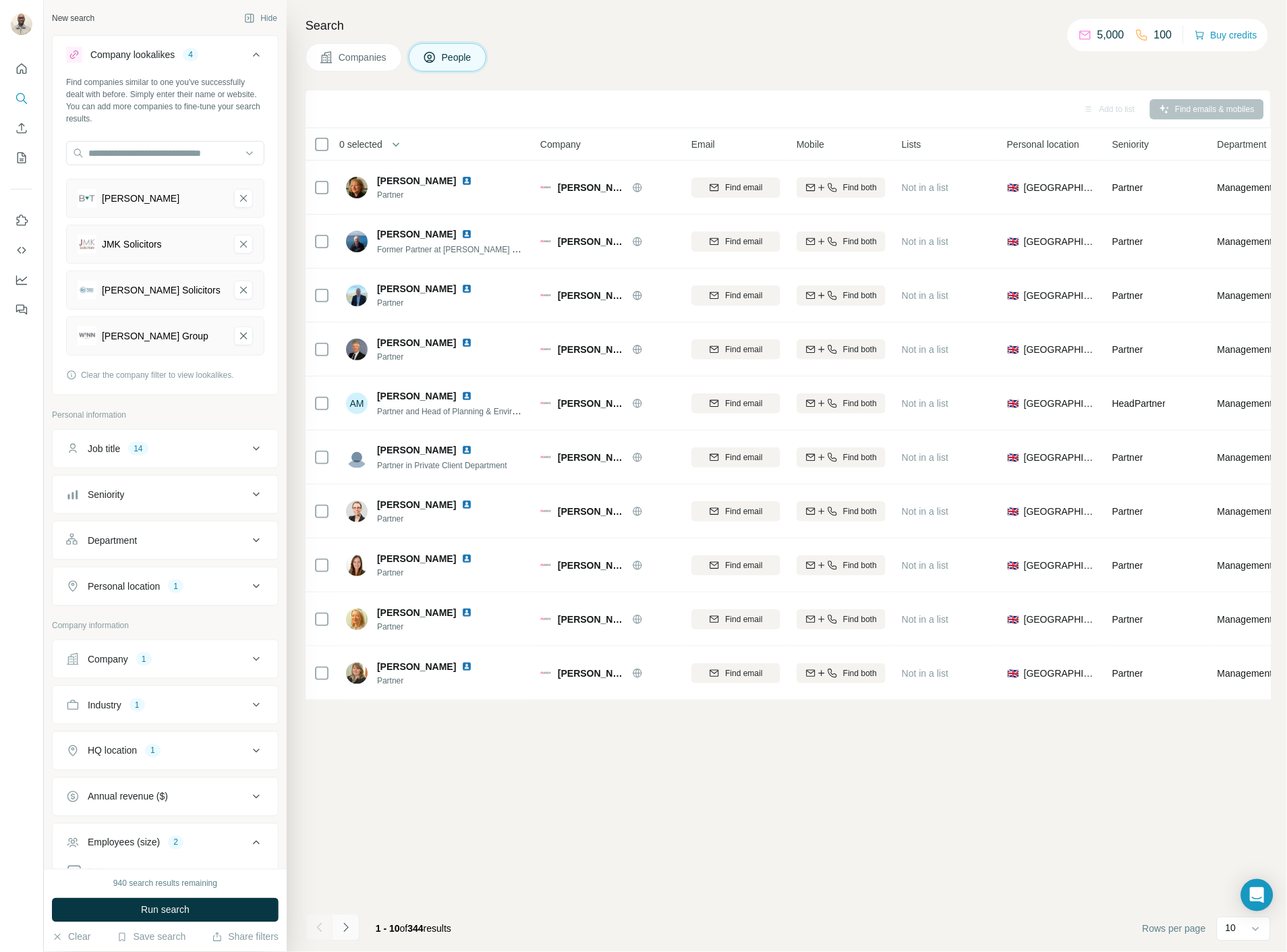
click at [342, 922] on icon "Navigate to next page" at bounding box center [346, 928] width 14 height 14
click at [342, 921] on icon "Navigate to next page" at bounding box center [346, 928] width 14 height 14
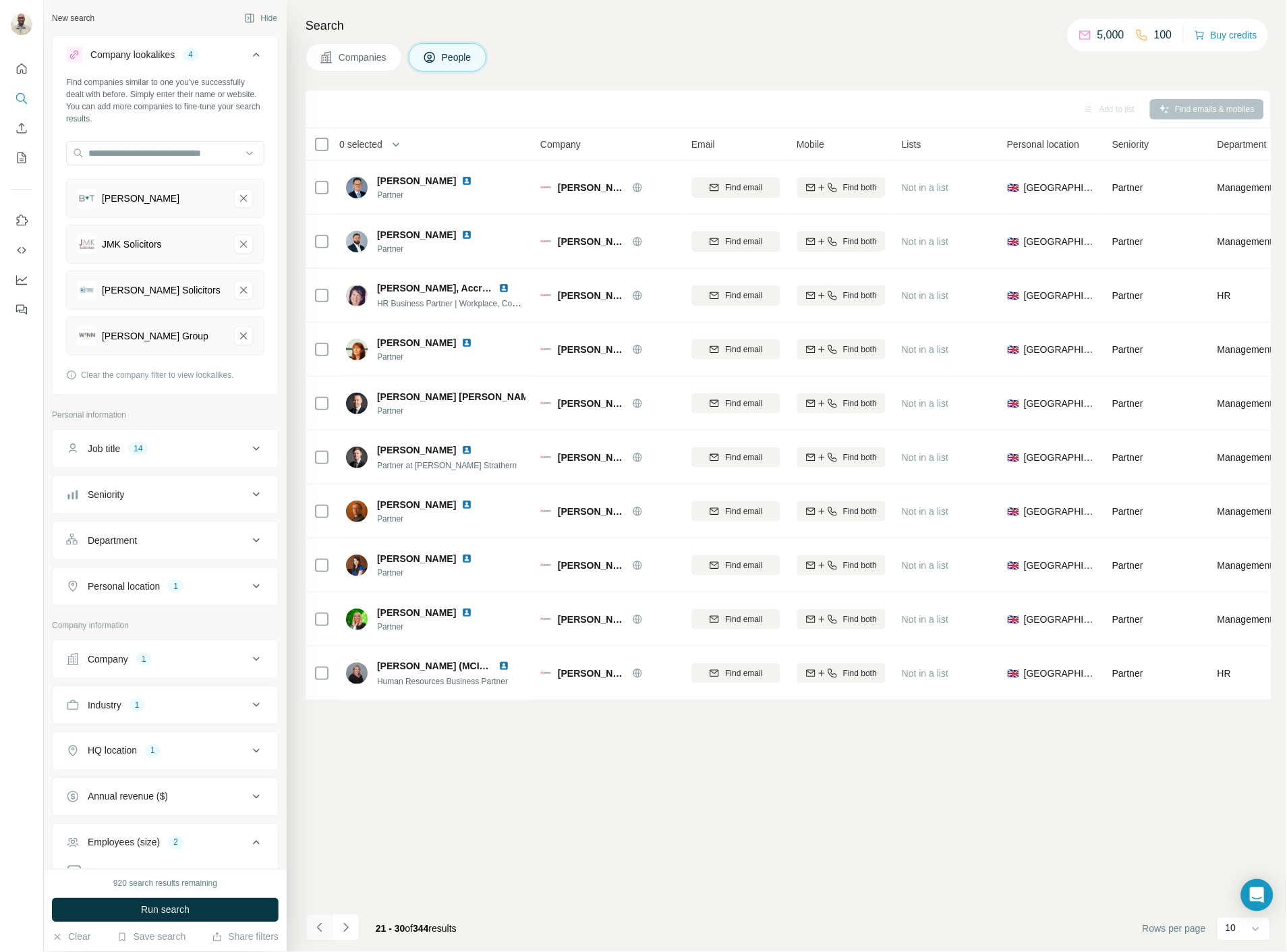
click at [318, 932] on icon "Navigate to previous page" at bounding box center [320, 928] width 14 height 14
click at [331, 932] on button "Navigate to previous page" at bounding box center [319, 928] width 27 height 27
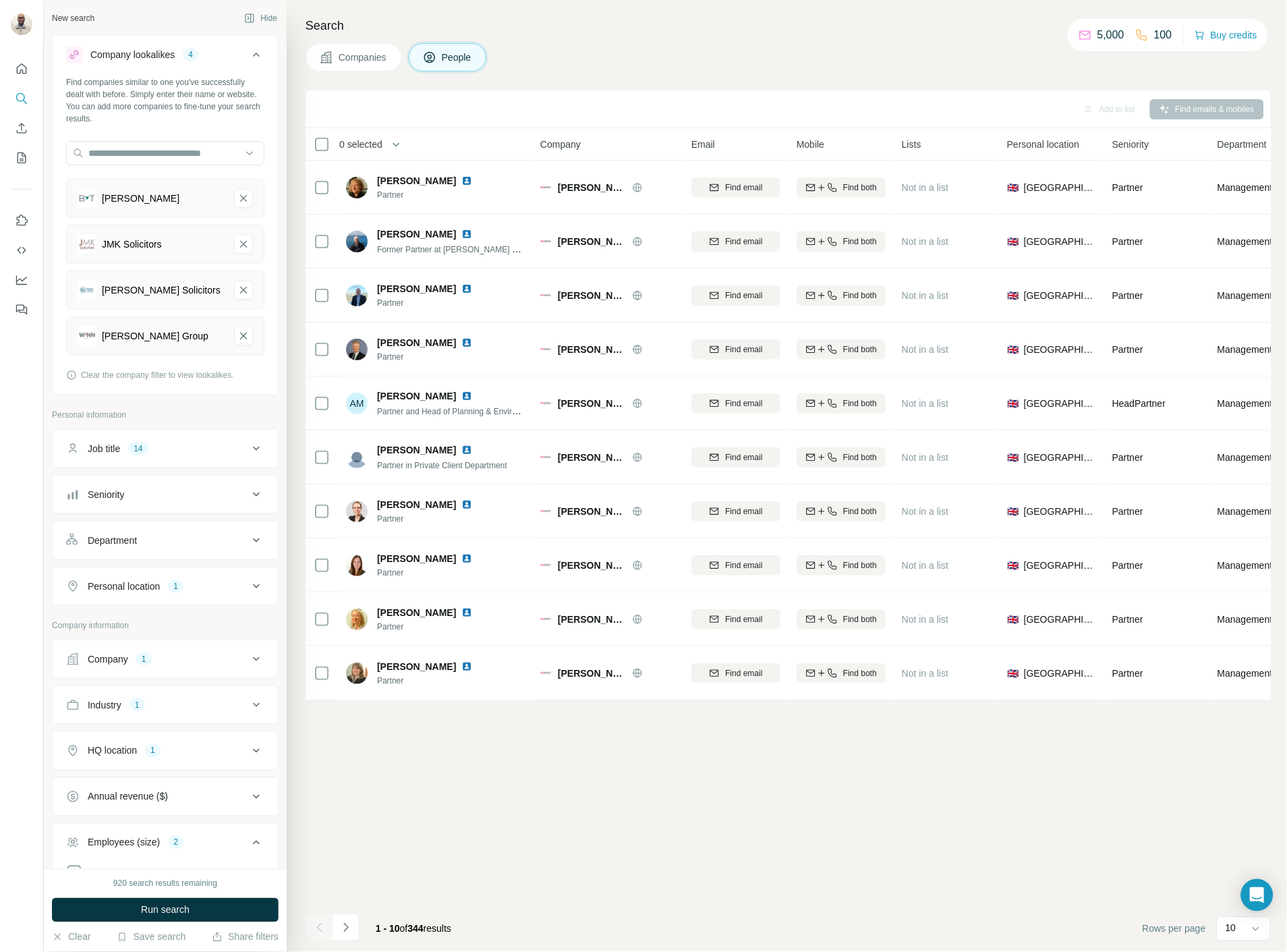
click at [381, 41] on div "Search Companies People Add to list Find emails & mobiles 0 selected People Com…" at bounding box center [787, 476] width 1000 height 952
click at [382, 51] on span "Companies" at bounding box center [363, 57] width 49 height 14
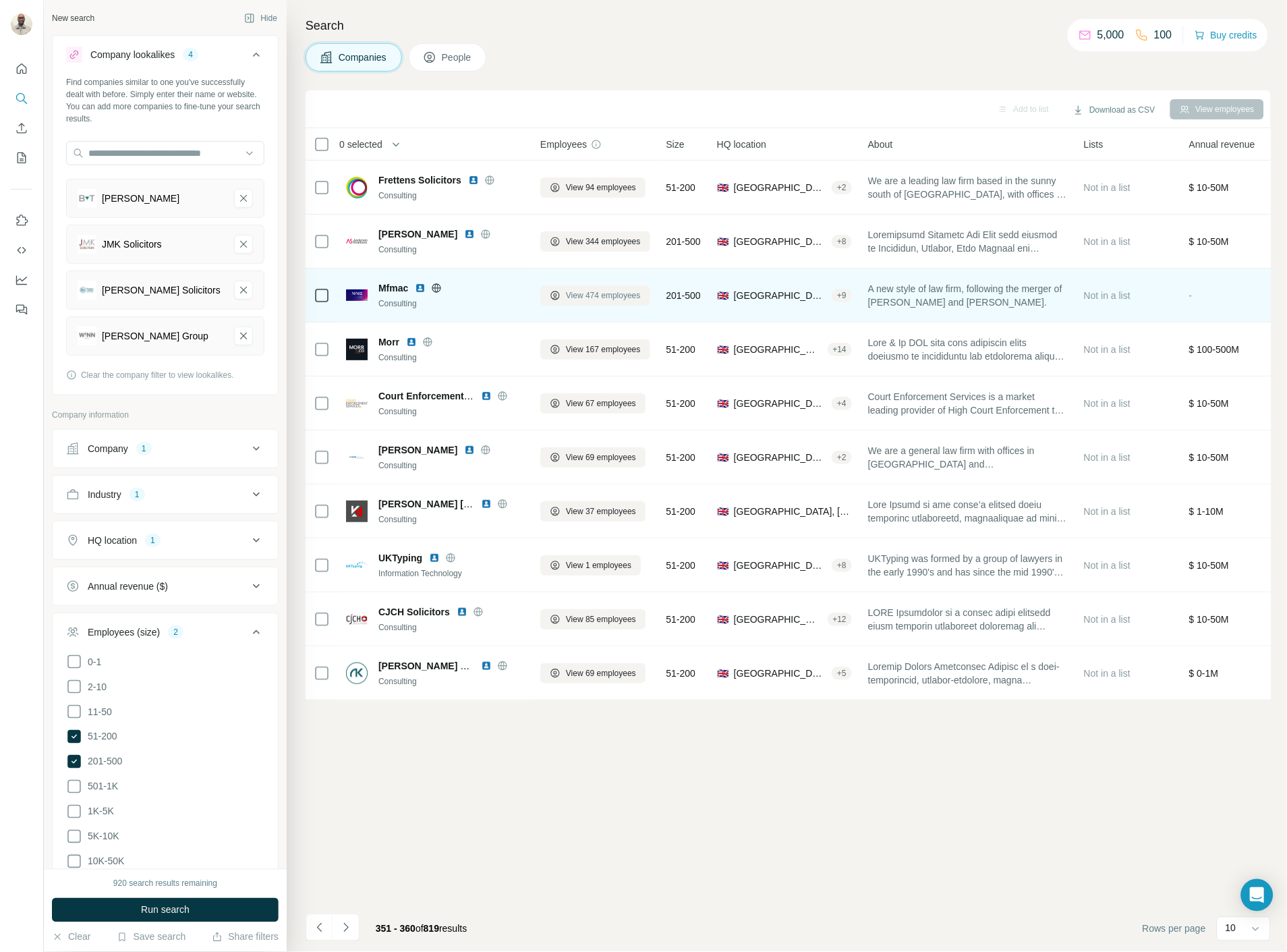
click at [592, 290] on span "View 474 employees" at bounding box center [603, 295] width 75 height 12
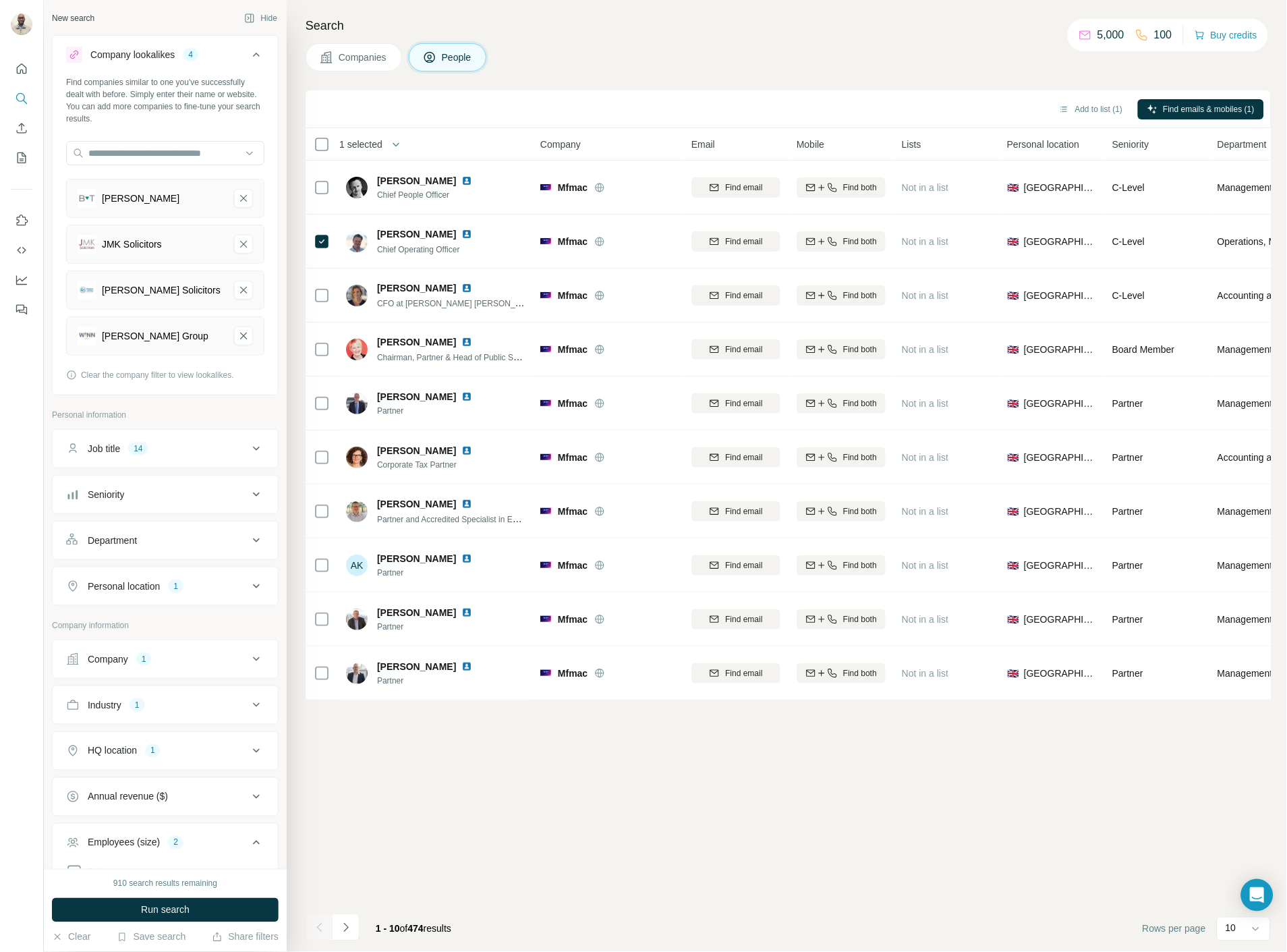
click at [380, 64] on button "Companies" at bounding box center [354, 57] width 96 height 29
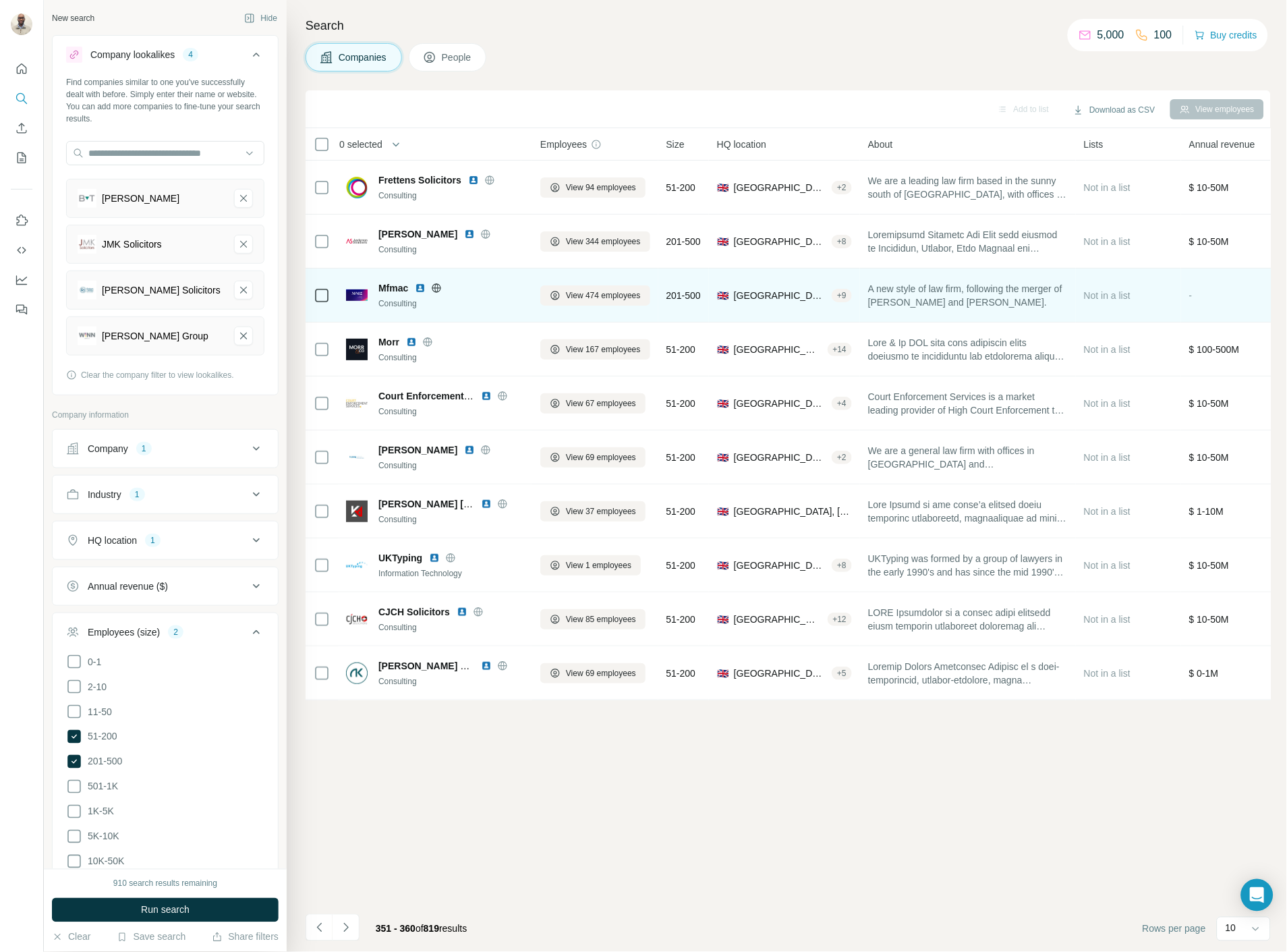
click at [420, 286] on img at bounding box center [419, 288] width 11 height 11
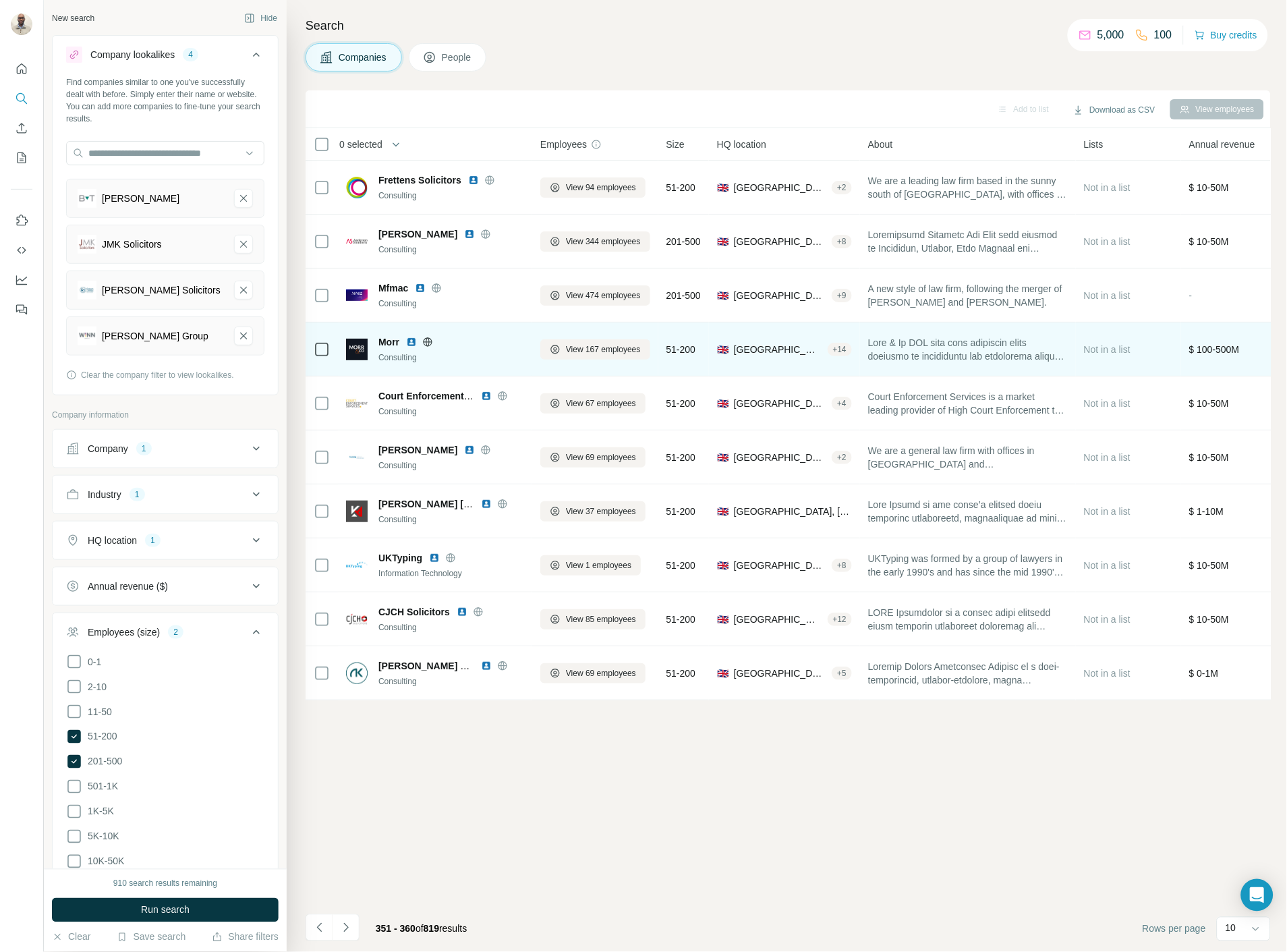
click at [413, 340] on img at bounding box center [411, 342] width 11 height 11
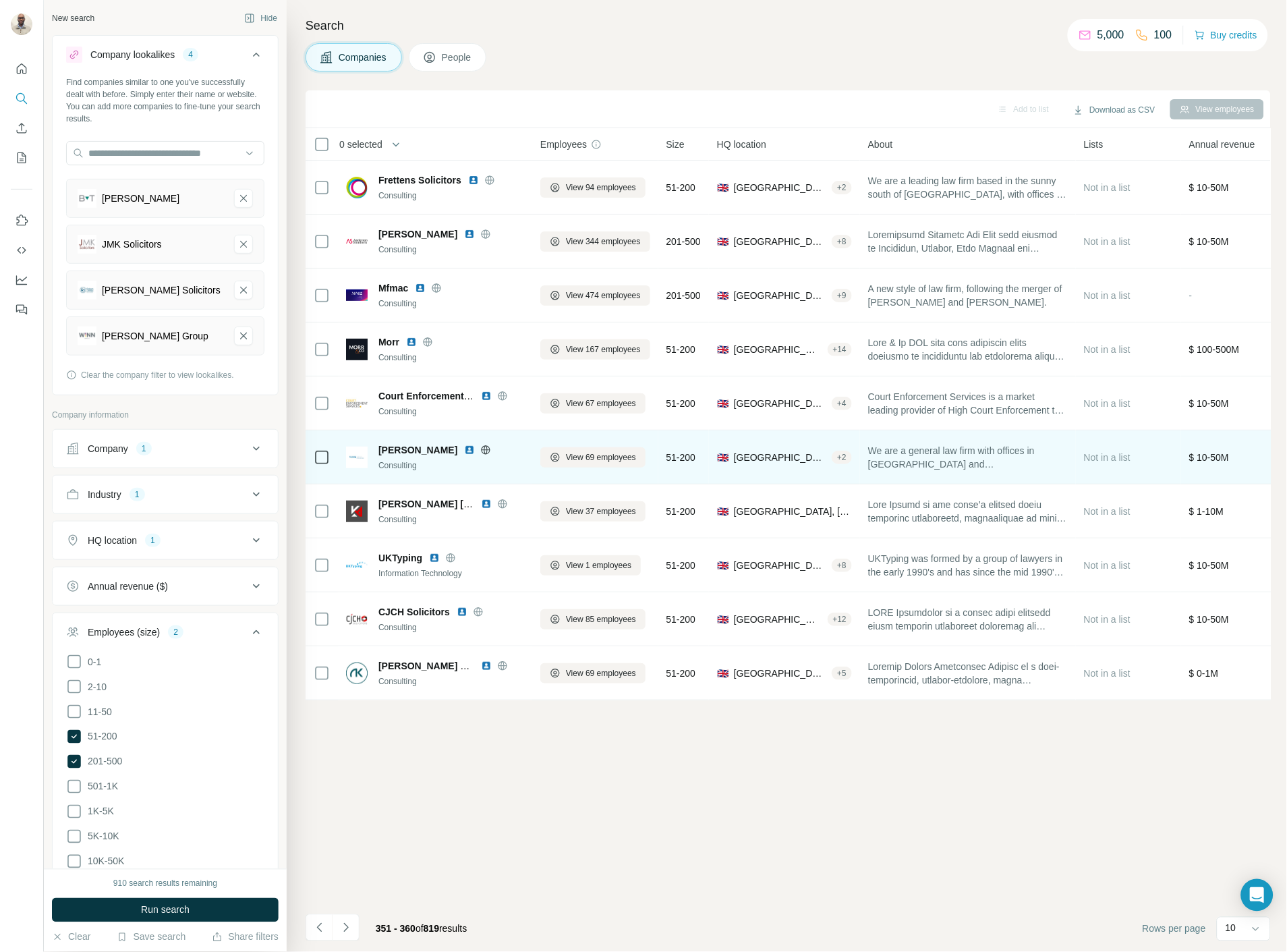
click at [464, 445] on img at bounding box center [469, 450] width 11 height 11
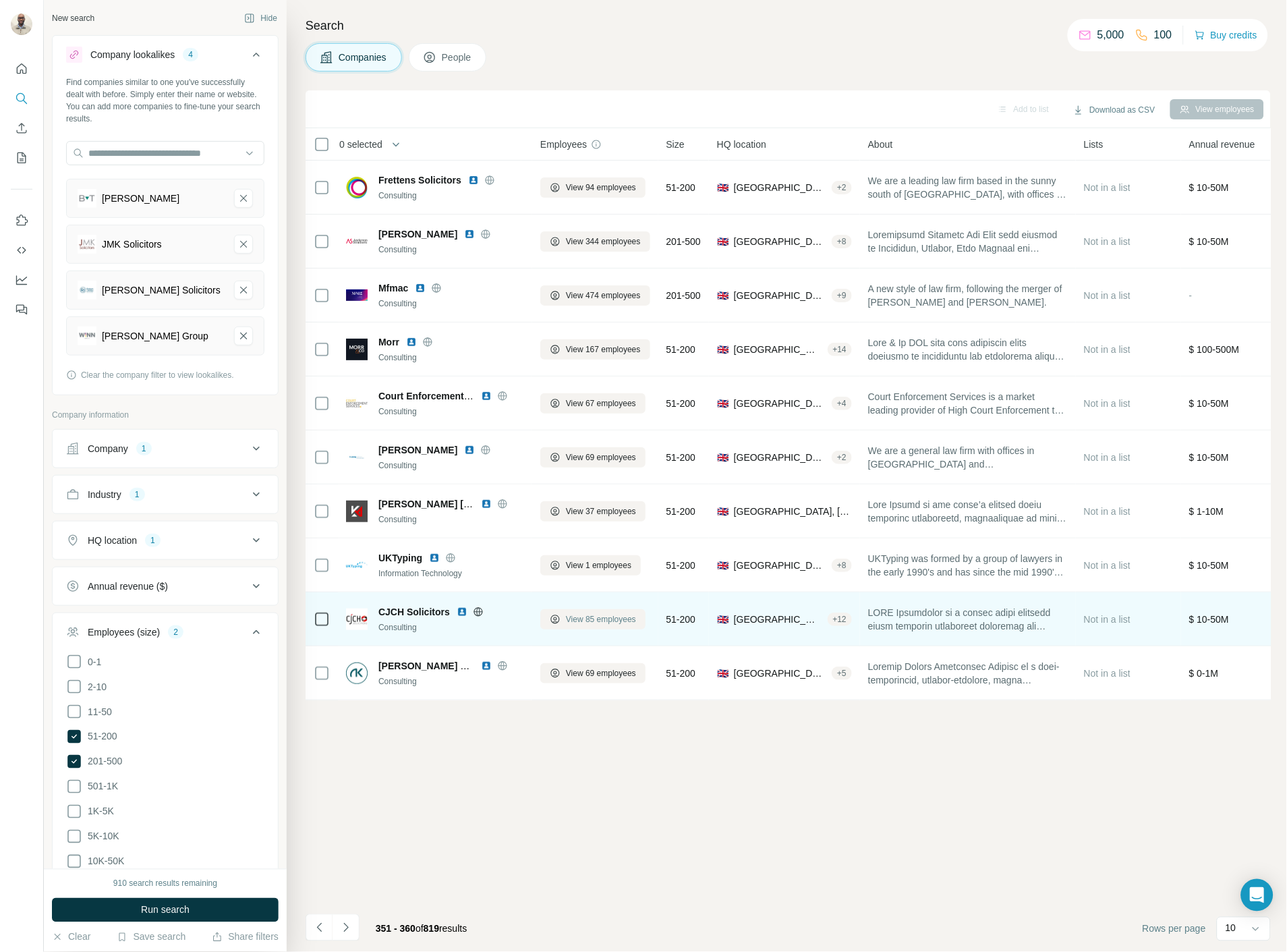
click at [571, 620] on span "View 85 employees" at bounding box center [600, 619] width 70 height 12
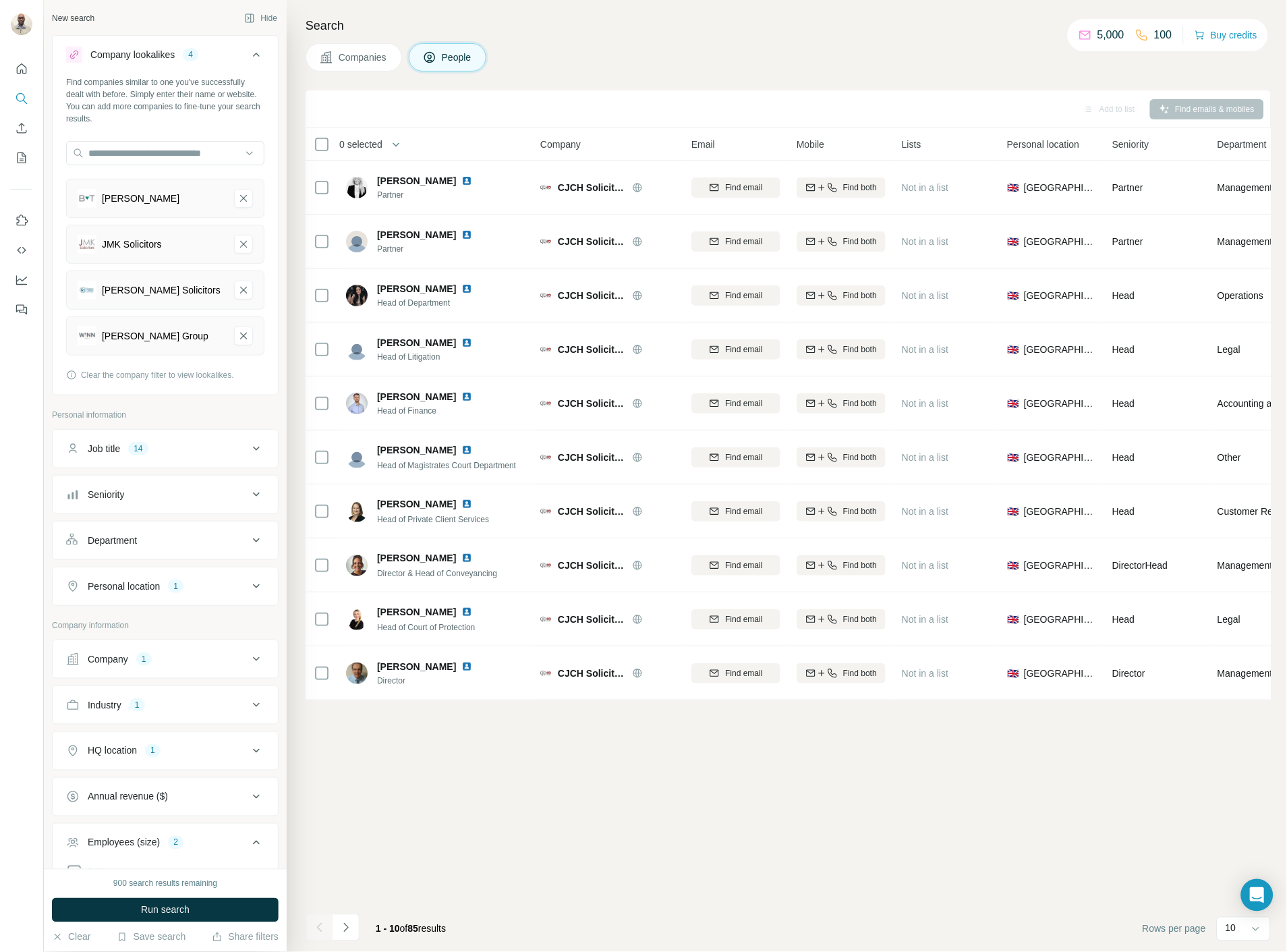
click at [360, 57] on span "Companies" at bounding box center [363, 57] width 49 height 14
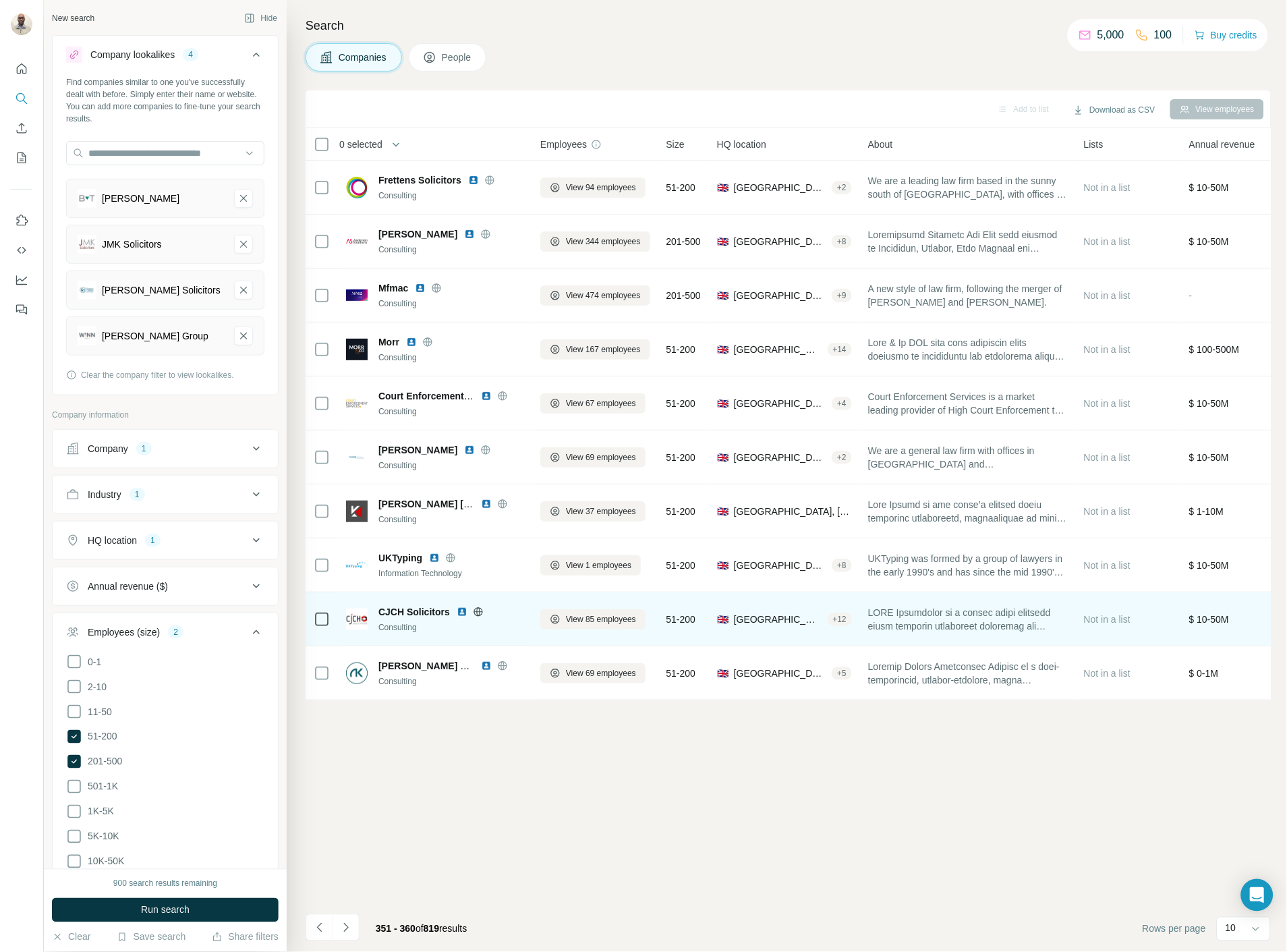
click at [461, 609] on img at bounding box center [462, 611] width 11 height 11
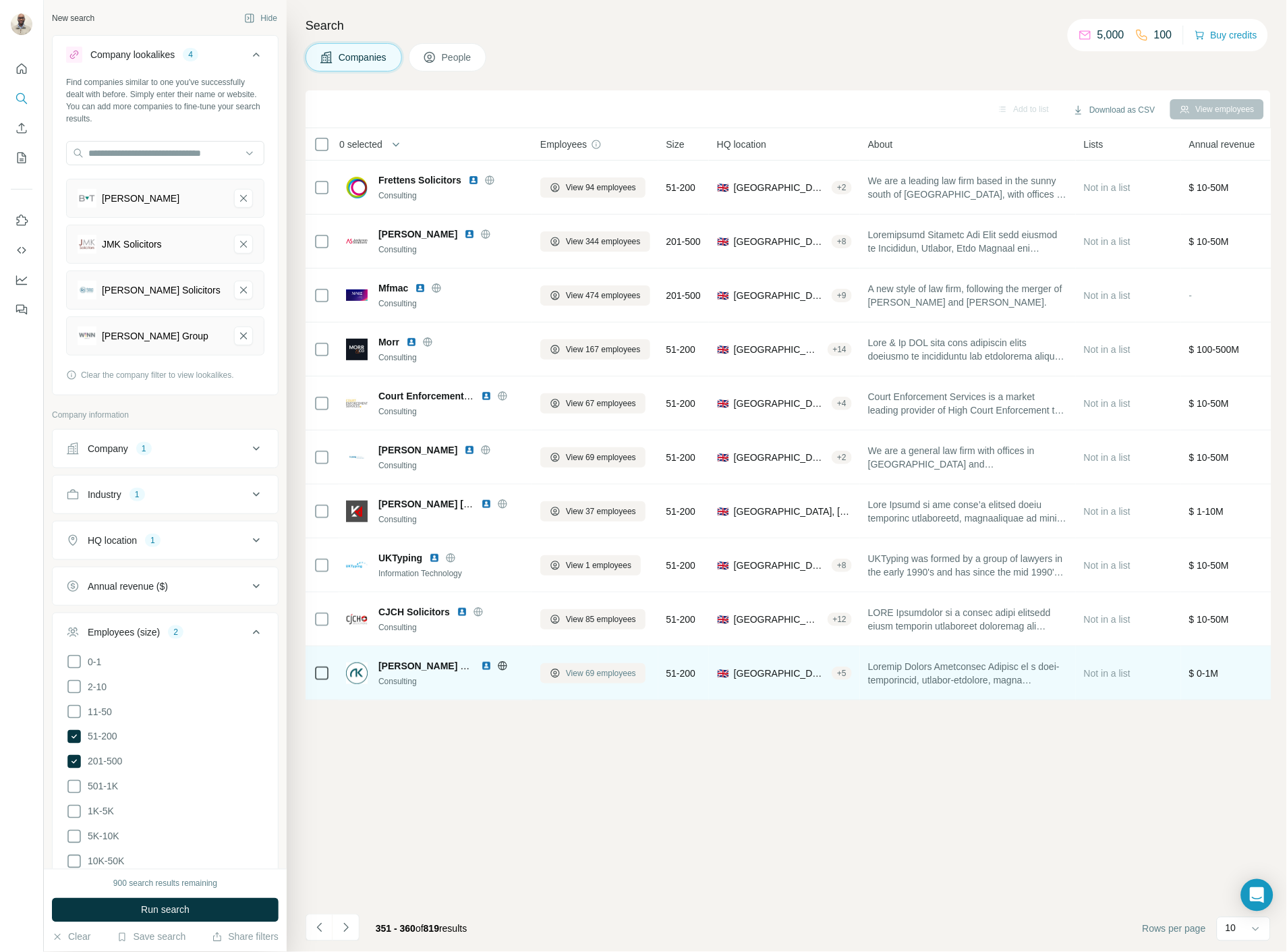
click at [570, 667] on span "View 69 employees" at bounding box center [600, 673] width 70 height 12
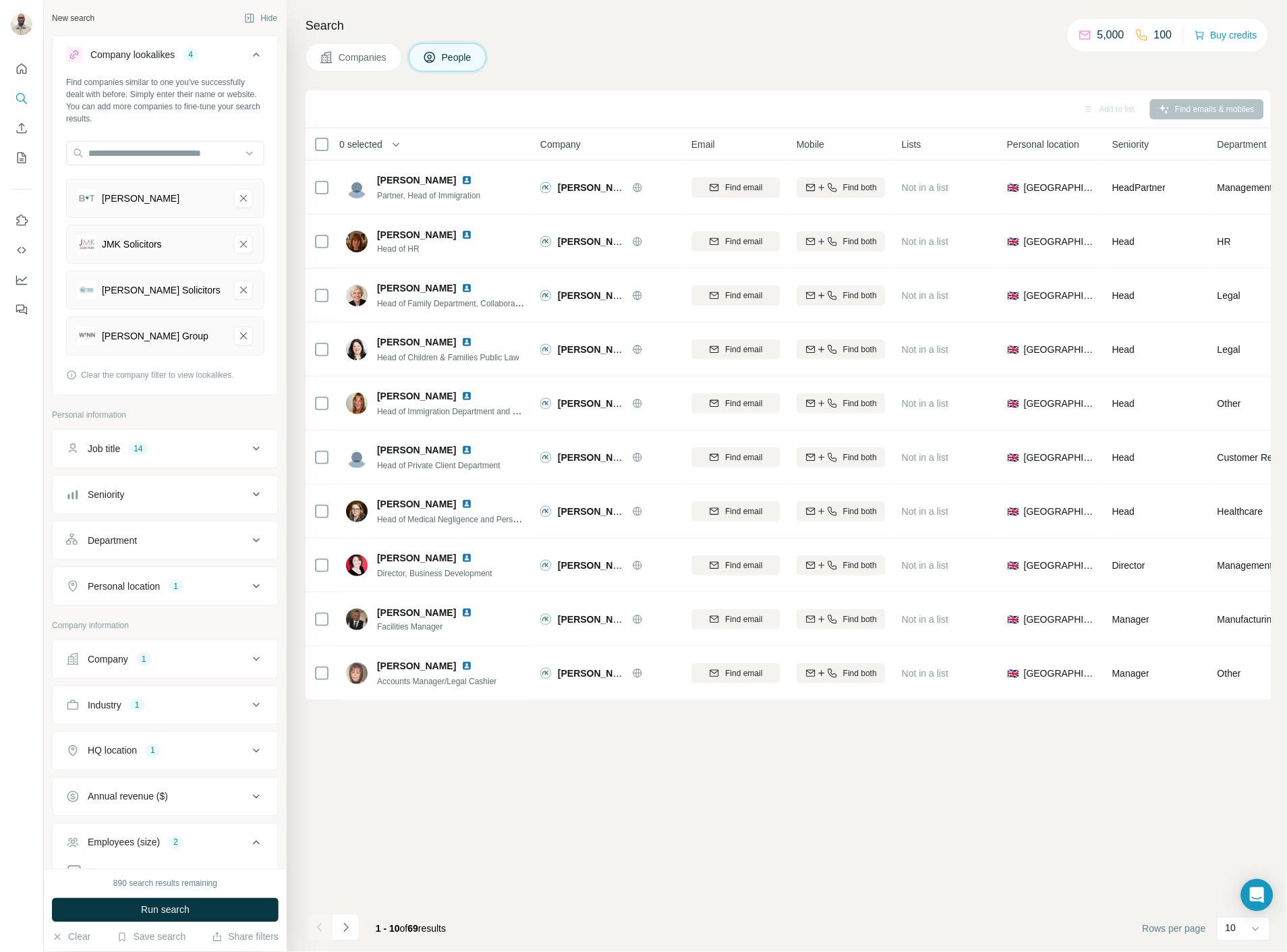
click at [348, 62] on span "Companies" at bounding box center [363, 57] width 49 height 14
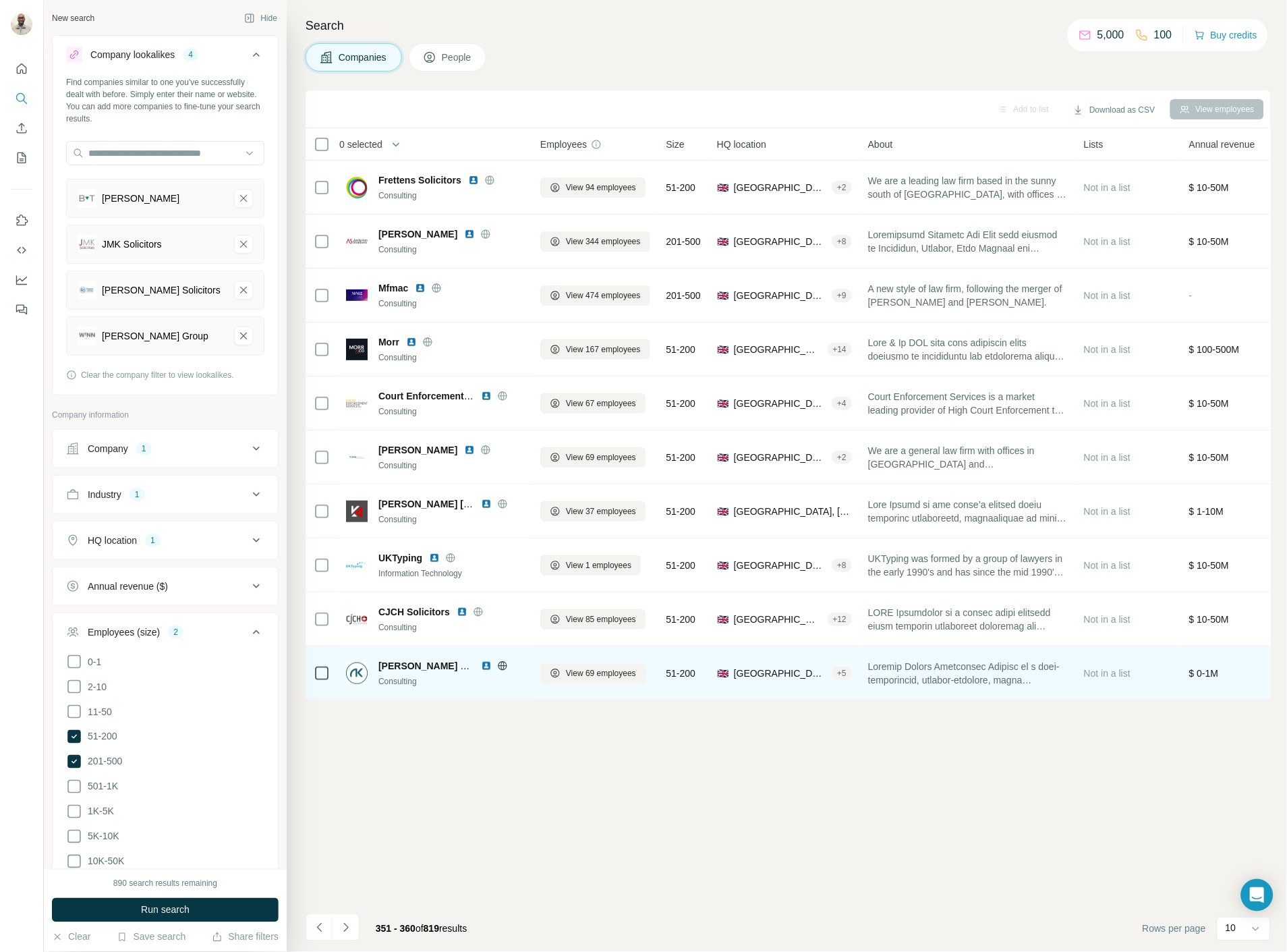
click at [487, 664] on img at bounding box center [486, 665] width 11 height 11
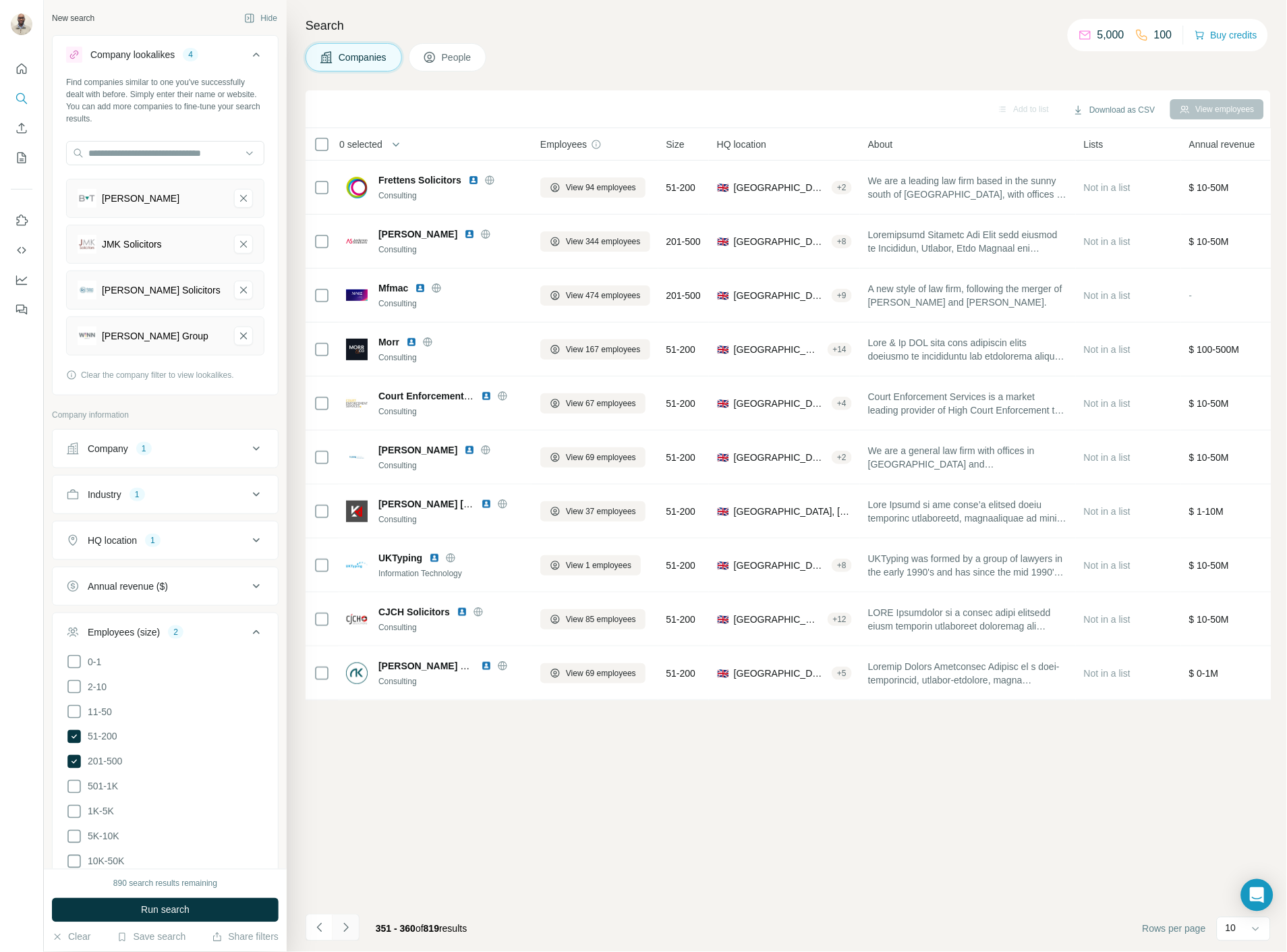
click at [348, 932] on icon "Navigate to next page" at bounding box center [346, 928] width 14 height 14
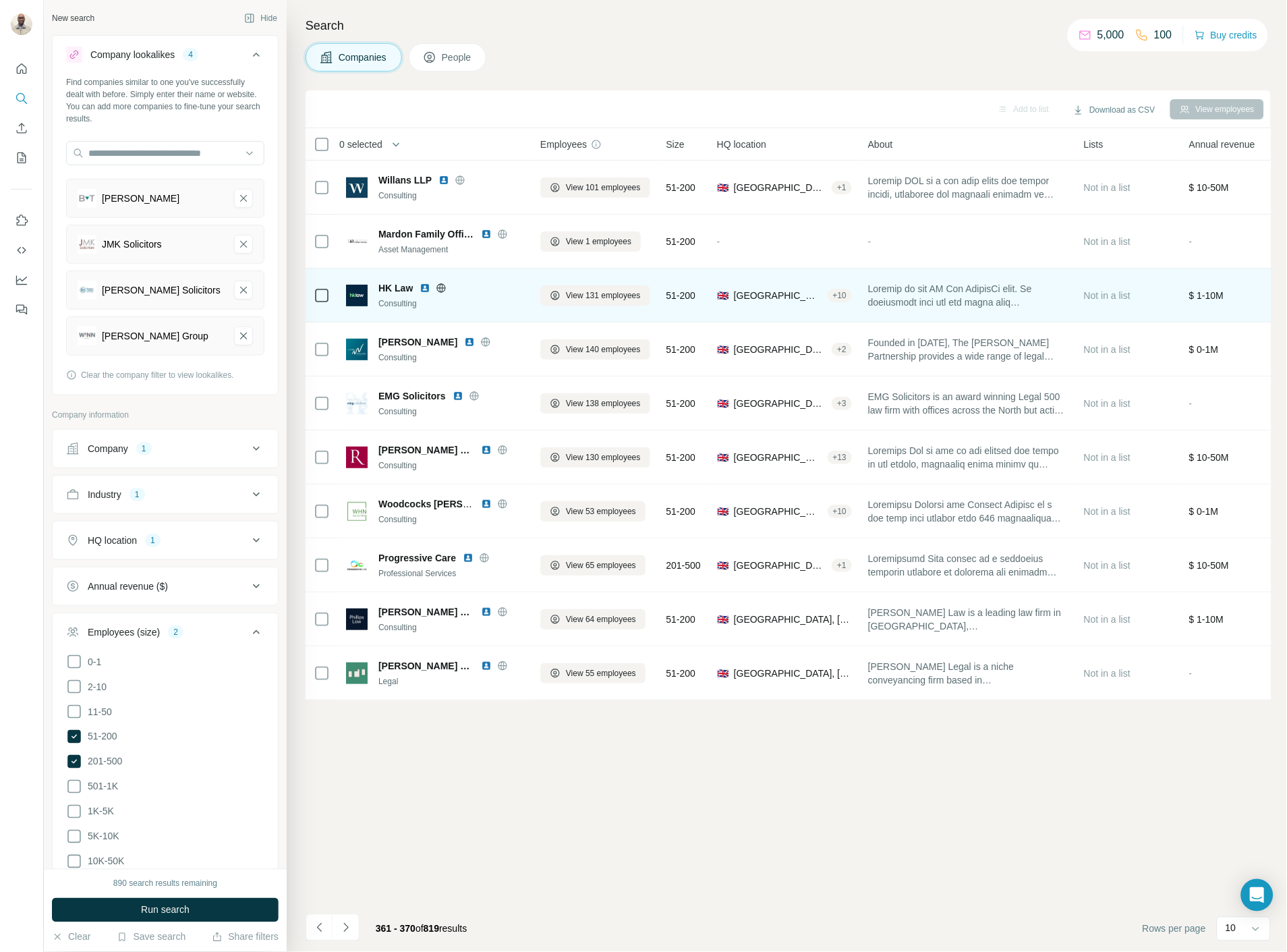
click at [423, 287] on img at bounding box center [424, 288] width 11 height 11
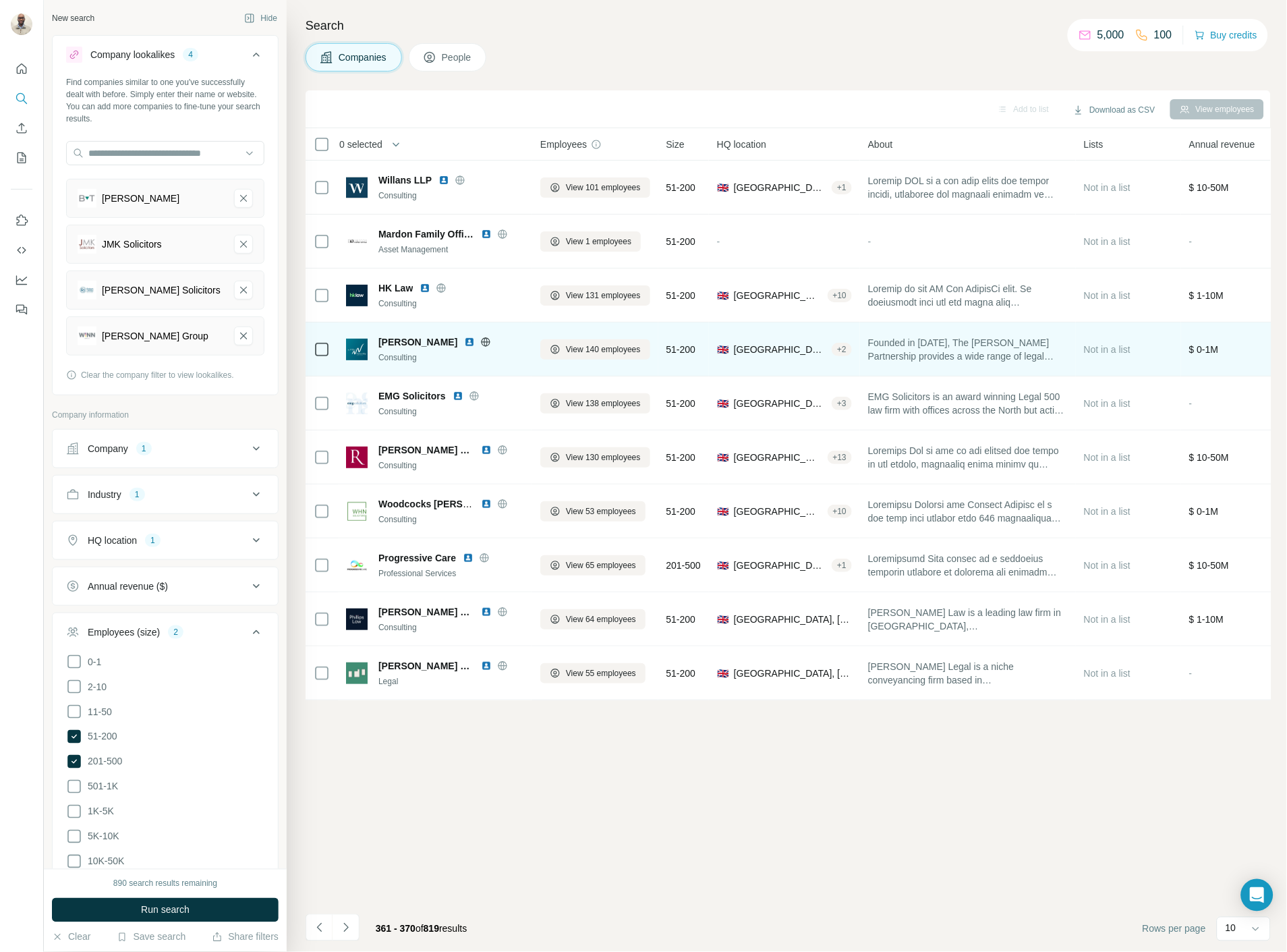
click at [464, 338] on img at bounding box center [469, 342] width 11 height 11
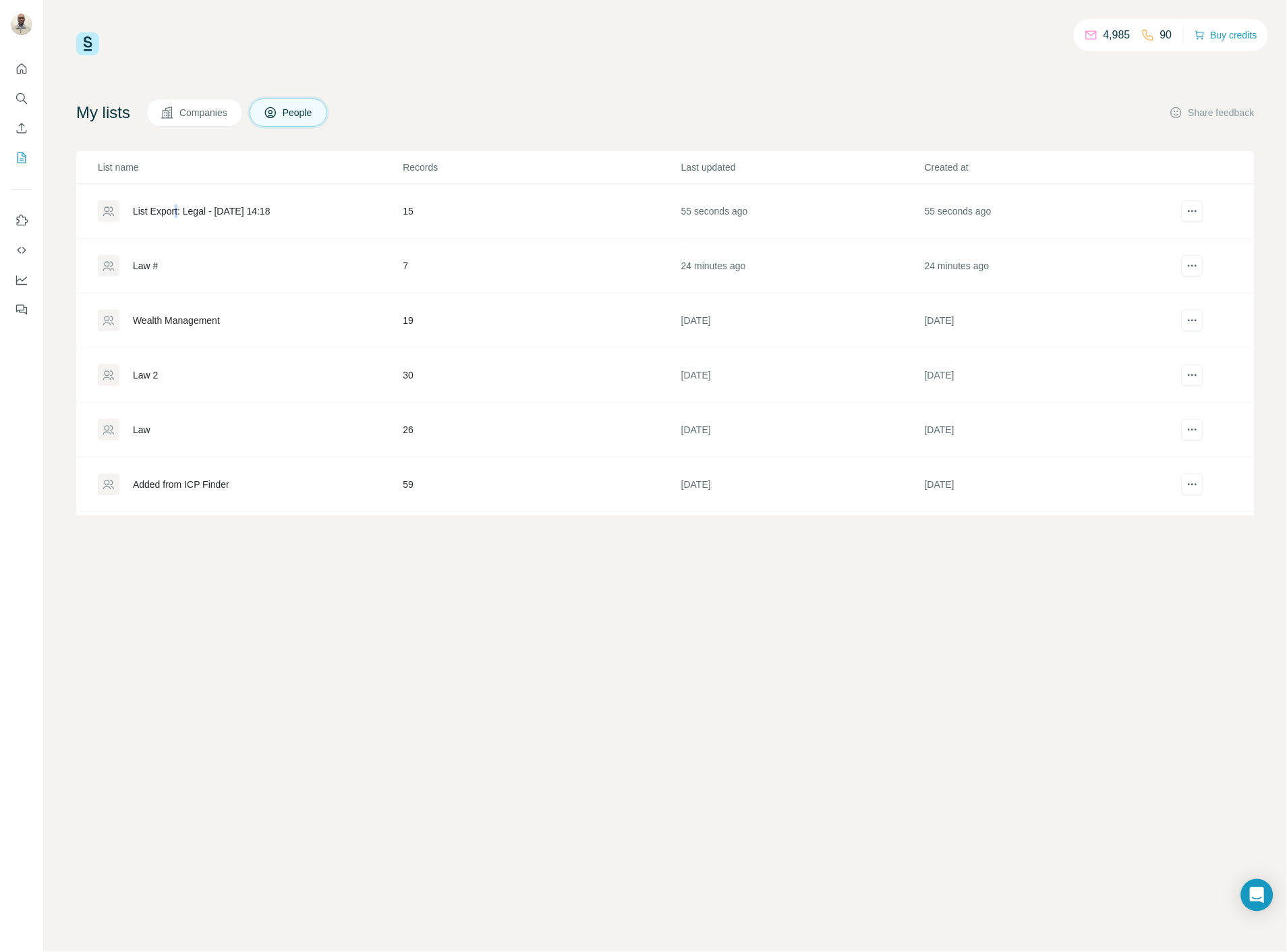
click at [180, 209] on div "List Export: Legal - [DATE] 14:18" at bounding box center [201, 211] width 138 height 14
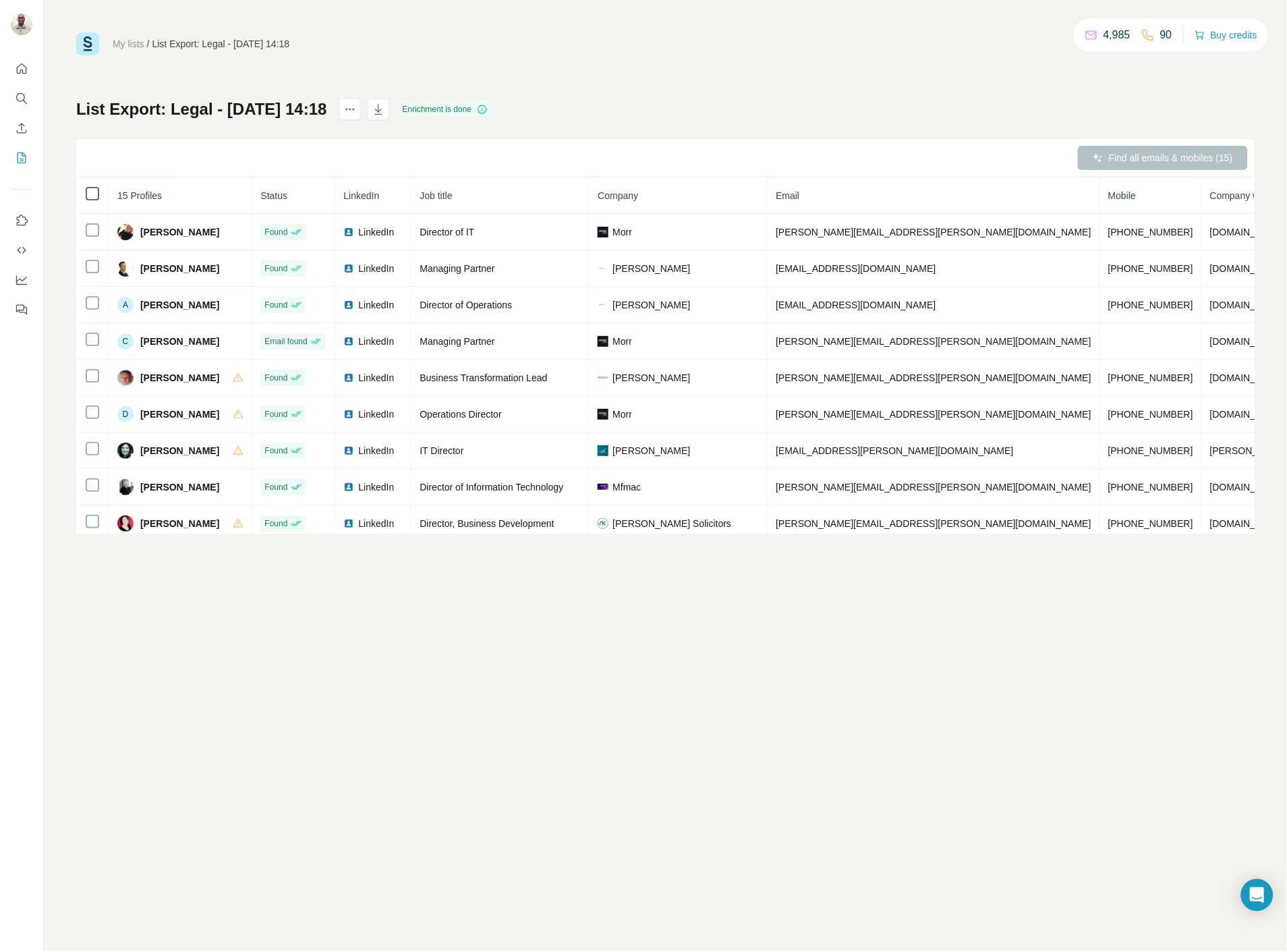
click at [99, 197] on icon at bounding box center [92, 193] width 16 height 16
click at [357, 113] on icon "actions" at bounding box center [350, 109] width 14 height 14
click at [513, 61] on div "My lists / List Export: Legal - 20/08/2025 14:18 4,985 90 Buy credits List Expo…" at bounding box center [665, 283] width 1178 height 501
click at [385, 111] on icon "button" at bounding box center [378, 109] width 14 height 14
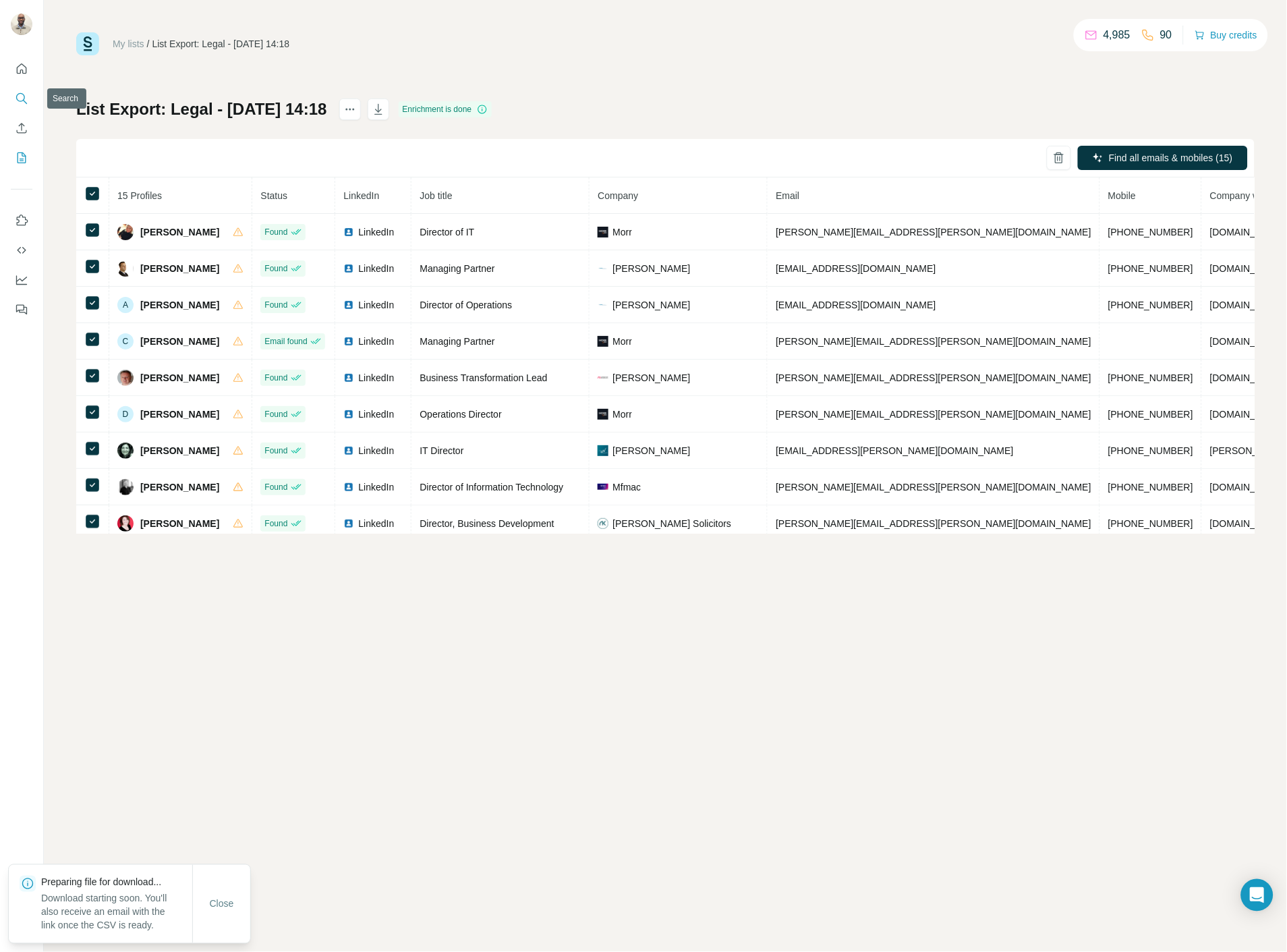
click at [29, 99] on button "Search" at bounding box center [22, 98] width 22 height 24
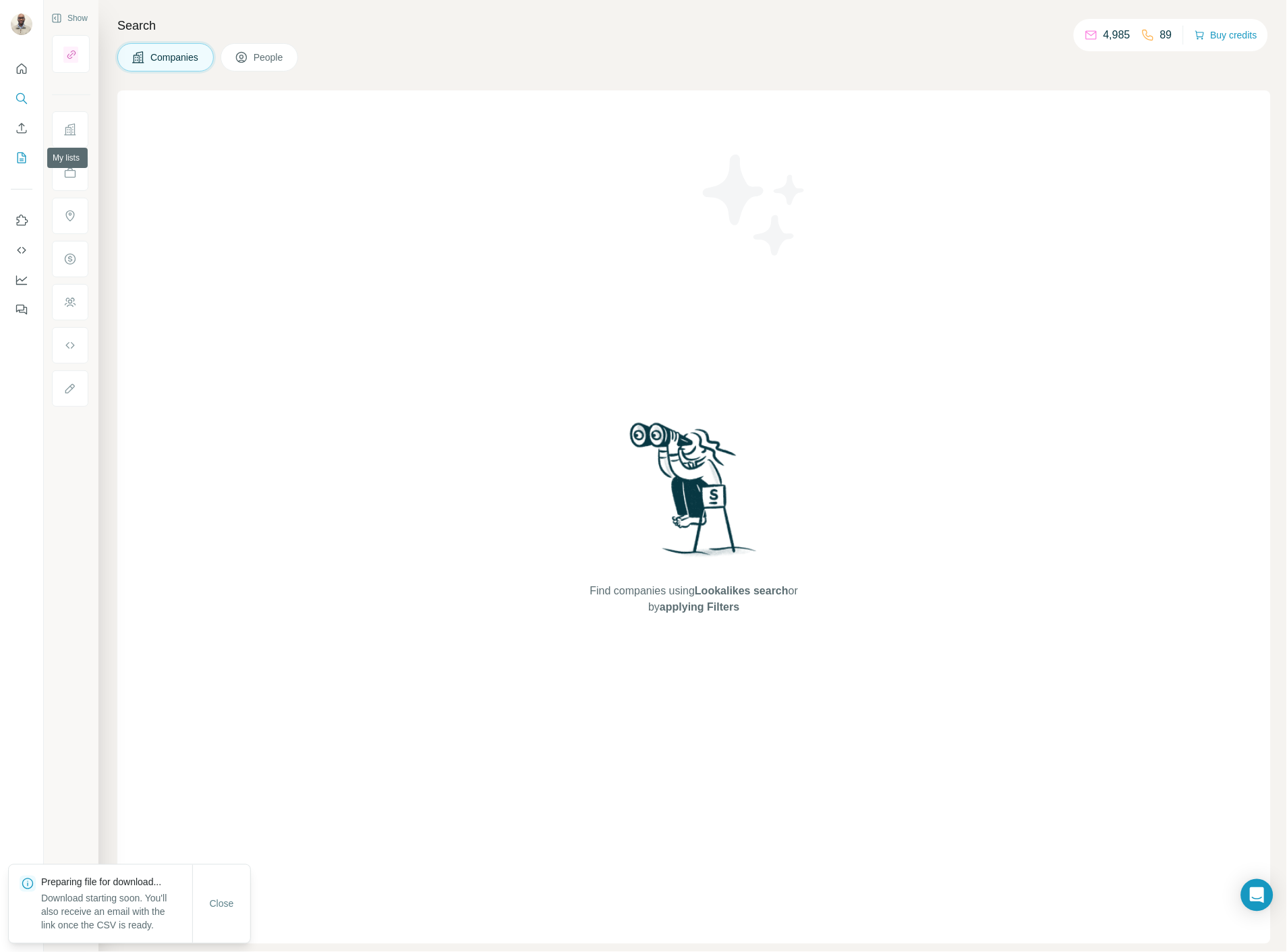
click at [25, 163] on icon "My lists" at bounding box center [22, 158] width 8 height 11
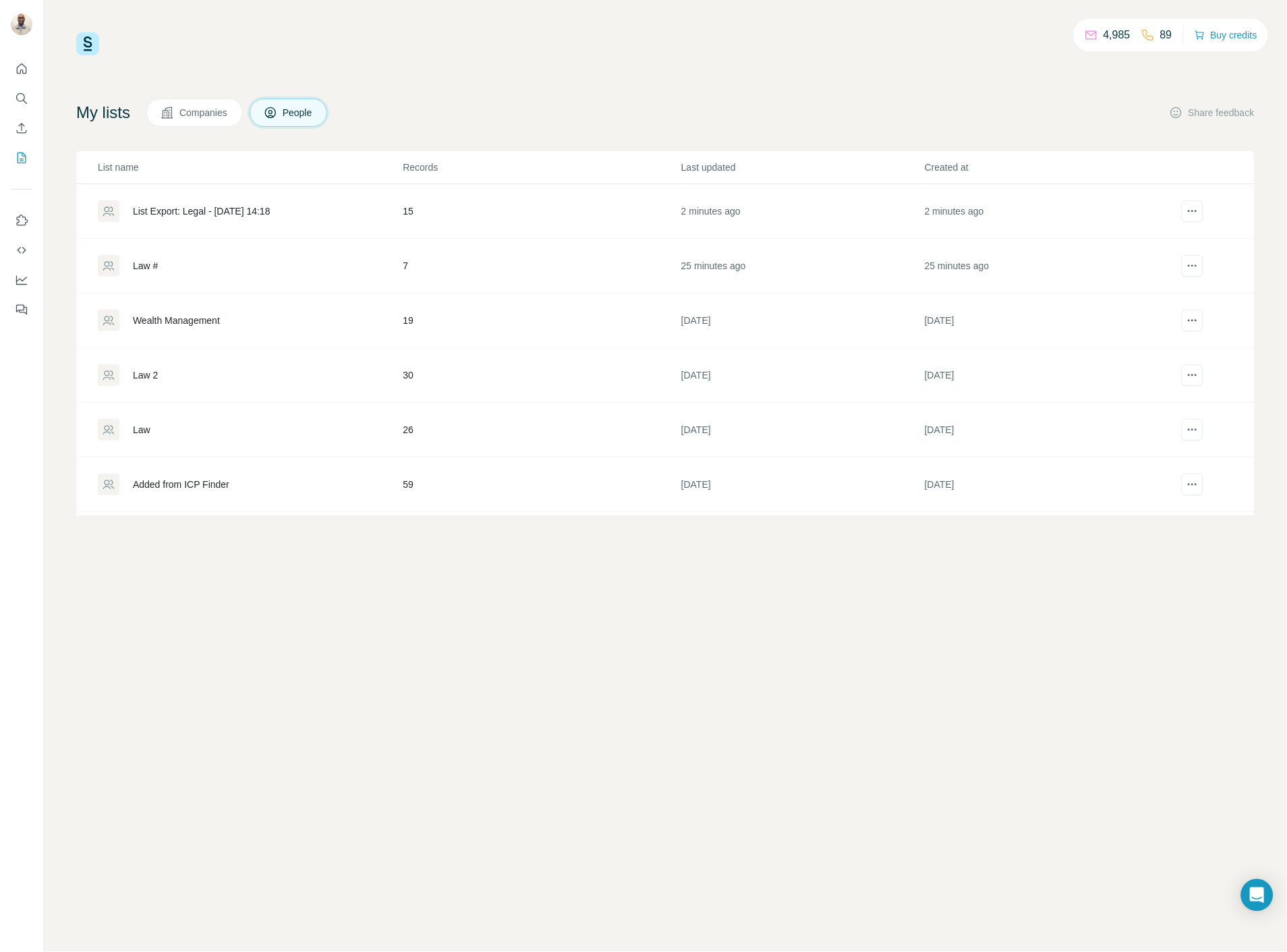
click at [152, 266] on div "Law #" at bounding box center [145, 266] width 25 height 14
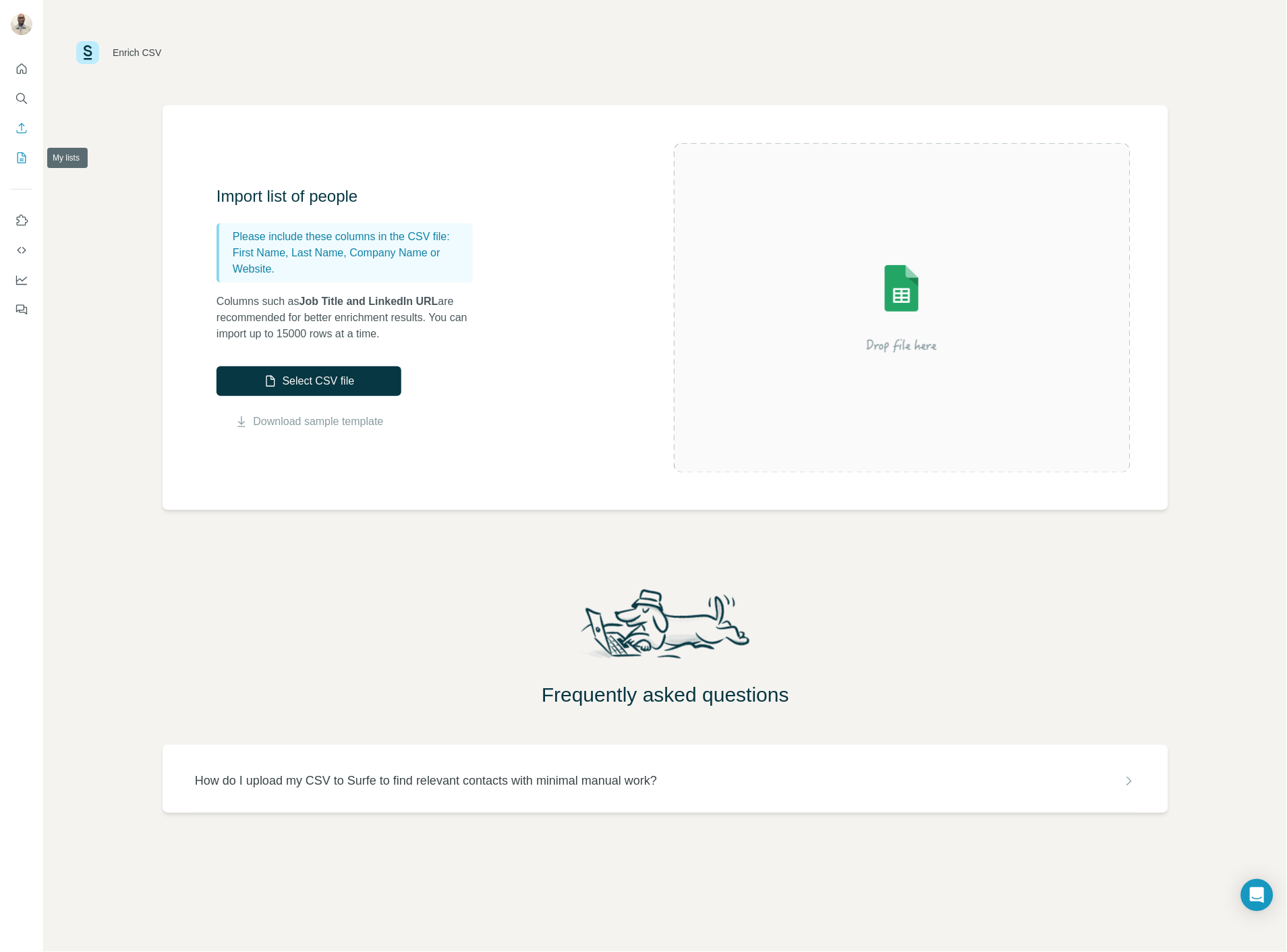
click at [27, 160] on icon "My lists" at bounding box center [22, 158] width 14 height 14
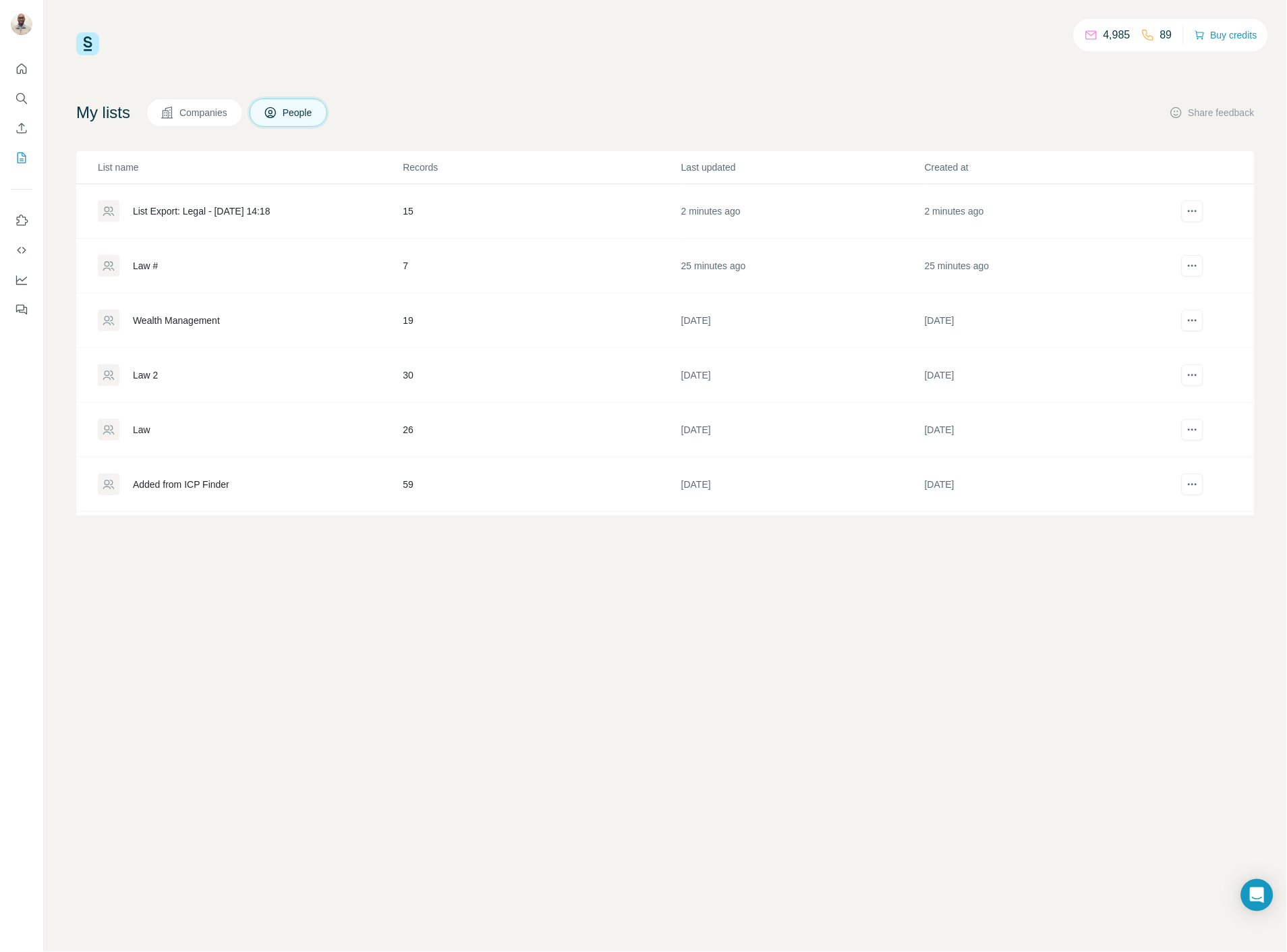
click at [157, 266] on div "Law #" at bounding box center [145, 266] width 25 height 14
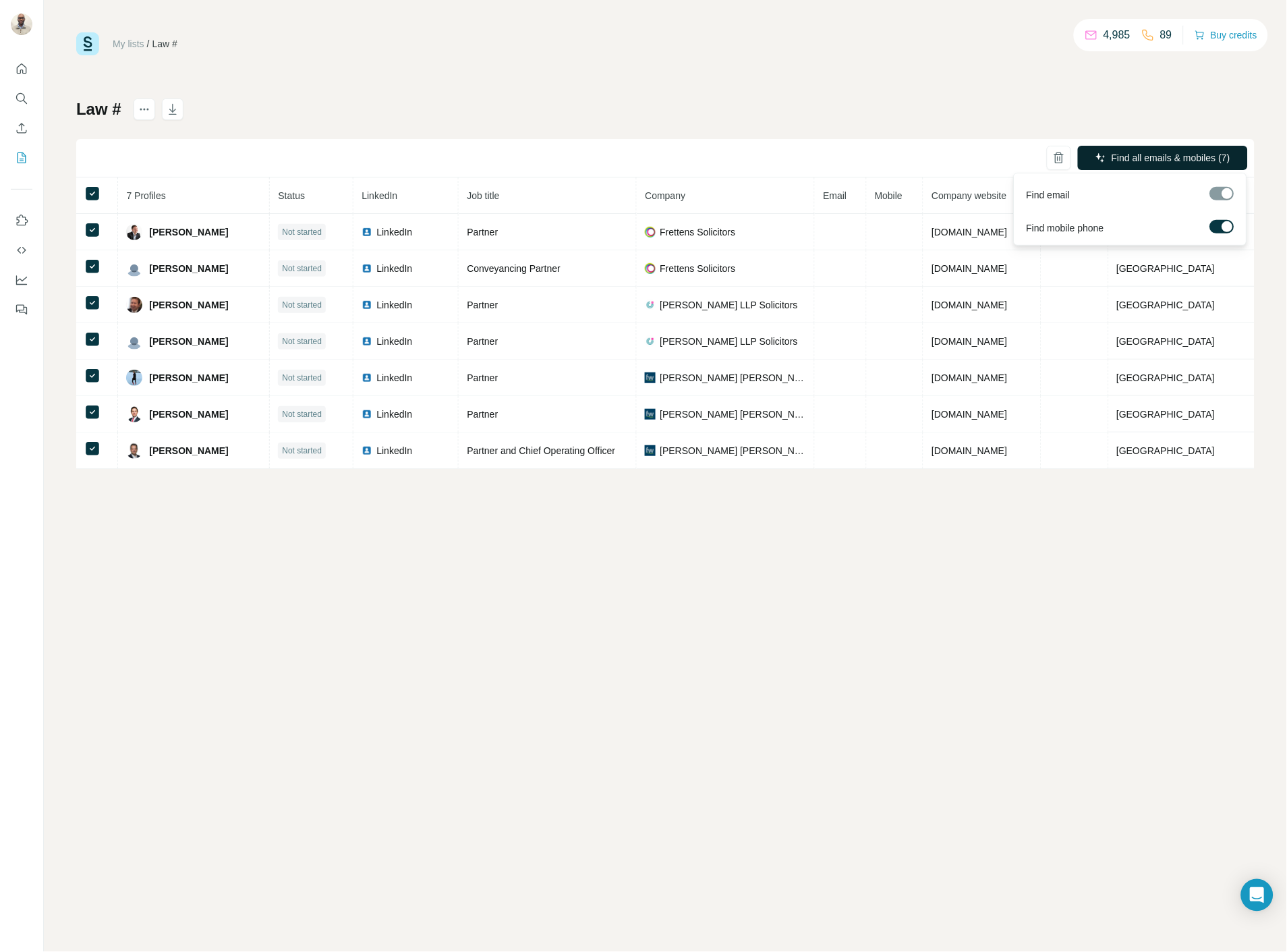
click at [1130, 153] on span "Find all emails & mobiles (7)" at bounding box center [1171, 158] width 119 height 14
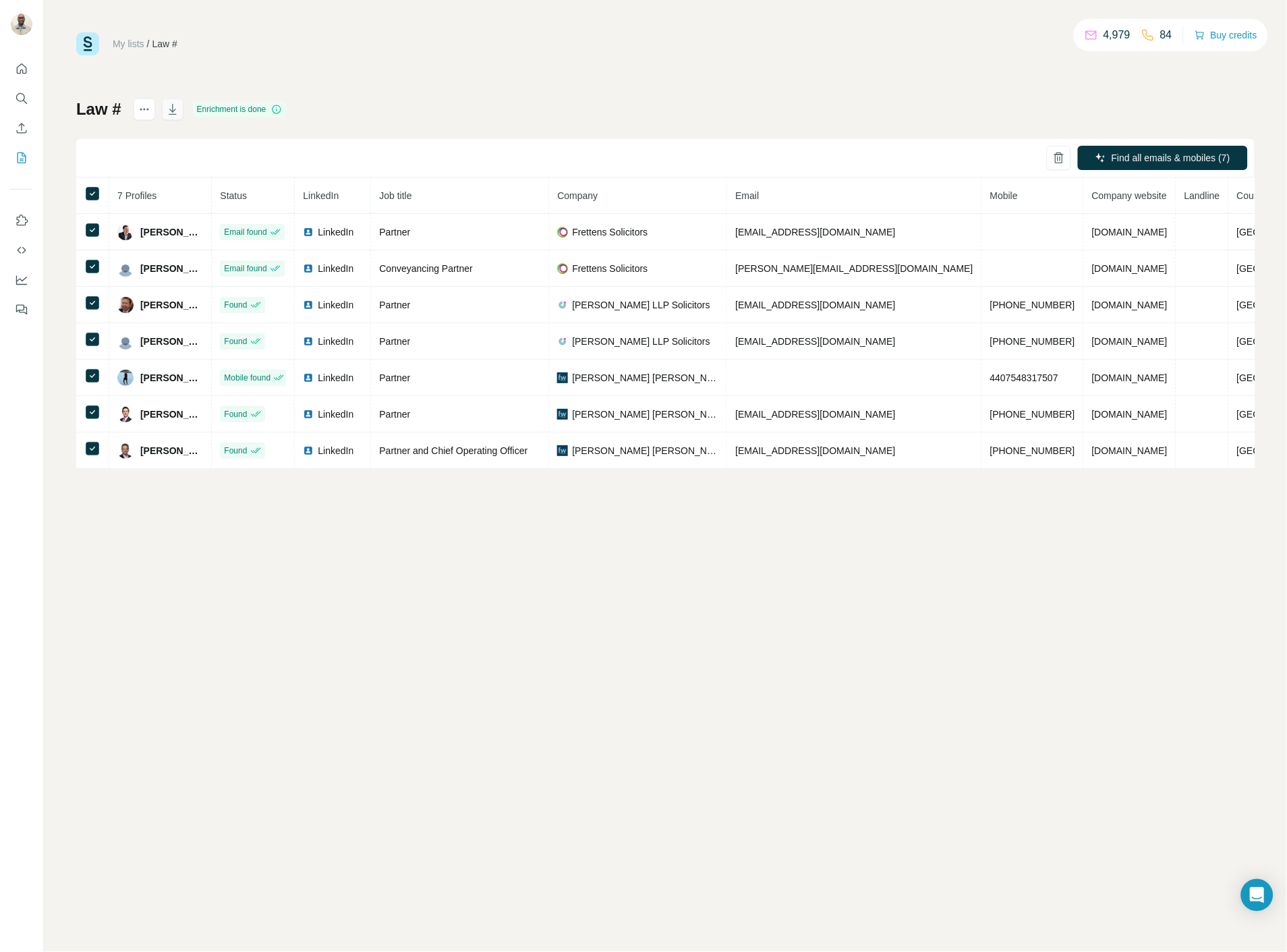
click at [170, 111] on icon "button" at bounding box center [173, 109] width 14 height 14
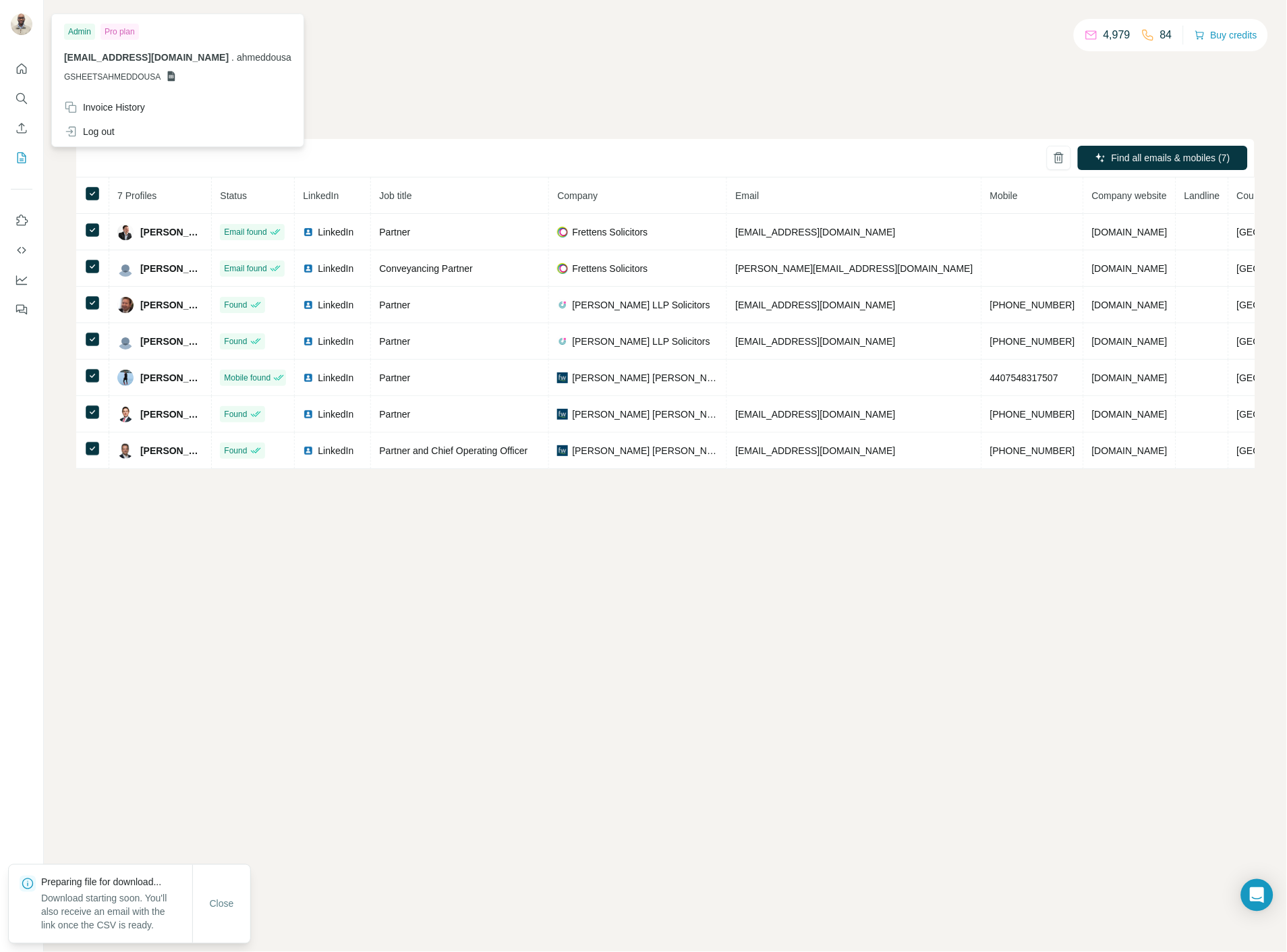
click at [31, 19] on div at bounding box center [22, 25] width 22 height 24
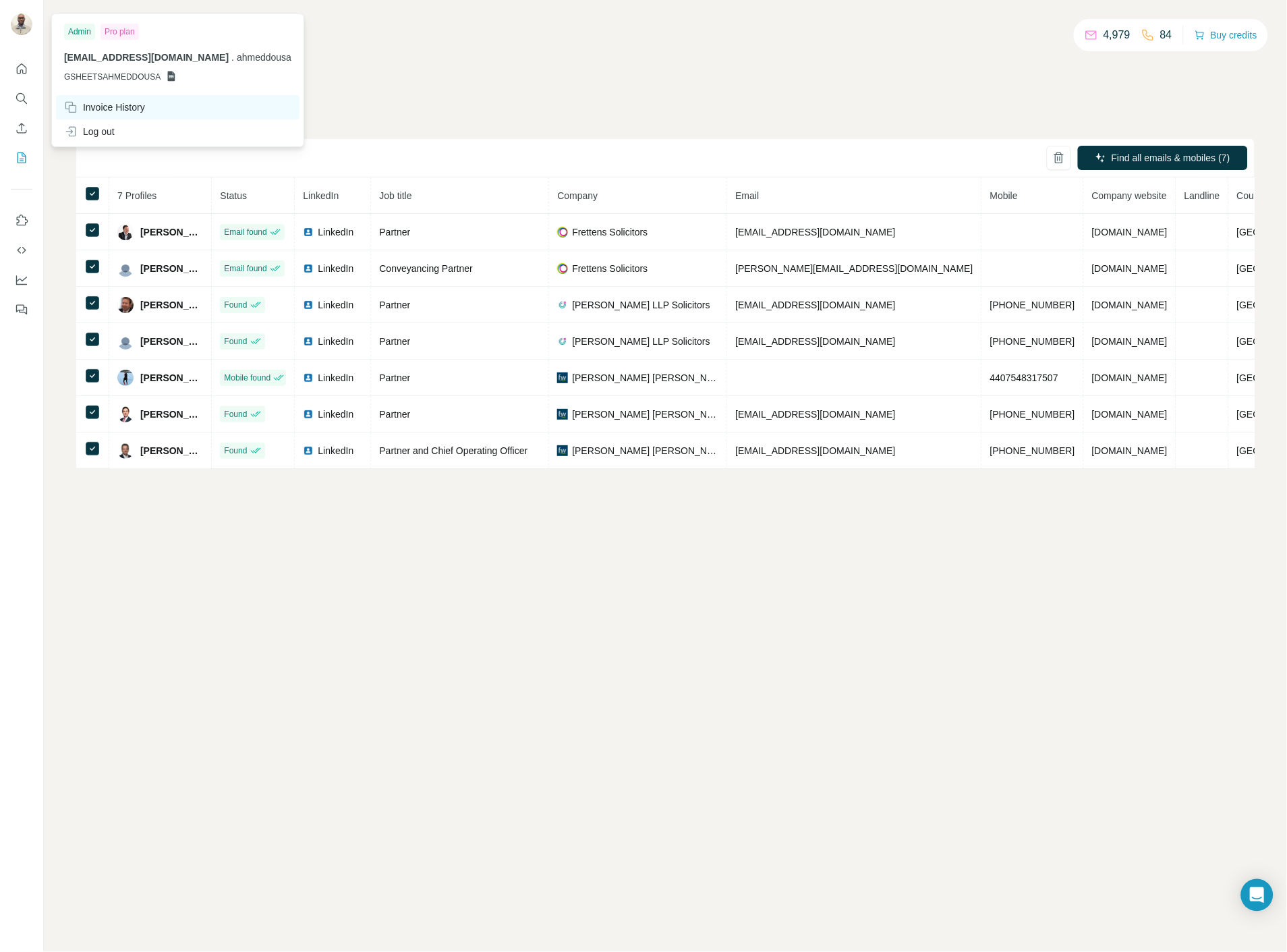
click at [125, 102] on div "Invoice History" at bounding box center [105, 107] width 81 height 14
click at [105, 109] on div "Invoice History" at bounding box center [105, 107] width 81 height 14
click at [102, 132] on div "Log out" at bounding box center [89, 132] width 51 height 14
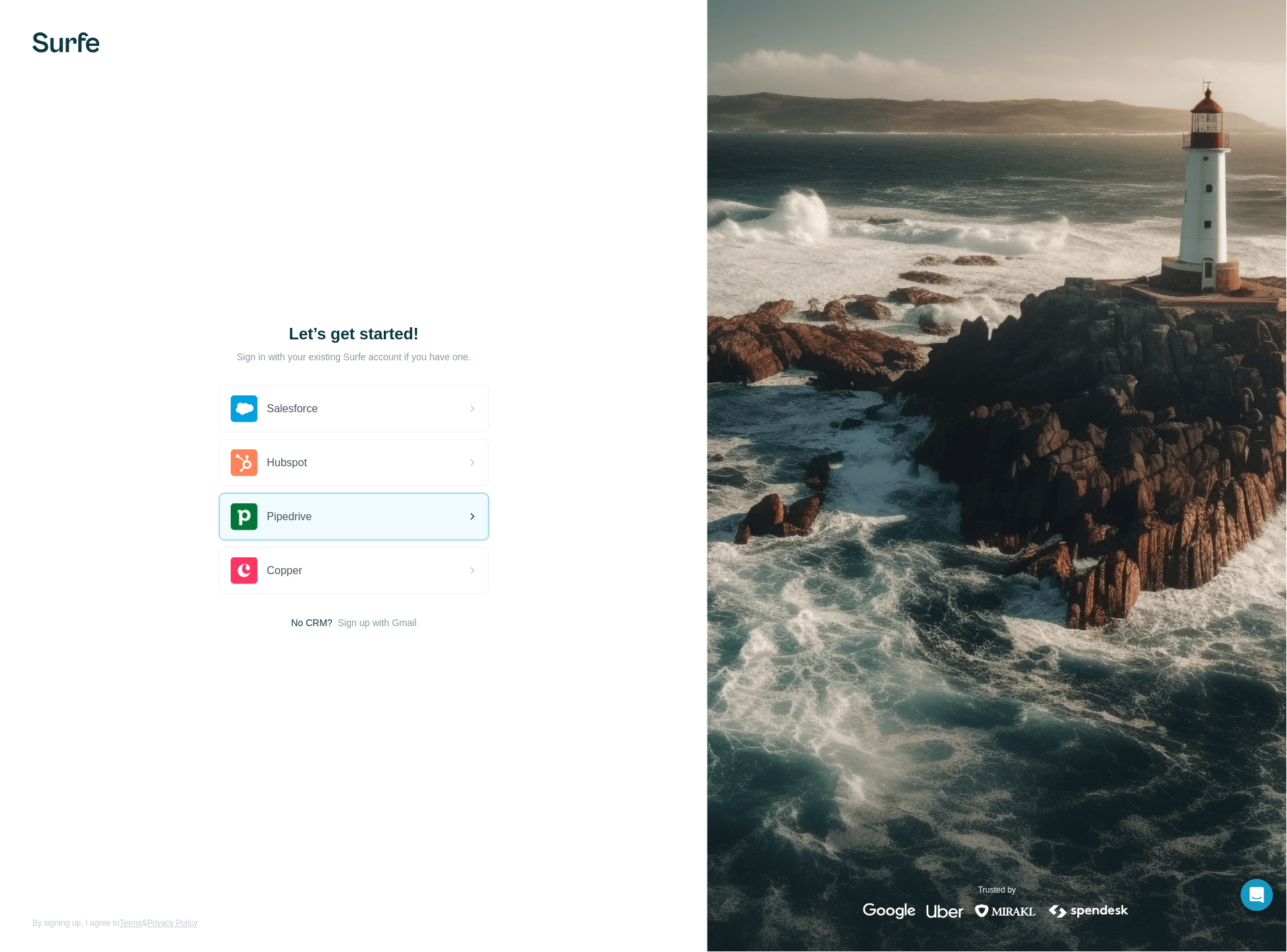
click at [312, 513] on span "Pipedrive" at bounding box center [289, 517] width 46 height 16
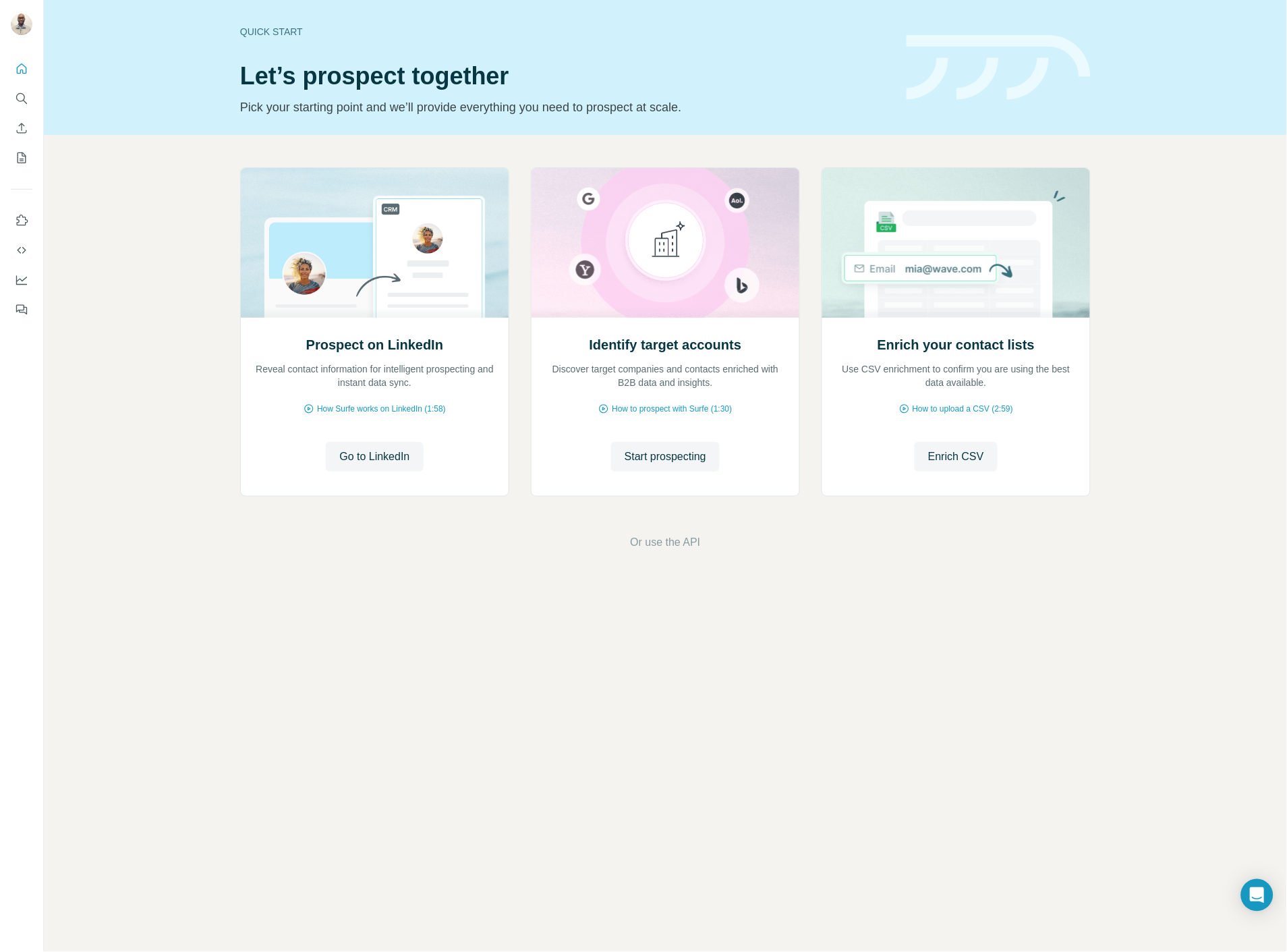
click at [19, 173] on div at bounding box center [21, 186] width 43 height 273
click at [22, 165] on button "My lists" at bounding box center [22, 158] width 22 height 24
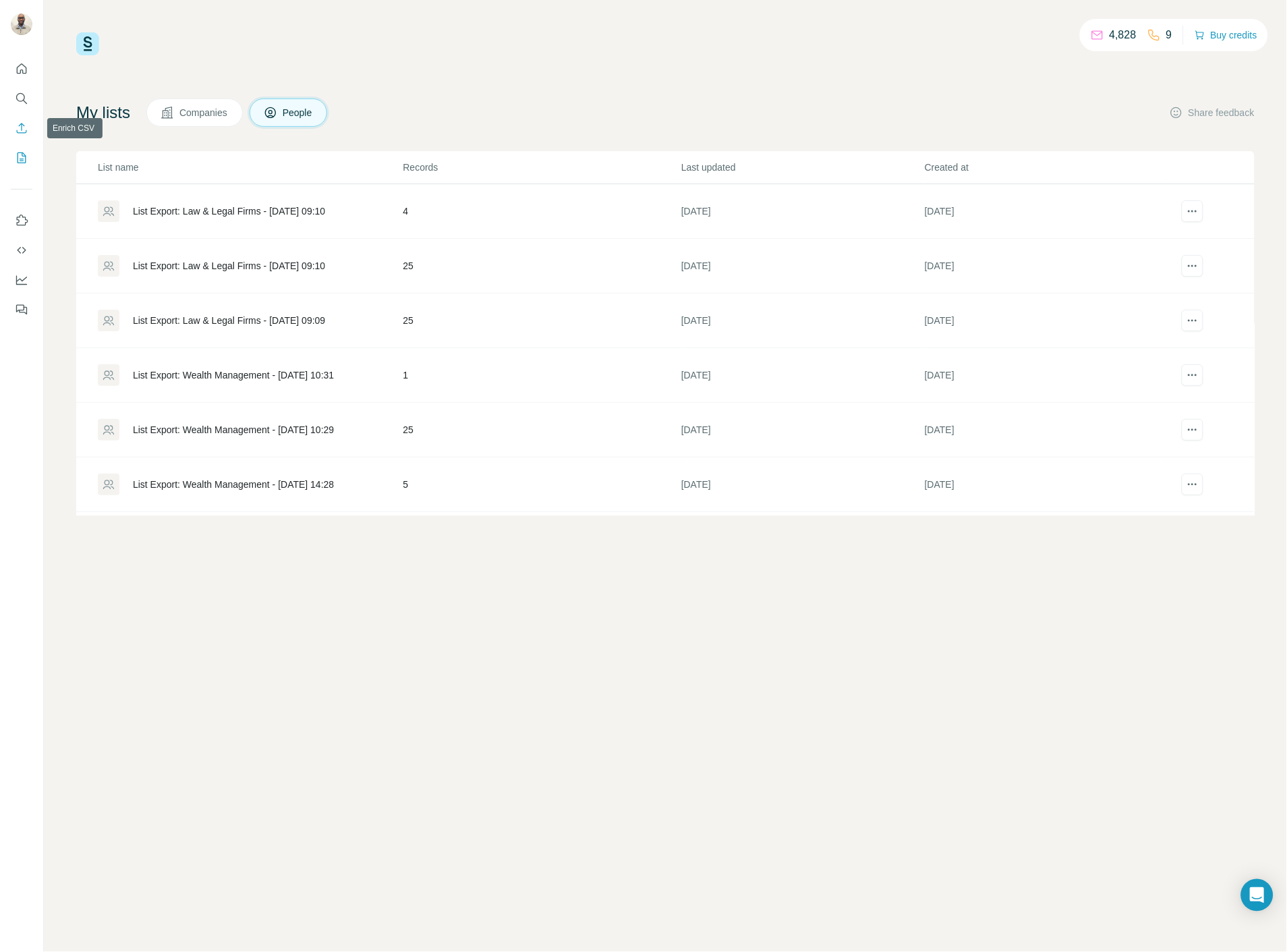
click at [23, 131] on icon "Enrich CSV" at bounding box center [22, 128] width 14 height 14
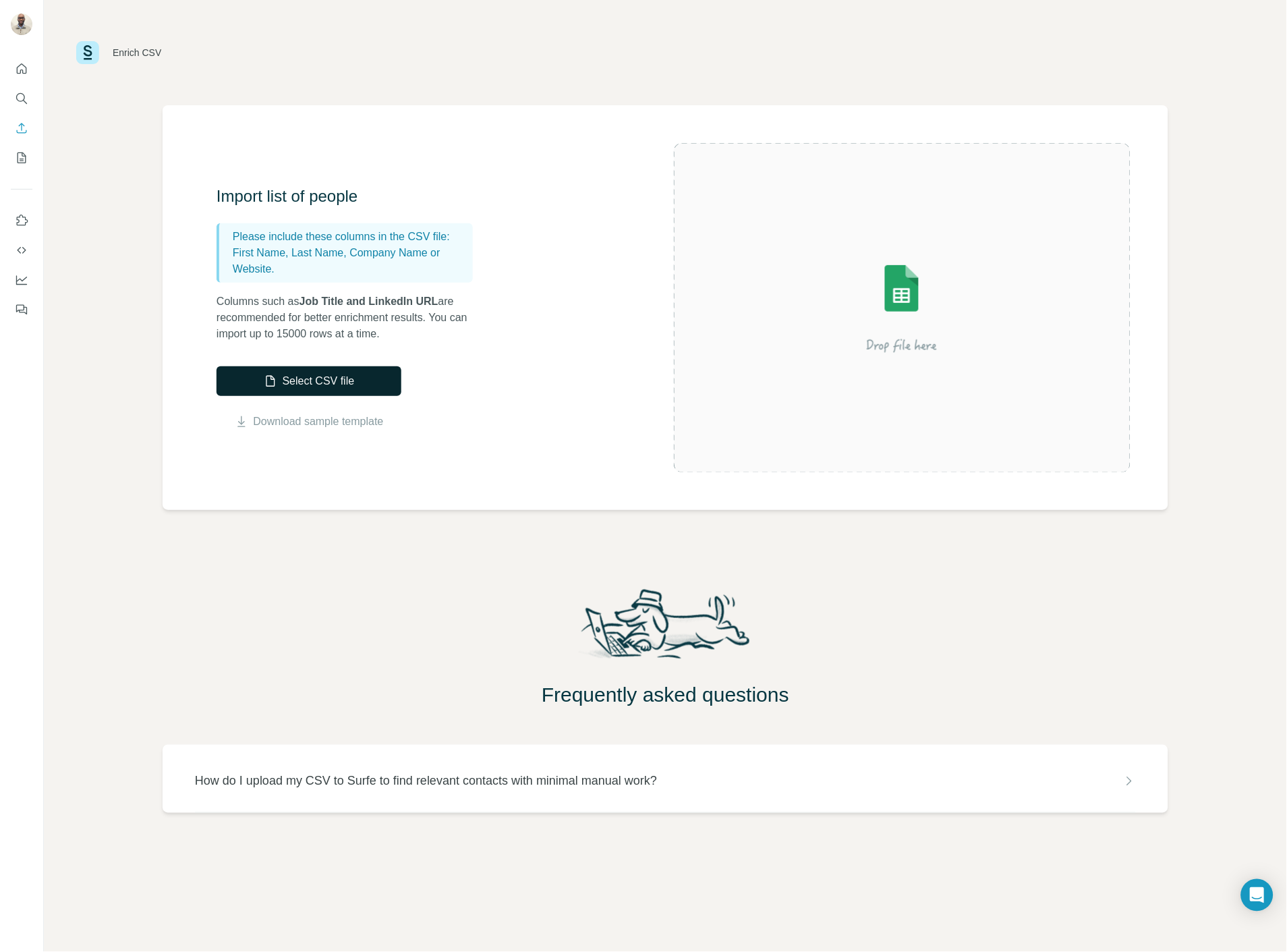
click at [311, 375] on button "Select CSV file" at bounding box center [309, 381] width 185 height 30
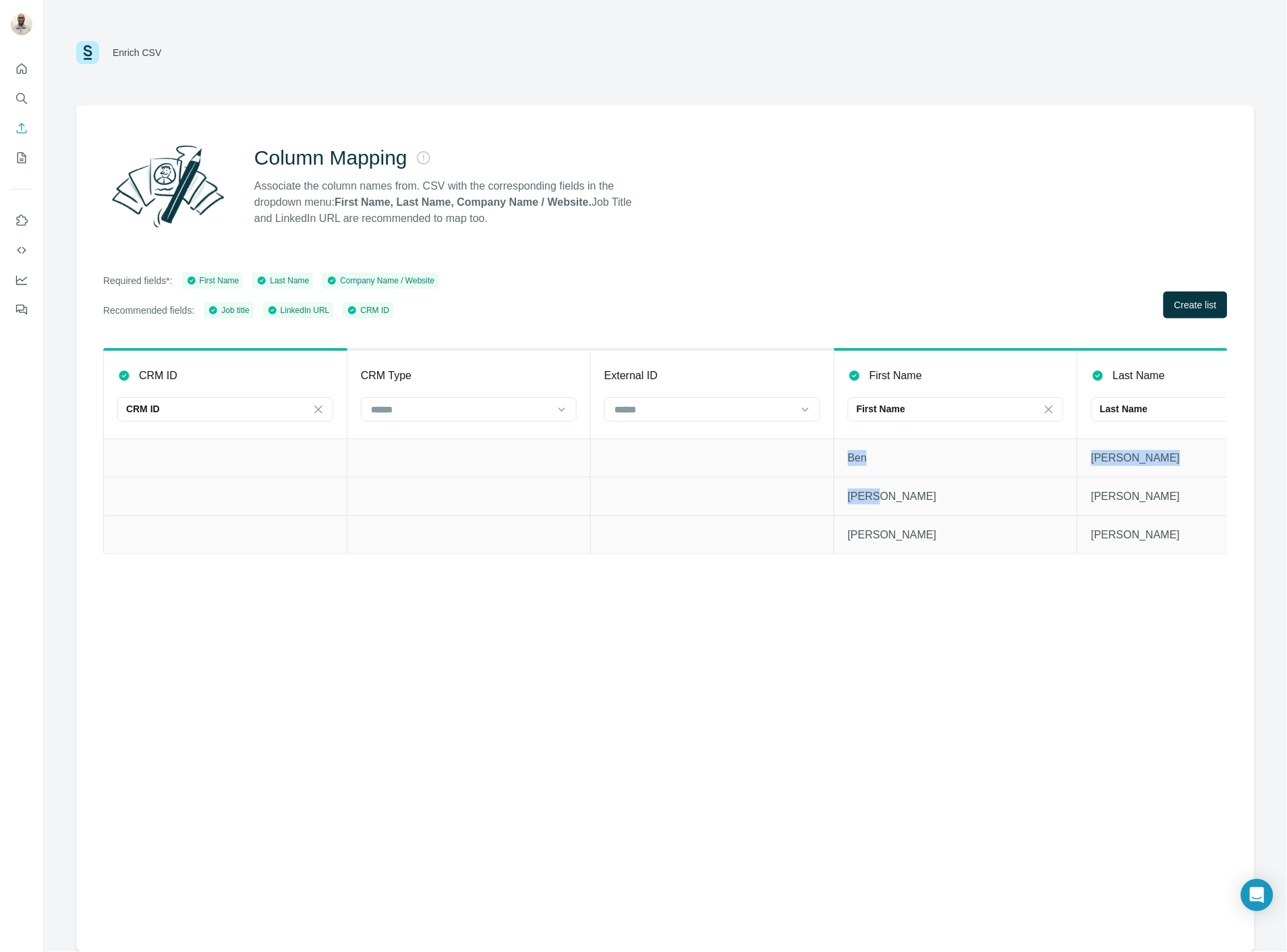
drag, startPoint x: 918, startPoint y: 509, endPoint x: 415, endPoint y: 462, distance: 505.2
click at [410, 473] on td at bounding box center [469, 457] width 243 height 39
click at [1203, 302] on span "Create list" at bounding box center [1195, 305] width 42 height 14
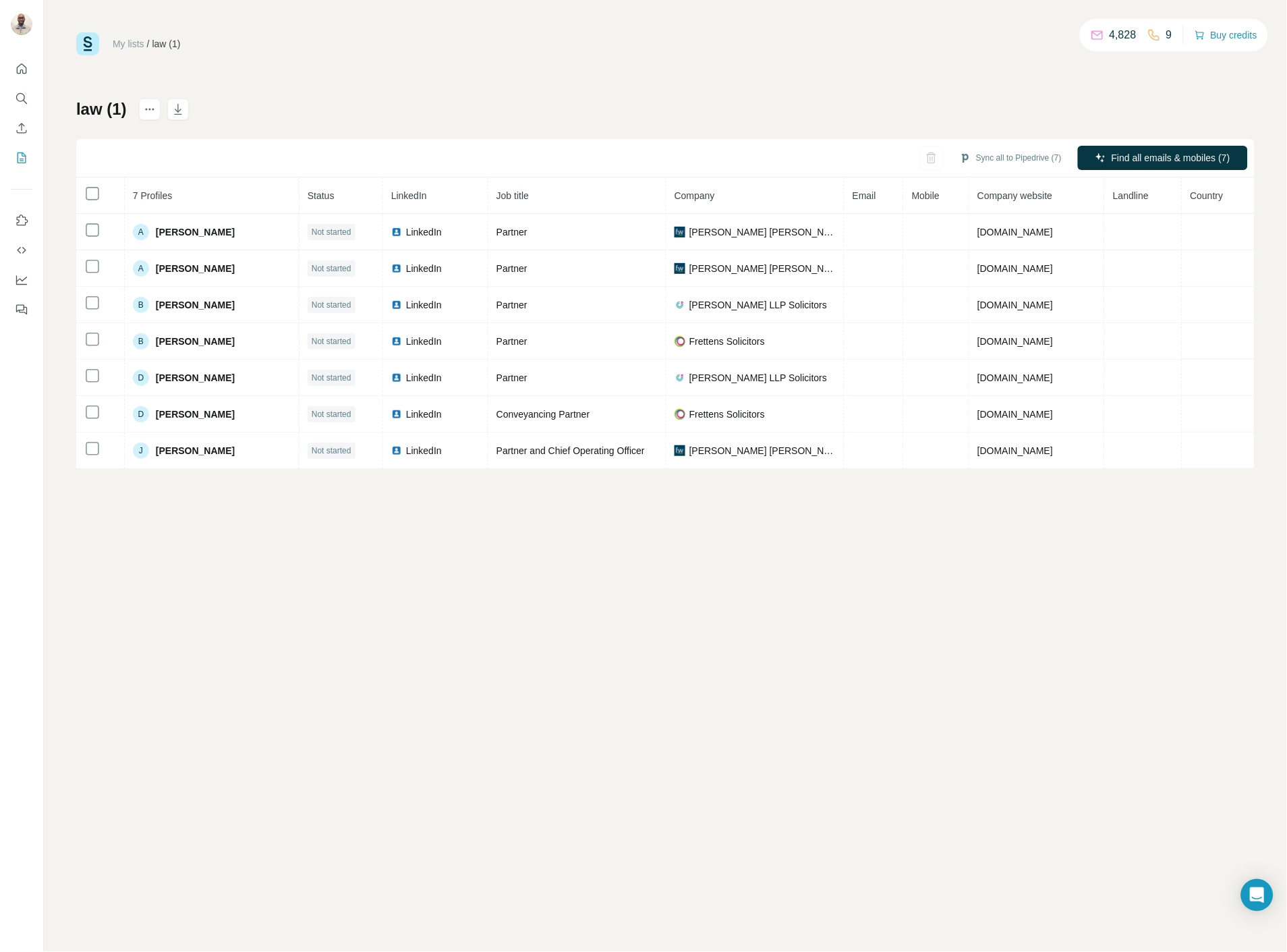
click at [101, 191] on th at bounding box center [100, 195] width 49 height 36
click at [82, 197] on th at bounding box center [100, 195] width 49 height 36
click at [932, 160] on icon "button" at bounding box center [932, 158] width 14 height 14
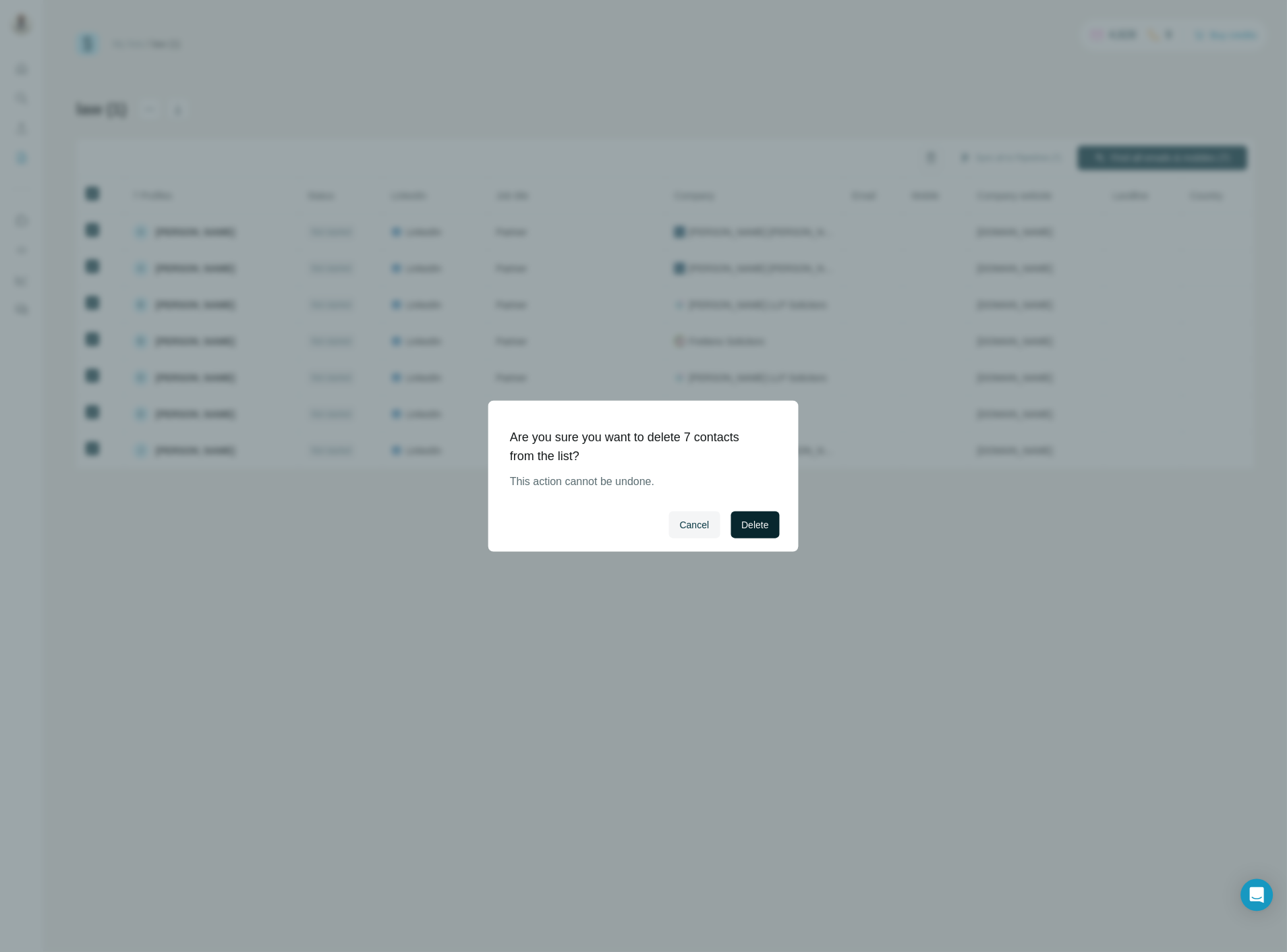
click at [755, 523] on span "Delete" at bounding box center [755, 525] width 27 height 14
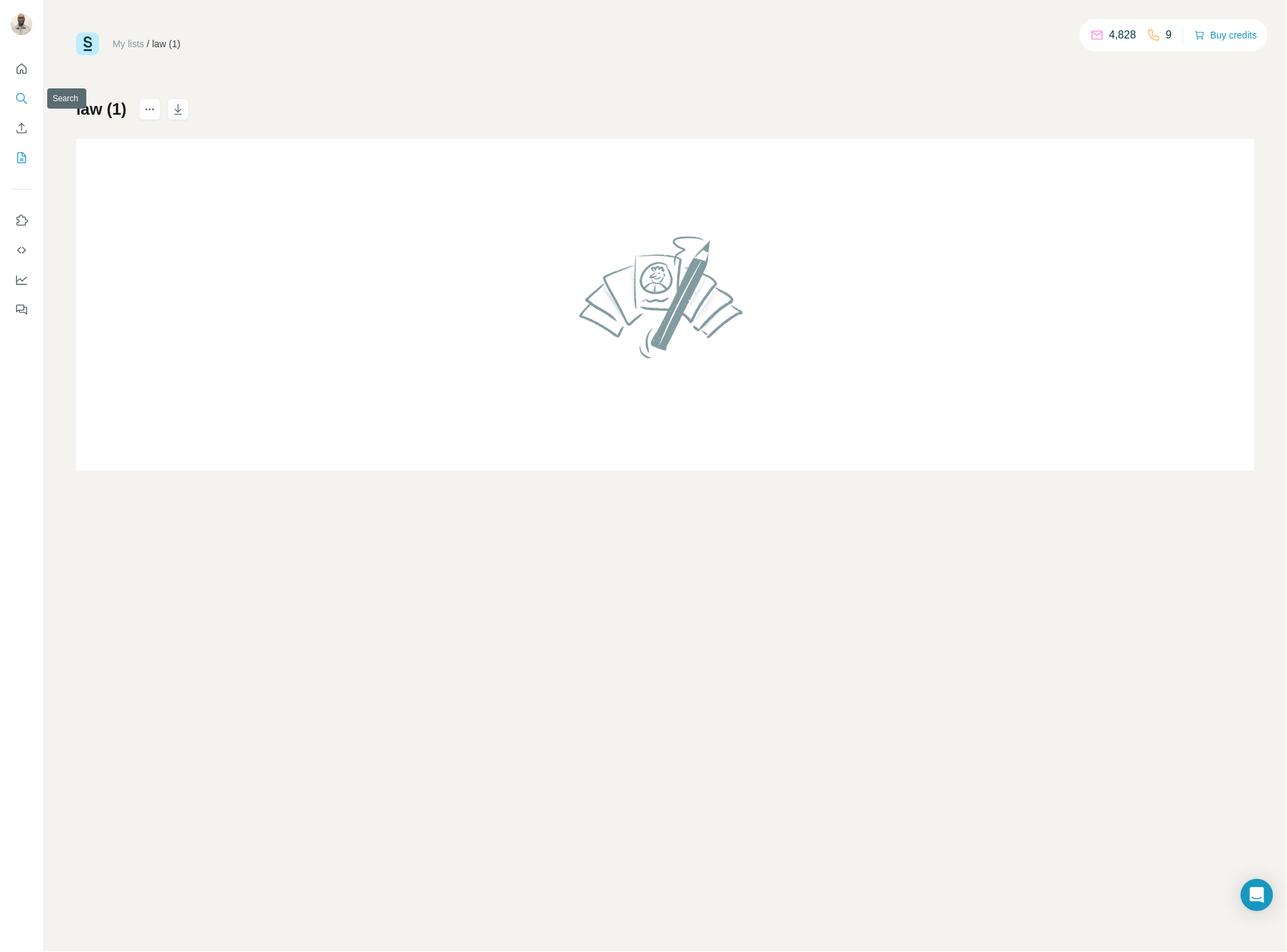
click at [23, 105] on icon "Search" at bounding box center [22, 99] width 14 height 14
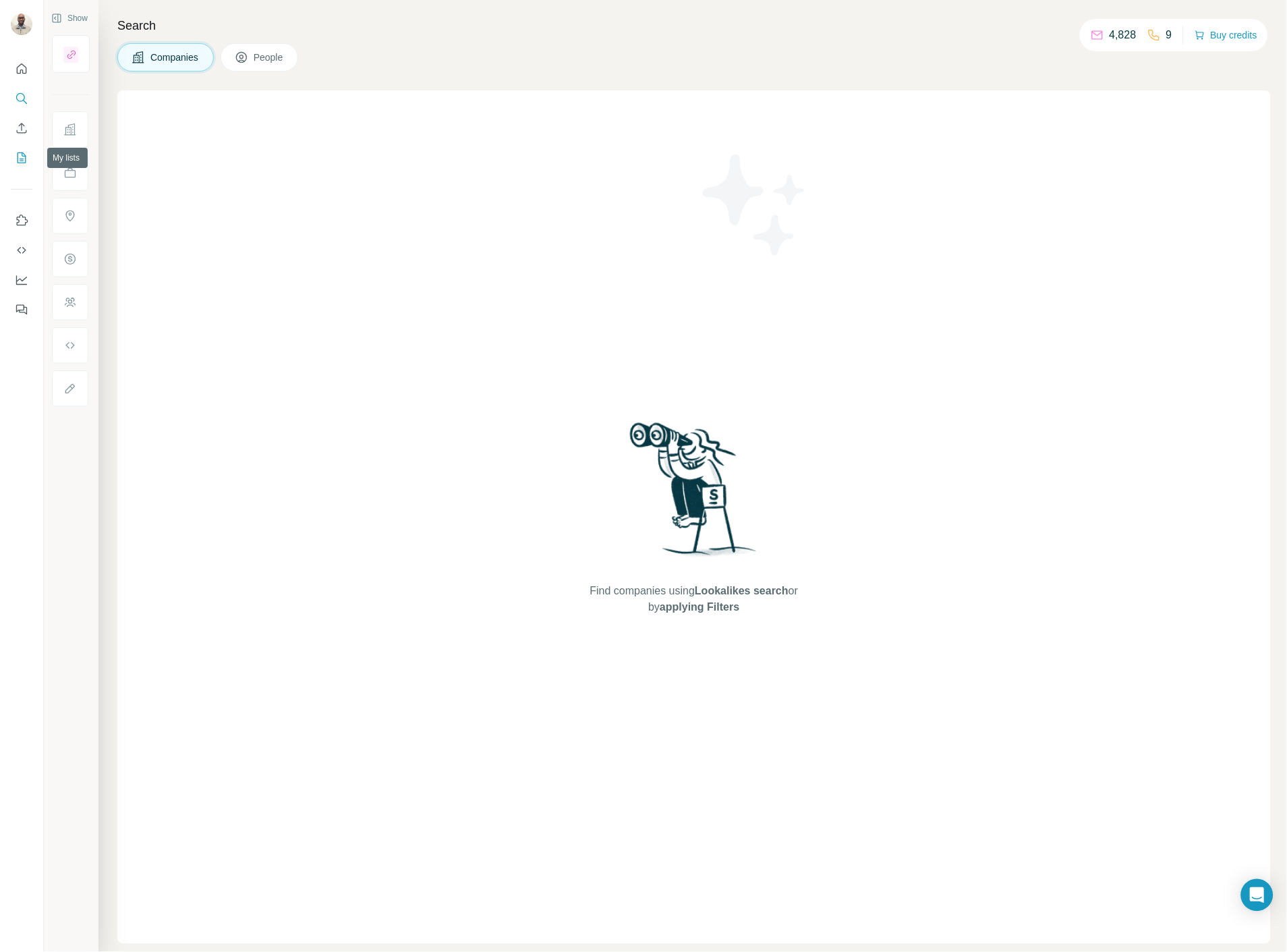
click at [16, 155] on icon "My lists" at bounding box center [22, 158] width 14 height 14
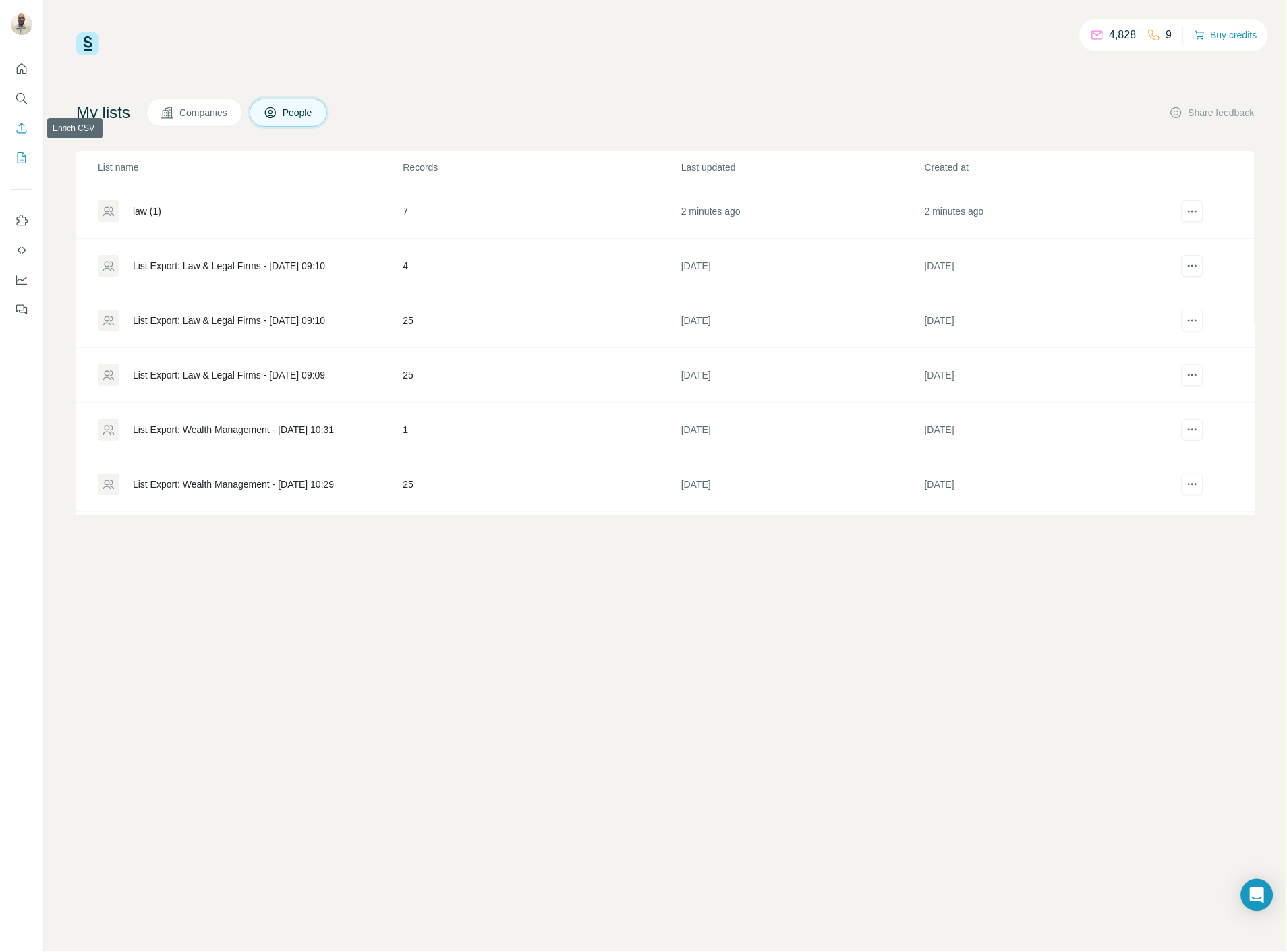
click at [20, 126] on icon "Enrich CSV" at bounding box center [22, 128] width 14 height 14
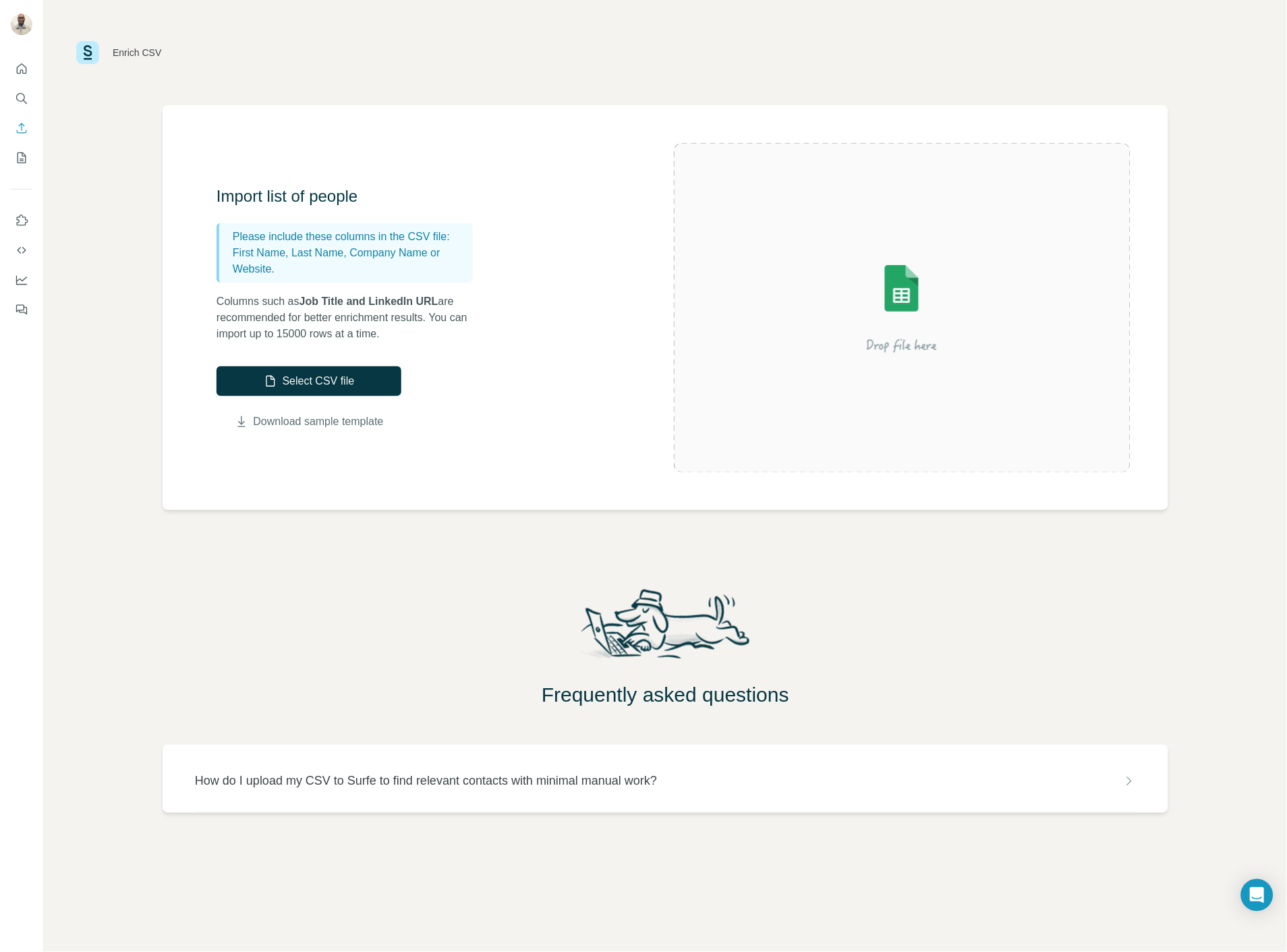
click at [331, 428] on link "Download sample template" at bounding box center [318, 421] width 130 height 16
click at [334, 381] on button "Select CSV file" at bounding box center [309, 381] width 185 height 30
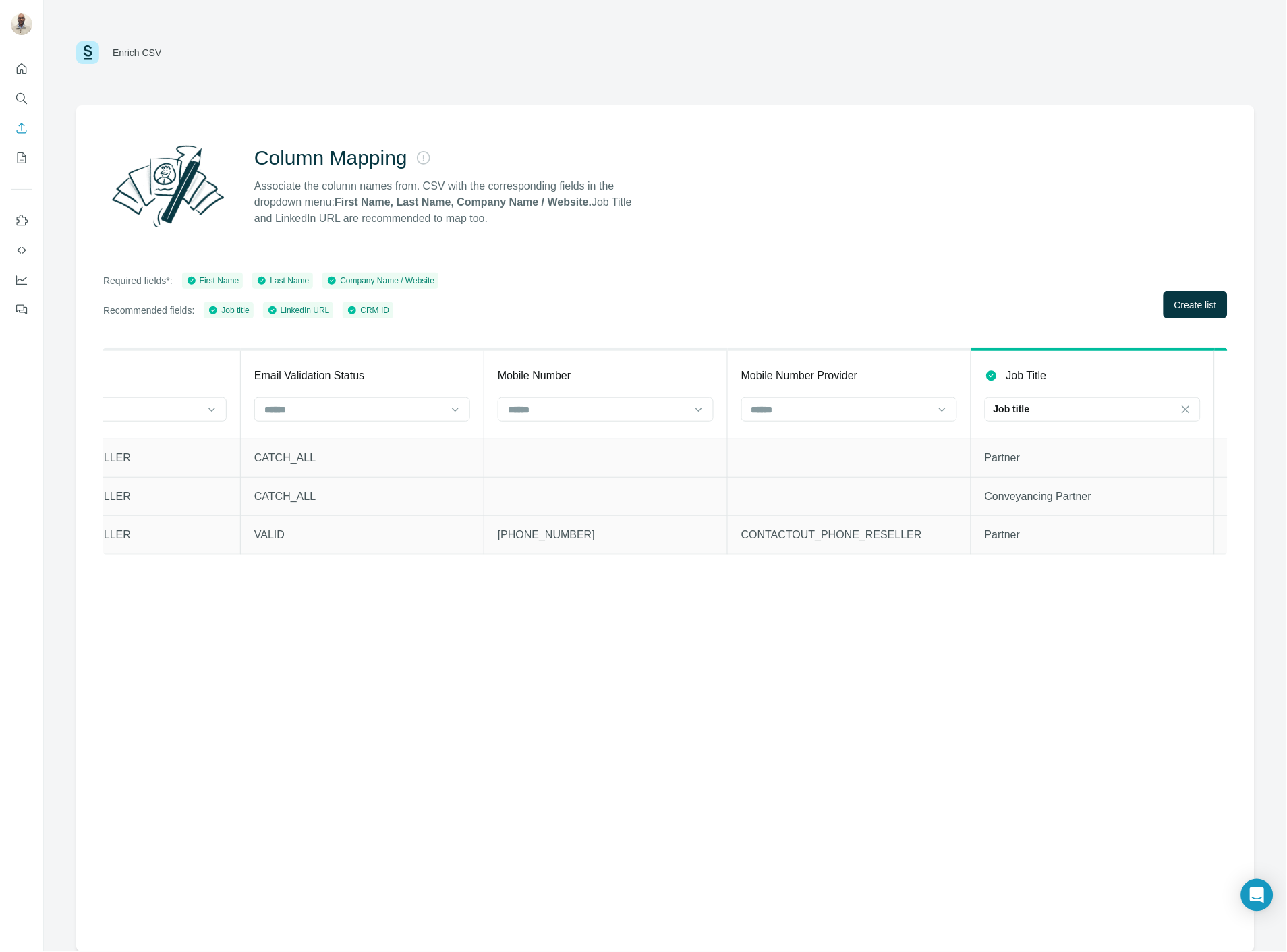
scroll to position [0, 2063]
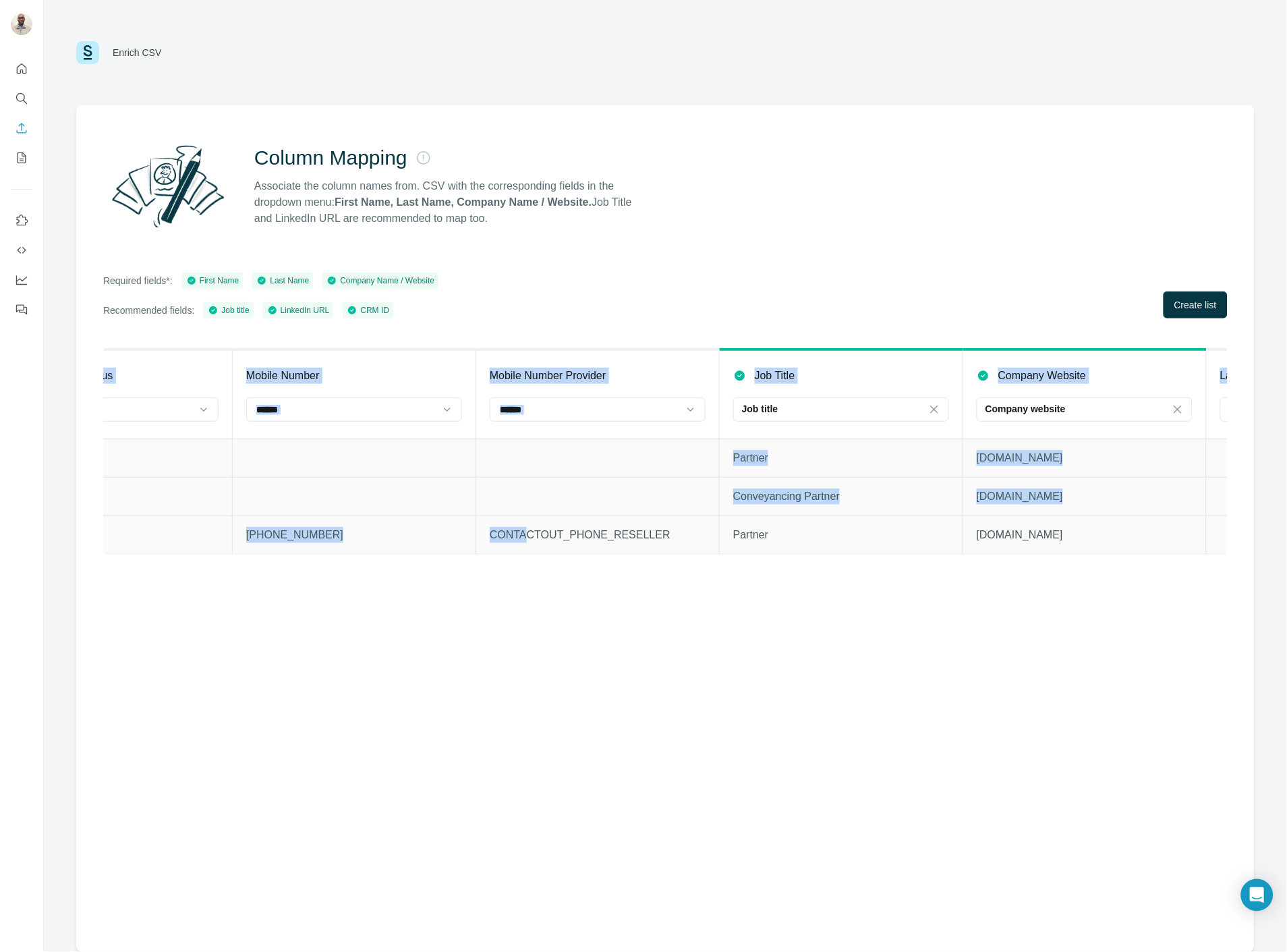
drag, startPoint x: 529, startPoint y: 552, endPoint x: 489, endPoint y: 555, distance: 40.1
click at [489, 554] on div "CRM ID CRM ID CRM Type External ID First Name First Name Last Name Last Name Co…" at bounding box center [665, 451] width 1124 height 207
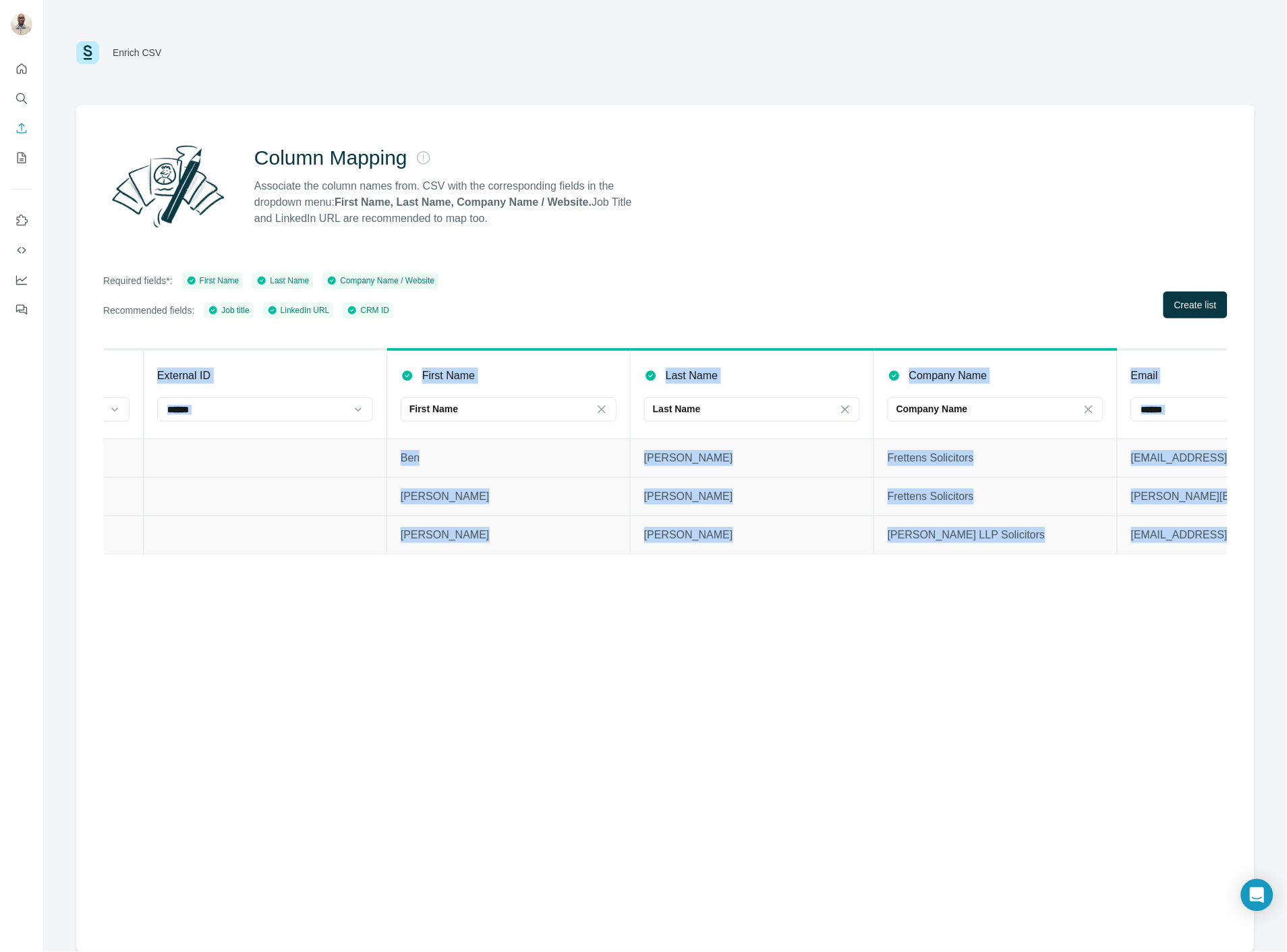
scroll to position [0, 0]
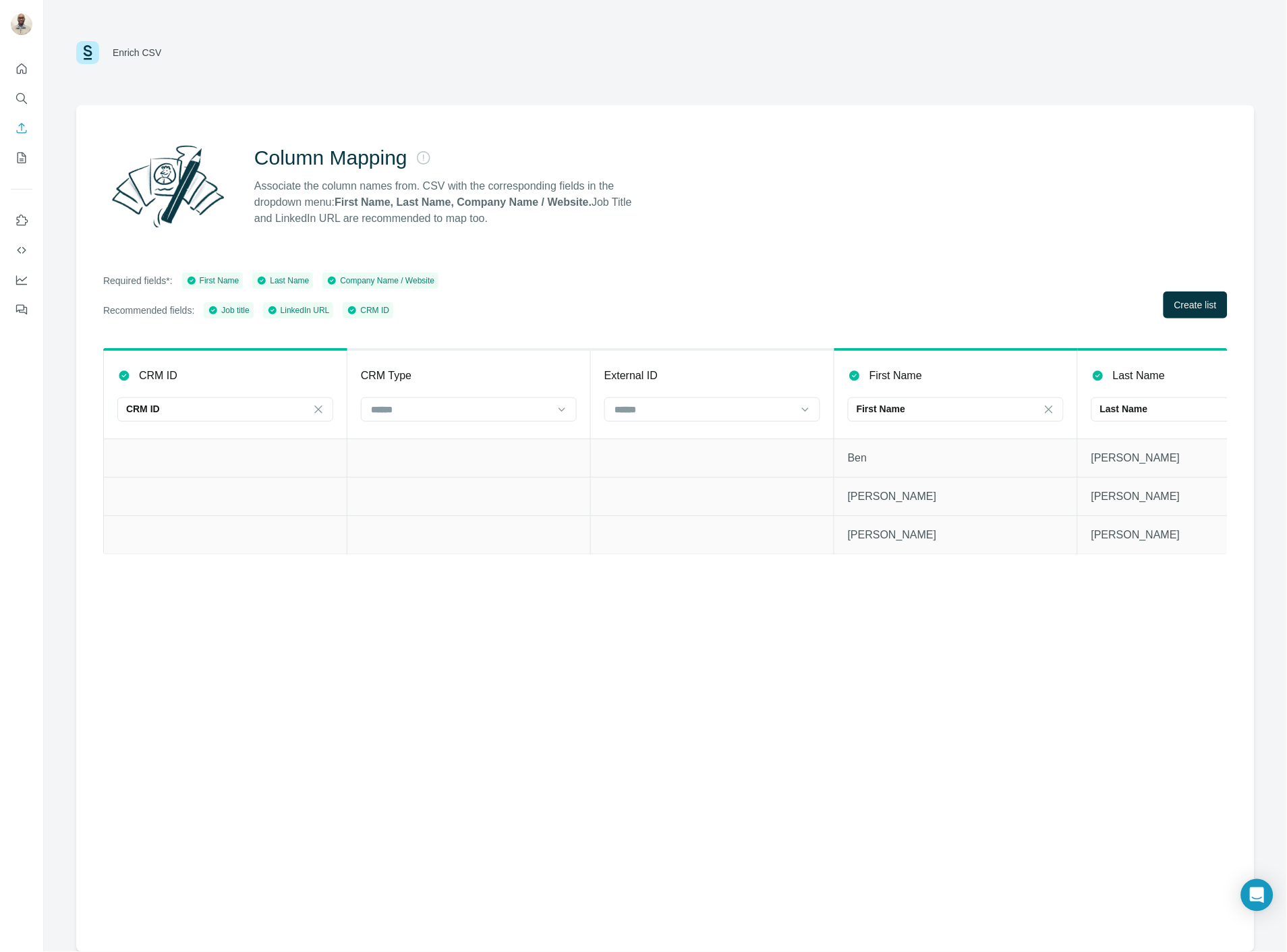
click at [387, 280] on div "Company Name / Website" at bounding box center [381, 280] width 108 height 12
click at [1202, 307] on span "Create list" at bounding box center [1195, 305] width 42 height 14
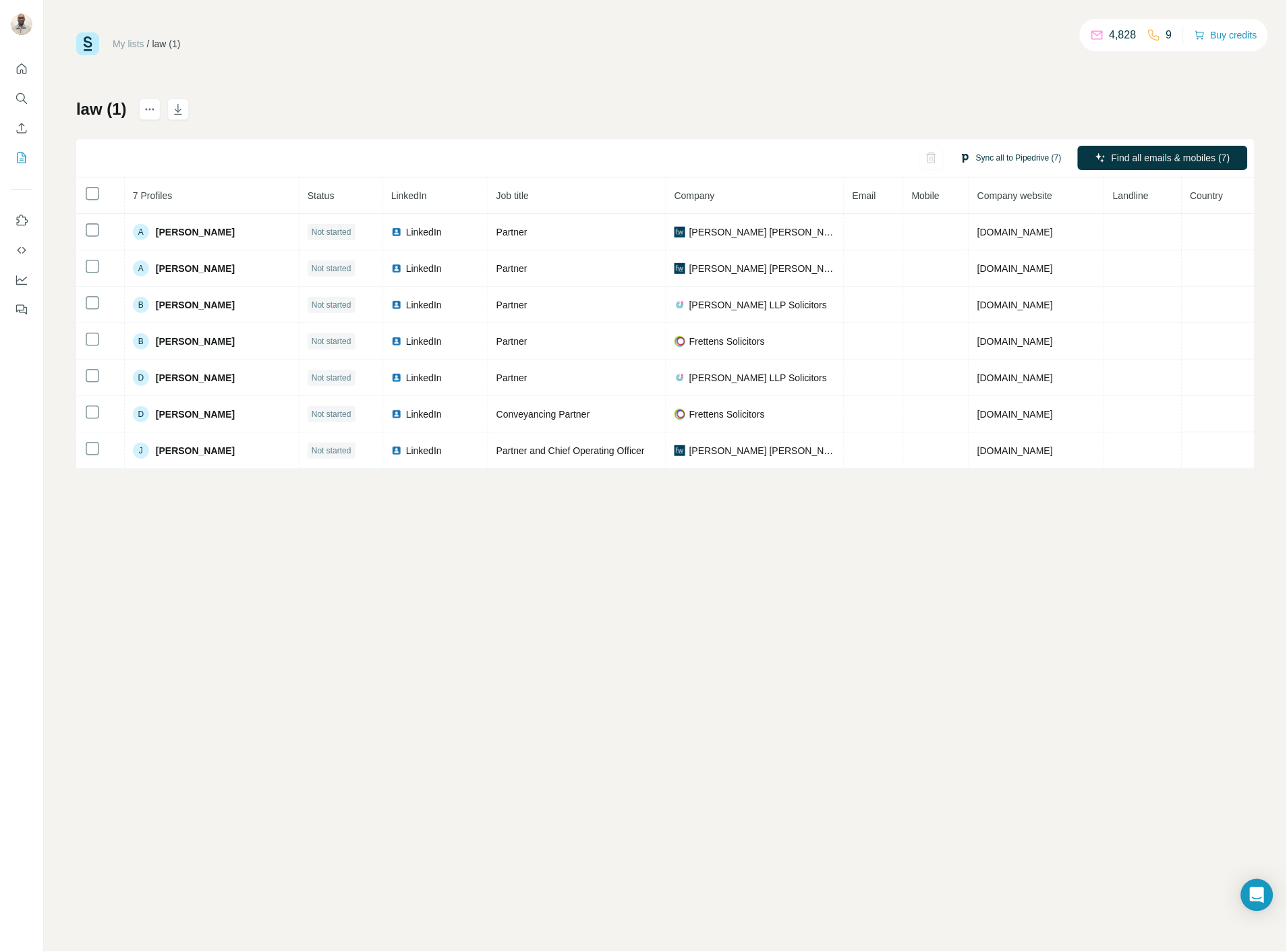
click at [1035, 157] on button "Sync all to Pipedrive (7)" at bounding box center [1010, 158] width 121 height 20
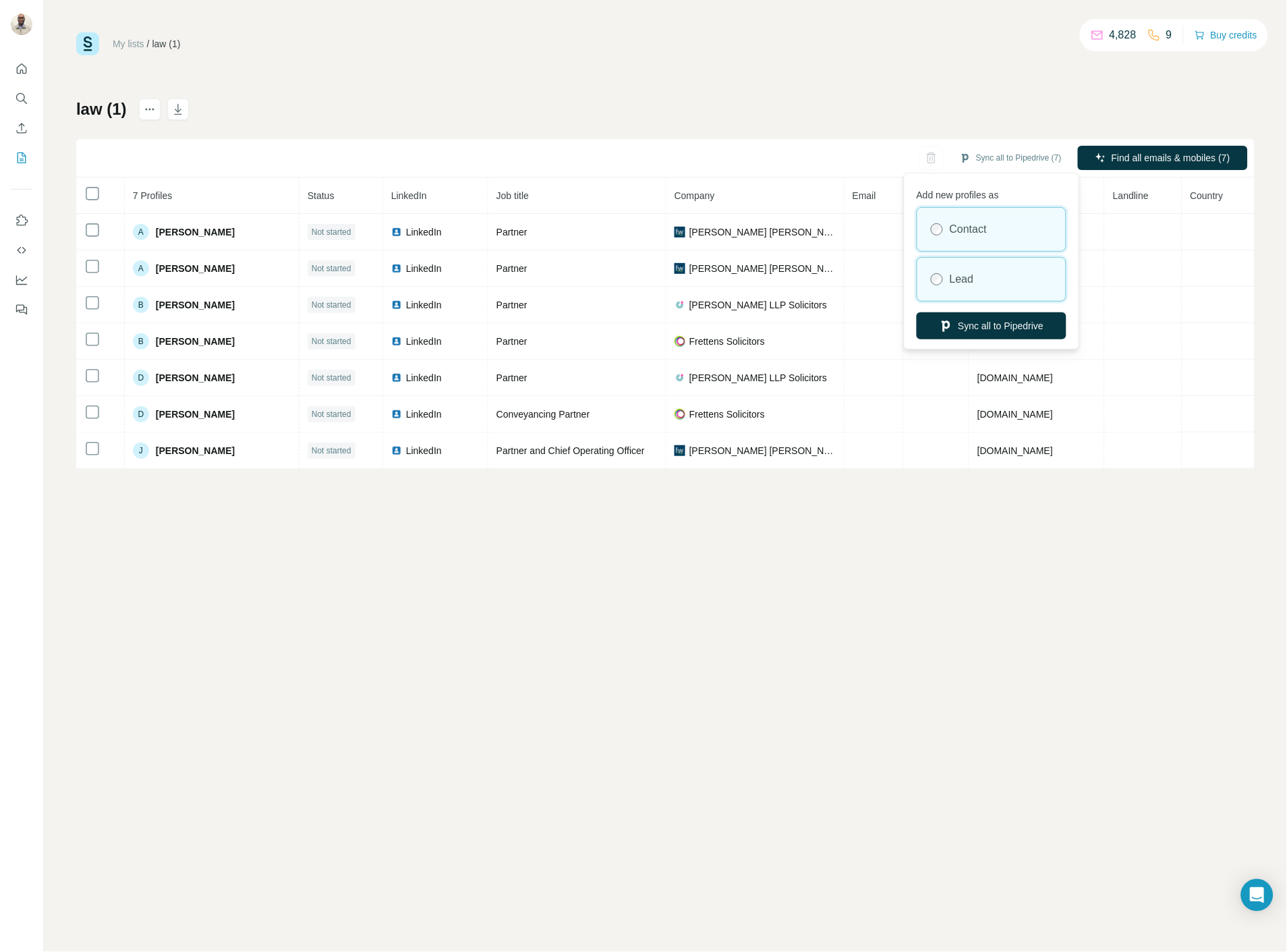
click at [982, 288] on div "Lead" at bounding box center [992, 279] width 149 height 43
click at [976, 333] on button "Sync all to Pipedrive" at bounding box center [991, 326] width 149 height 27
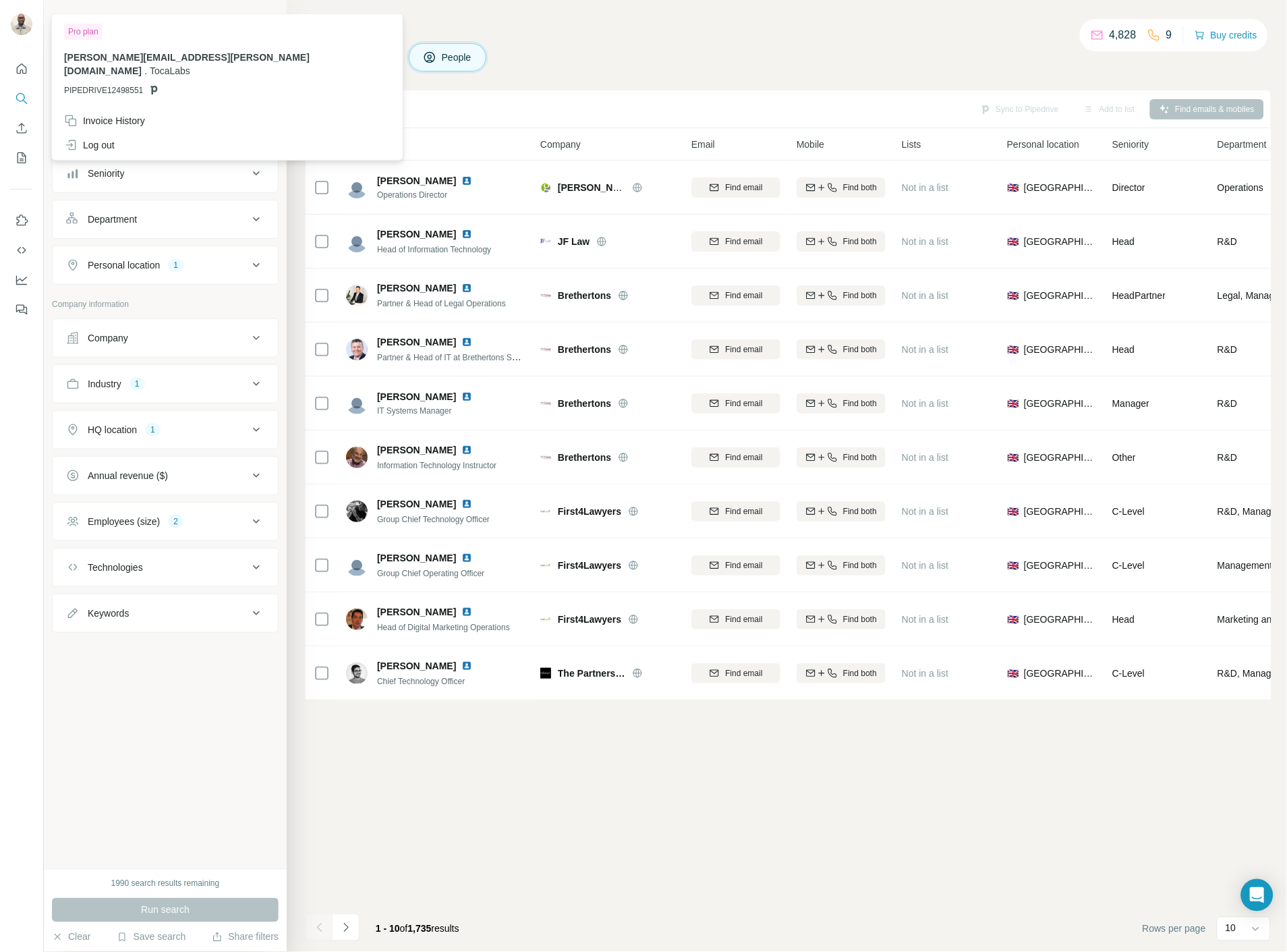
click at [32, 19] on div at bounding box center [22, 25] width 22 height 24
click at [115, 138] on div "Log out" at bounding box center [89, 145] width 51 height 14
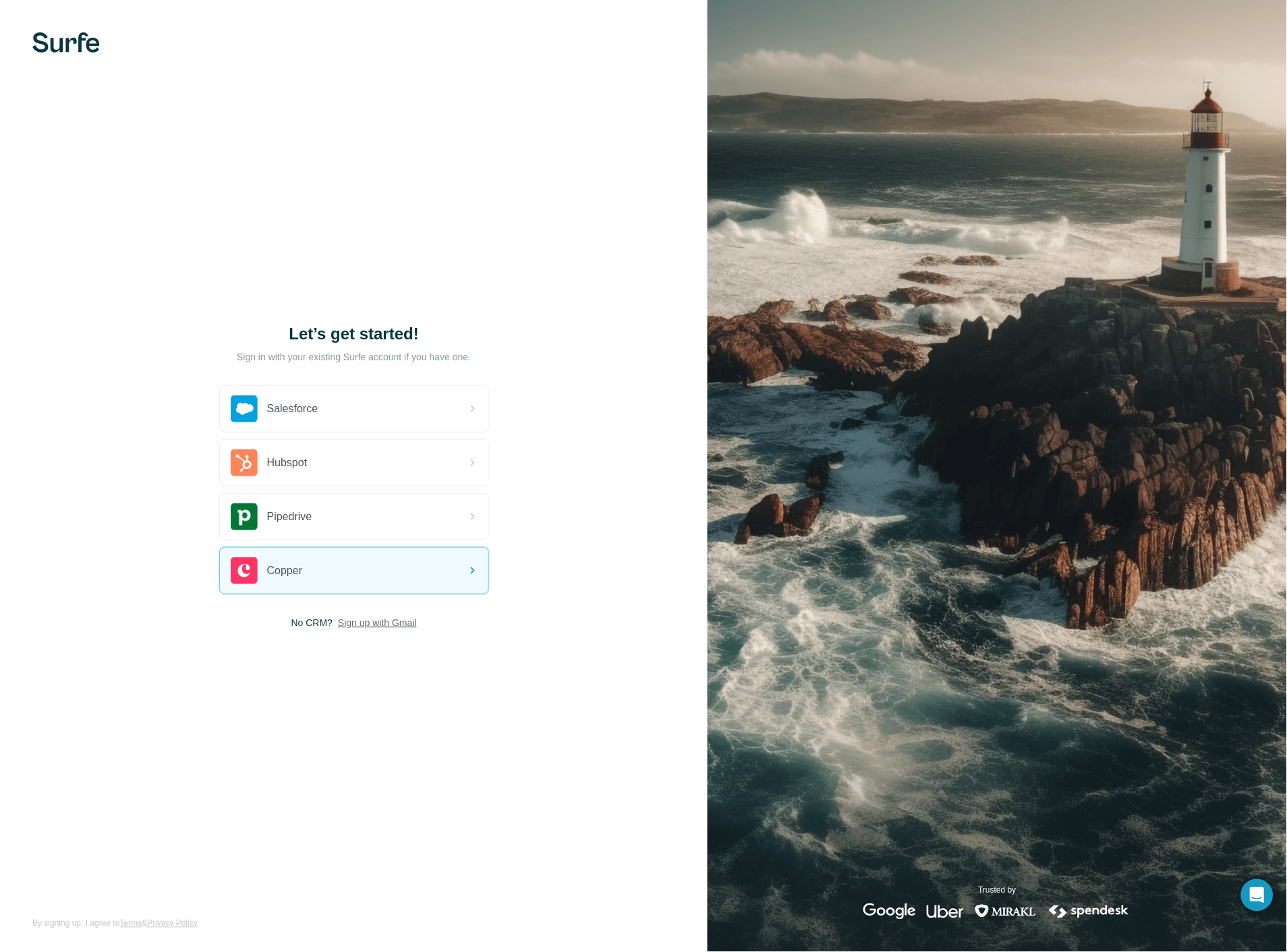
click at [376, 619] on span "Sign up with Gmail" at bounding box center [377, 623] width 79 height 14
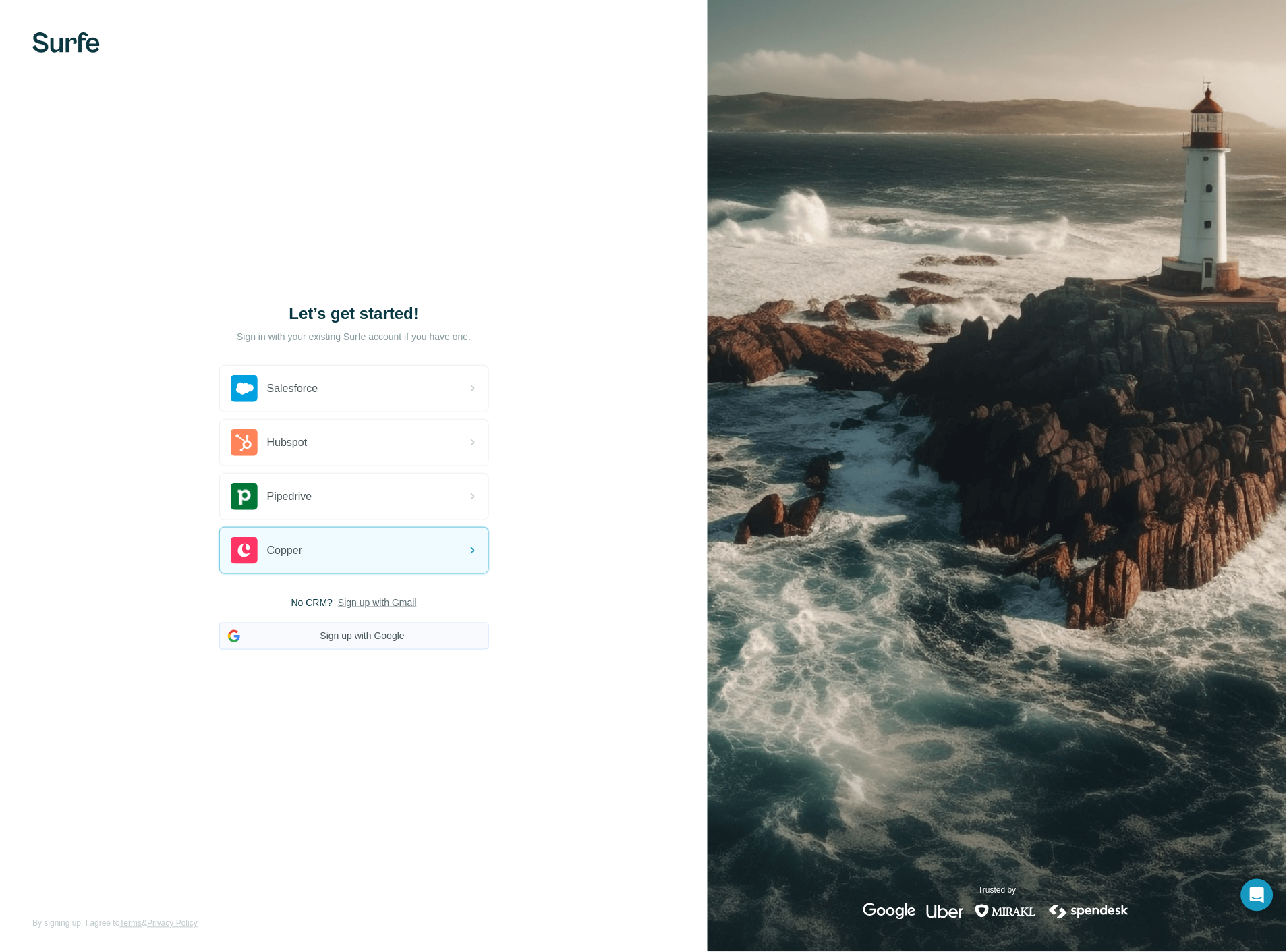
click at [392, 636] on button "Sign up with Google" at bounding box center [354, 636] width 270 height 27
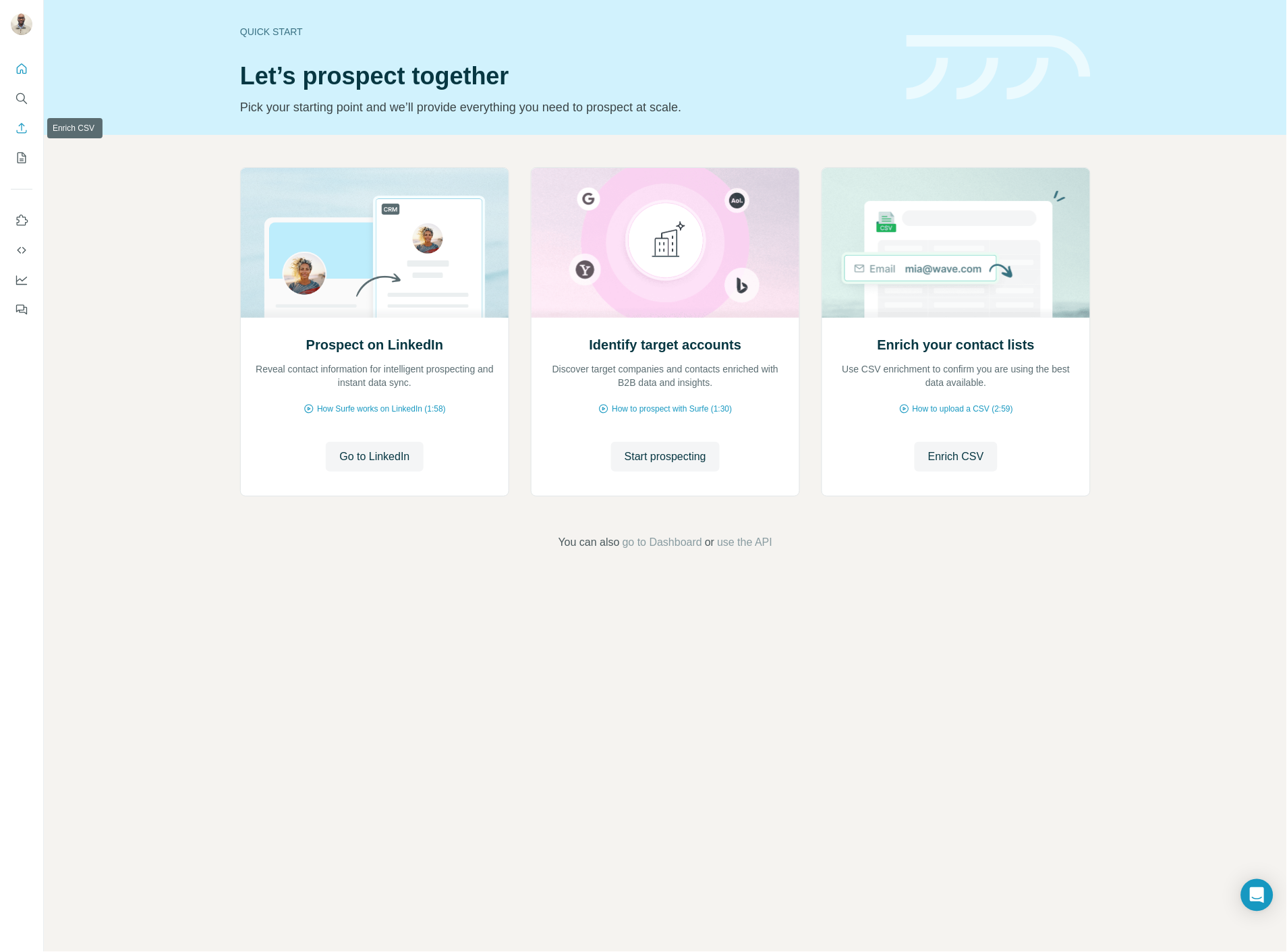
click at [16, 136] on button "Enrich CSV" at bounding box center [22, 127] width 22 height 24
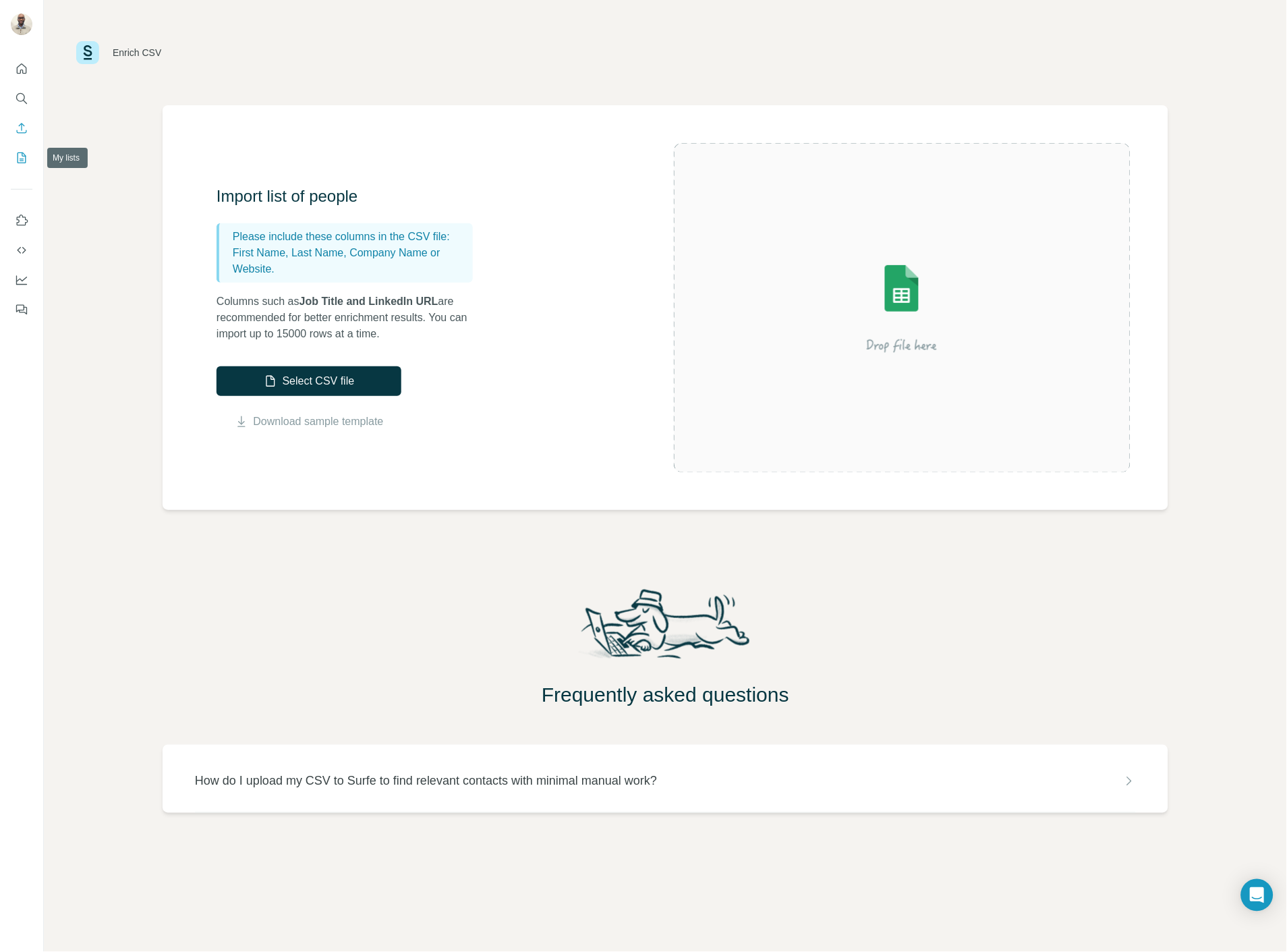
click at [15, 162] on icon "My lists" at bounding box center [22, 158] width 14 height 14
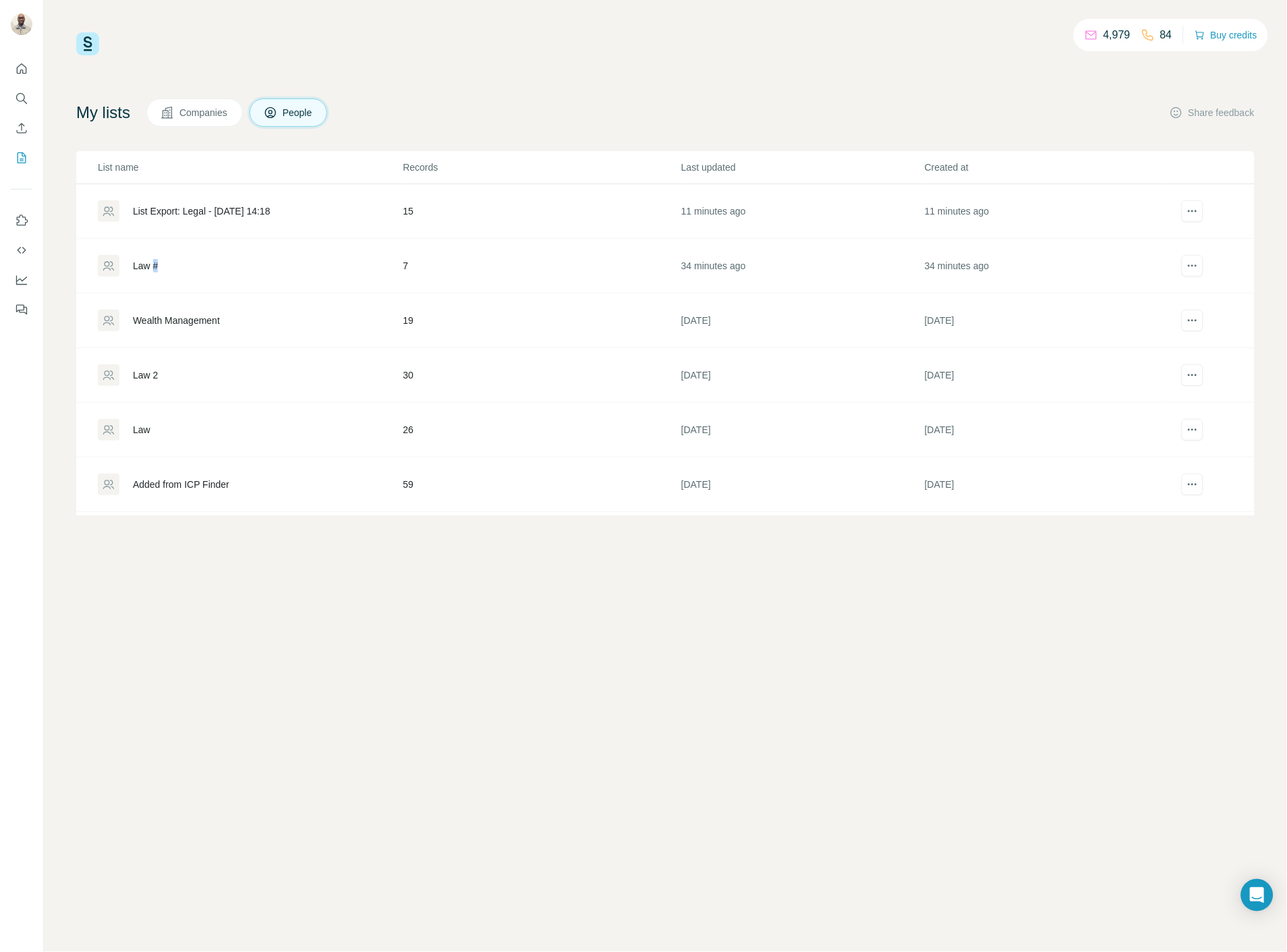
click at [156, 270] on div "Law #" at bounding box center [145, 266] width 25 height 14
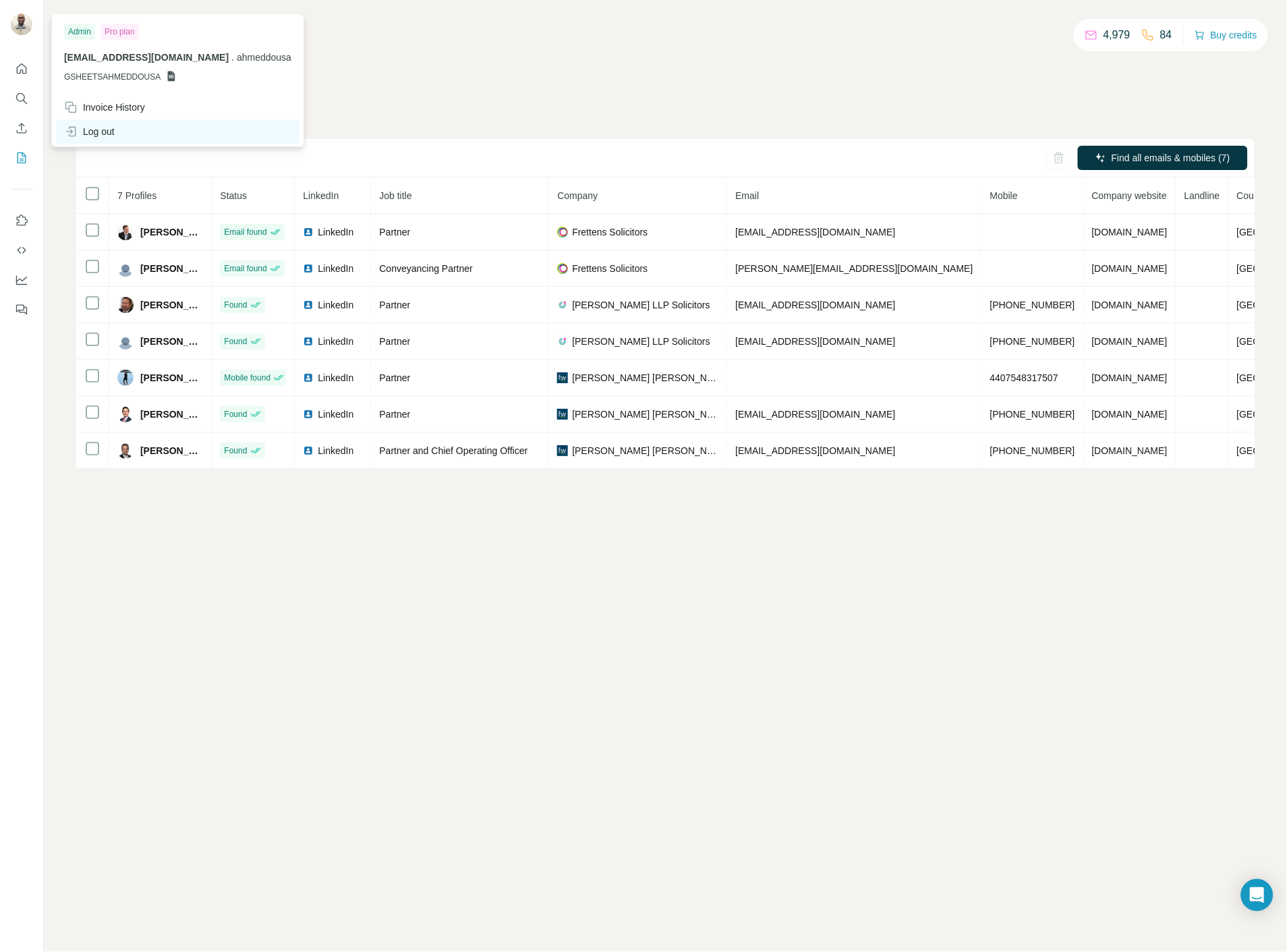
click at [92, 129] on div "Log out" at bounding box center [89, 132] width 51 height 14
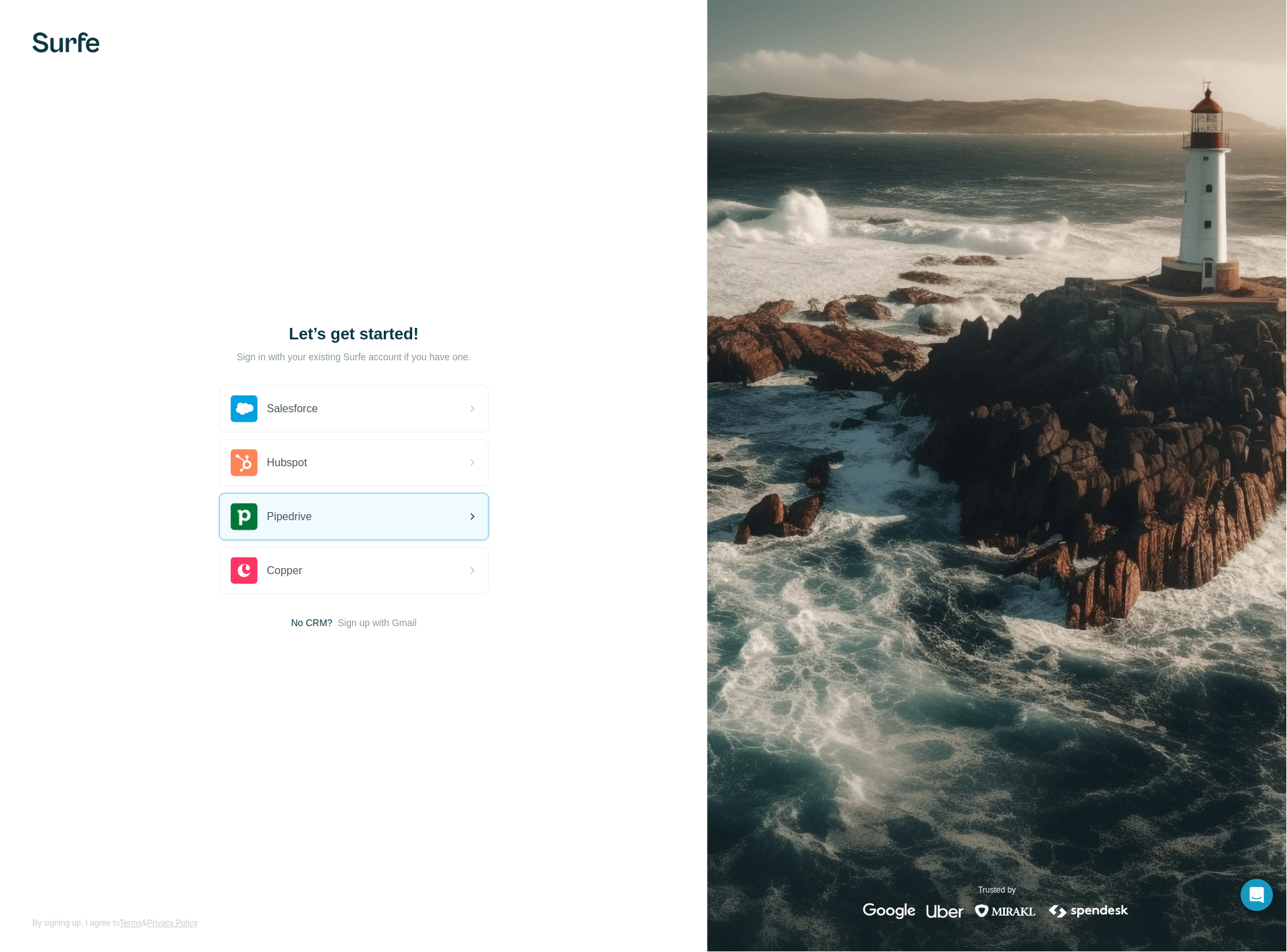
click at [294, 499] on div "Pipedrive" at bounding box center [354, 517] width 268 height 46
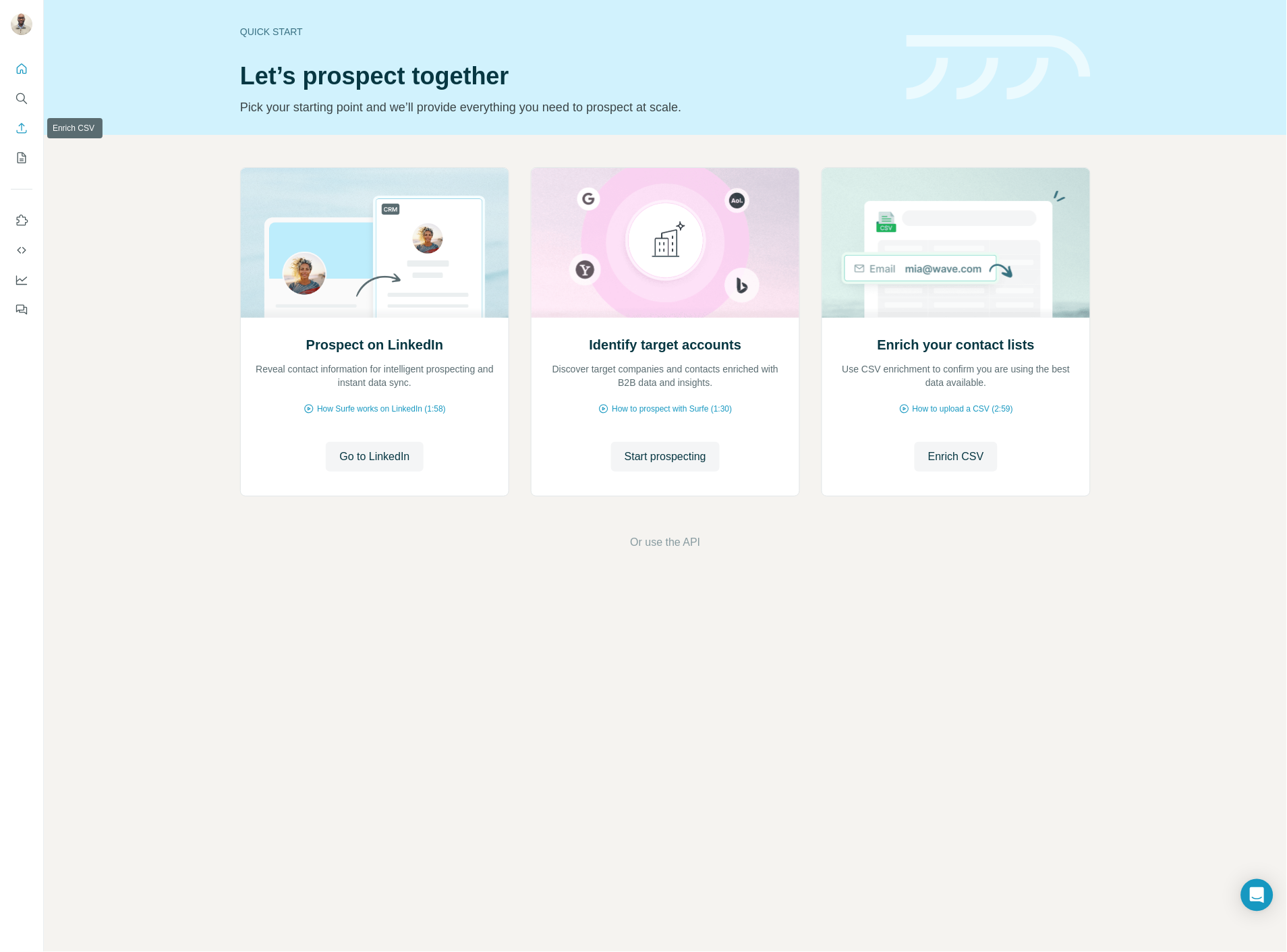
click at [30, 137] on button "Enrich CSV" at bounding box center [22, 127] width 22 height 24
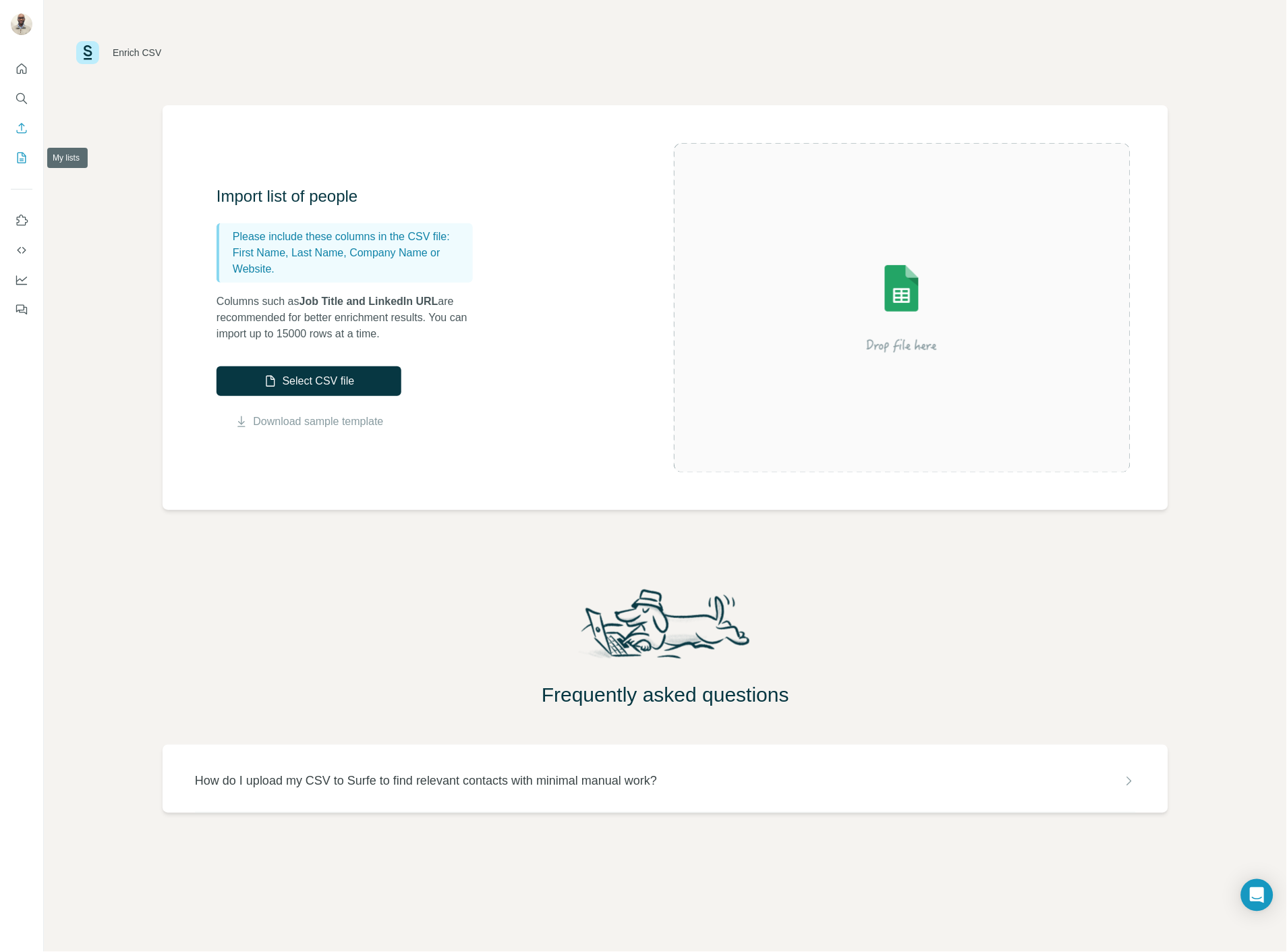
click at [22, 166] on button "My lists" at bounding box center [22, 158] width 22 height 24
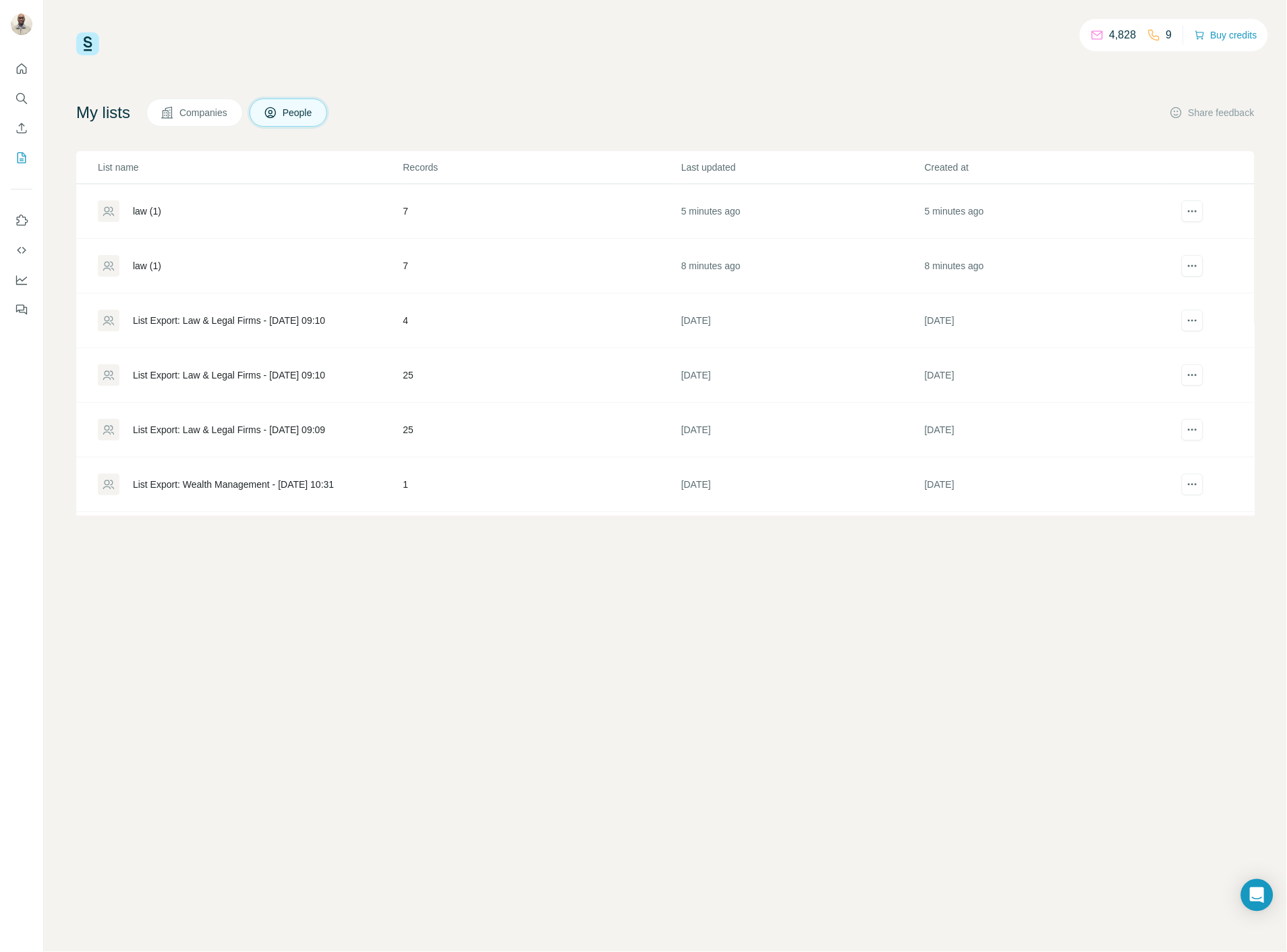
click at [138, 206] on div "law (1)" at bounding box center [147, 211] width 29 height 14
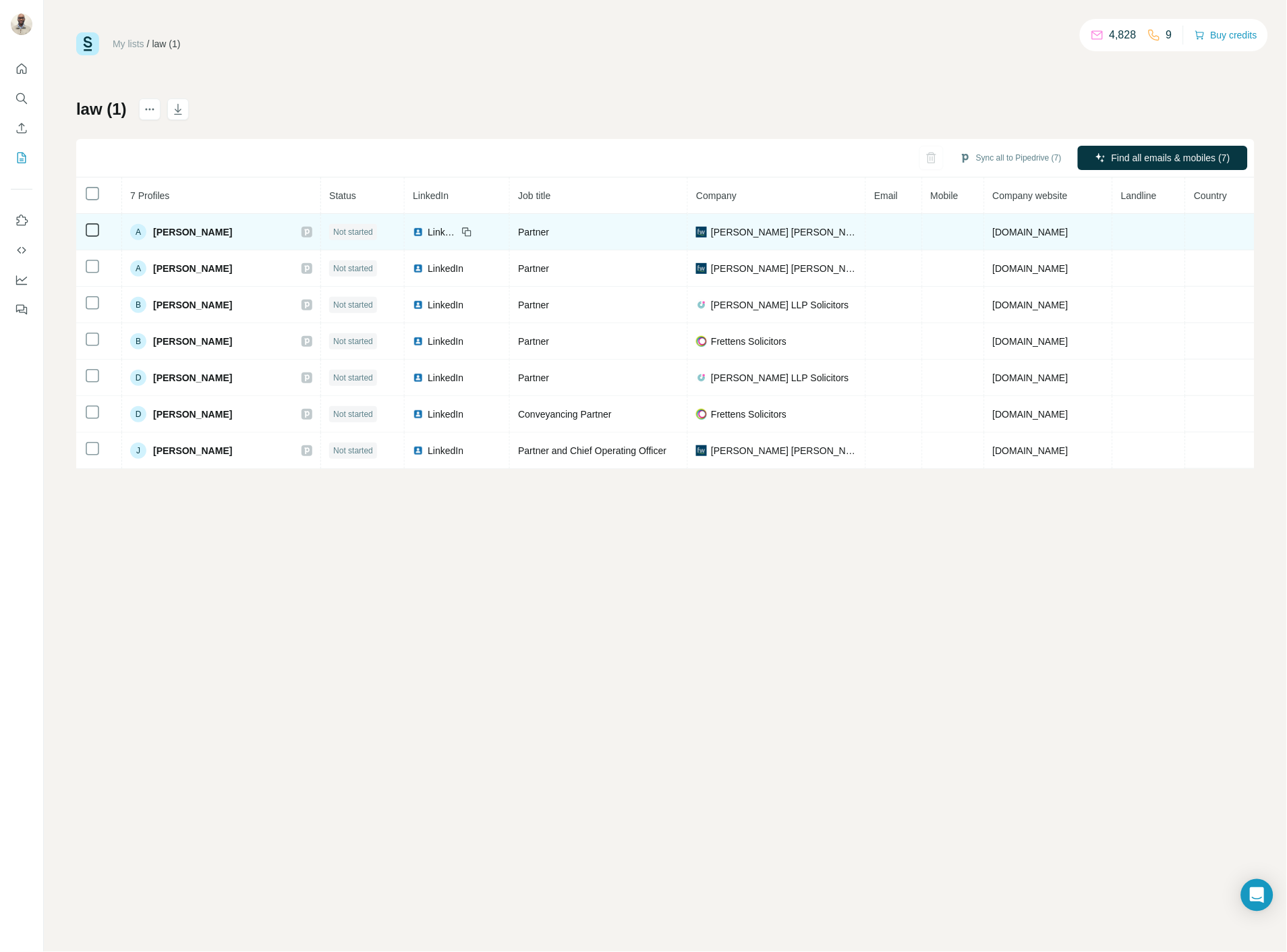
click at [557, 217] on td "Partner" at bounding box center [598, 231] width 178 height 36
click at [873, 233] on td at bounding box center [894, 231] width 56 height 36
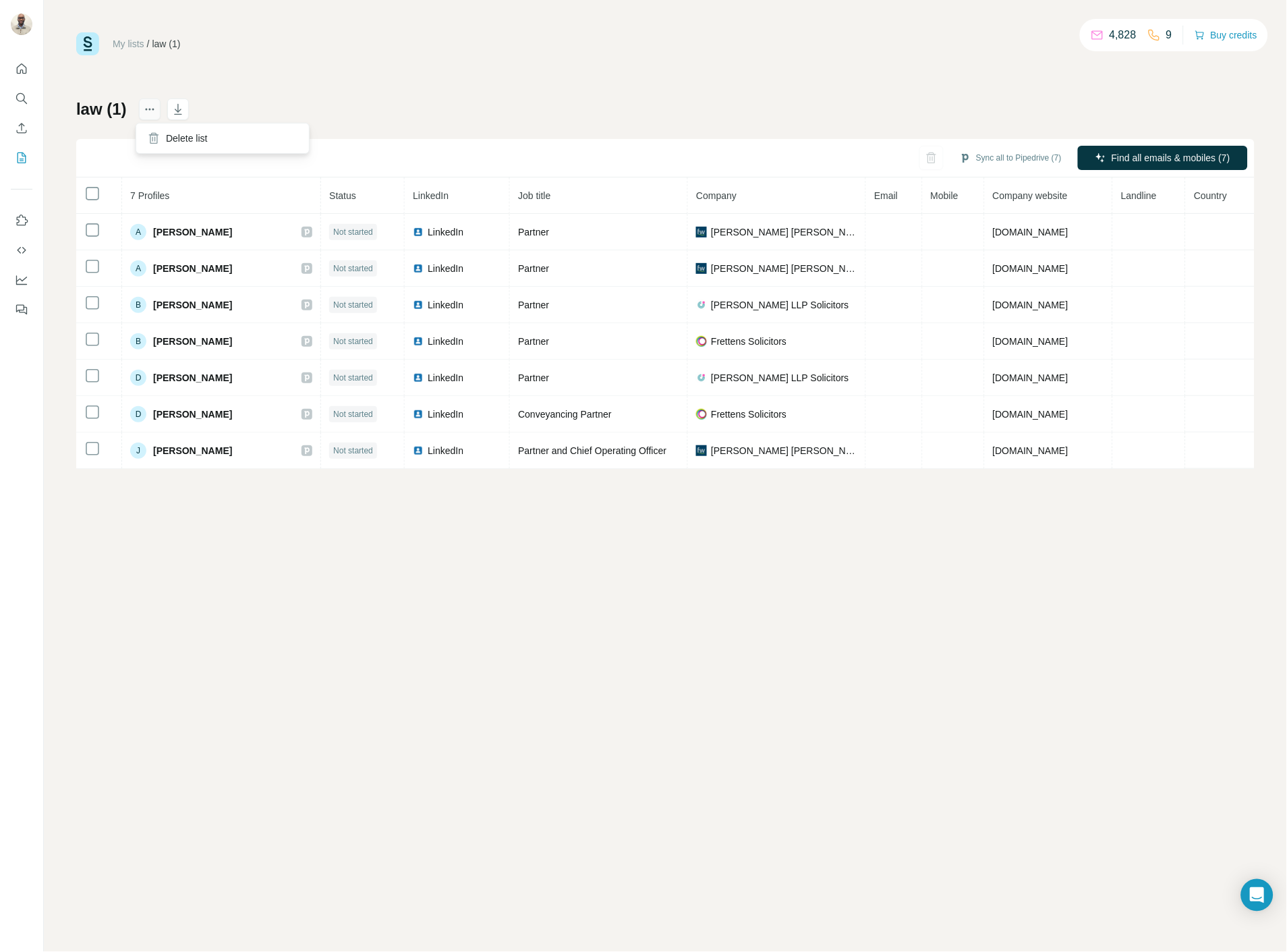
click at [144, 102] on icon "actions" at bounding box center [149, 109] width 14 height 14
click at [19, 136] on button "Enrich CSV" at bounding box center [22, 127] width 22 height 24
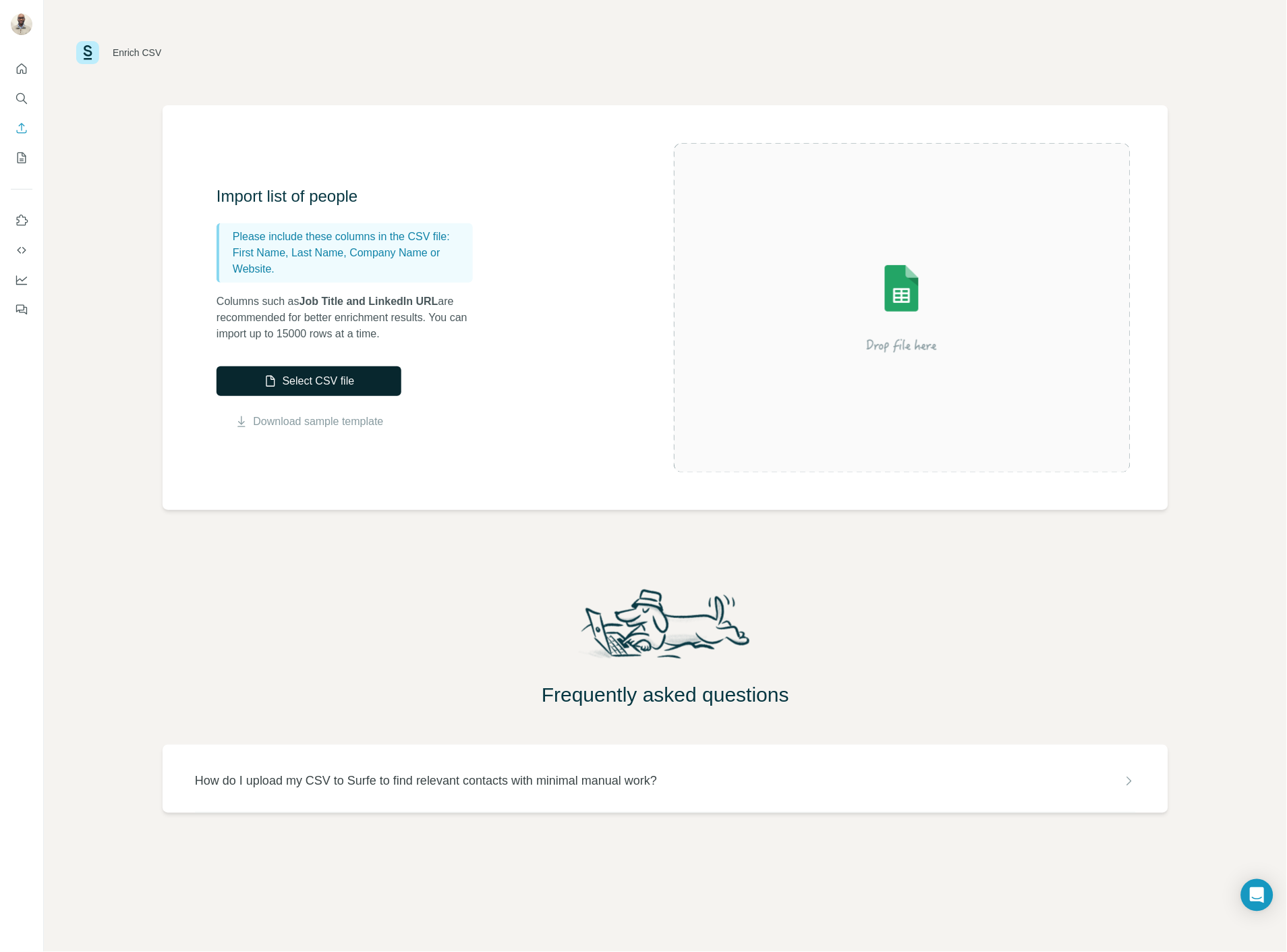
click at [321, 381] on button "Select CSV file" at bounding box center [309, 381] width 185 height 30
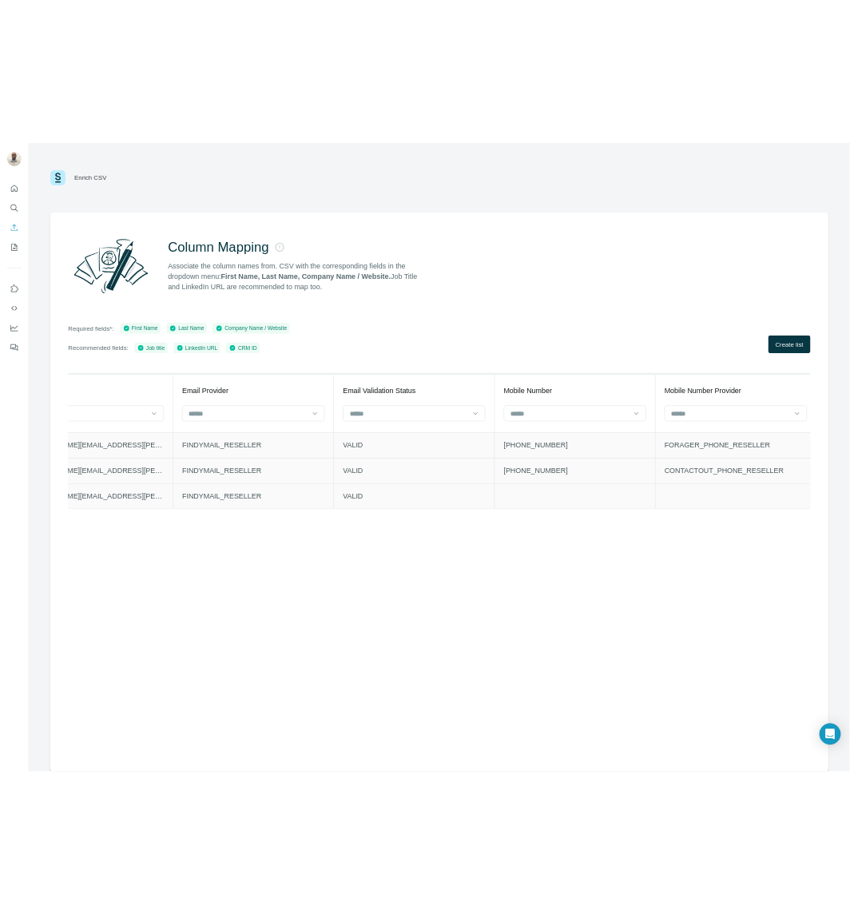
scroll to position [0, 1998]
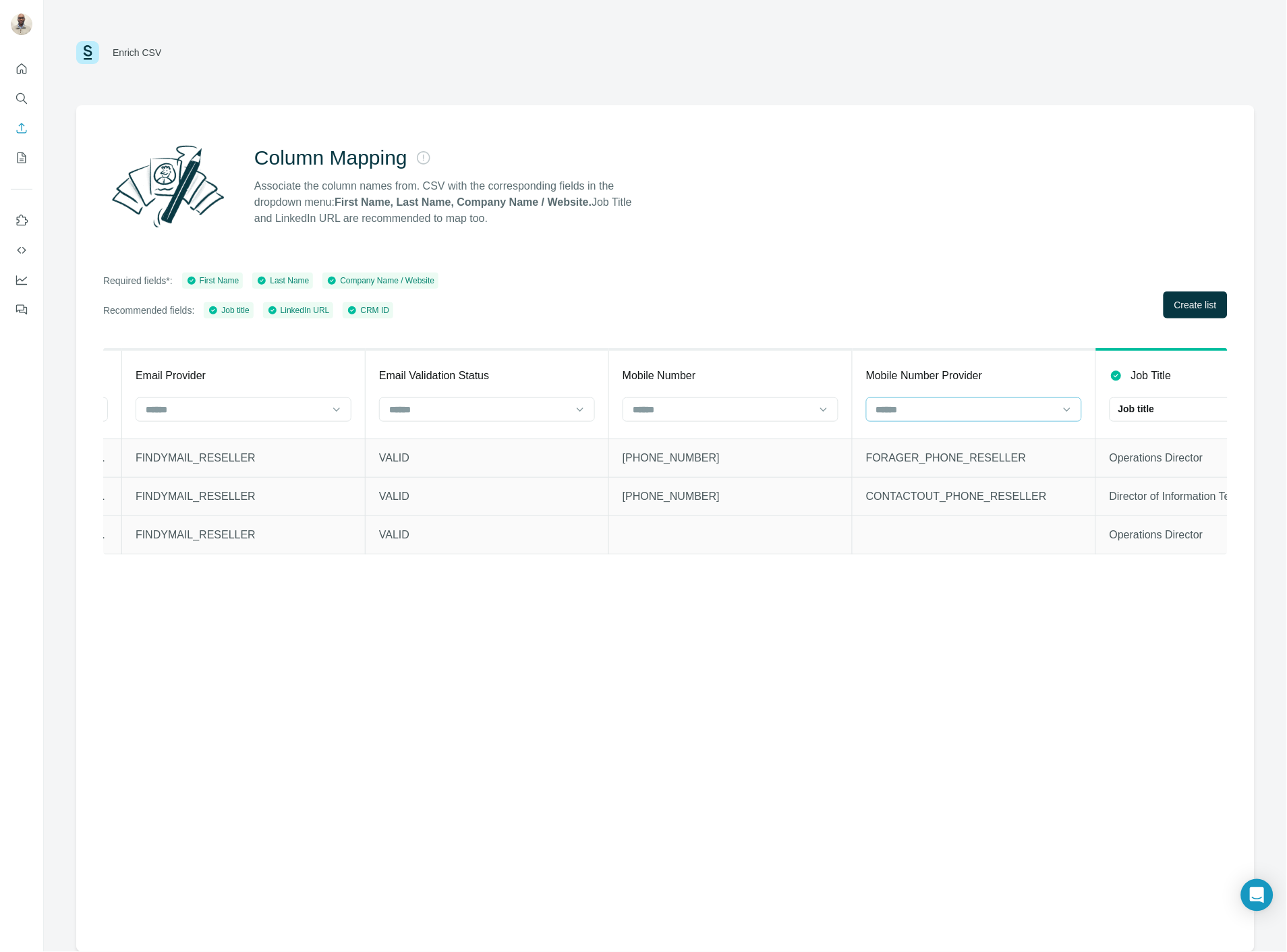
click at [1012, 402] on input at bounding box center [965, 409] width 182 height 15
click at [976, 438] on p "No results. Let's try again!" at bounding box center [975, 443] width 109 height 14
click at [979, 375] on p "Mobile Number Provider" at bounding box center [924, 376] width 116 height 16
click at [462, 380] on p "Email Validation Status" at bounding box center [434, 376] width 110 height 16
click at [416, 419] on div at bounding box center [479, 408] width 182 height 23
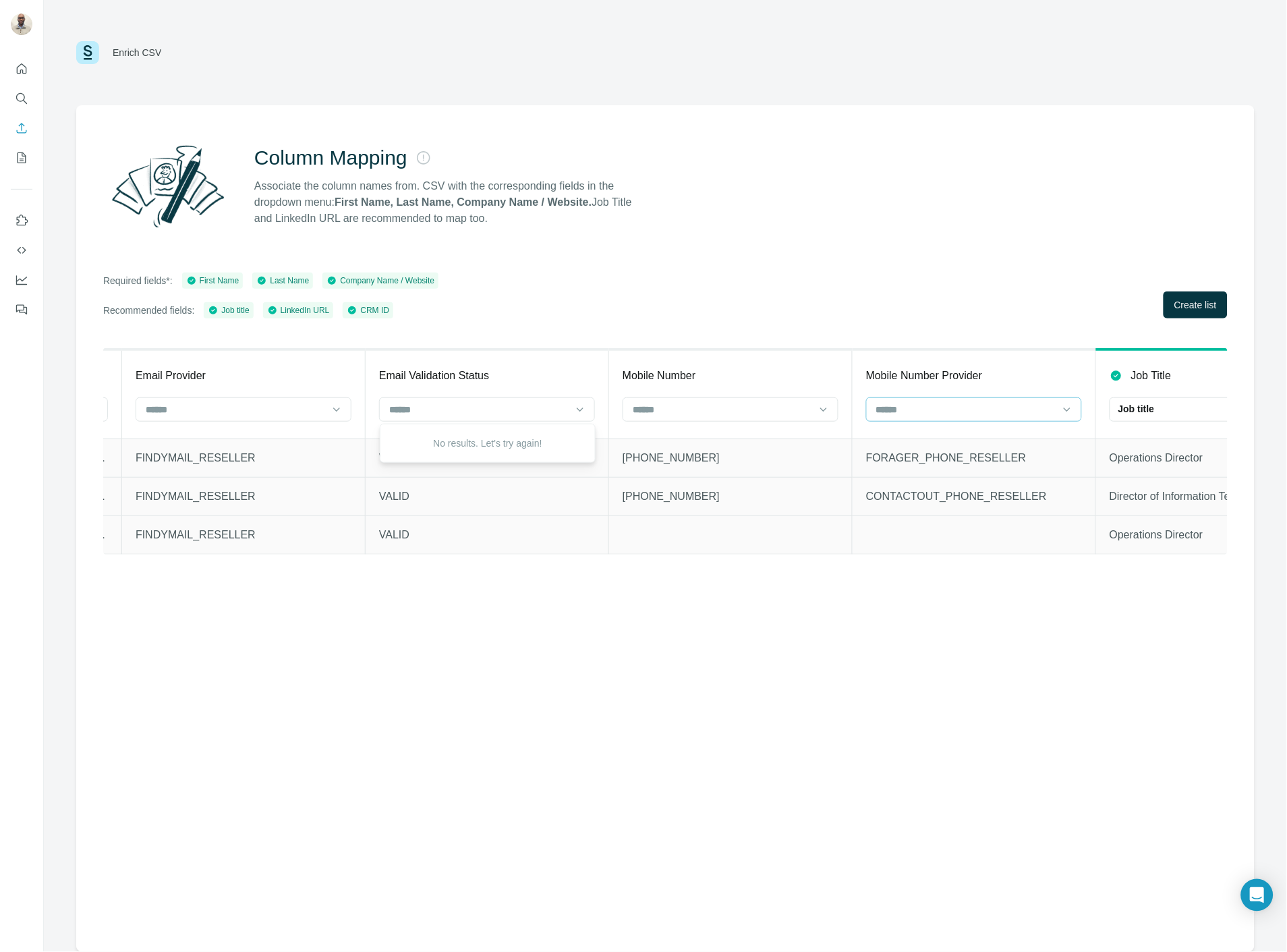
click at [981, 412] on input at bounding box center [965, 409] width 182 height 15
click at [963, 443] on p "No results. Let's try again!" at bounding box center [975, 443] width 109 height 14
click at [715, 414] on input at bounding box center [722, 409] width 182 height 15
drag, startPoint x: 543, startPoint y: 567, endPoint x: 614, endPoint y: 571, distance: 71.1
click at [680, 565] on div "CRM ID CRM ID CRM Type External ID First Name First Name Last Name Last Name Co…" at bounding box center [665, 462] width 1124 height 230
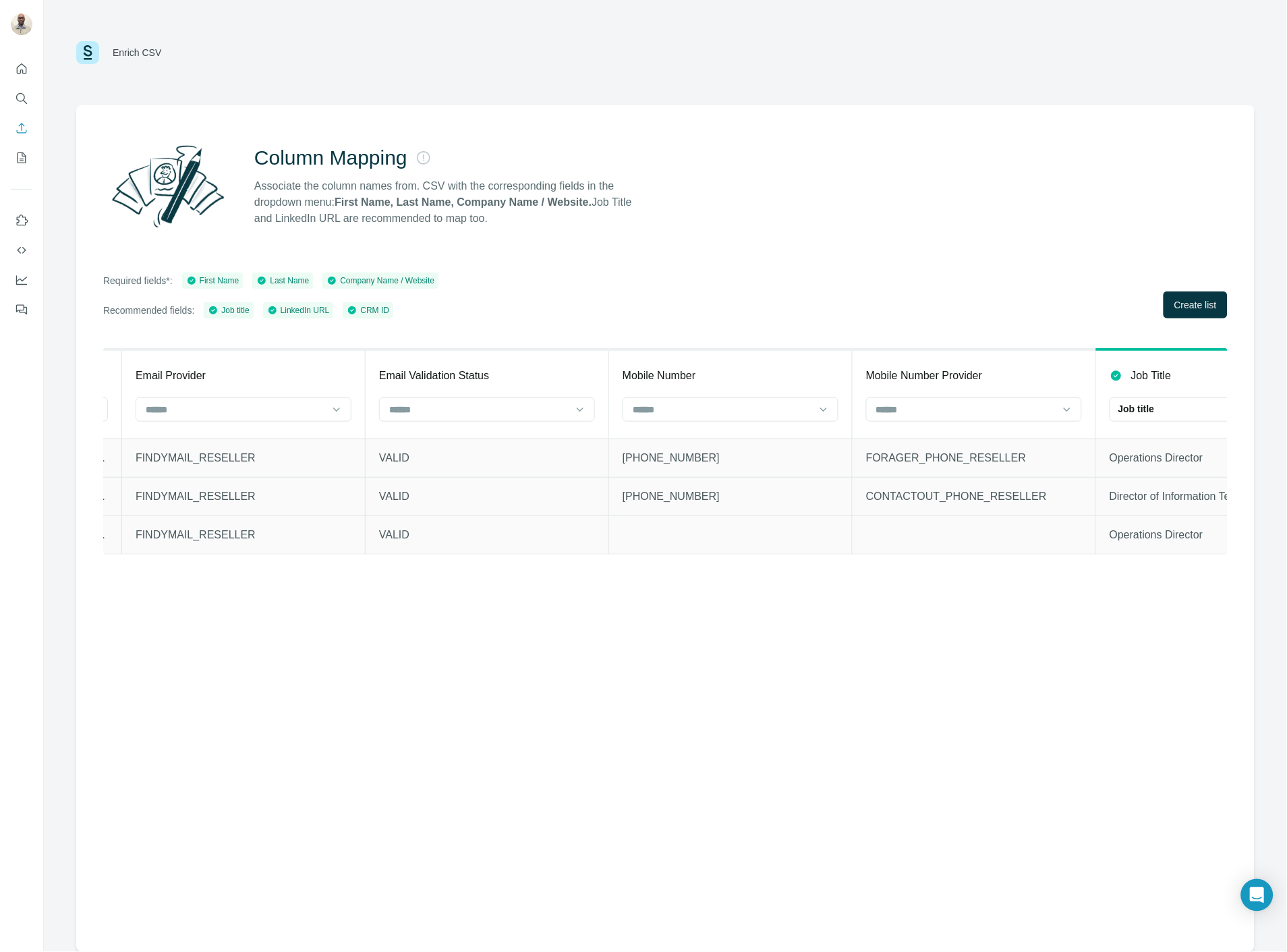
drag, startPoint x: 536, startPoint y: 565, endPoint x: 593, endPoint y: 567, distance: 57.0
click at [593, 567] on div "CRM ID CRM ID CRM Type External ID First Name First Name Last Name Last Name Co…" at bounding box center [665, 462] width 1124 height 230
drag, startPoint x: 529, startPoint y: 565, endPoint x: 608, endPoint y: 562, distance: 79.1
click at [608, 562] on div "CRM ID CRM ID CRM Type External ID First Name First Name Last Name Last Name Co…" at bounding box center [665, 462] width 1124 height 230
click at [1174, 304] on span "Create list" at bounding box center [1195, 305] width 42 height 14
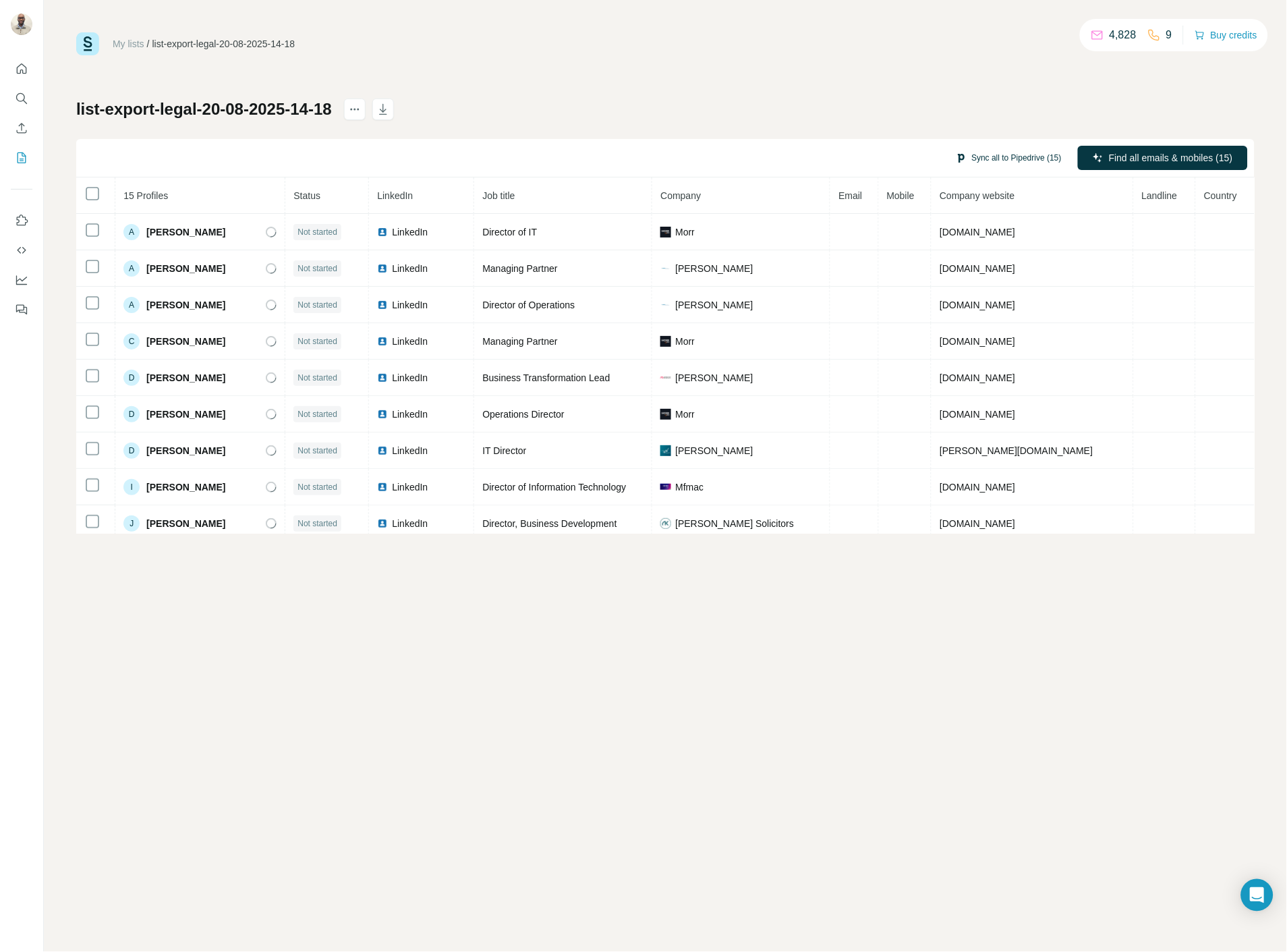
click at [999, 158] on button "Sync all to Pipedrive (15)" at bounding box center [1009, 158] width 125 height 20
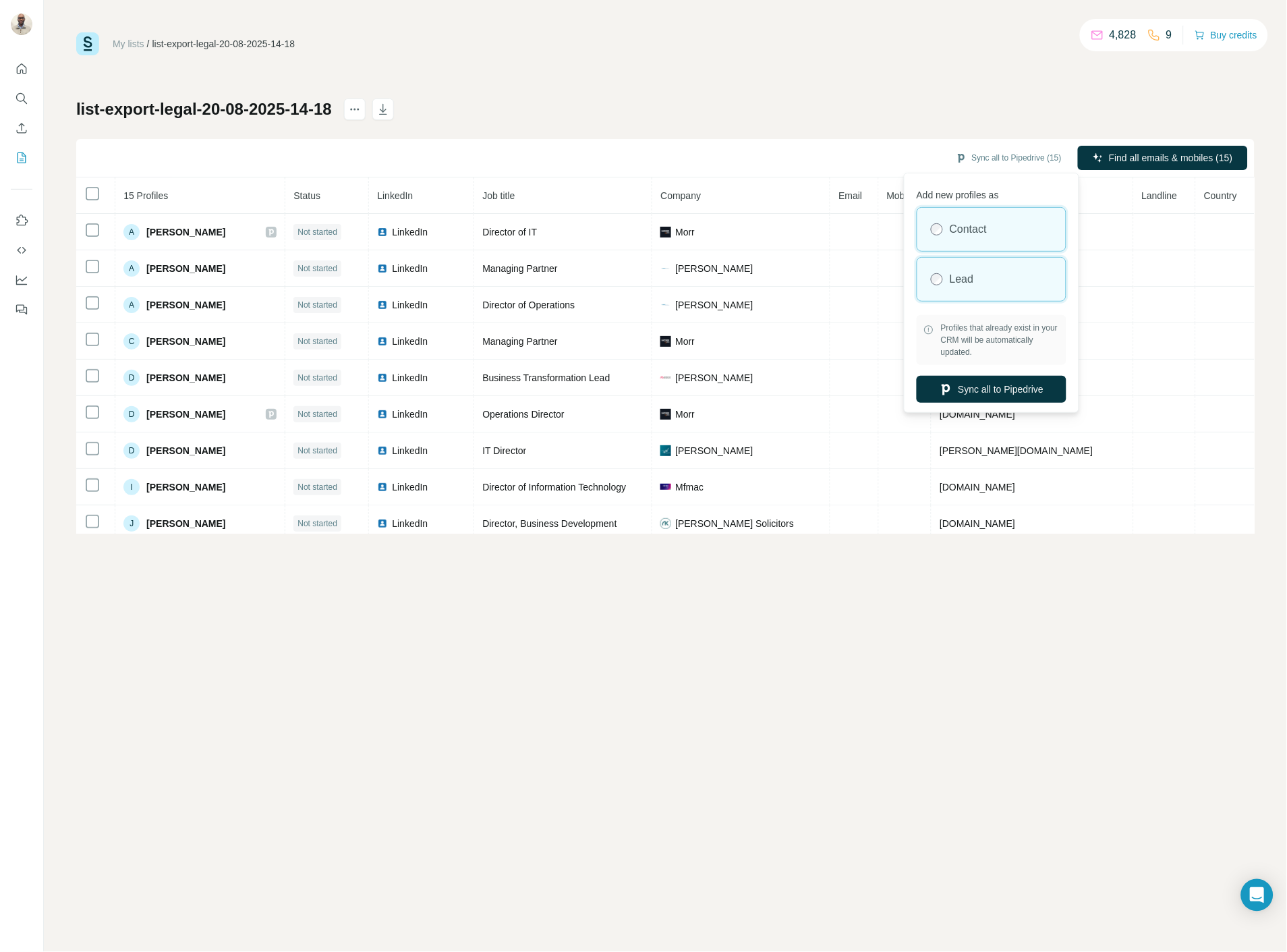
click at [958, 285] on label "Lead" at bounding box center [961, 279] width 24 height 16
click at [965, 393] on button "Sync all to Pipedrive" at bounding box center [991, 389] width 149 height 27
